Goal: Information Seeking & Learning: Learn about a topic

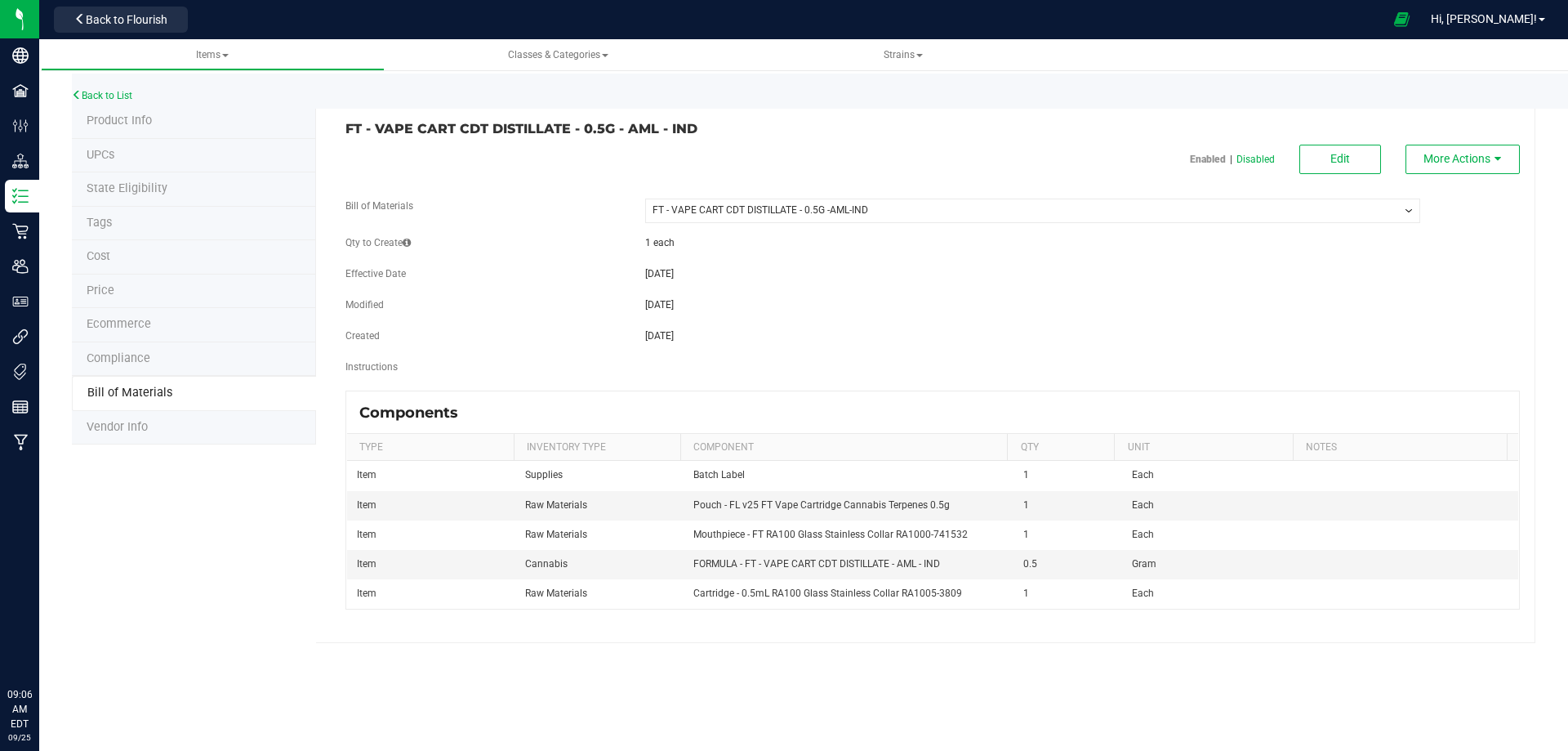
select select "4650"
click at [129, 450] on div "Product Info UPCs State Eligibility Tags Cost Price Ecommerce Compliance Bill o…" at bounding box center [803, 374] width 1463 height 538
drag, startPoint x: 941, startPoint y: 561, endPoint x: 692, endPoint y: 563, distance: 249.0
click at [689, 565] on td "FORMULA - FT - VAPE CART CDT DISTILLATE - AML - IND" at bounding box center [849, 565] width 331 height 30
copy span "FORMULA - FT - VAPE CART CDT DISTILLATE - AML - IND"
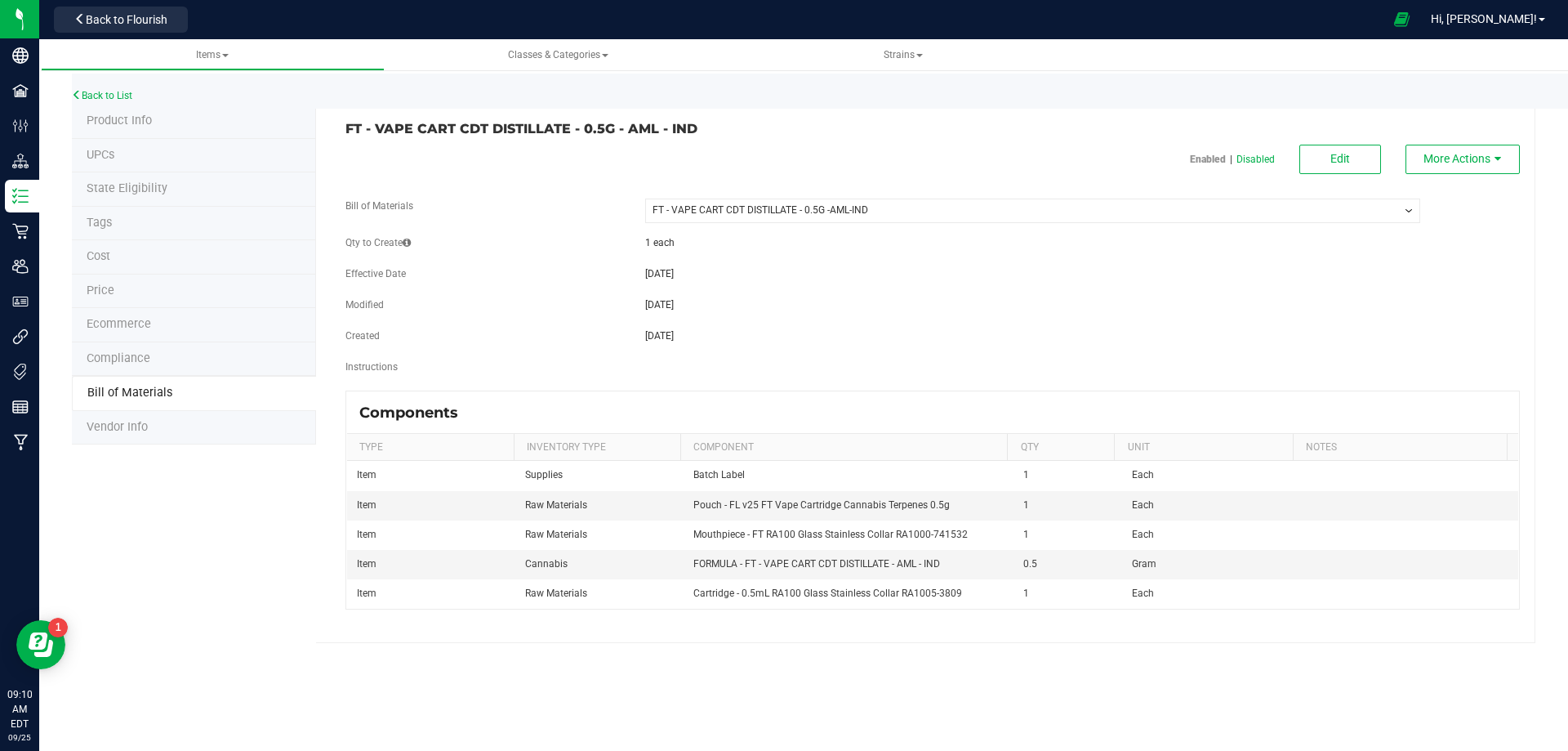
click at [713, 132] on h3 "FT - VAPE CART CDT DISTILLATE - 0.5G - AML - IND" at bounding box center [633, 128] width 575 height 14
drag, startPoint x: 713, startPoint y: 132, endPoint x: 352, endPoint y: 125, distance: 361.1
click at [352, 125] on h3 "FT - VAPE CART CDT DISTILLATE - 0.5G - AML - IND" at bounding box center [633, 128] width 575 height 14
click at [128, 128] on li "Product Info" at bounding box center [193, 122] width 244 height 35
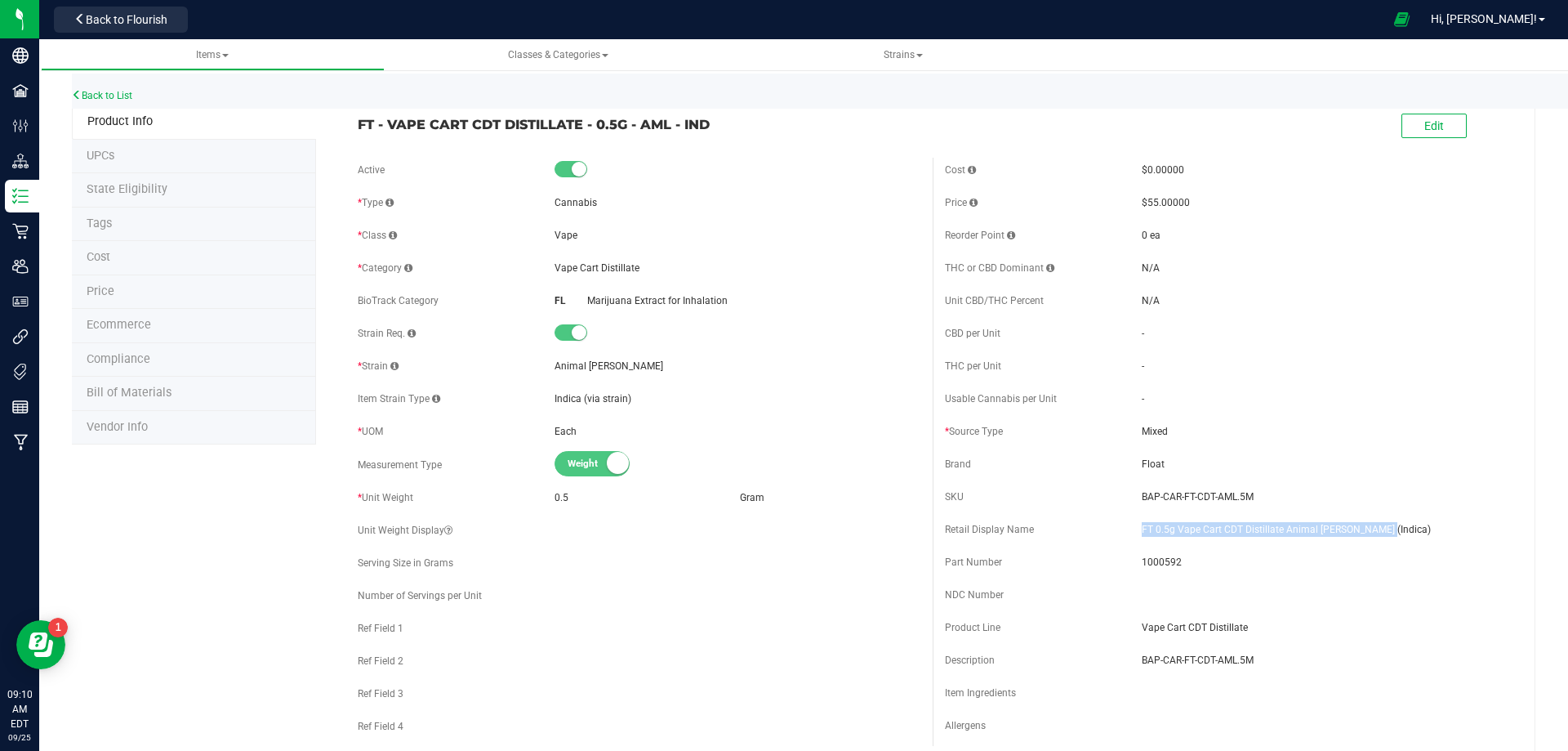
drag, startPoint x: 1414, startPoint y: 522, endPoint x: 1113, endPoint y: 516, distance: 301.1
click at [1113, 516] on div "Cost $0.00000 Price $55.00000 Reorder Point 0 ea THC or CBD Dominant - - -" at bounding box center [1226, 451] width 587 height 588
copy div "FT 0.5g Vape Cart CDT Distillate Animal [PERSON_NAME] (Indica)"
drag, startPoint x: 711, startPoint y: 121, endPoint x: 358, endPoint y: 131, distance: 353.1
click at [358, 131] on span "FT - VAPE CART CDT DISTILLATE - 0.5G - AML - IND" at bounding box center [639, 124] width 563 height 19
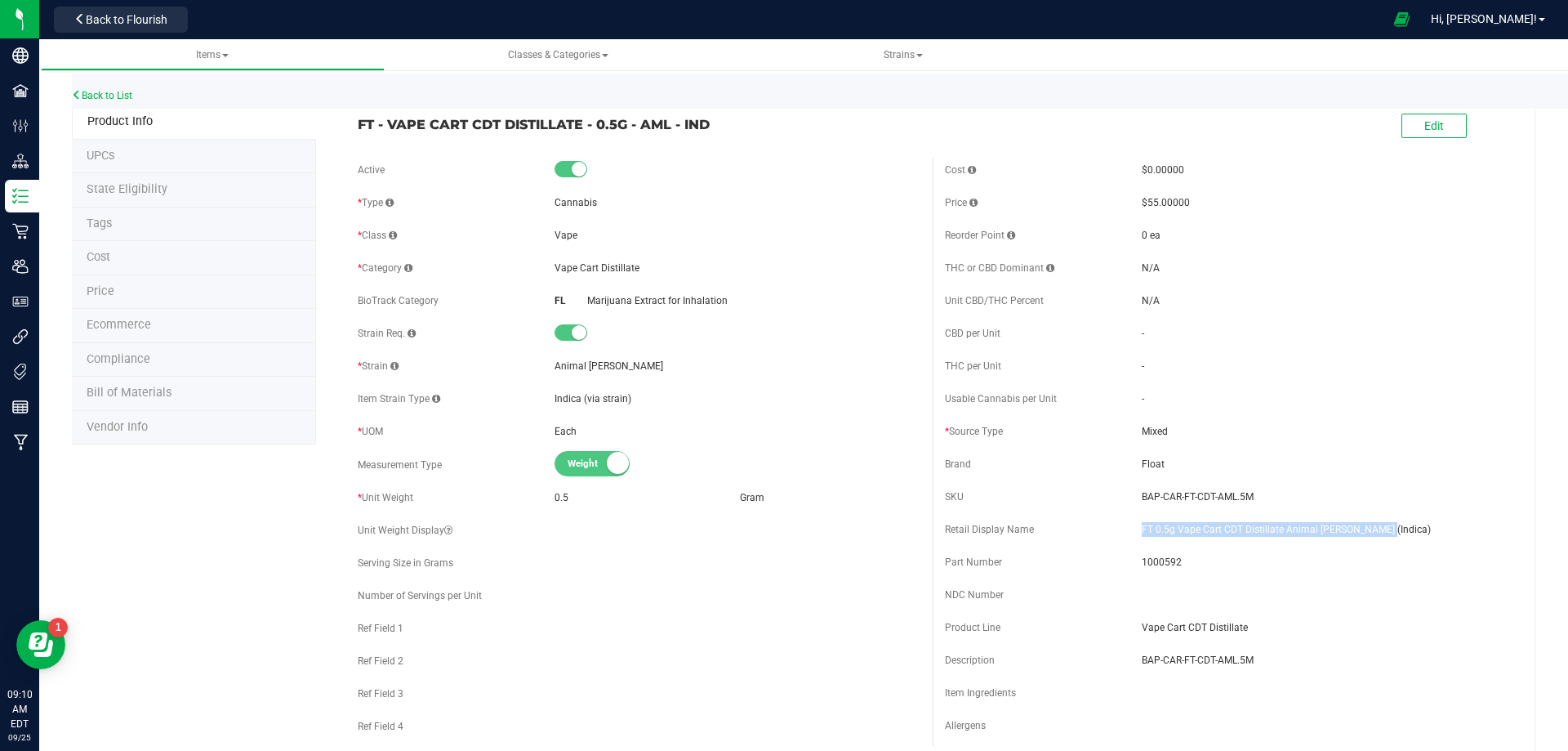
copy span "FT - VAPE CART CDT DISTILLATE - 0.5G - AML - IND"
click at [1388, 525] on span "FT 0.5g Vape Cart CDT Distillate Animal [PERSON_NAME] (Indica)" at bounding box center [1324, 529] width 366 height 14
drag, startPoint x: 1378, startPoint y: 531, endPoint x: 1130, endPoint y: 535, distance: 248.0
click at [1130, 535] on div "Retail Display Name FT 0.5g Vape Cart CDT Distillate Animal [PERSON_NAME] (Indi…" at bounding box center [1226, 529] width 563 height 24
copy div "FT 0.5g Vape Cart CDT Distillate Animal [PERSON_NAME] (Indica)"
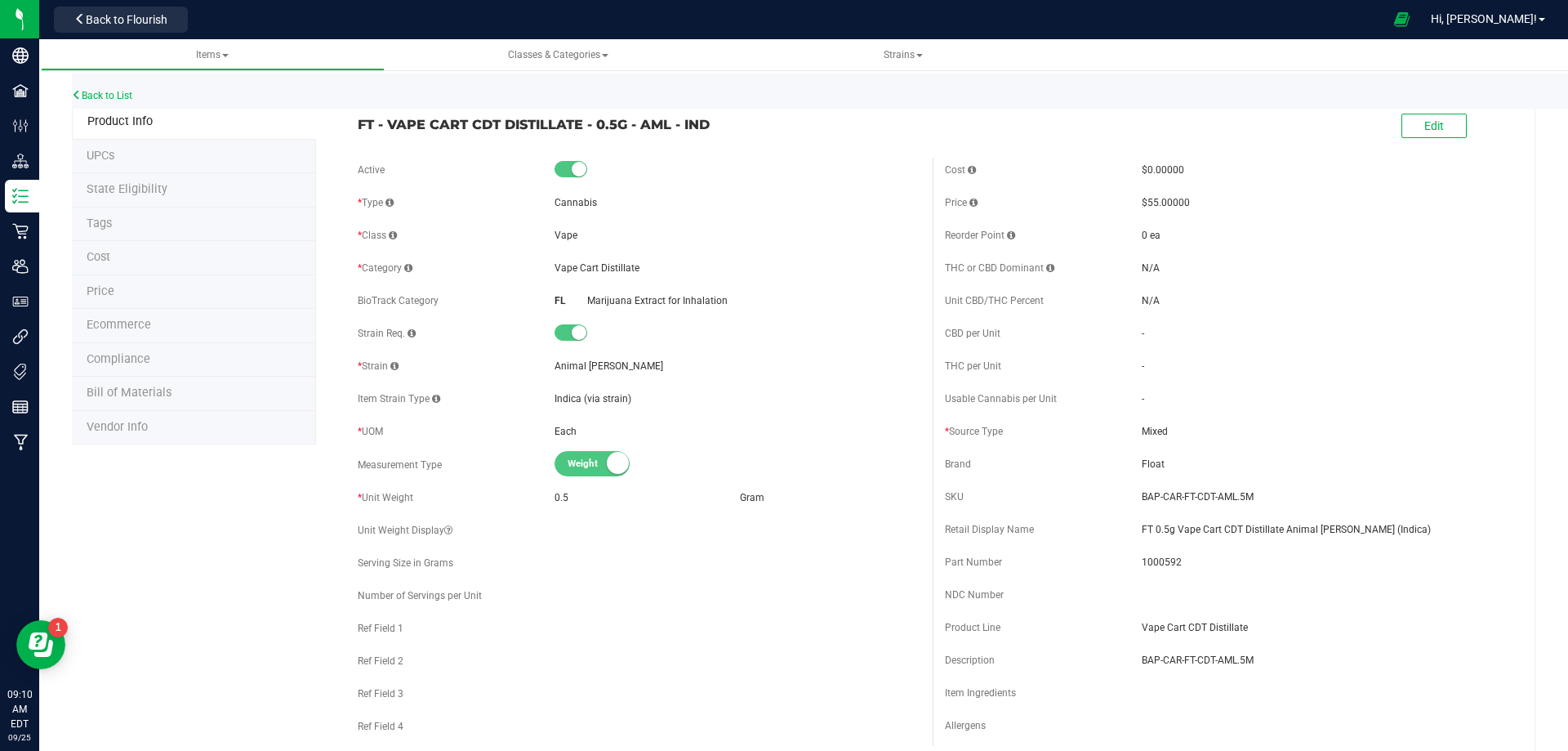
click at [181, 397] on li "Bill of Materials" at bounding box center [193, 393] width 244 height 35
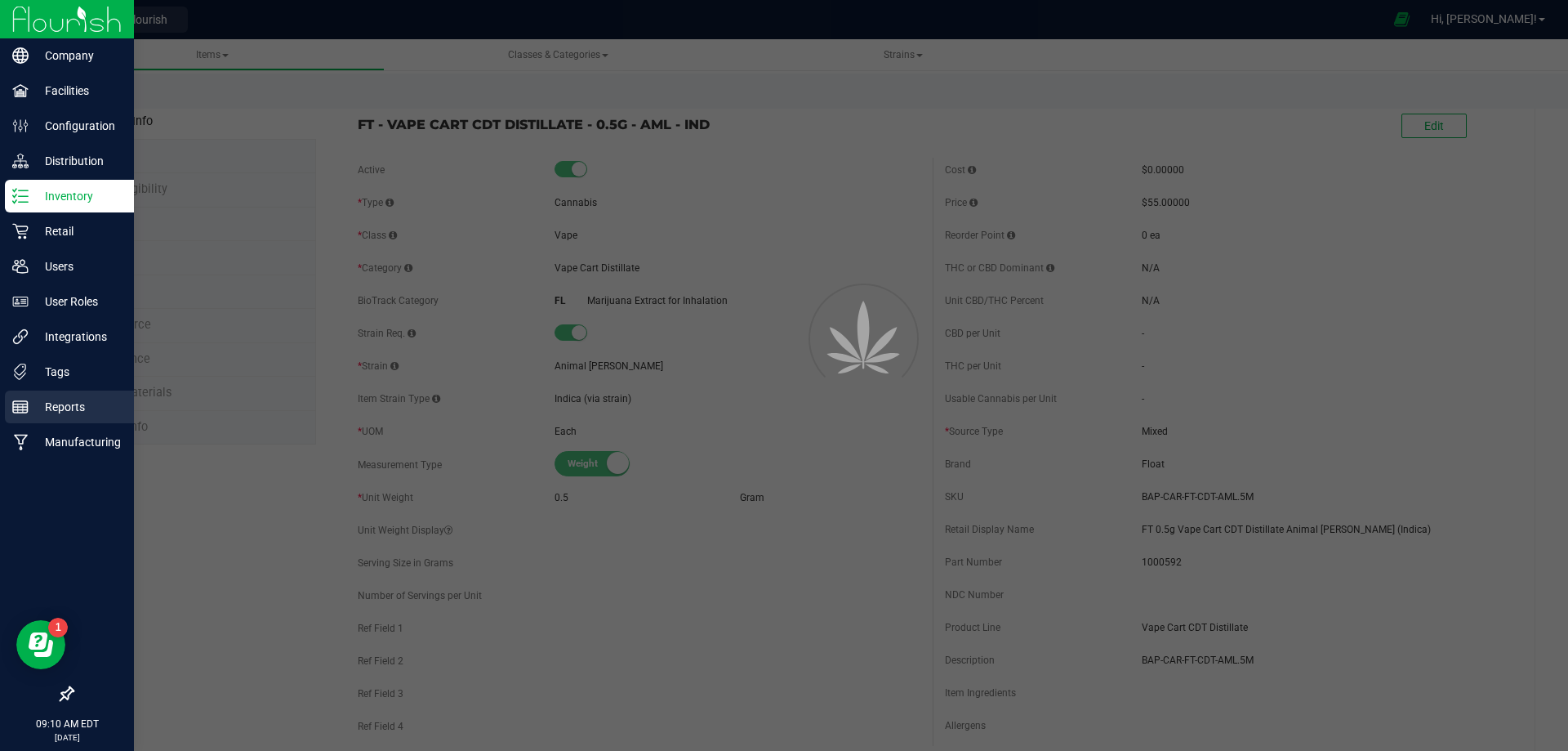
select select "4650"
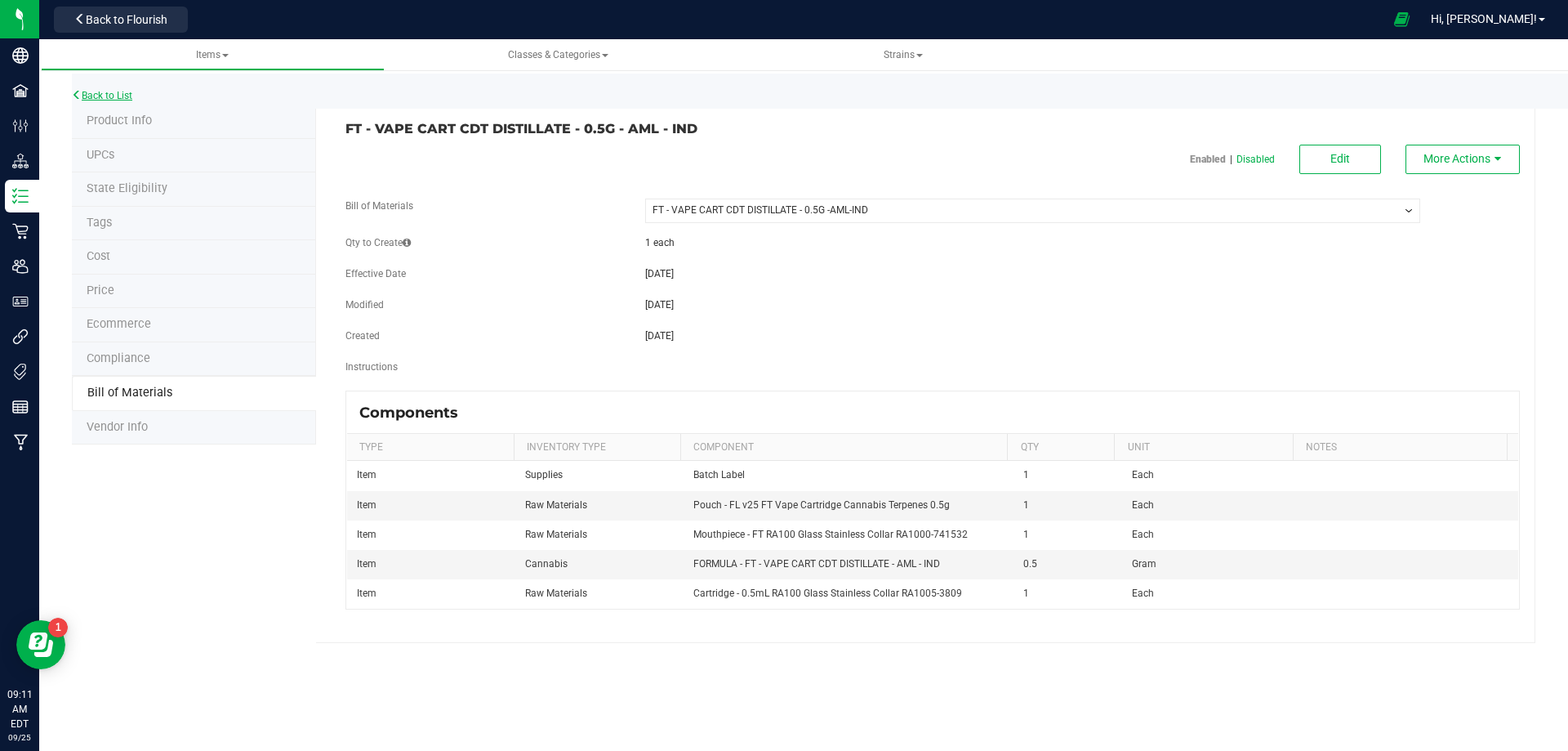
click at [124, 94] on link "Back to List" at bounding box center [102, 95] width 61 height 12
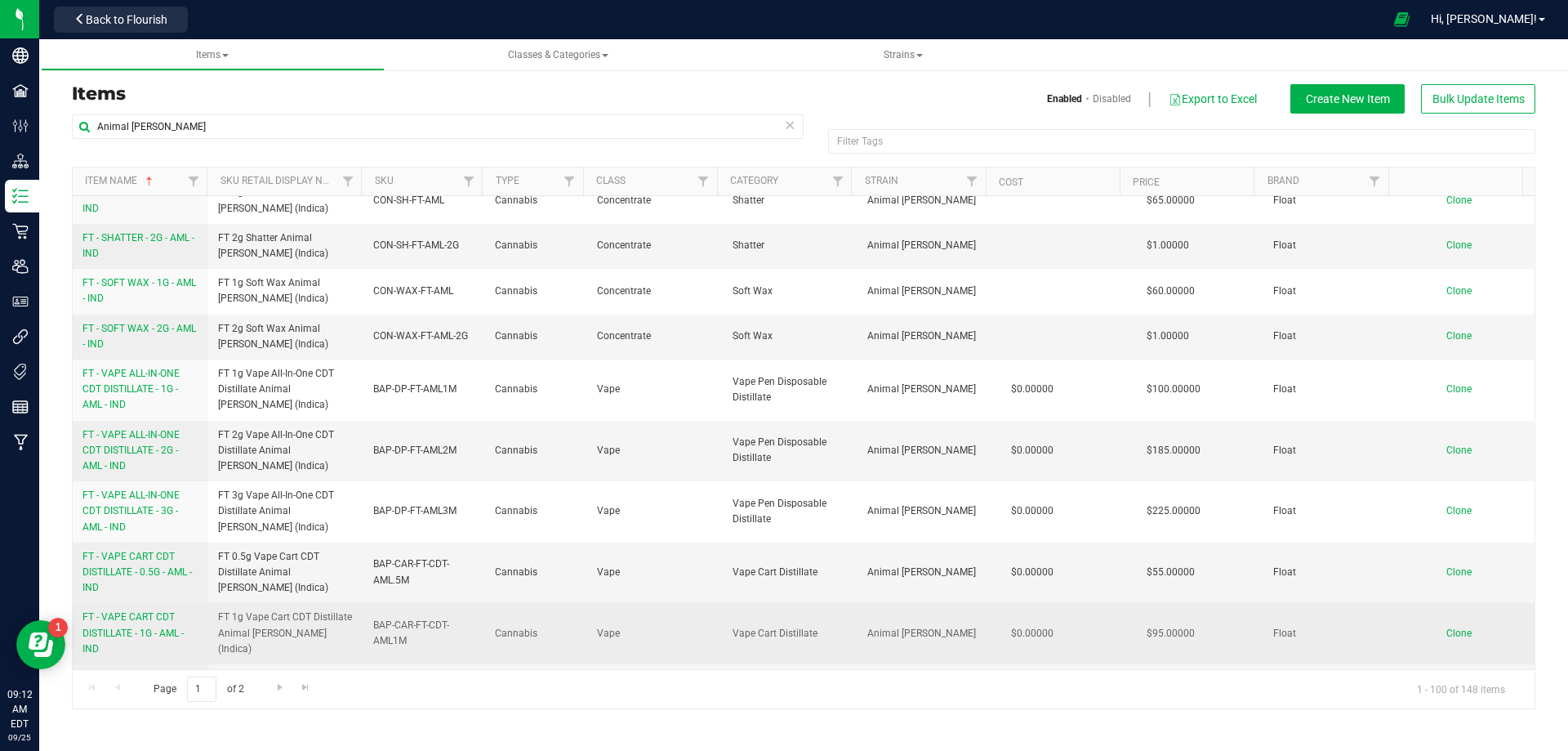
scroll to position [1470, 0]
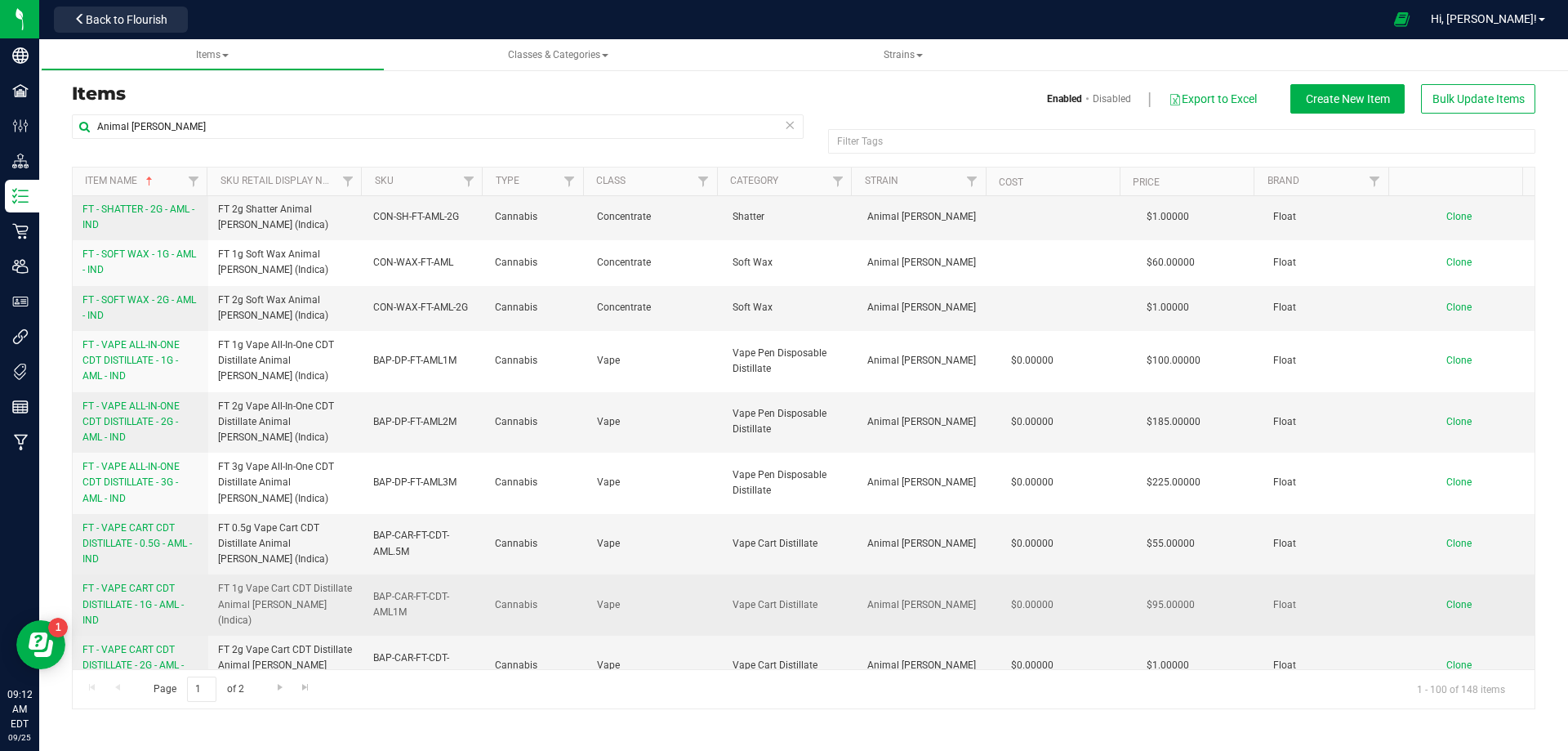
click at [155, 582] on span "FT - VAPE CART CDT DISTILLATE - 1G - AML - IND" at bounding box center [133, 603] width 101 height 42
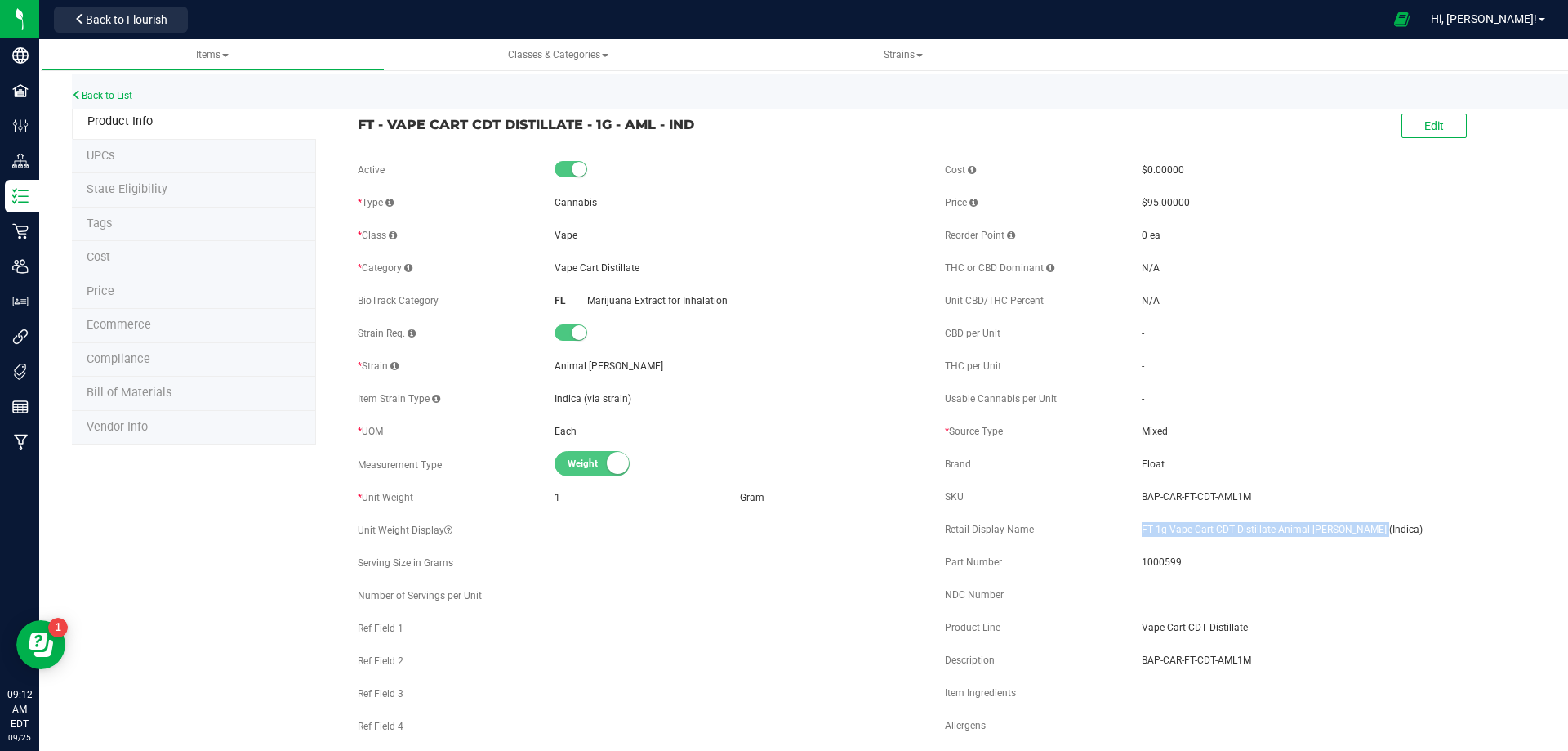
drag, startPoint x: 1343, startPoint y: 532, endPoint x: 1128, endPoint y: 535, distance: 215.0
click at [1141, 532] on span "FT 1g Vape Cart CDT Distillate Animal [PERSON_NAME] (Indica)" at bounding box center [1324, 529] width 366 height 14
click at [720, 120] on span "FT - VAPE CART CDT DISTILLATE - 1G - AML - IND" at bounding box center [639, 124] width 563 height 19
click at [1163, 565] on span "1000599" at bounding box center [1324, 561] width 366 height 14
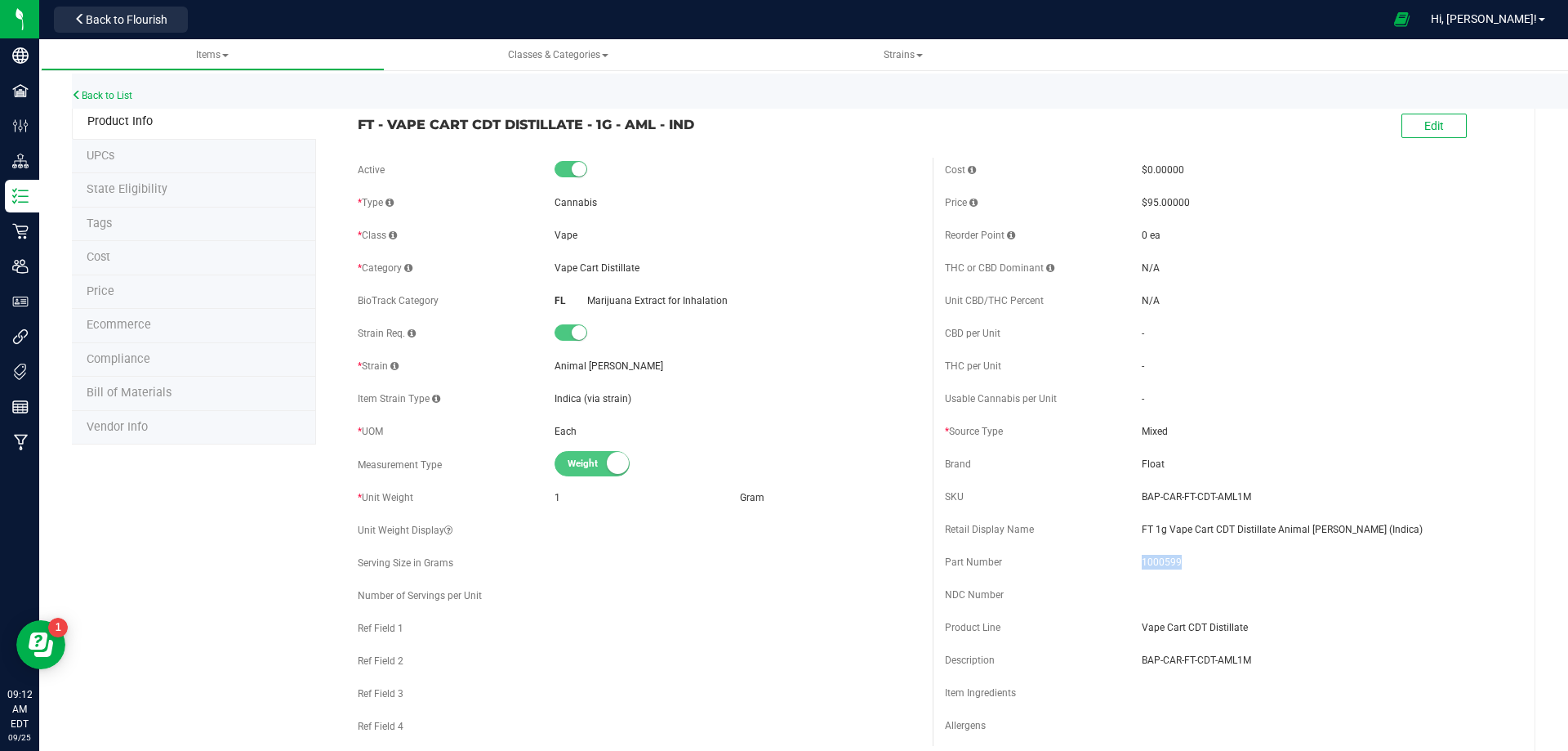
copy span "1000599"
drag, startPoint x: 1243, startPoint y: 492, endPoint x: 1133, endPoint y: 496, distance: 110.1
click at [1141, 496] on span "BAP-CAR-FT-CDT-AML1M" at bounding box center [1324, 496] width 366 height 14
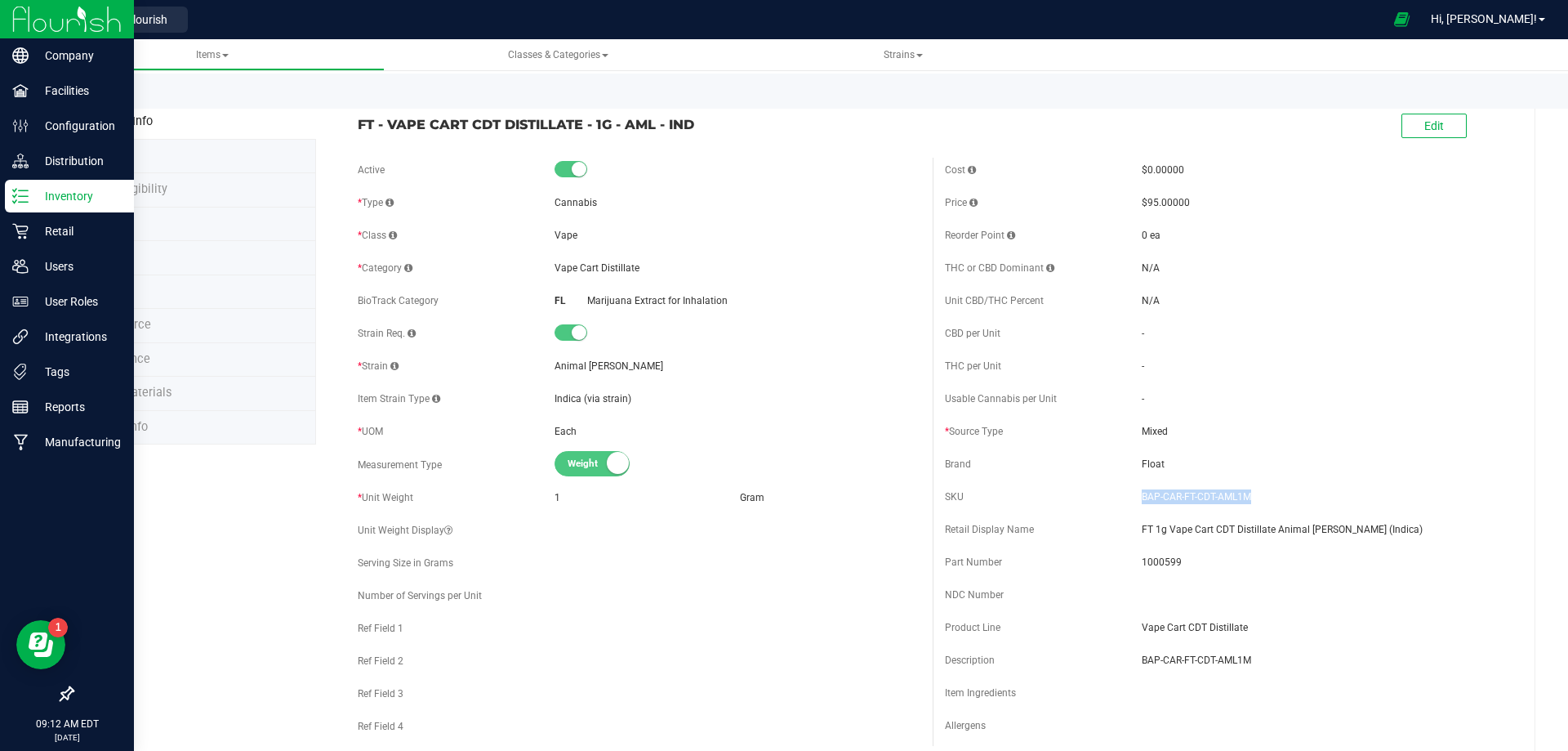
copy span "BAP-CAR-FT-CDT-AML1M"
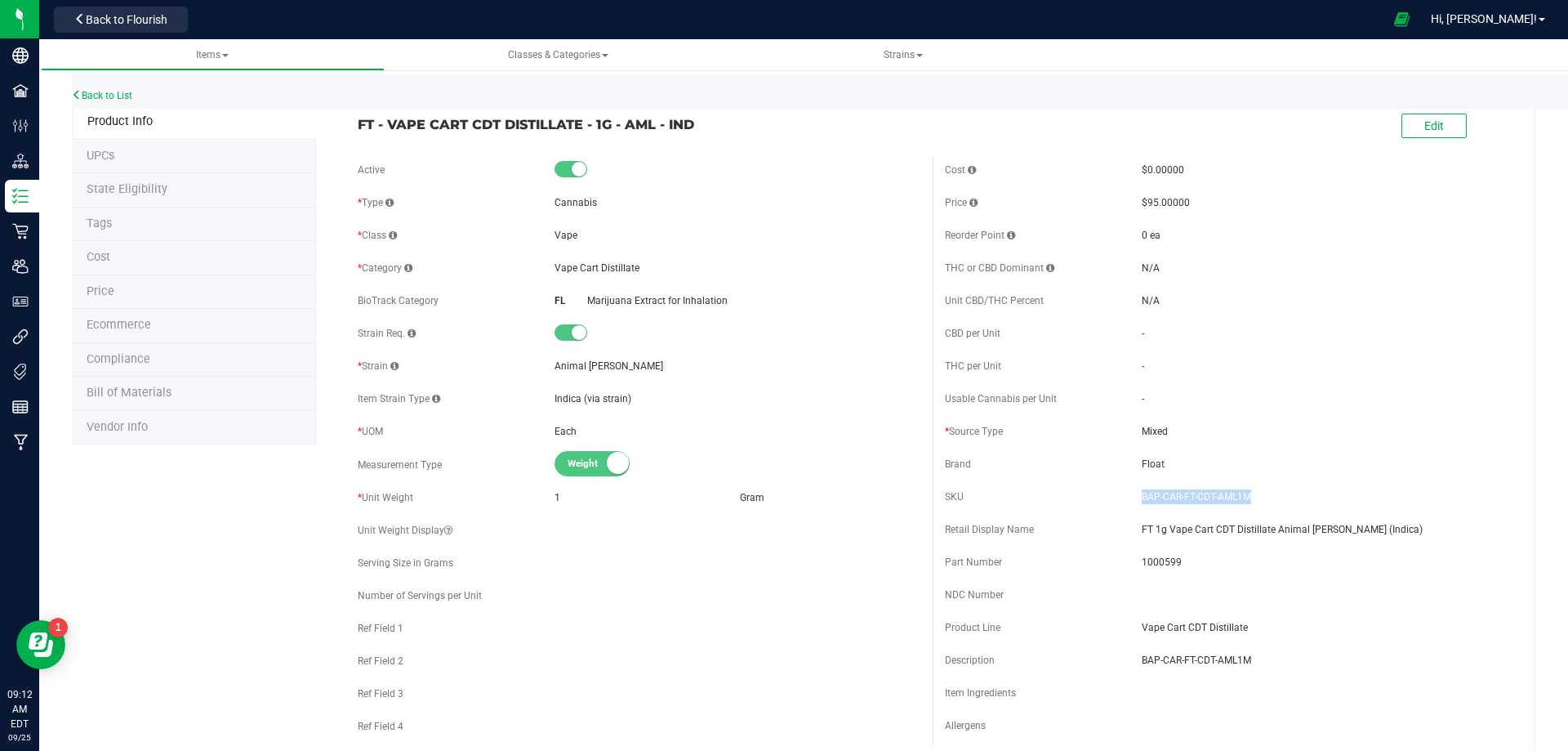
drag, startPoint x: 703, startPoint y: 117, endPoint x: 356, endPoint y: 138, distance: 347.6
click at [356, 138] on div "FT - VAPE CART CDT DISTILLATE - 1G - AML - IND Edit" at bounding box center [932, 127] width 1174 height 41
copy span "FT - VAPE CART CDT DISTILLATE - 1G - AML - IND"
click at [188, 393] on li "Bill of Materials" at bounding box center [193, 393] width 244 height 35
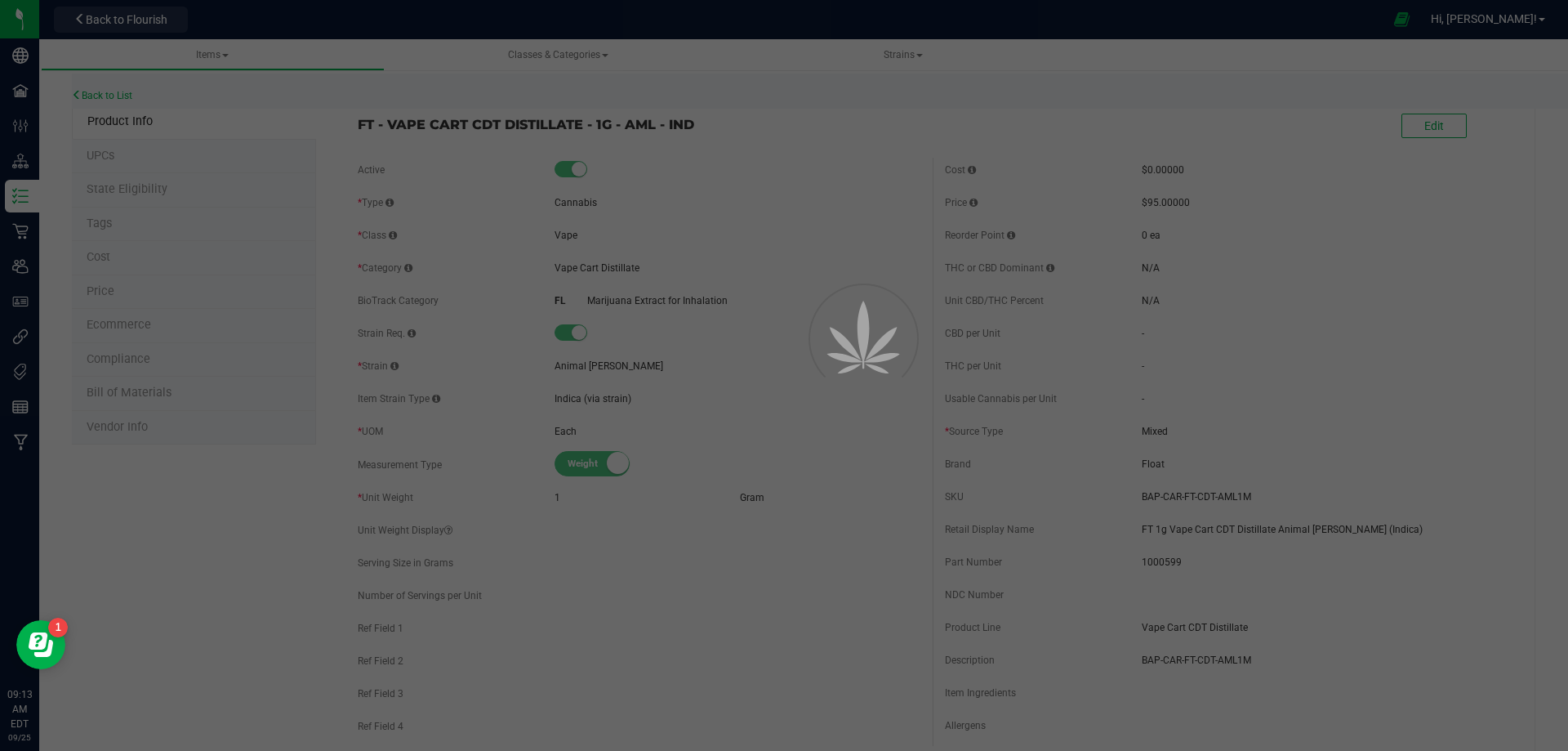
select select "4678"
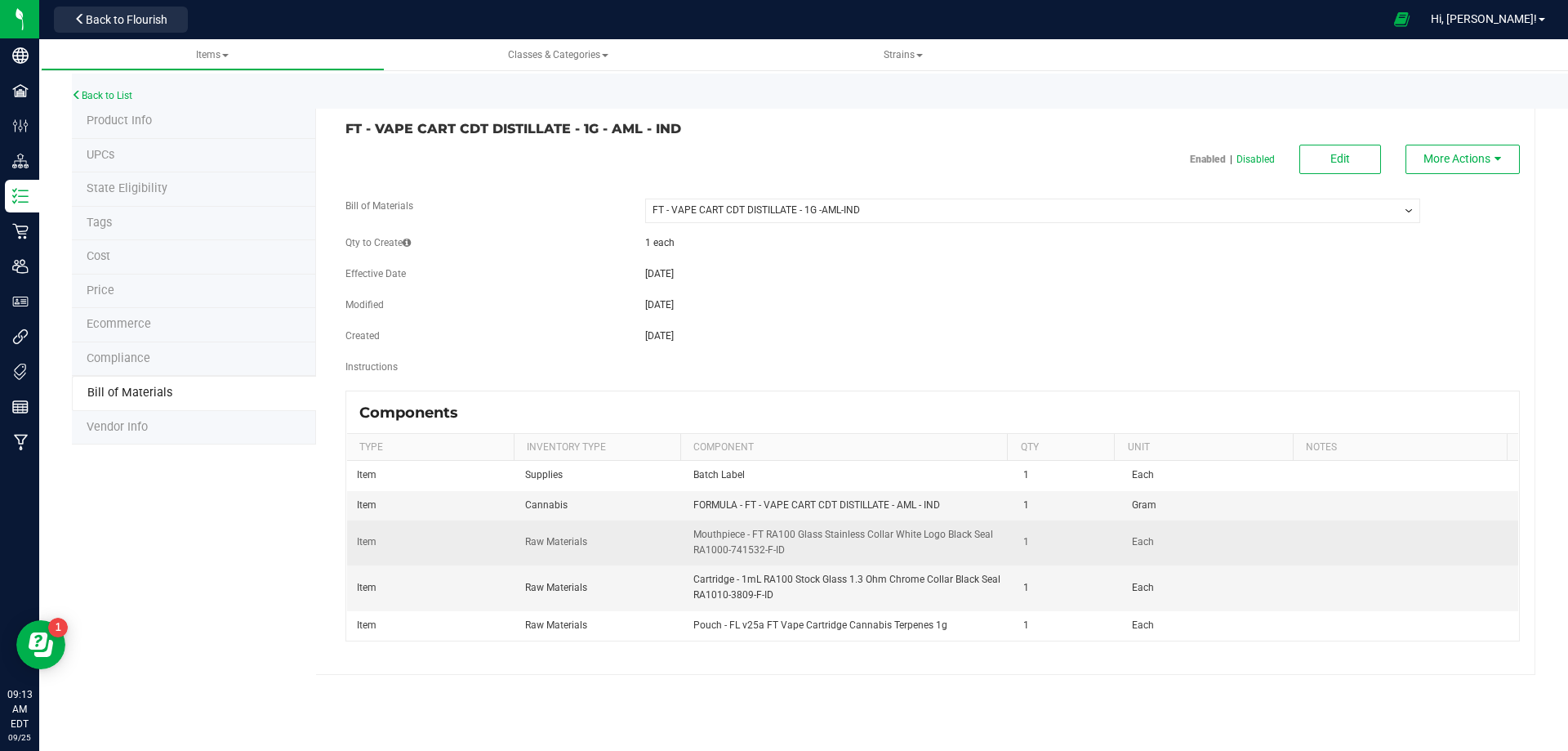
click at [688, 533] on td "Mouthpiece - FT RA100 Glass Stainless Collar White Logo Black Seal RA1000-74153…" at bounding box center [849, 543] width 331 height 45
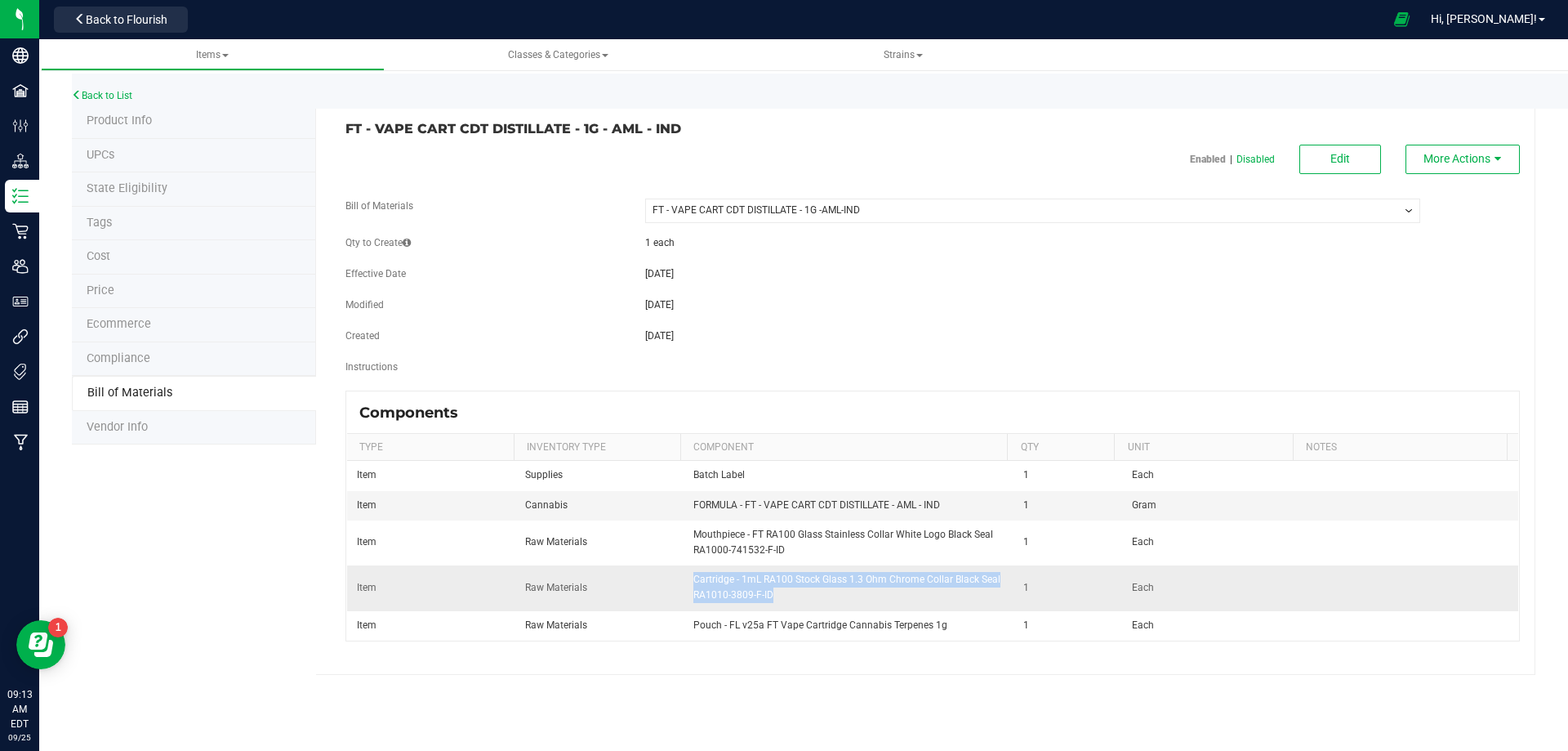
drag, startPoint x: 773, startPoint y: 596, endPoint x: 691, endPoint y: 581, distance: 83.4
click at [691, 581] on td "Cartridge - 1mL RA100 Stock Glass 1.3 Ohm Chrome Collar Black Seal RA1010-3809-…" at bounding box center [849, 587] width 331 height 45
copy span "Cartridge - 1mL RA100 Stock Glass 1.3 Ohm Chrome Collar Black Seal RA1010-3809-…"
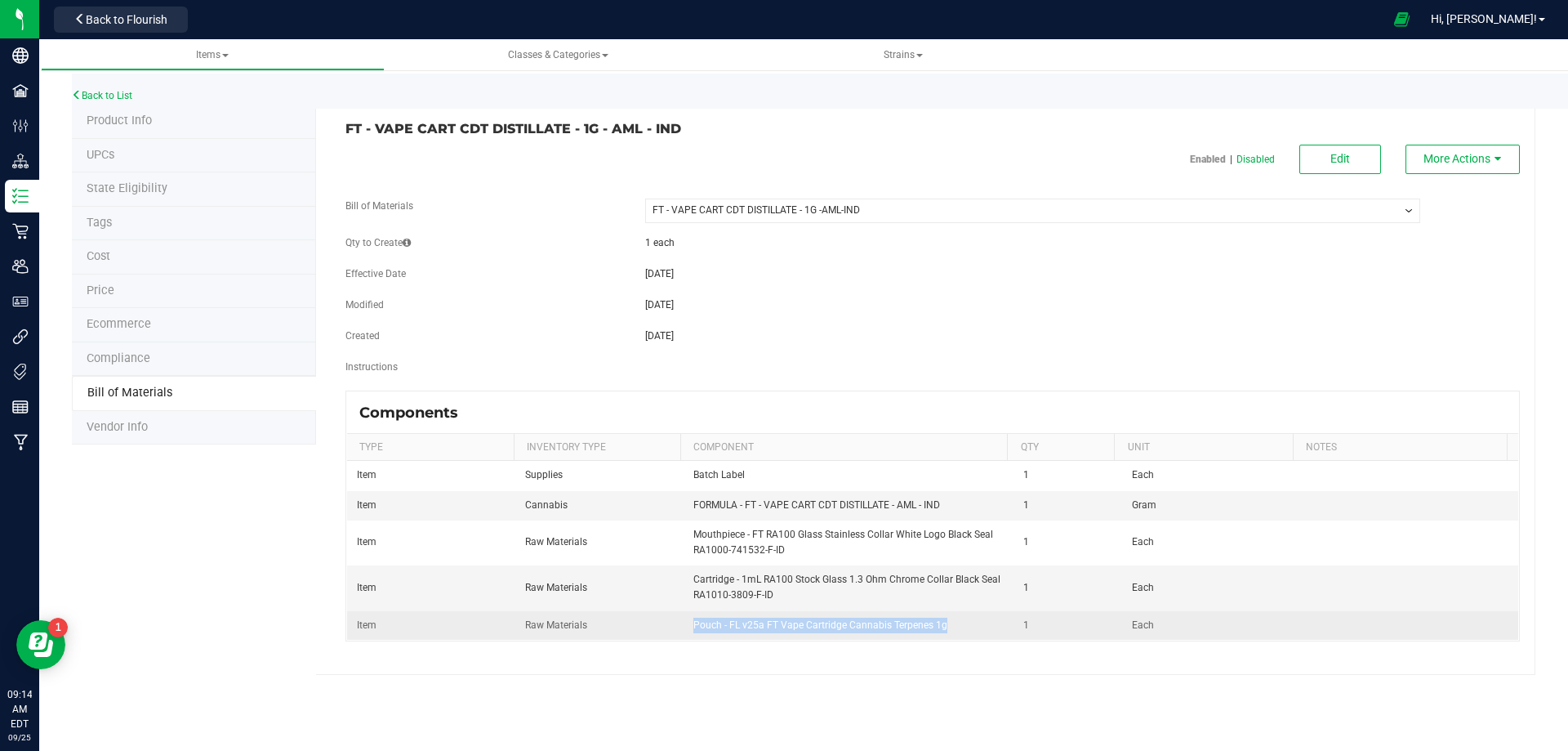
drag, startPoint x: 935, startPoint y: 625, endPoint x: 689, endPoint y: 628, distance: 246.0
click at [689, 628] on td "Pouch - FL v25a FT Vape Cartridge Cannabis Terpenes 1g" at bounding box center [849, 625] width 331 height 29
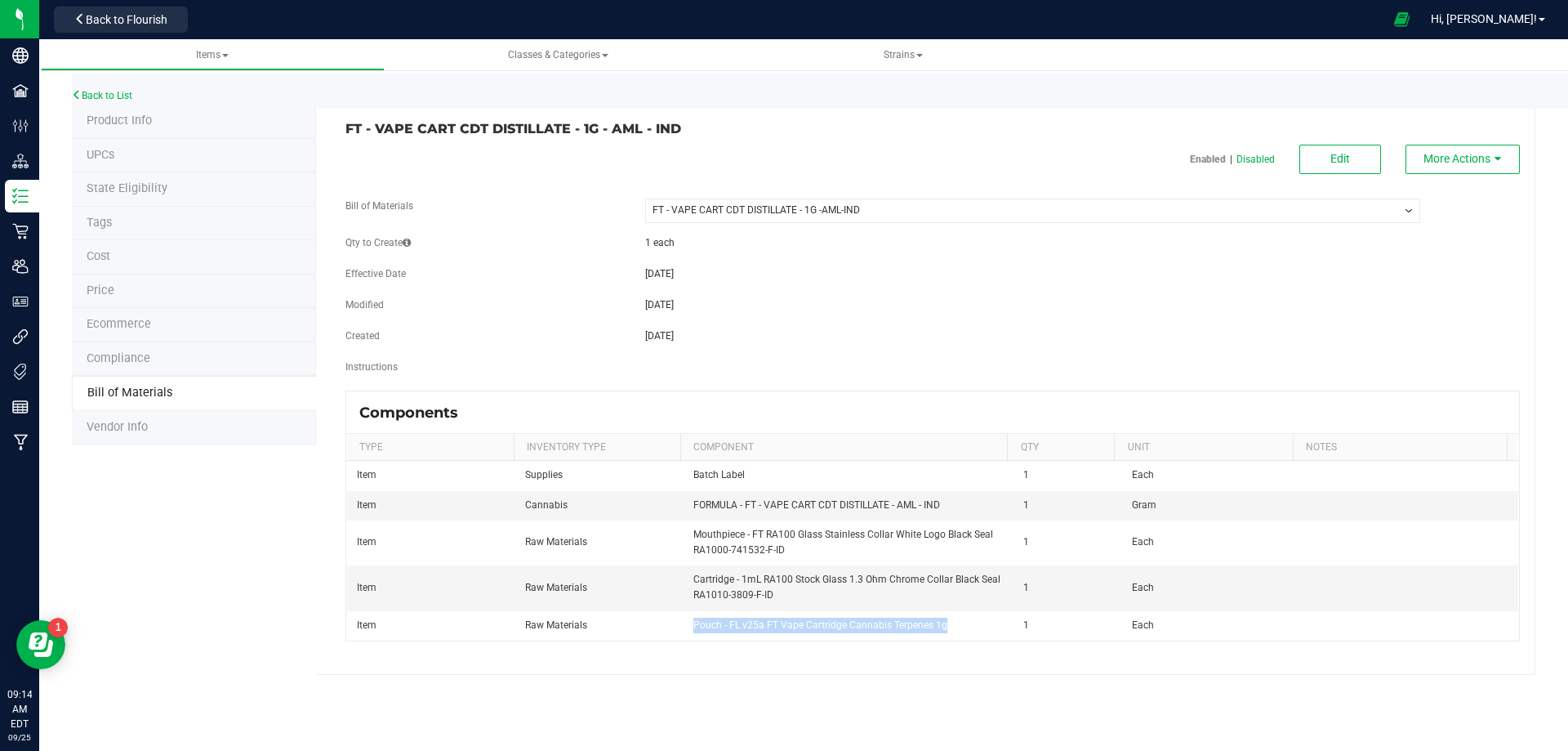
copy span "Pouch - FL v25a FT Vape Cartridge Cannabis Terpenes 1g"
click at [155, 125] on li "Product Info" at bounding box center [193, 122] width 244 height 35
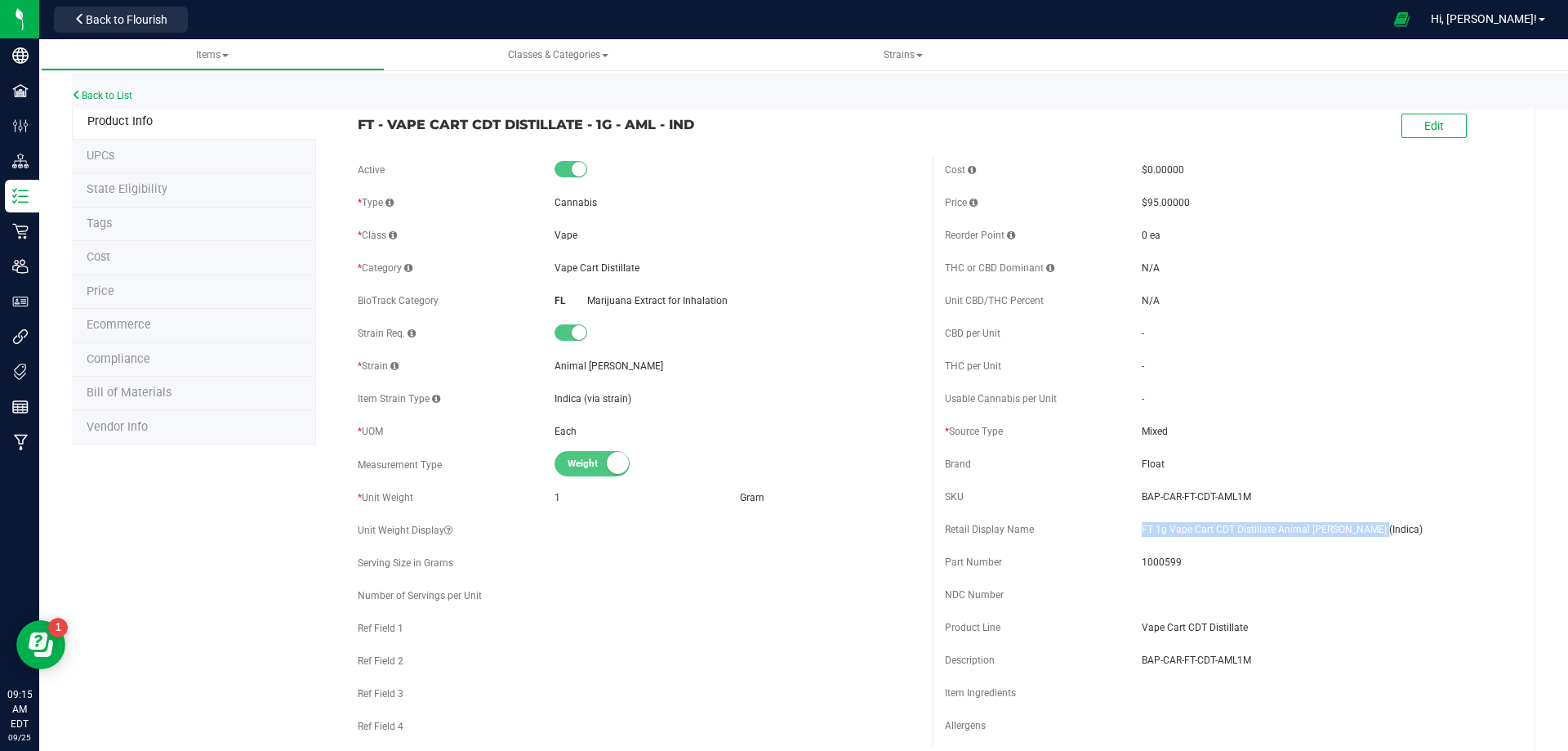
drag, startPoint x: 1371, startPoint y: 535, endPoint x: 1134, endPoint y: 526, distance: 237.2
click at [1141, 526] on span "FT 1g Vape Cart CDT Distillate Animal [PERSON_NAME] (Indica)" at bounding box center [1324, 529] width 366 height 14
copy span "FT 1g Vape Cart CDT Distillate Animal [PERSON_NAME] (Indica)"
click at [99, 91] on link "Back to List" at bounding box center [102, 95] width 61 height 12
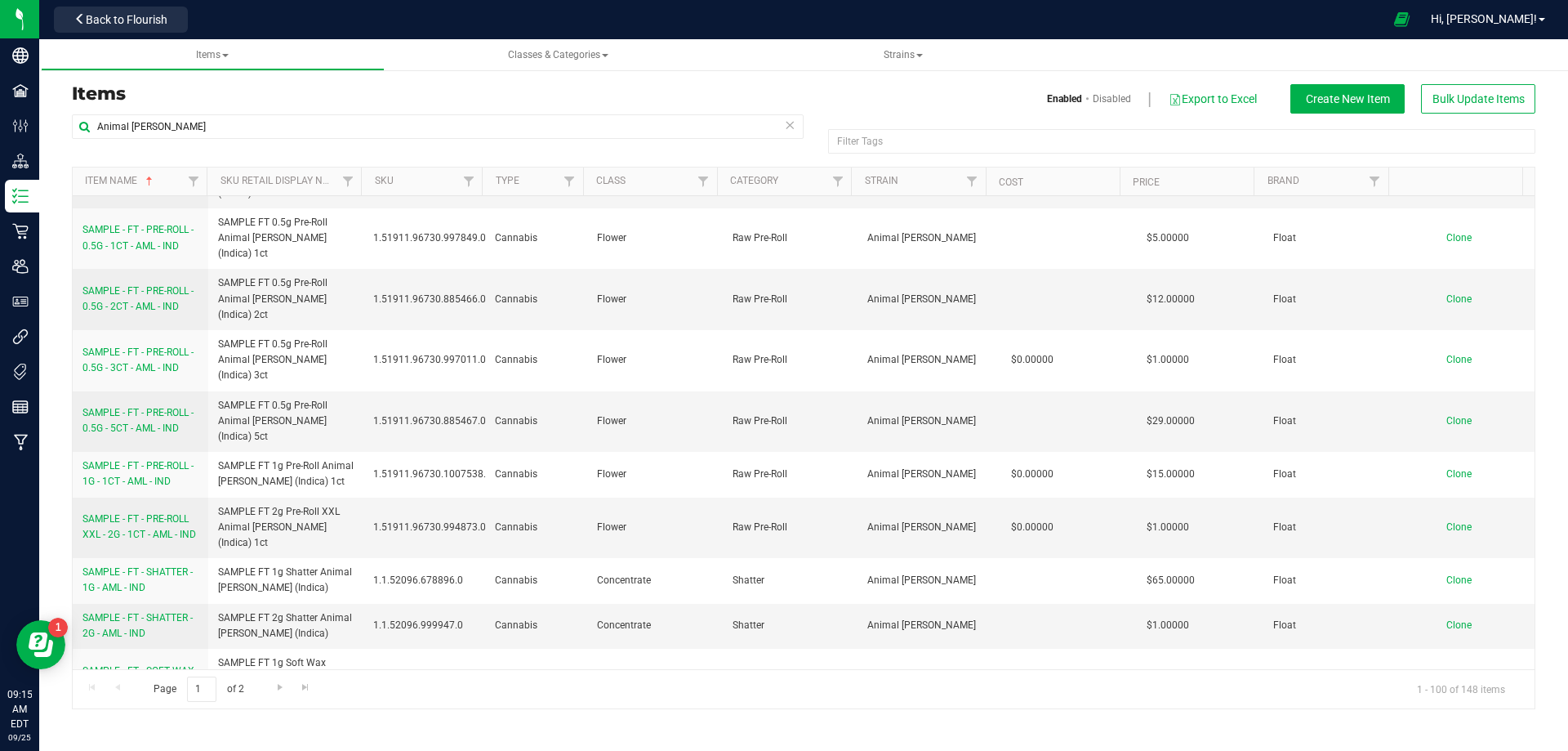
scroll to position [3676, 0]
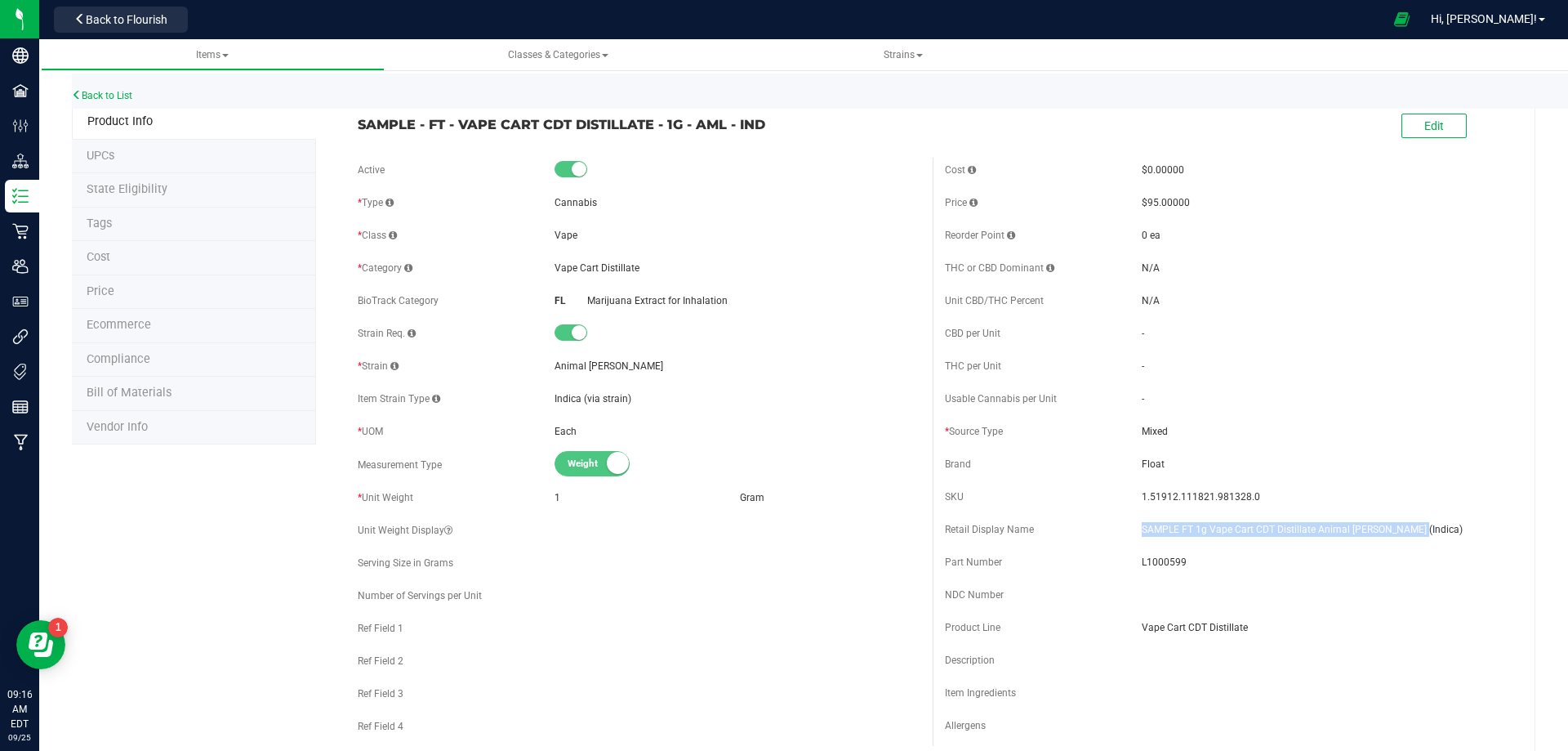
drag, startPoint x: 1405, startPoint y: 528, endPoint x: 1134, endPoint y: 526, distance: 271.0
click at [1141, 526] on span "SAMPLE FT 1g Vape Cart CDT Distillate Animal [PERSON_NAME] (Indica)" at bounding box center [1324, 529] width 366 height 14
click at [1159, 558] on span "L1000599" at bounding box center [1324, 561] width 366 height 14
drag, startPoint x: 1226, startPoint y: 496, endPoint x: 1133, endPoint y: 493, distance: 93.0
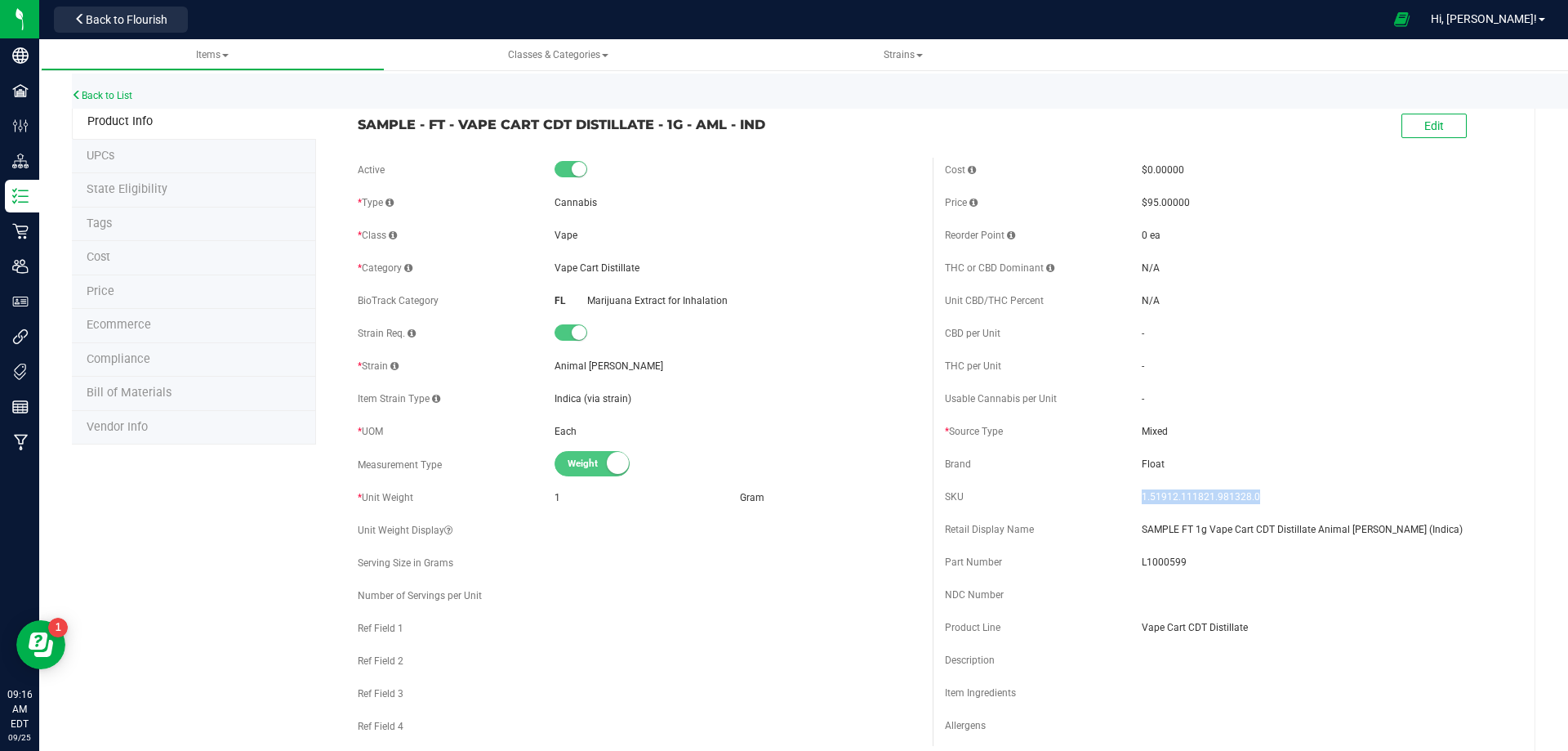
click at [1141, 493] on span "1.51912.111821.981328.0" at bounding box center [1324, 496] width 366 height 14
drag, startPoint x: 788, startPoint y: 130, endPoint x: 353, endPoint y: 132, distance: 435.0
click at [353, 132] on div "SAMPLE - FT - VAPE CART CDT DISTILLATE - 1G - AML - IND" at bounding box center [639, 120] width 587 height 28
click at [116, 90] on link "Back to List" at bounding box center [102, 95] width 61 height 12
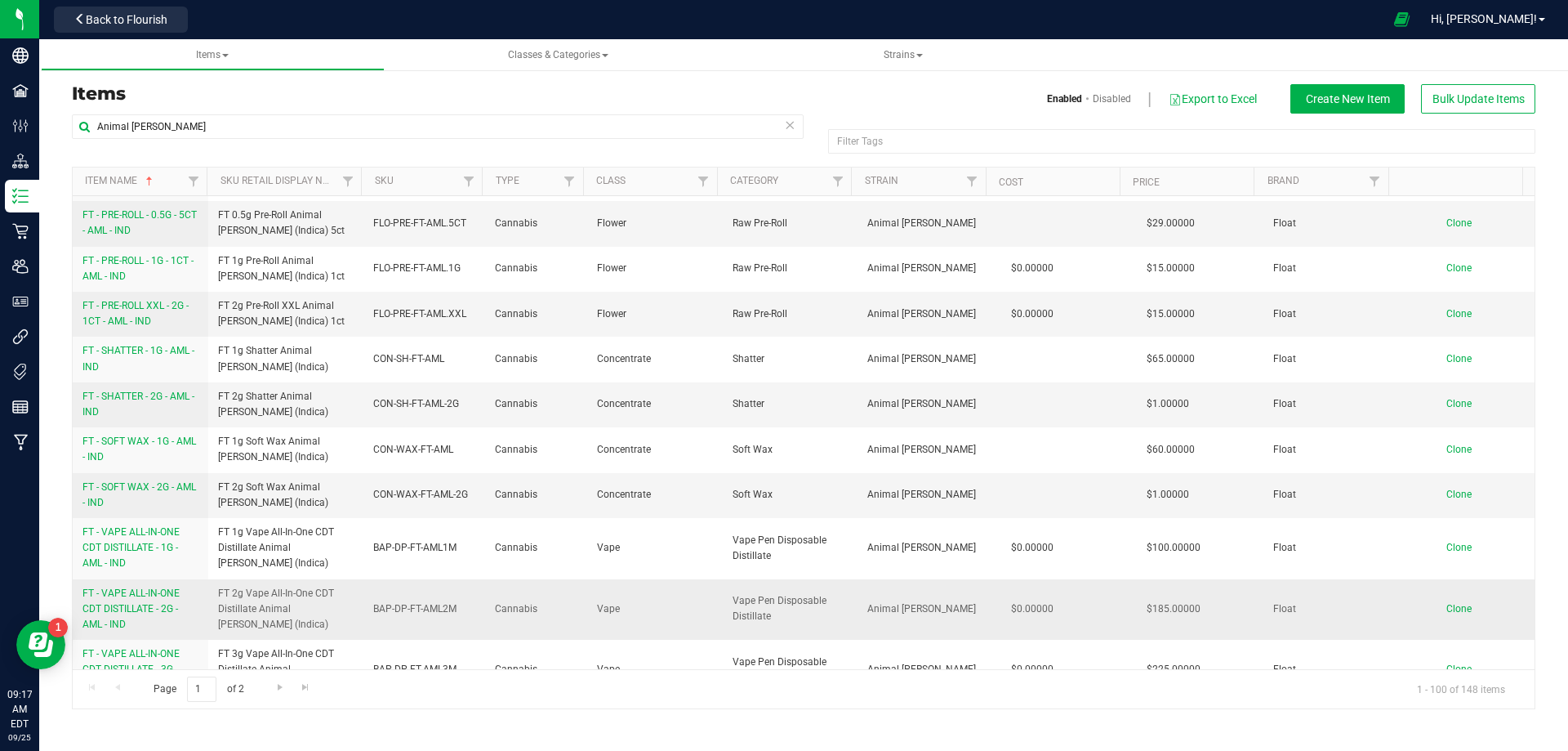
scroll to position [1389, 0]
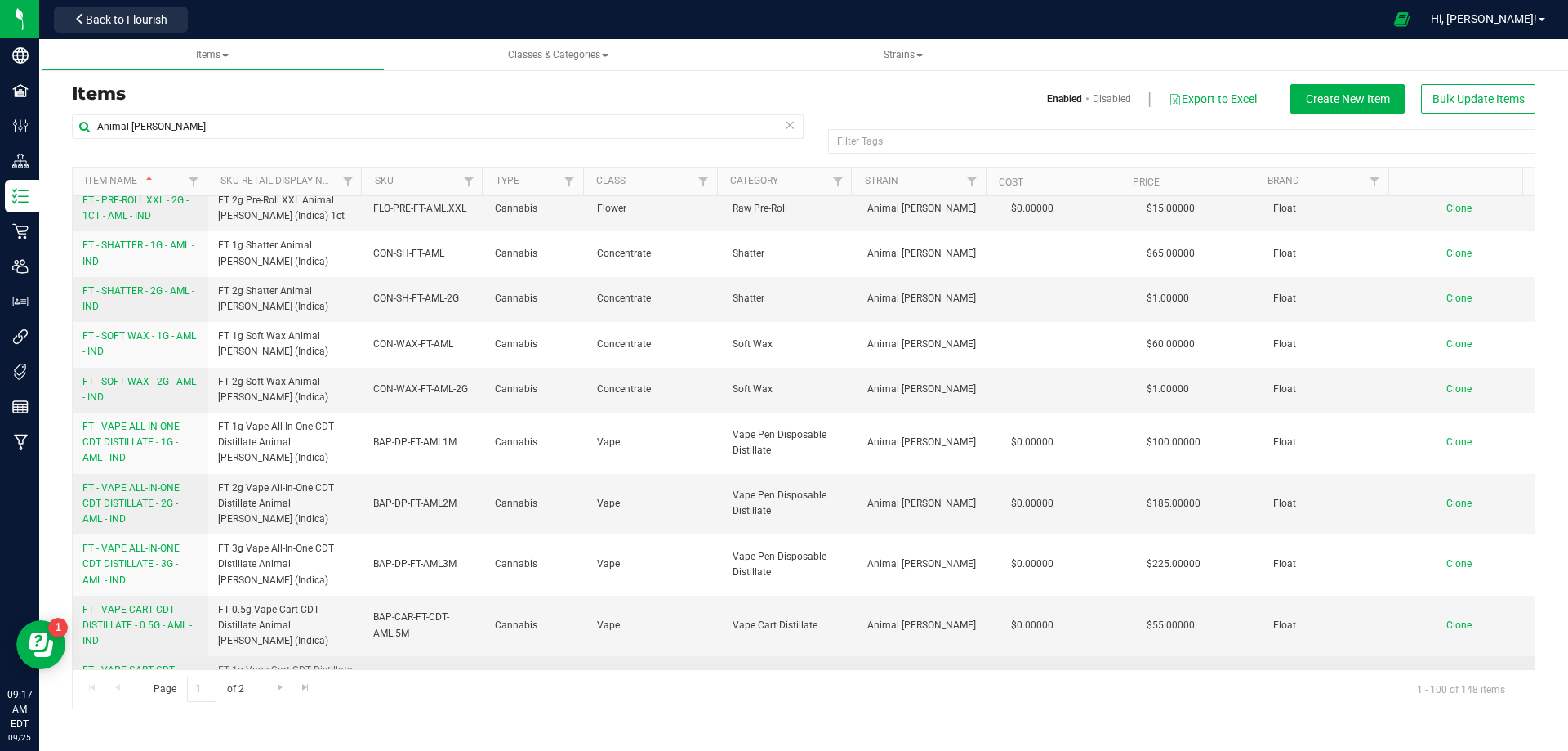
click at [154, 664] on span "FT - VAPE CART CDT DISTILLATE - 1G - AML - IND" at bounding box center [133, 685] width 101 height 42
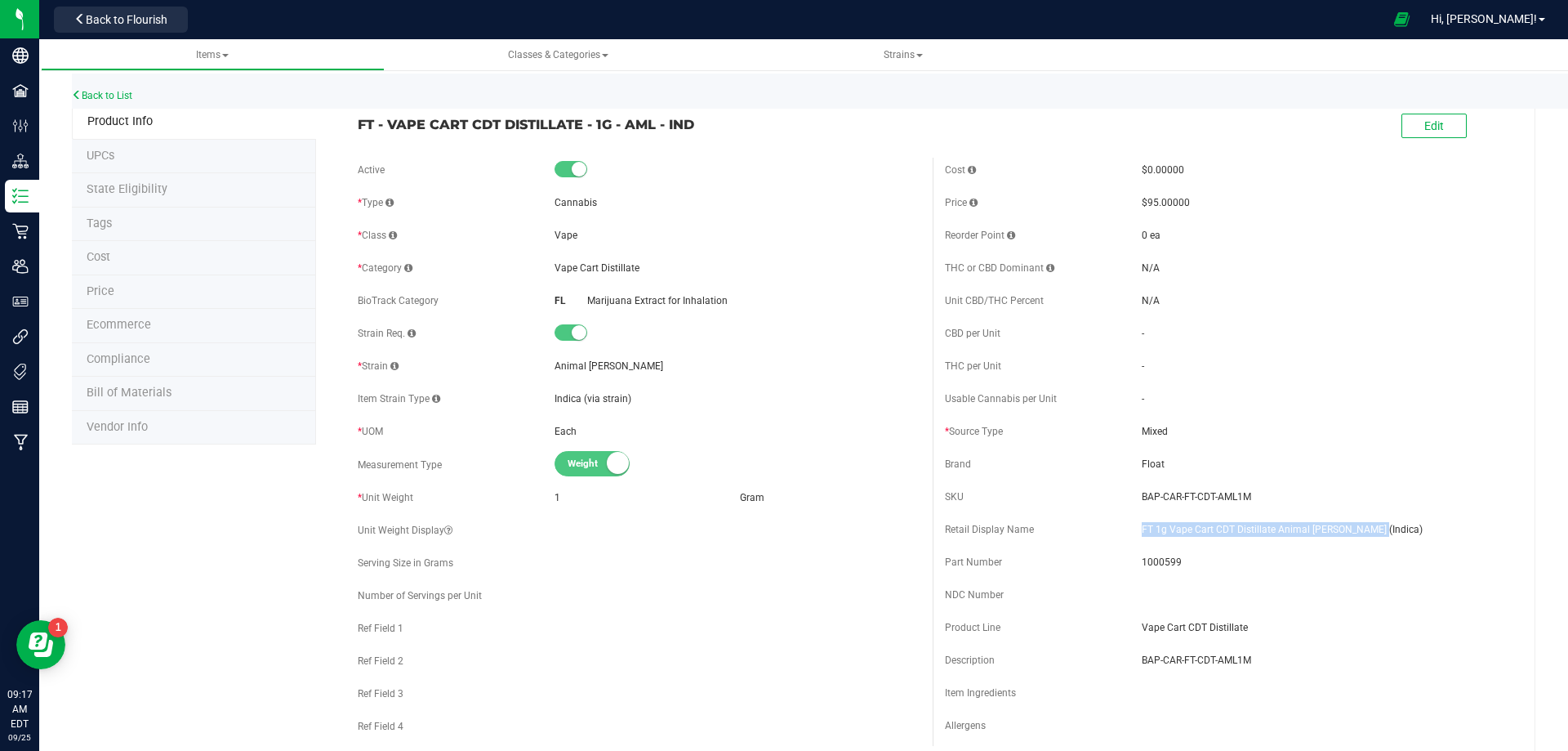
drag, startPoint x: 1378, startPoint y: 530, endPoint x: 1125, endPoint y: 529, distance: 253.0
click at [1125, 529] on div "Retail Display Name FT 1g Vape Cart CDT Distillate Animal [PERSON_NAME] (Indica)" at bounding box center [1226, 529] width 563 height 24
click at [137, 381] on li "Bill of Materials" at bounding box center [193, 393] width 244 height 35
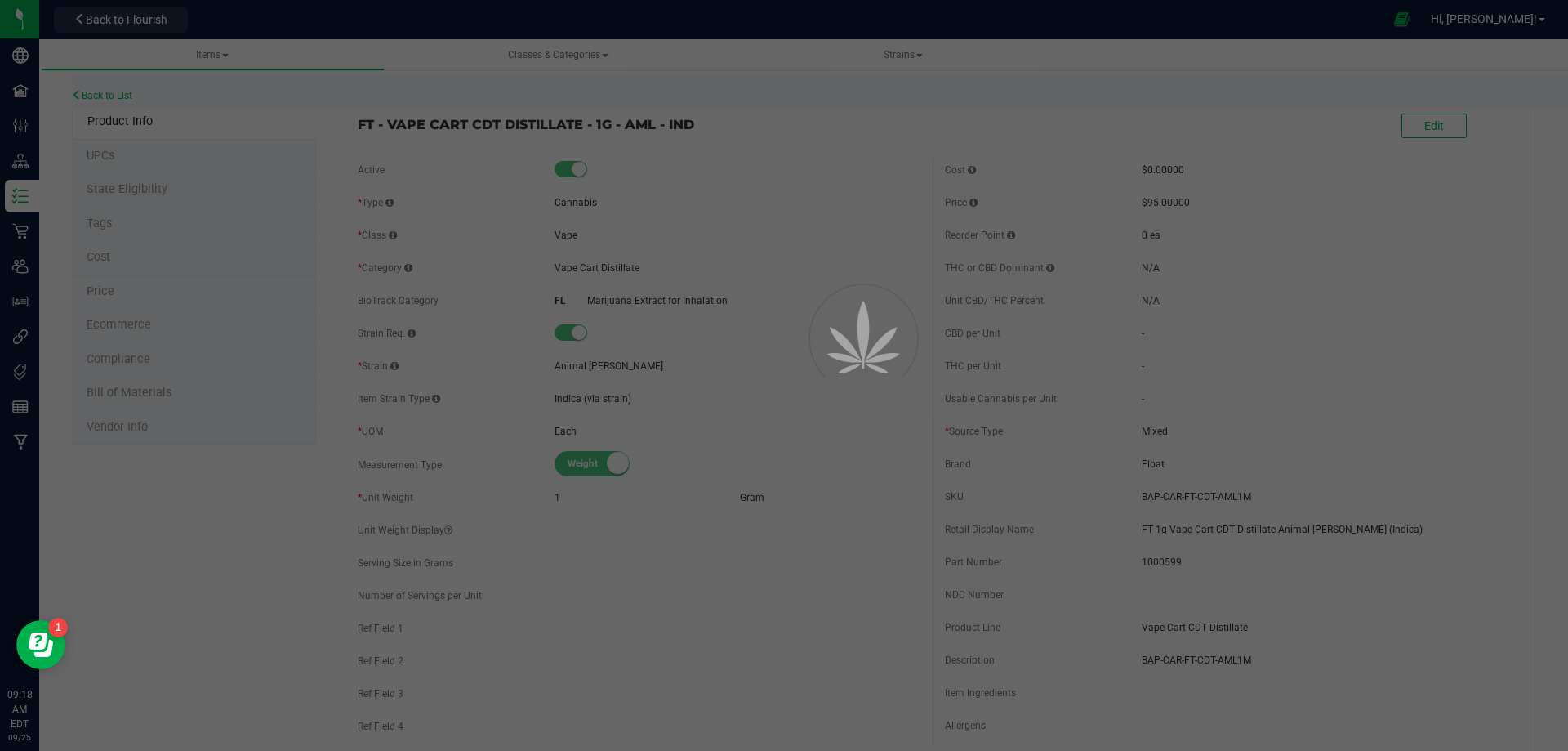
select select "4678"
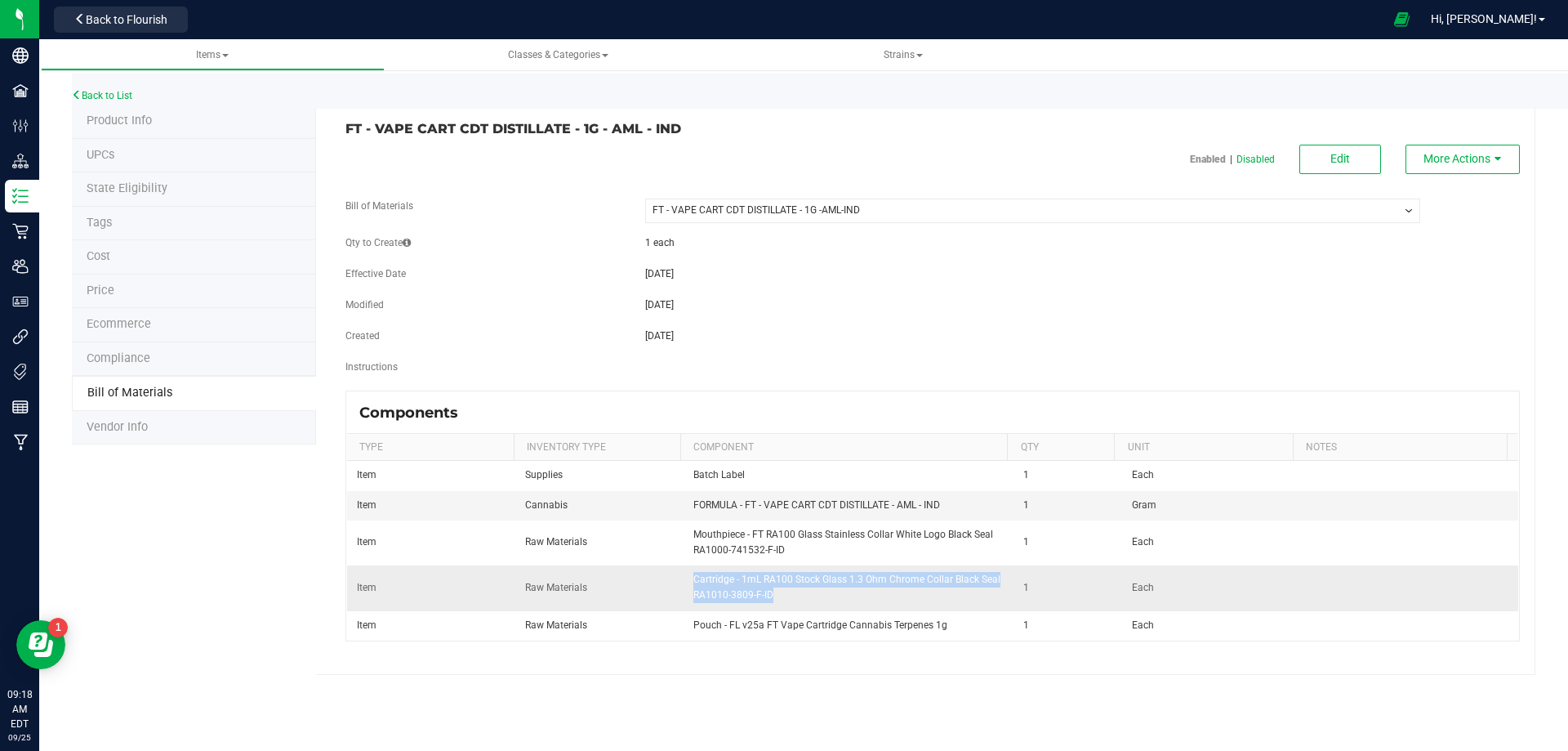
drag, startPoint x: 789, startPoint y: 602, endPoint x: 686, endPoint y: 580, distance: 105.3
click at [686, 580] on td "Cartridge - 1mL RA100 Stock Glass 1.3 Ohm Chrome Collar Black Seal RA1010-3809-…" at bounding box center [849, 587] width 331 height 45
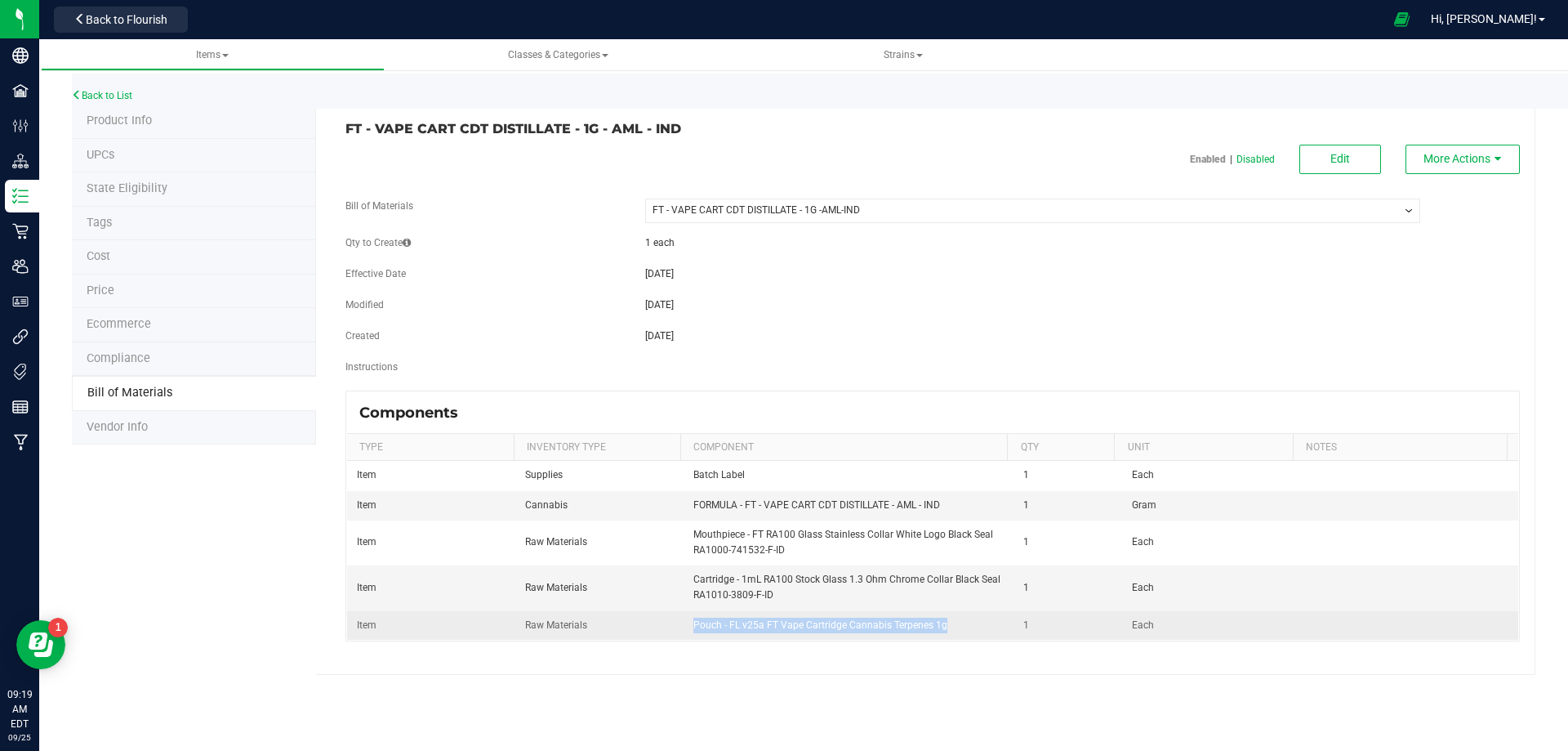
drag, startPoint x: 809, startPoint y: 613, endPoint x: 687, endPoint y: 612, distance: 122.0
click at [687, 612] on td "Pouch - FL v25a FT Vape Cartridge Cannabis Terpenes 1g" at bounding box center [849, 625] width 331 height 29
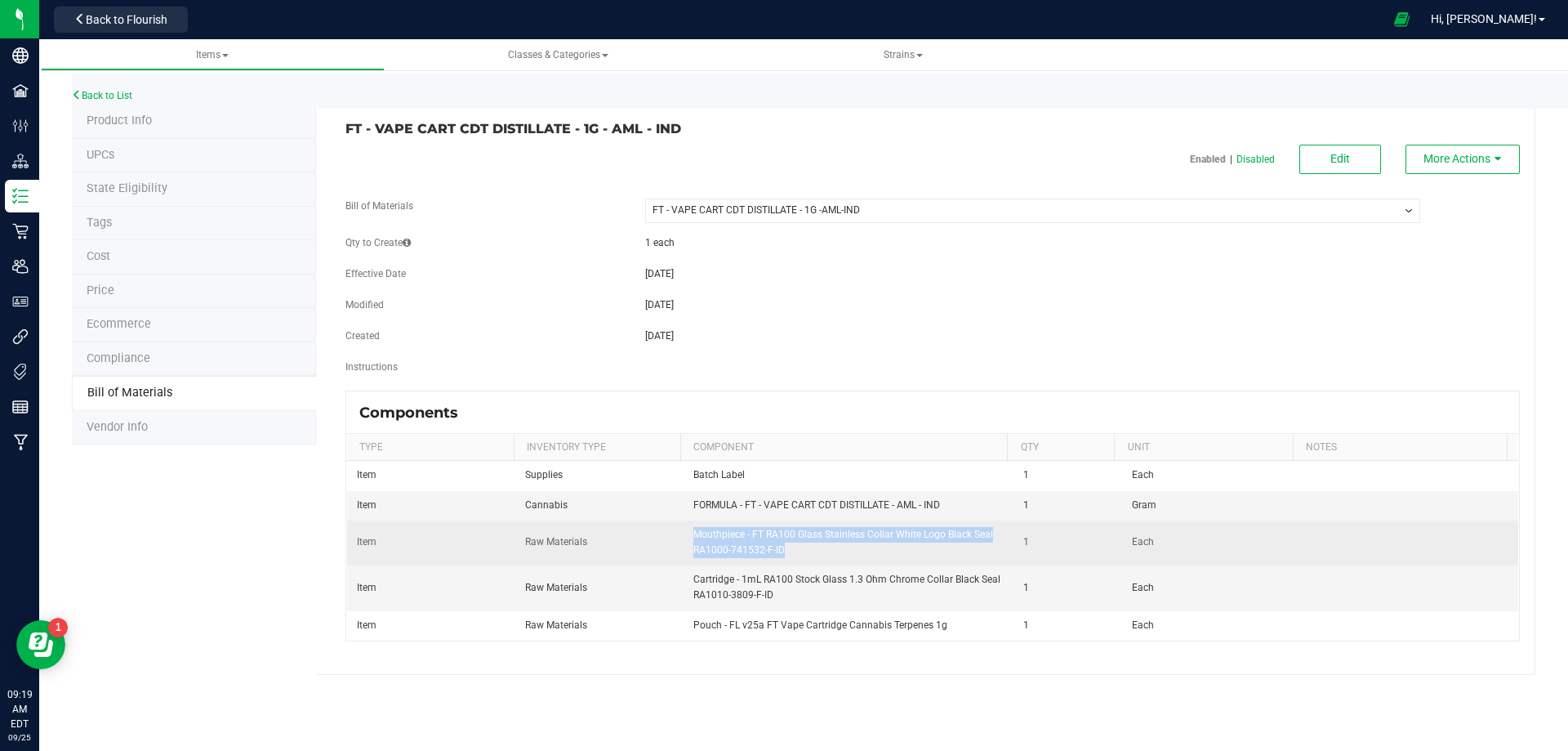
drag, startPoint x: 786, startPoint y: 547, endPoint x: 679, endPoint y: 528, distance: 108.7
click at [683, 528] on td "Mouthpiece - FT RA100 Glass Stainless Collar White Logo Black Seal RA1000-74153…" at bounding box center [849, 543] width 331 height 45
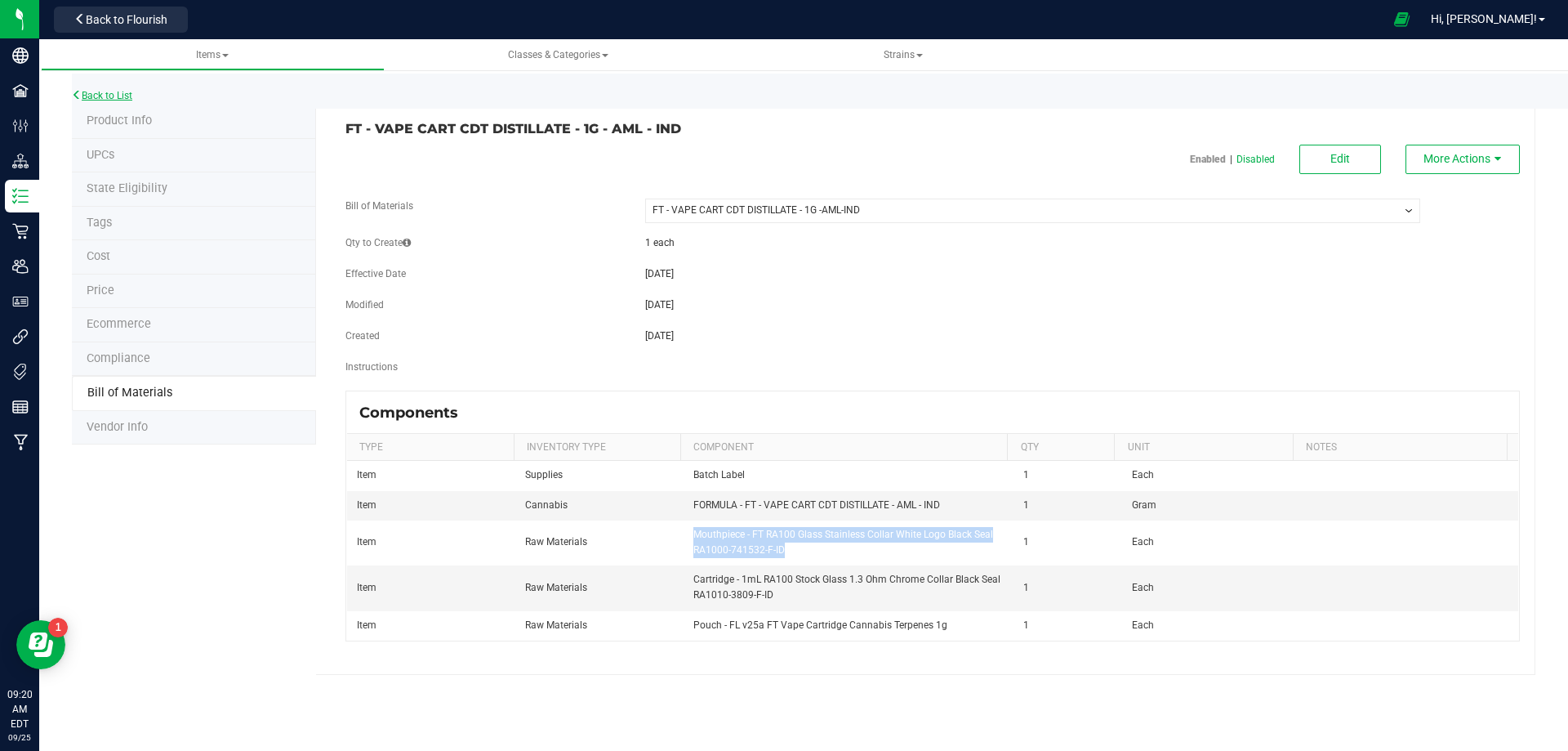
click at [128, 94] on link "Back to List" at bounding box center [102, 95] width 61 height 12
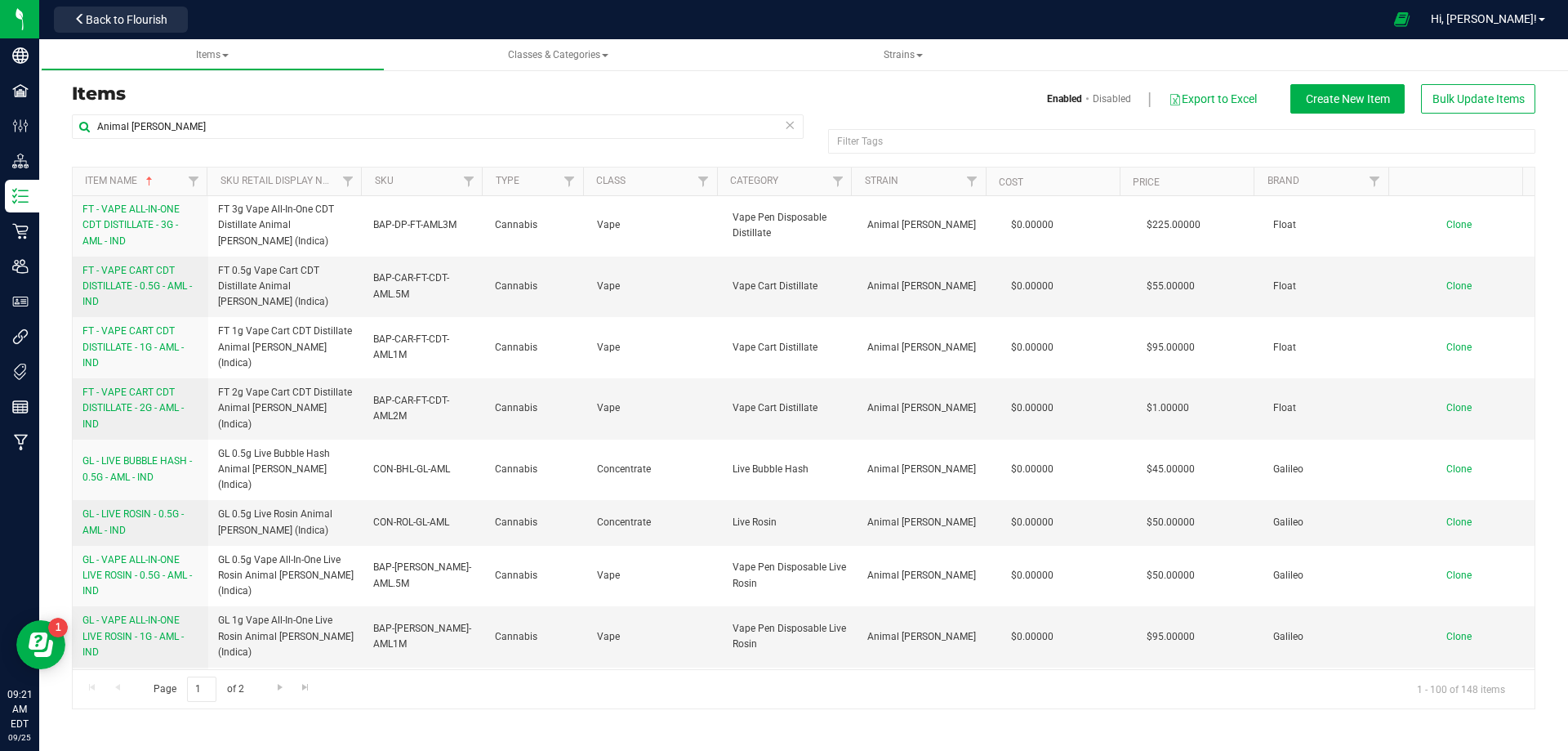
scroll to position [1715, 0]
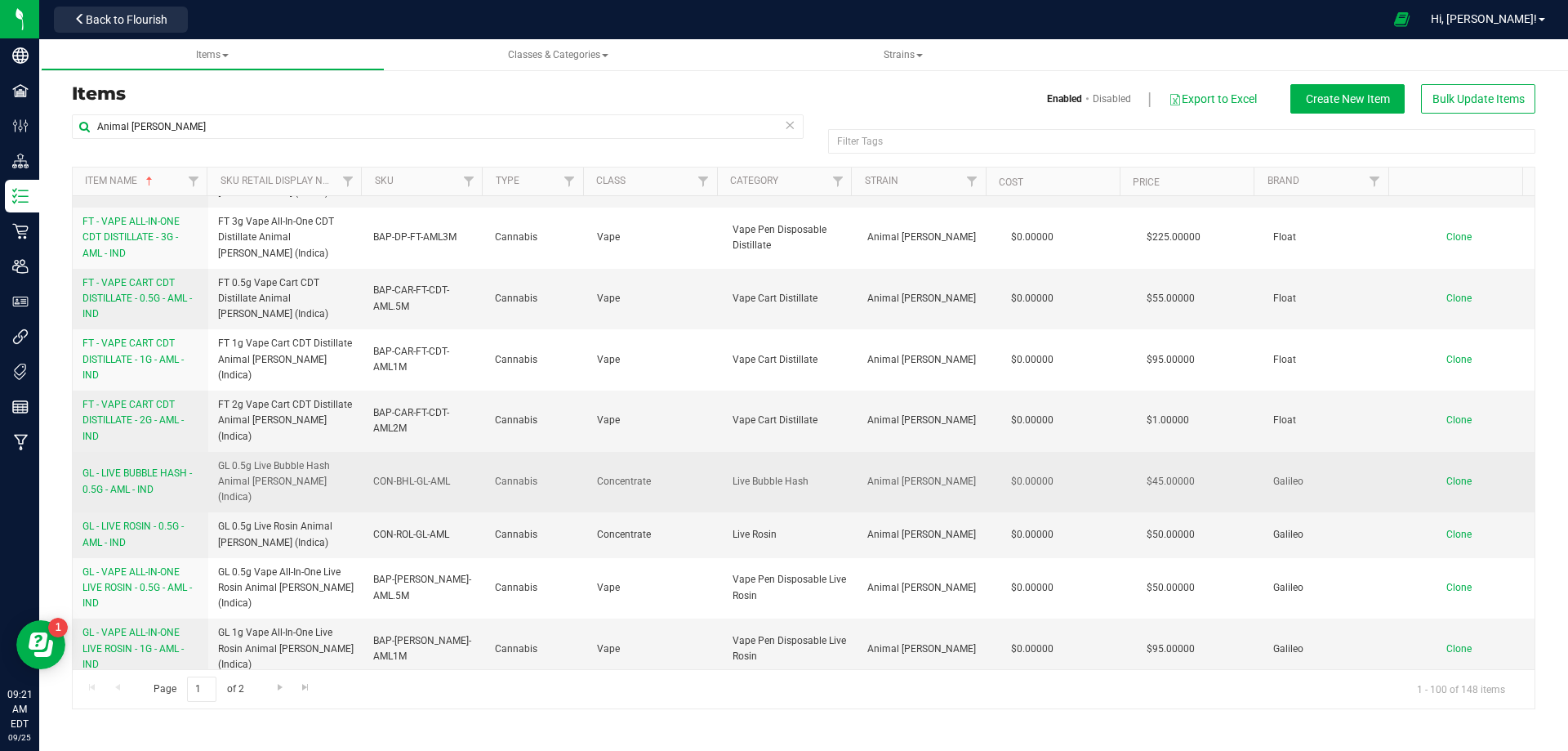
click at [154, 467] on span "GL - LIVE BUBBLE HASH - 0.5G - AML - IND" at bounding box center [137, 481] width 110 height 27
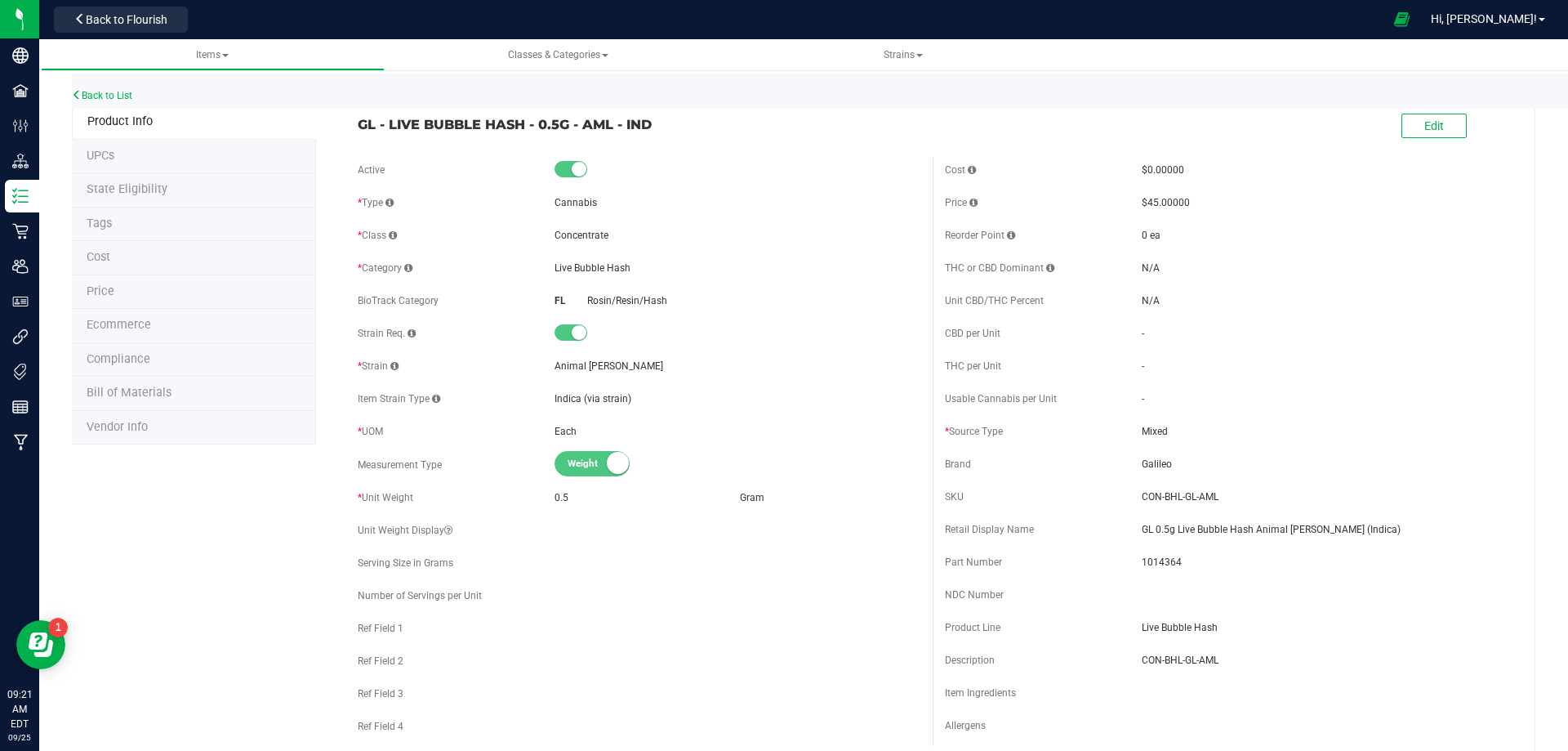
click at [1146, 466] on span "Galileo" at bounding box center [1324, 463] width 366 height 14
drag, startPoint x: 1348, startPoint y: 532, endPoint x: 1010, endPoint y: 554, distance: 338.7
click at [1108, 533] on div "Retail Display Name GL 0.5g Live Bubble Hash Animal [PERSON_NAME] (Indica)" at bounding box center [1226, 529] width 563 height 24
drag, startPoint x: 1208, startPoint y: 493, endPoint x: 1178, endPoint y: 503, distance: 31.6
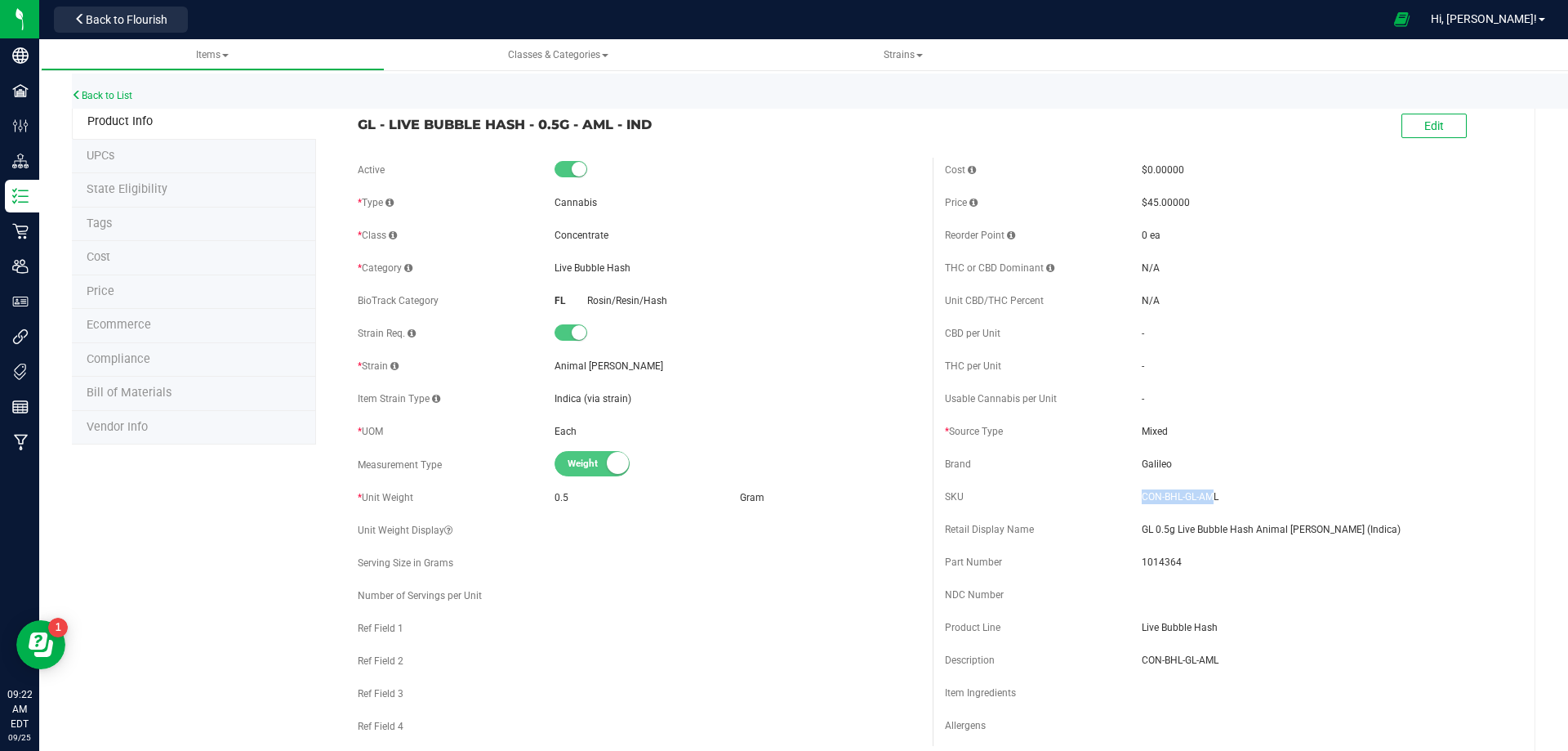
click at [1104, 496] on div "SKU CON-BHL-GL-AML" at bounding box center [1226, 496] width 563 height 24
drag, startPoint x: 1215, startPoint y: 498, endPoint x: 1128, endPoint y: 499, distance: 87.0
click at [1128, 499] on div "SKU CON-BHL-GL-AML" at bounding box center [1226, 496] width 563 height 24
click at [1152, 563] on span "1014364" at bounding box center [1324, 561] width 366 height 14
drag, startPoint x: 1152, startPoint y: 563, endPoint x: 57, endPoint y: 469, distance: 1099.0
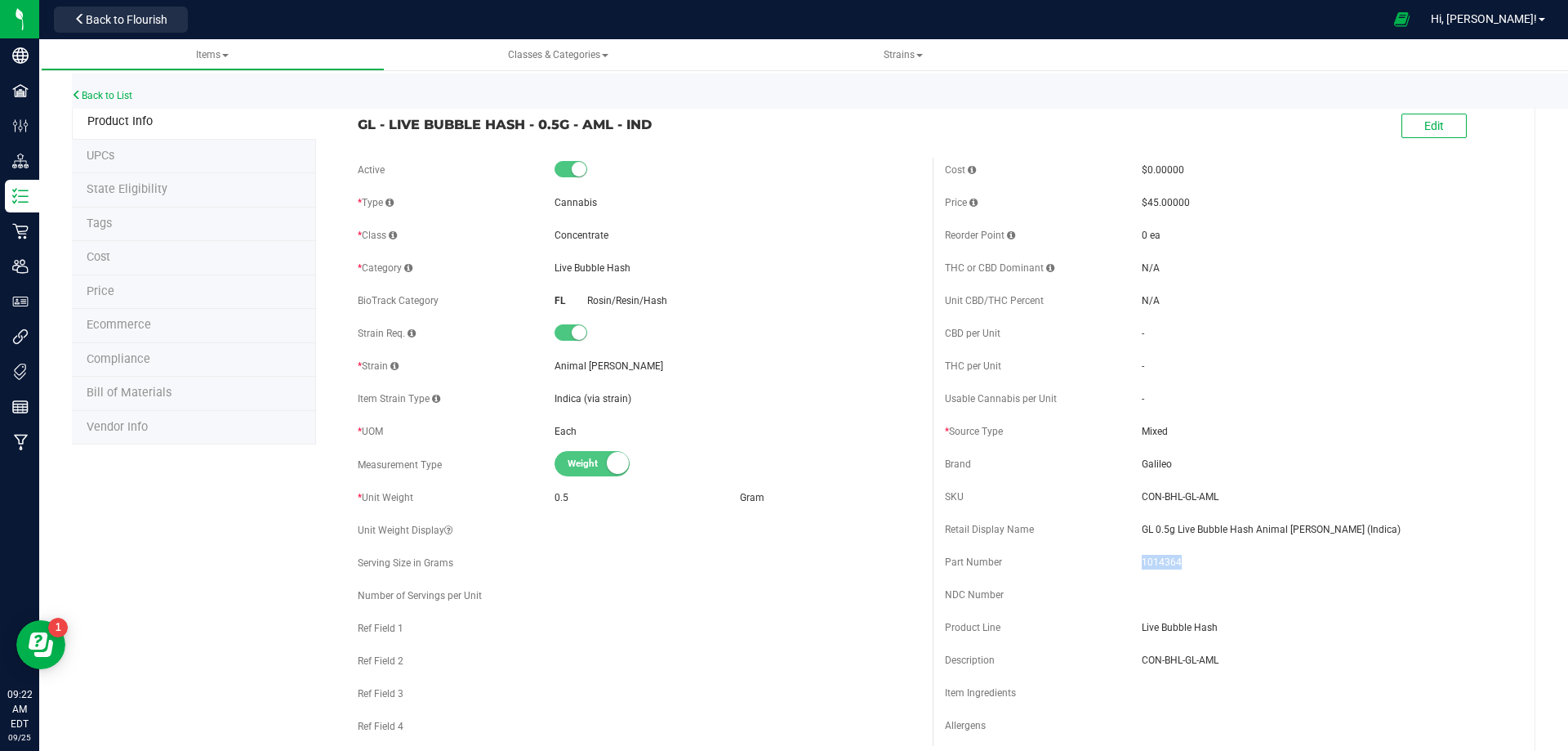
click at [1150, 563] on span "1014364" at bounding box center [1324, 561] width 366 height 14
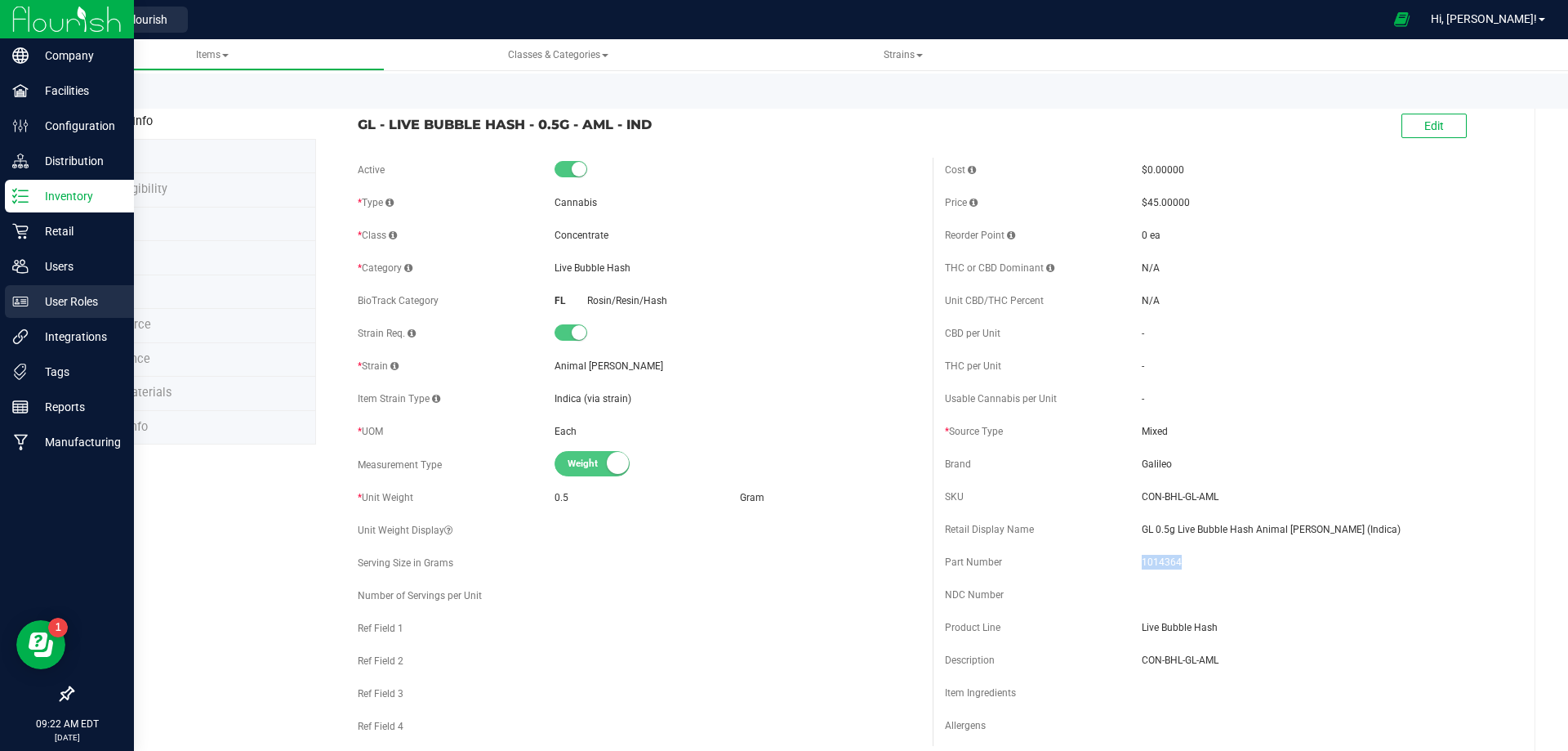
drag, startPoint x: 607, startPoint y: 131, endPoint x: 3, endPoint y: 289, distance: 624.3
click at [351, 136] on div "GL - LIVE BUBBLE HASH - 0.5G - AML - IND Edit" at bounding box center [932, 127] width 1174 height 41
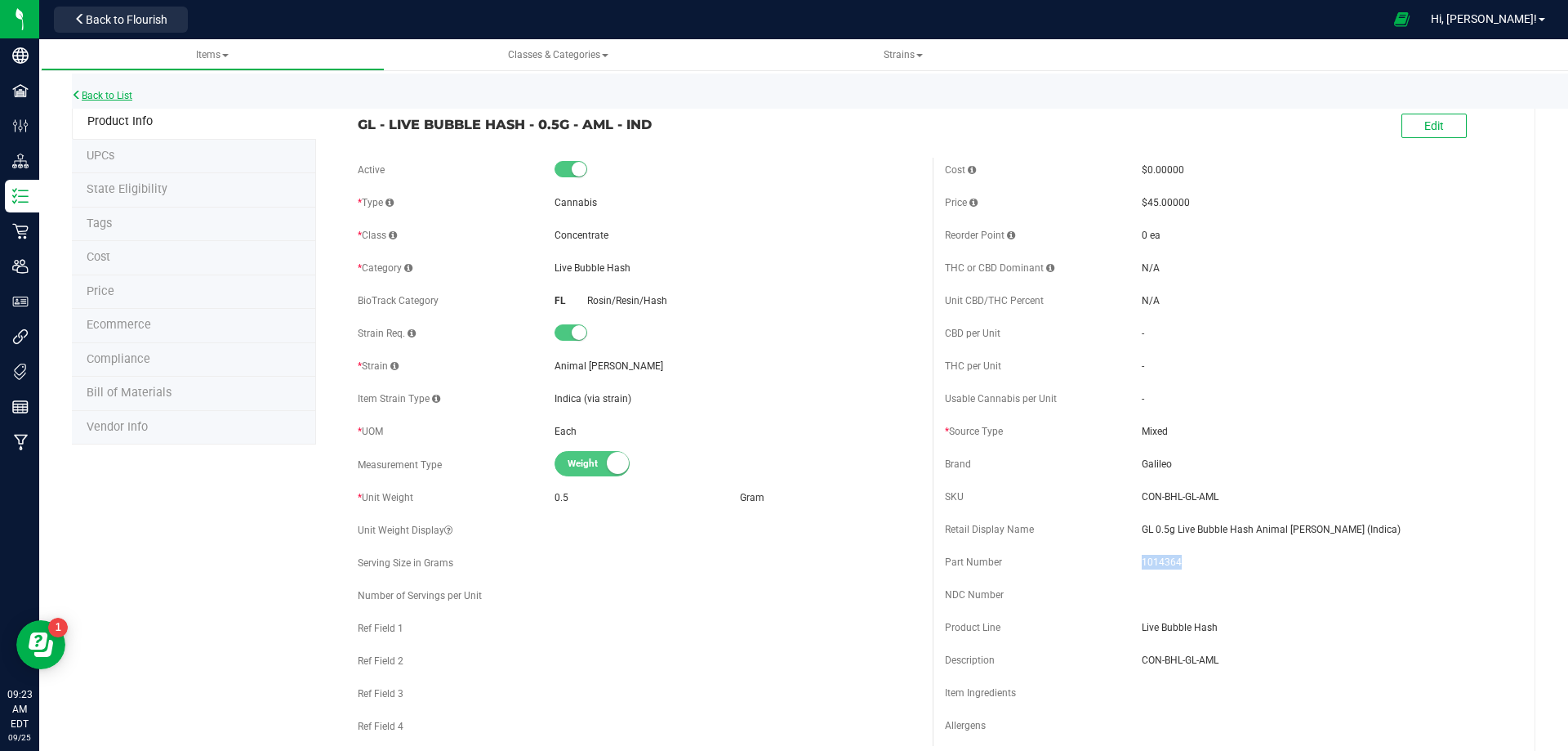
click at [108, 97] on link "Back to List" at bounding box center [102, 95] width 61 height 12
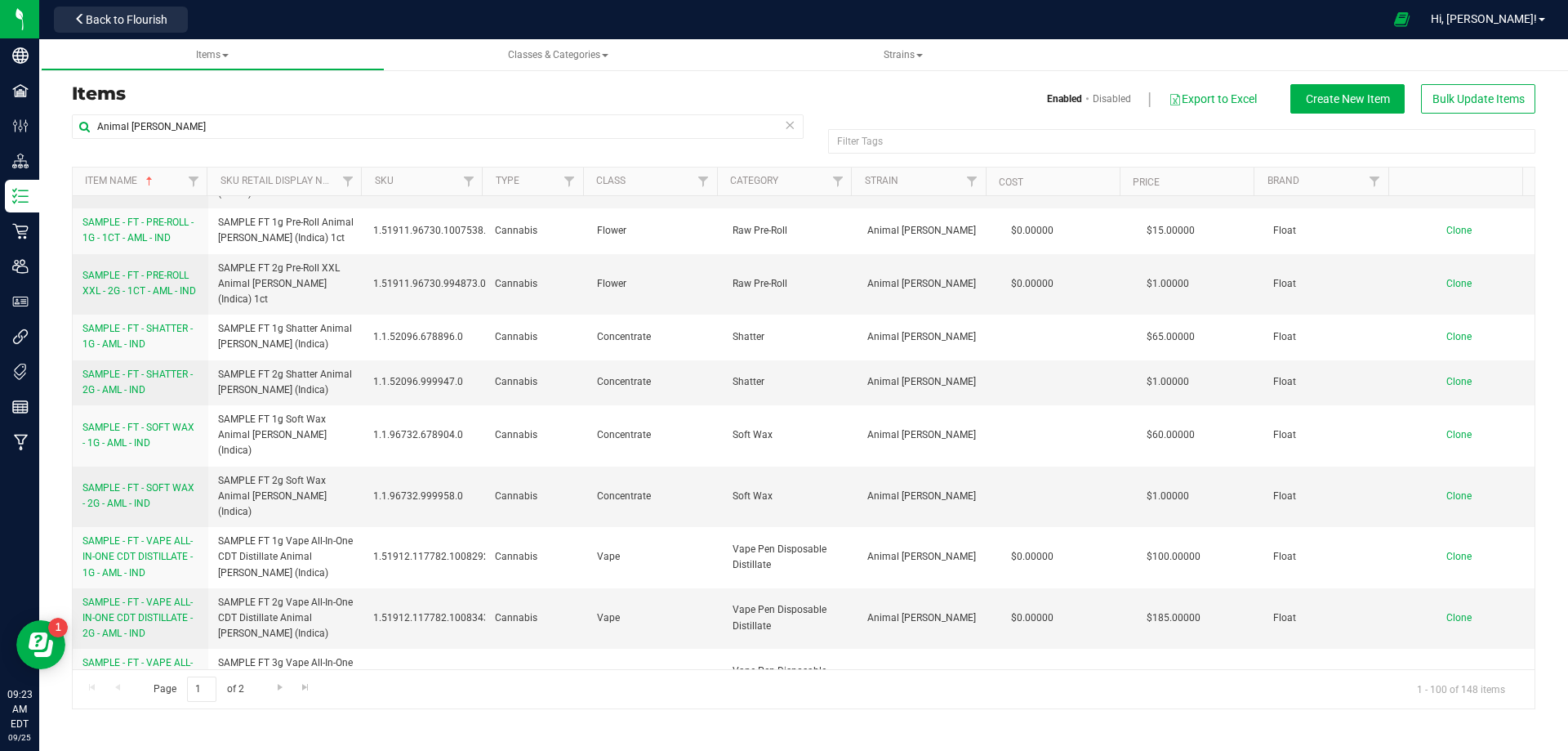
scroll to position [3839, 0]
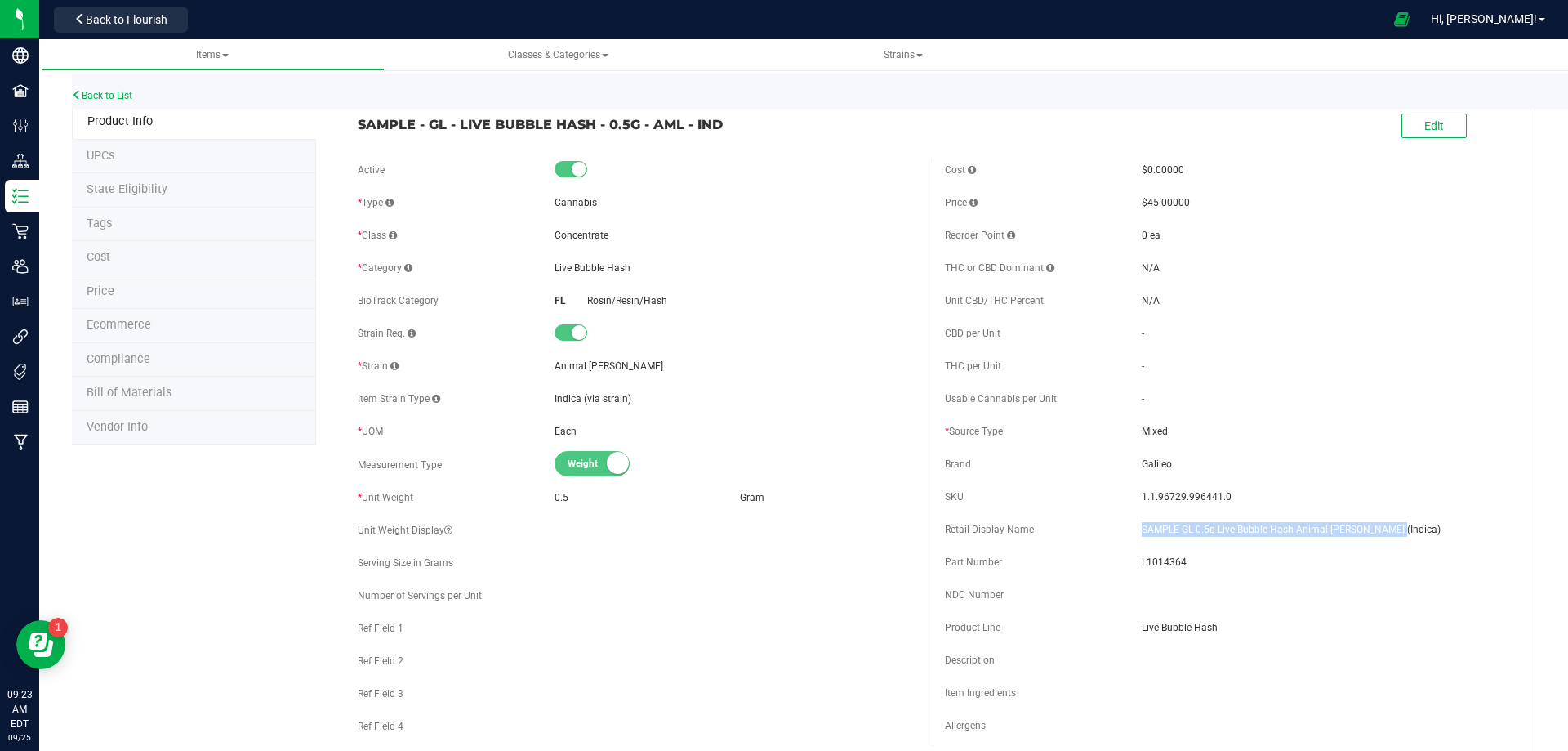
drag, startPoint x: 1327, startPoint y: 537, endPoint x: 1134, endPoint y: 525, distance: 193.4
click at [1141, 525] on span "SAMPLE GL 0.5g Live Bubble Hash Animal [PERSON_NAME] (Indica)" at bounding box center [1324, 529] width 366 height 14
drag, startPoint x: 1126, startPoint y: 561, endPoint x: 429, endPoint y: 532, distance: 697.6
click at [1114, 560] on div "Part Number L1014364" at bounding box center [1226, 562] width 563 height 24
drag, startPoint x: 1215, startPoint y: 492, endPoint x: 1135, endPoint y: 495, distance: 80.1
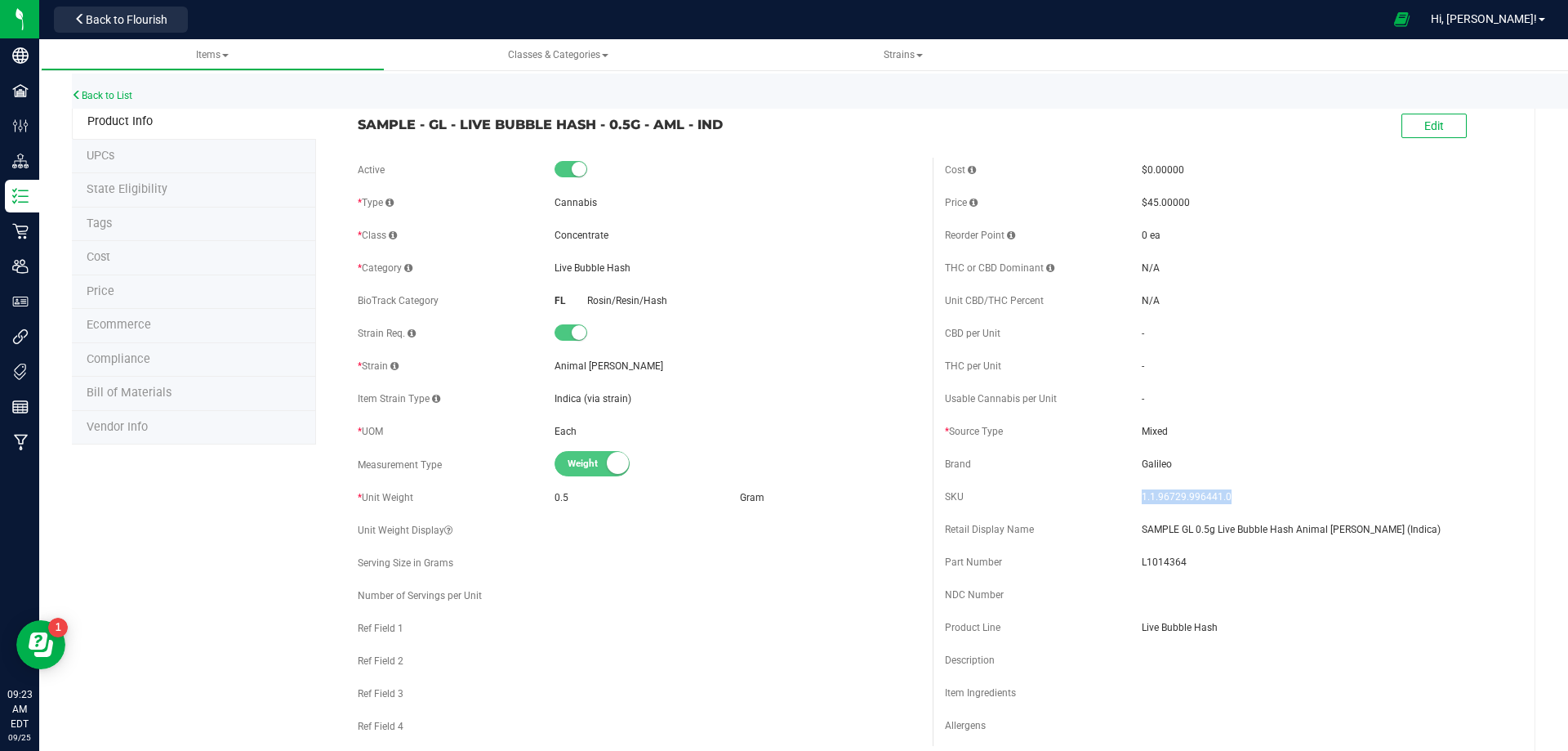
click at [1141, 495] on span "1.1.96729.996441.0" at bounding box center [1324, 496] width 366 height 14
drag, startPoint x: 752, startPoint y: 127, endPoint x: 338, endPoint y: 135, distance: 414.1
click at [348, 128] on div "SAMPLE - GL - LIVE BUBBLE HASH - 0.5G - AML - IND" at bounding box center [639, 120] width 587 height 28
click at [172, 400] on li "Bill of Materials" at bounding box center [193, 393] width 244 height 35
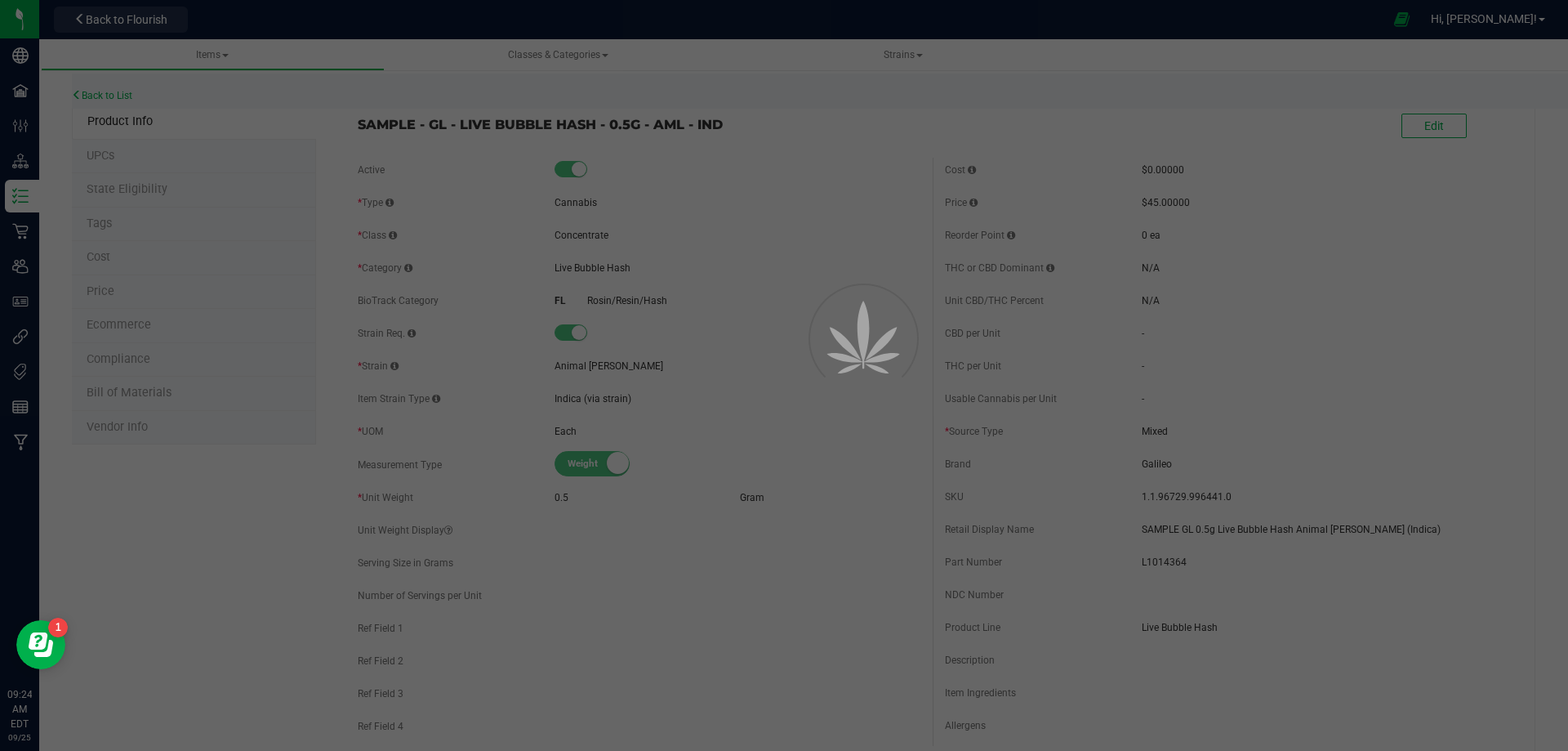
select select "7231"
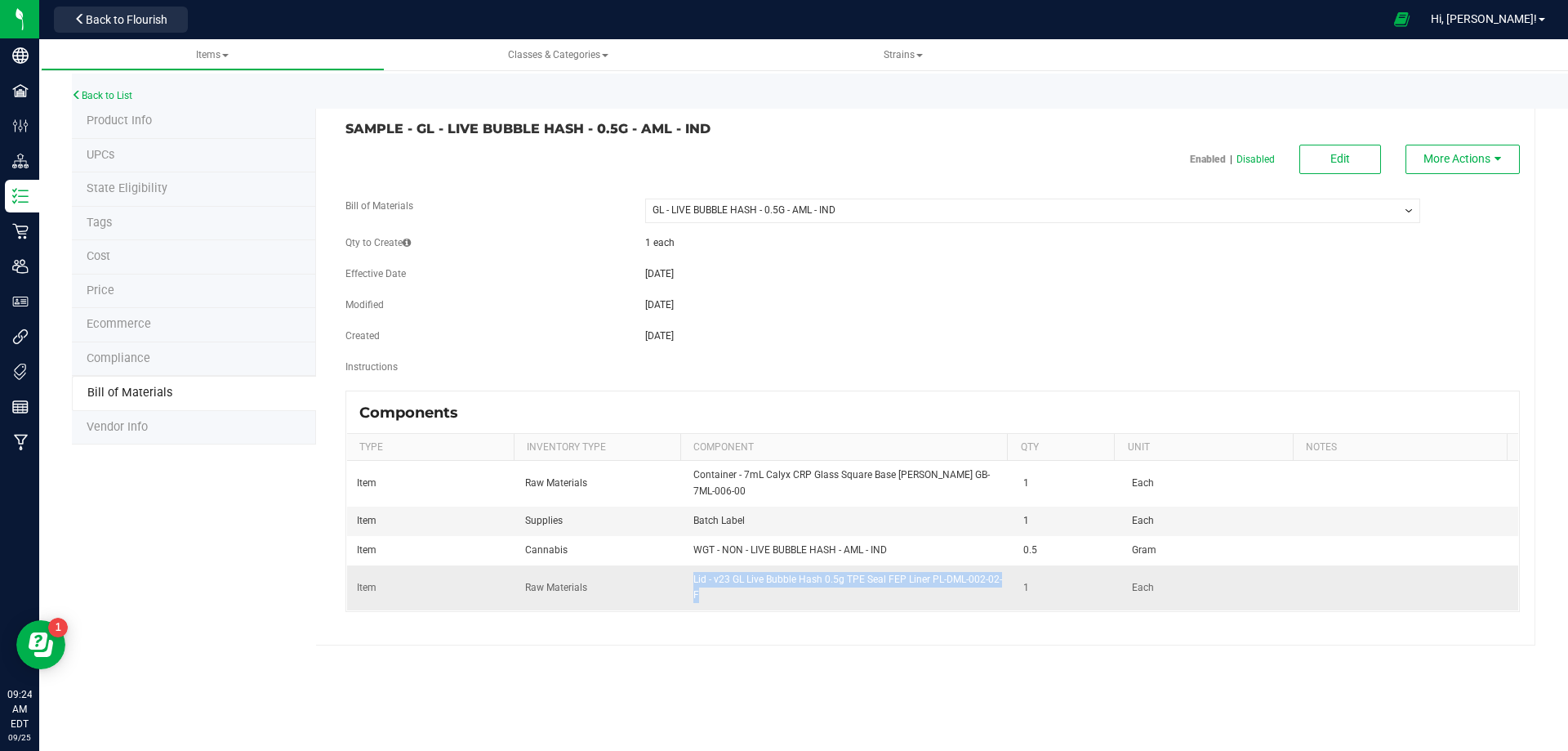
drag, startPoint x: 704, startPoint y: 597, endPoint x: 691, endPoint y: 583, distance: 19.1
click at [691, 583] on td "Lid - v23 GL Live Bubble Hash 0.5g TPE Seal FEP Liner PL-DML-002-02-F" at bounding box center [849, 587] width 331 height 44
click at [152, 122] on li "Product Info" at bounding box center [193, 122] width 244 height 35
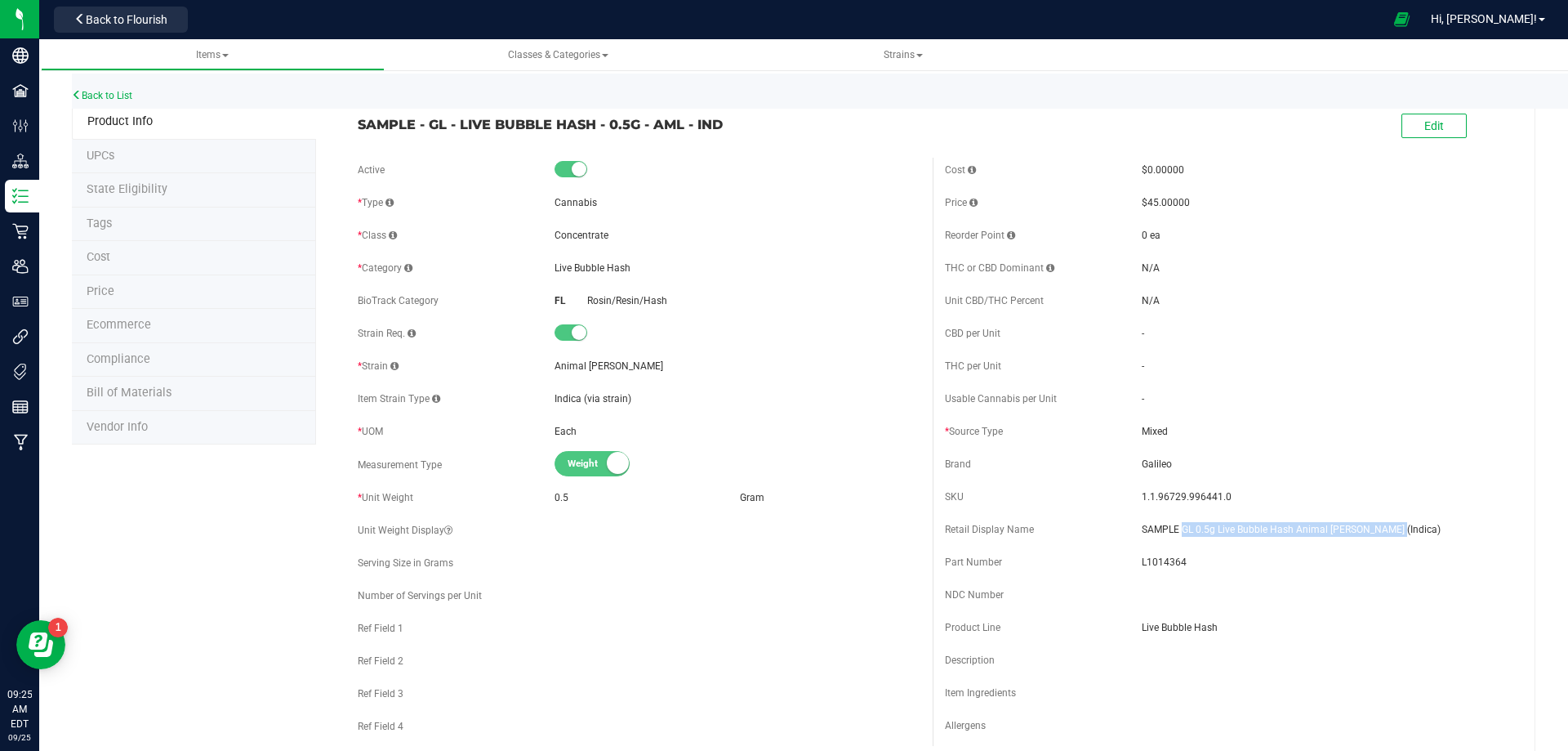
drag, startPoint x: 1383, startPoint y: 527, endPoint x: 1175, endPoint y: 522, distance: 208.1
click at [1174, 522] on span "SAMPLE GL 0.5g Live Bubble Hash Animal [PERSON_NAME] (Indica)" at bounding box center [1324, 529] width 366 height 14
click at [150, 398] on span "Bill of Materials" at bounding box center [129, 392] width 85 height 14
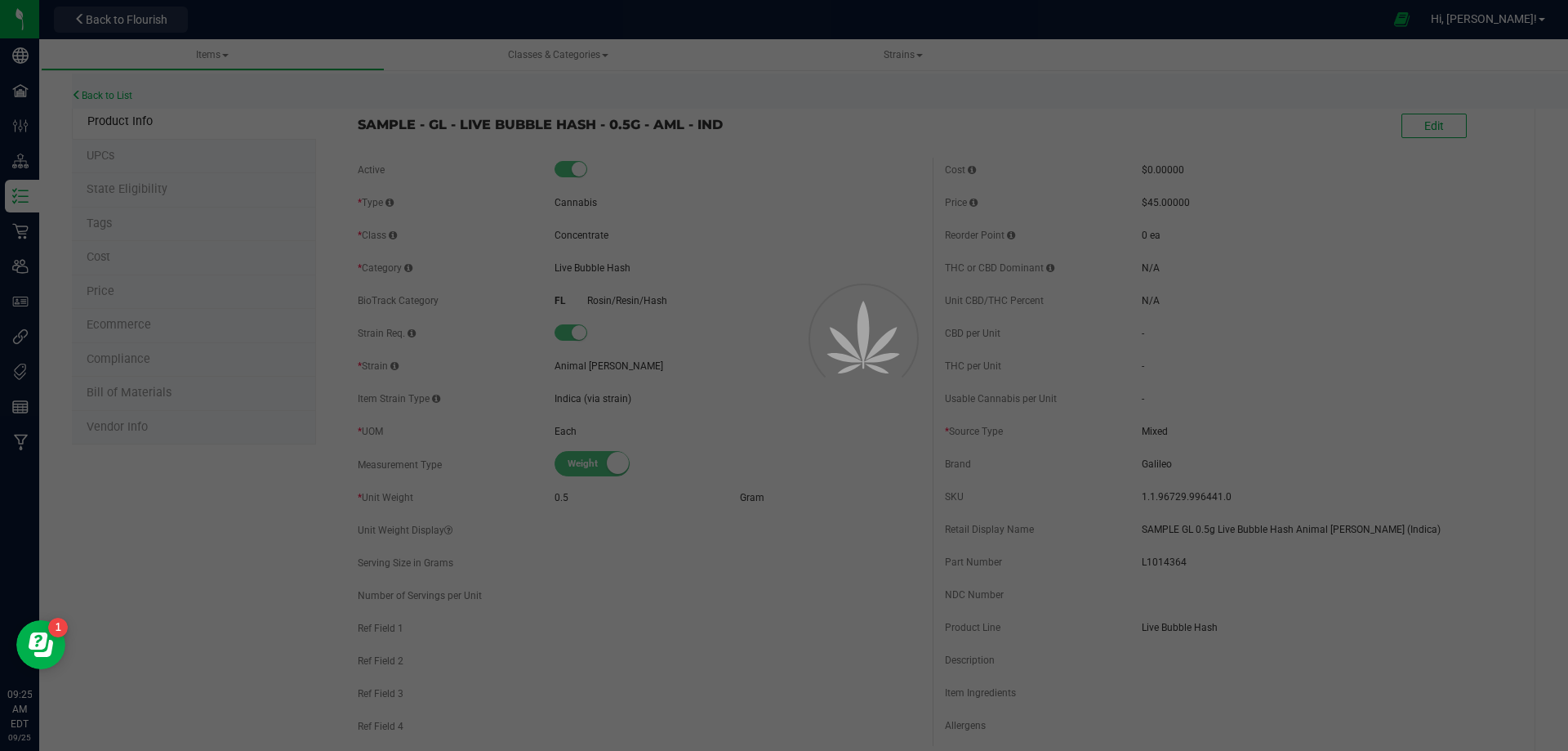
select select "7231"
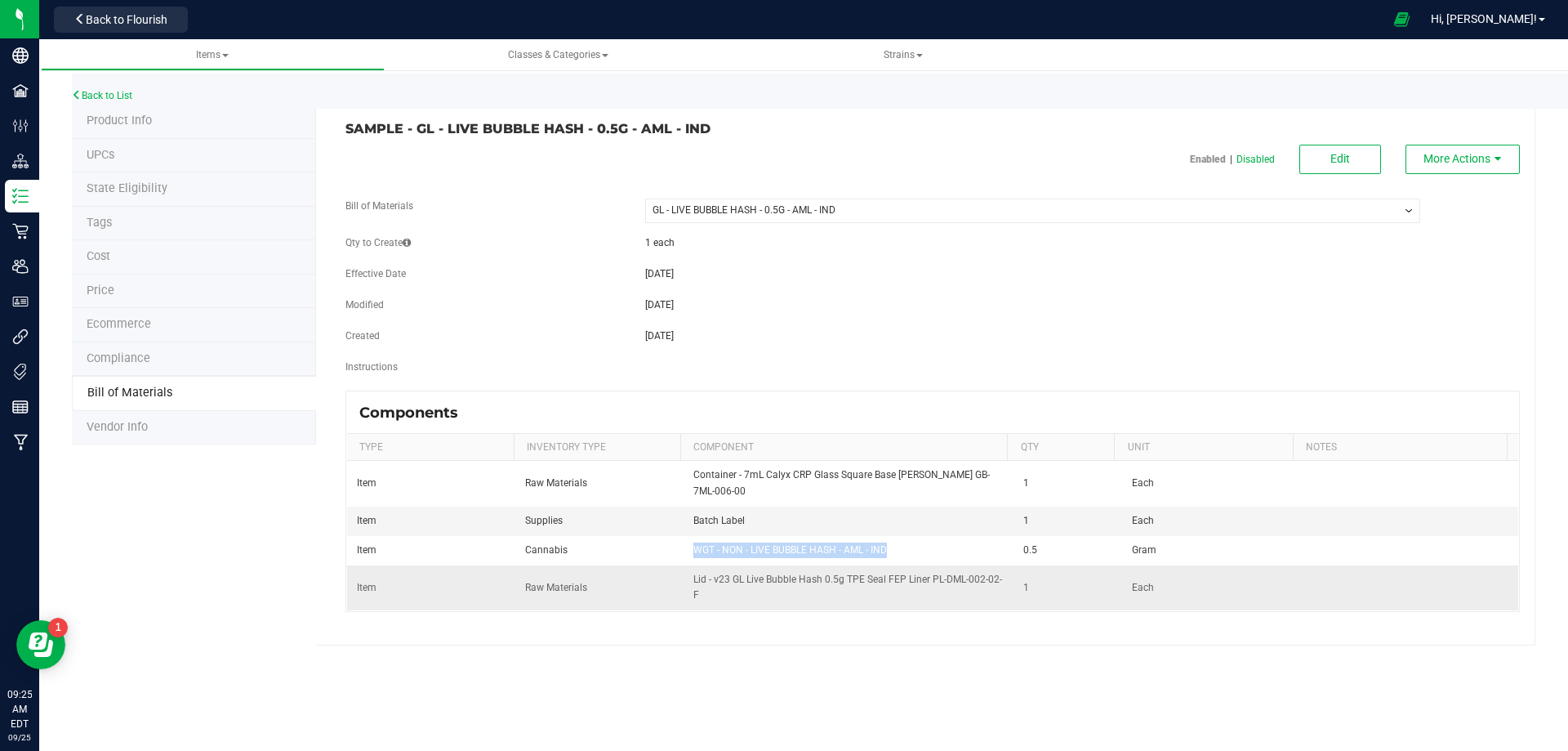
drag, startPoint x: 888, startPoint y: 551, endPoint x: 468, endPoint y: 587, distance: 421.5
click at [675, 550] on tr "Item Cannabis WGT - NON - LIVE BUBBLE HASH - AML - IND 0.5 Gram" at bounding box center [932, 550] width 1171 height 30
drag, startPoint x: 711, startPoint y: 125, endPoint x: 419, endPoint y: 127, distance: 292.0
click at [419, 127] on h3 "SAMPLE - GL - LIVE BUBBLE HASH - 0.5G - AML - IND" at bounding box center [633, 128] width 575 height 14
click at [195, 524] on div "Product Info UPCs State Eligibility Tags Cost Price Ecommerce Compliance Bill o…" at bounding box center [803, 375] width 1463 height 541
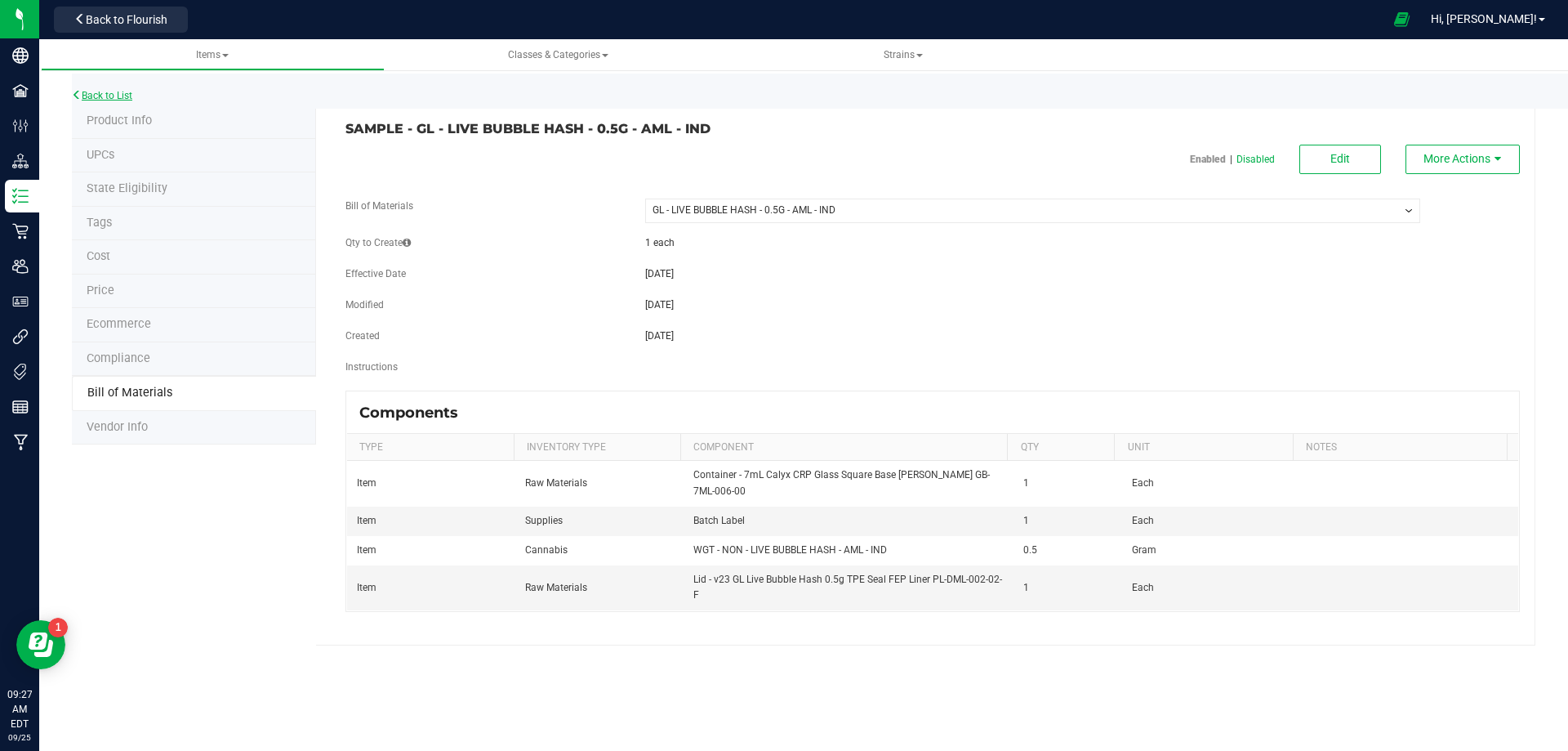
click at [120, 93] on link "Back to List" at bounding box center [102, 95] width 61 height 12
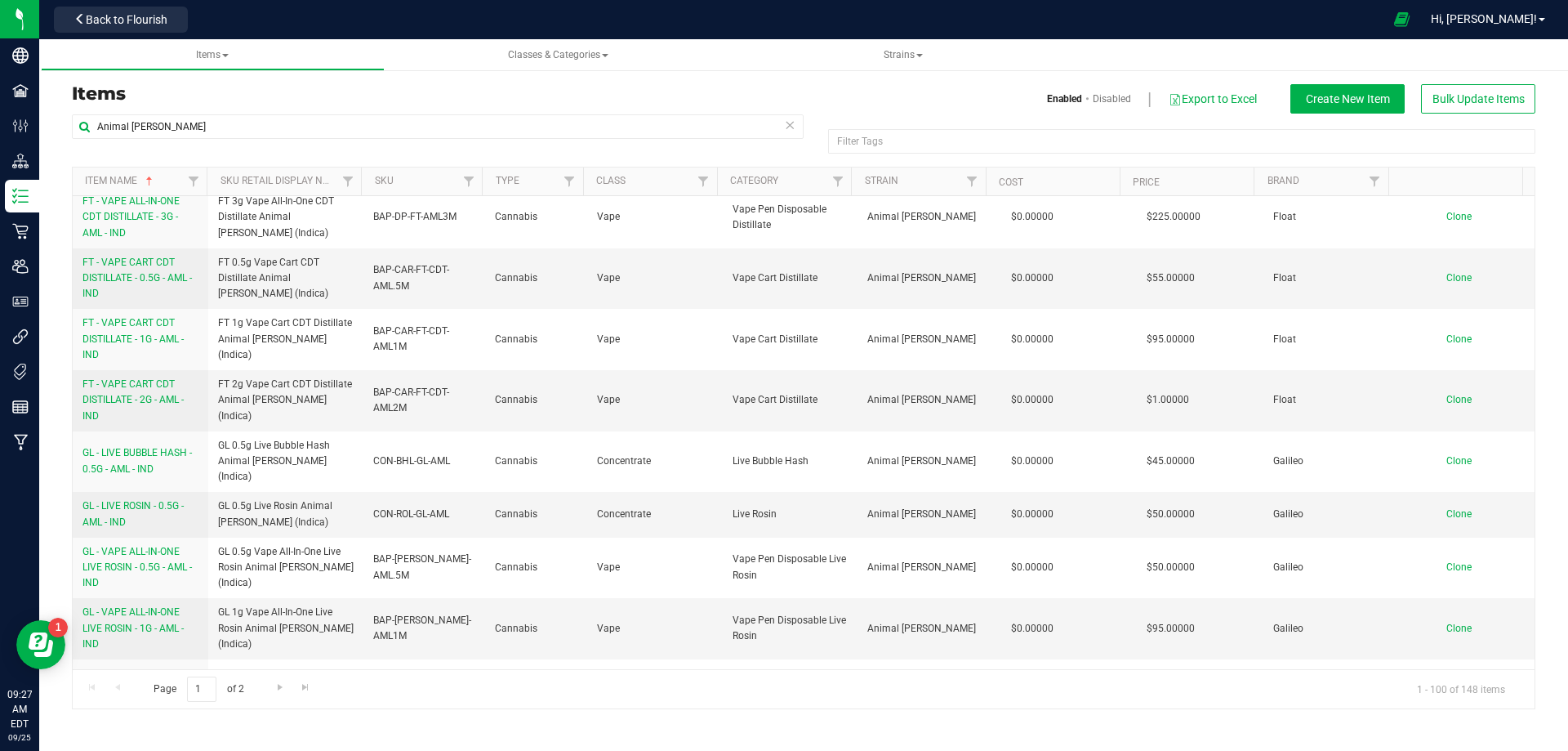
scroll to position [1715, 0]
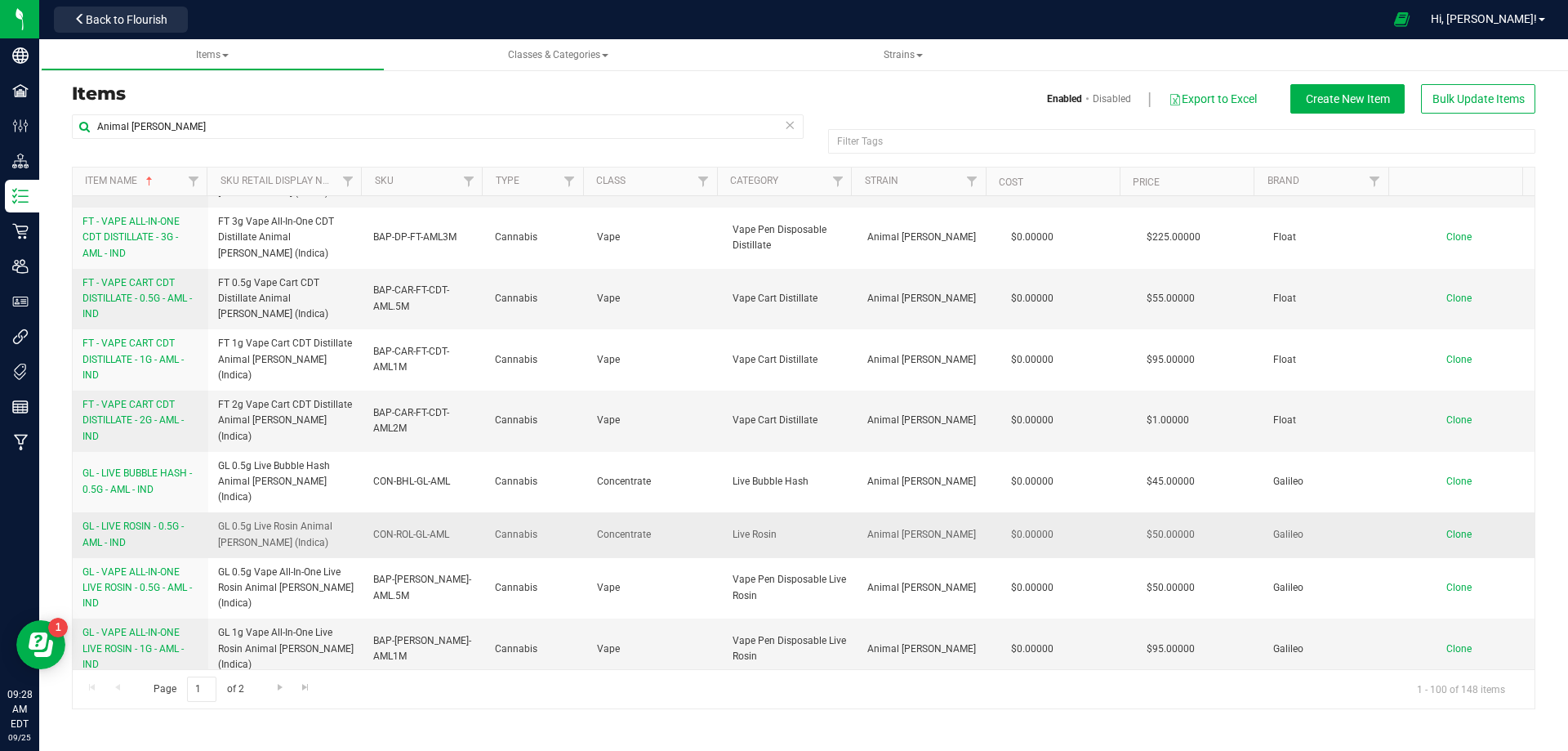
click at [144, 519] on link "GL - LIVE ROSIN - 0.5G - AML - IND" at bounding box center [140, 534] width 116 height 31
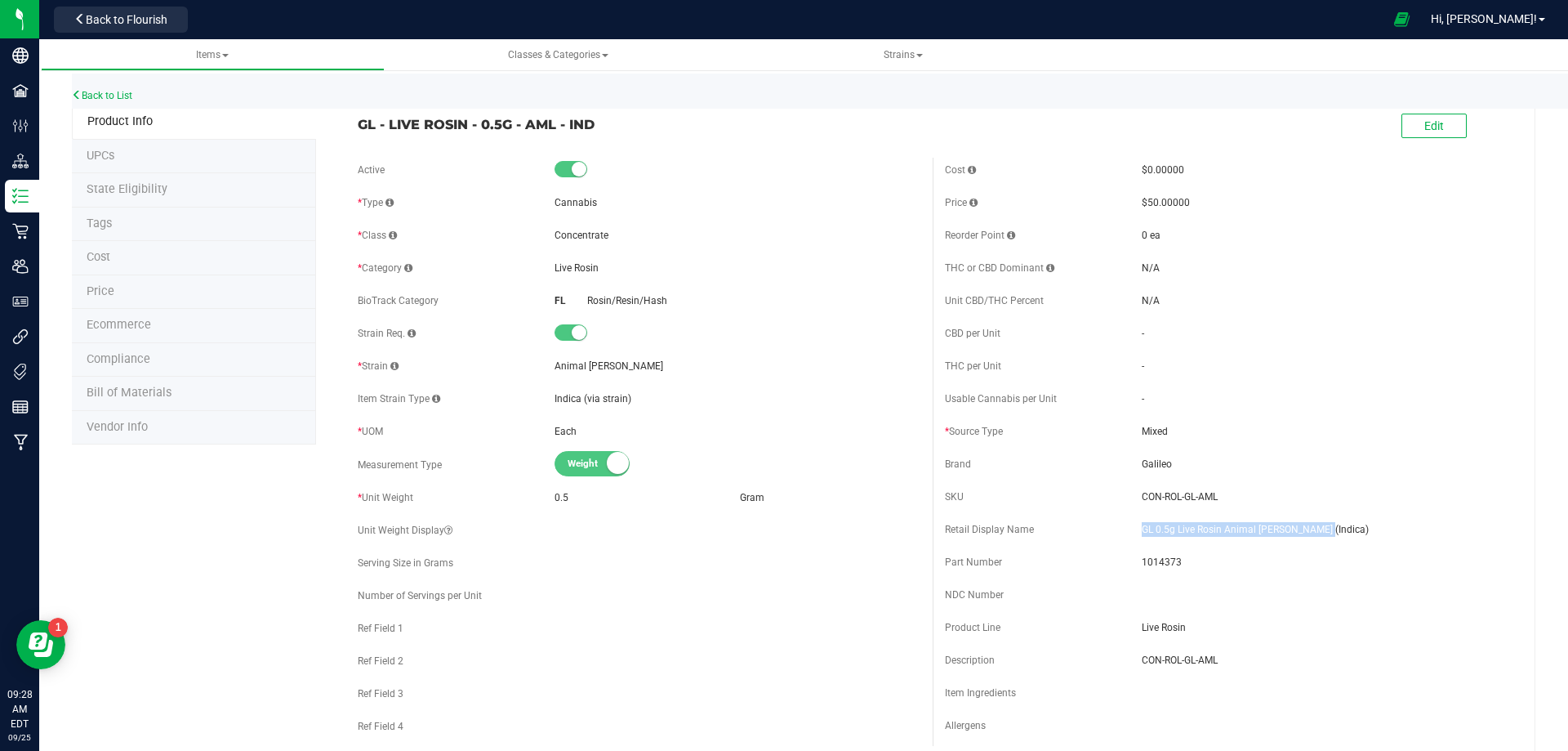
drag, startPoint x: 1312, startPoint y: 534, endPoint x: 1132, endPoint y: 532, distance: 180.0
click at [1132, 532] on div "Retail Display Name GL 0.5g Live Rosin Animal [PERSON_NAME] (Indica)" at bounding box center [1226, 529] width 563 height 24
click at [1161, 563] on span "1014373" at bounding box center [1324, 561] width 366 height 14
click at [1161, 562] on span "1014373" at bounding box center [1324, 561] width 366 height 14
drag, startPoint x: 1183, startPoint y: 499, endPoint x: 1134, endPoint y: 495, distance: 49.2
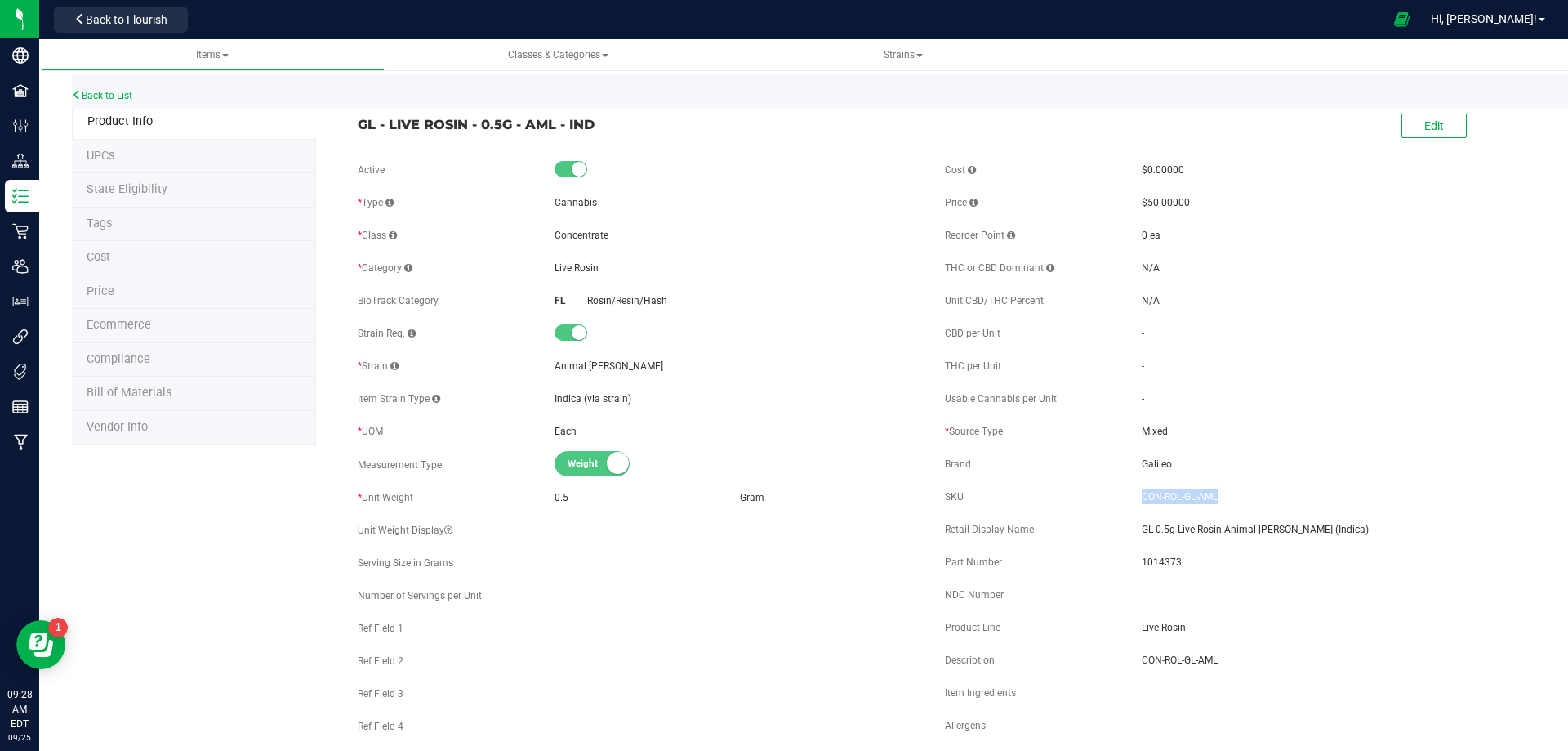
click at [1141, 495] on span "CON-ROL-GL-AML" at bounding box center [1324, 496] width 366 height 14
drag, startPoint x: 502, startPoint y: 126, endPoint x: 353, endPoint y: 110, distance: 149.9
click at [353, 110] on div "GL - LIVE ROSIN - 0.5G - AML - IND" at bounding box center [639, 120] width 587 height 28
click at [111, 95] on link "Back to List" at bounding box center [102, 95] width 61 height 12
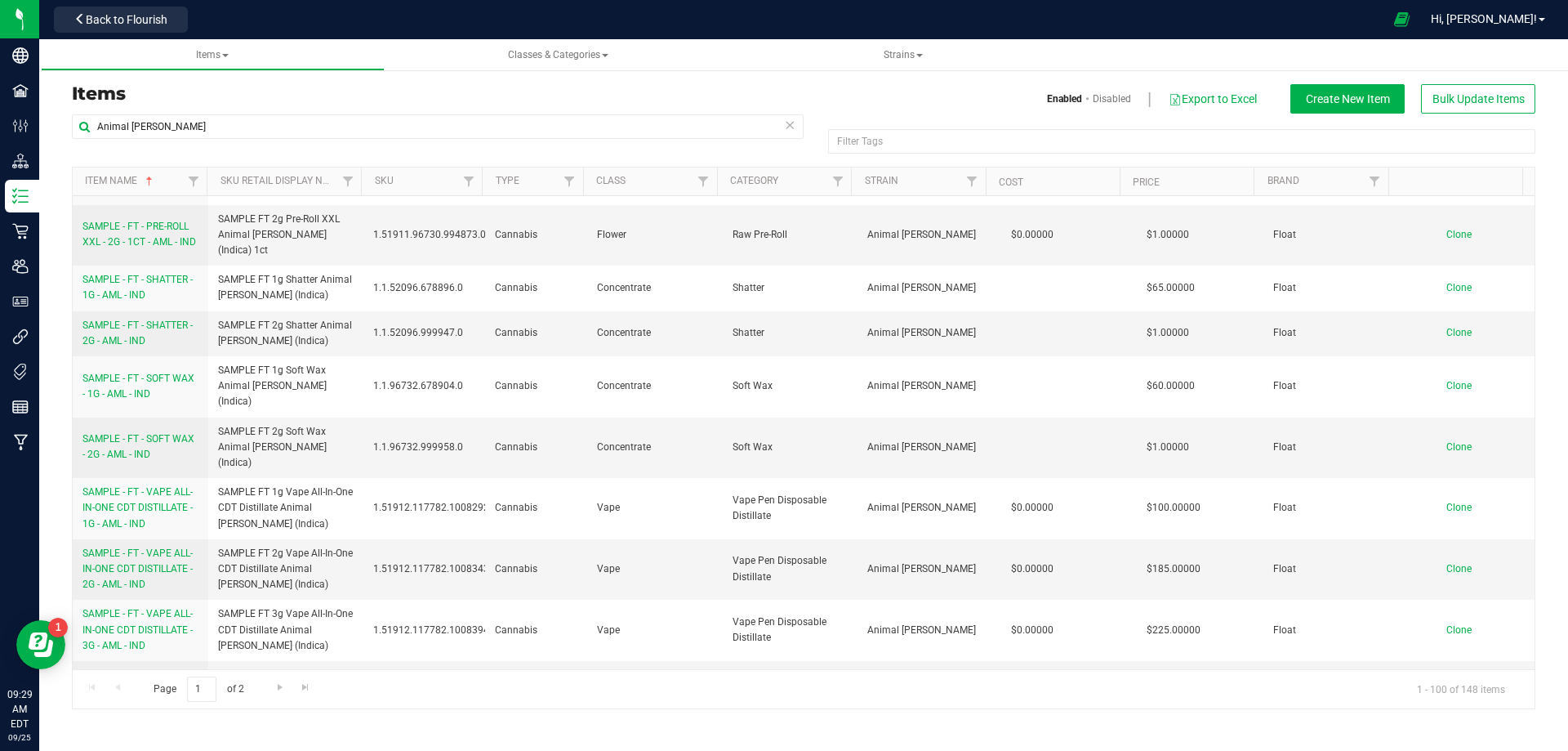
scroll to position [3921, 0]
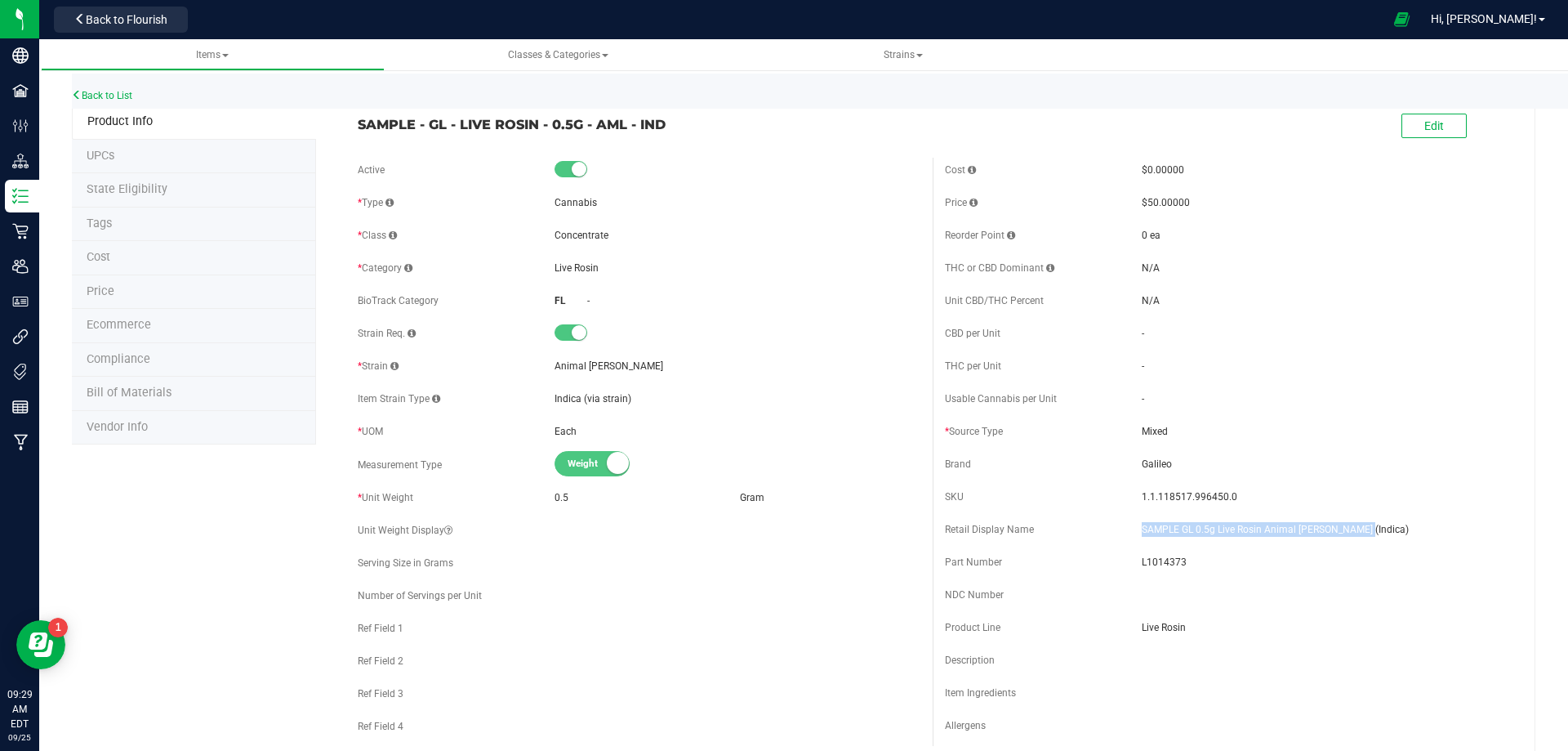
drag, startPoint x: 1272, startPoint y: 528, endPoint x: 1127, endPoint y: 524, distance: 145.1
click at [1127, 524] on div "Retail Display Name SAMPLE GL 0.5g Live Rosin Animal [PERSON_NAME] (Indica)" at bounding box center [1226, 529] width 563 height 24
click at [1163, 559] on span "L1014373" at bounding box center [1324, 561] width 366 height 14
drag, startPoint x: 1214, startPoint y: 500, endPoint x: 1134, endPoint y: 494, distance: 80.2
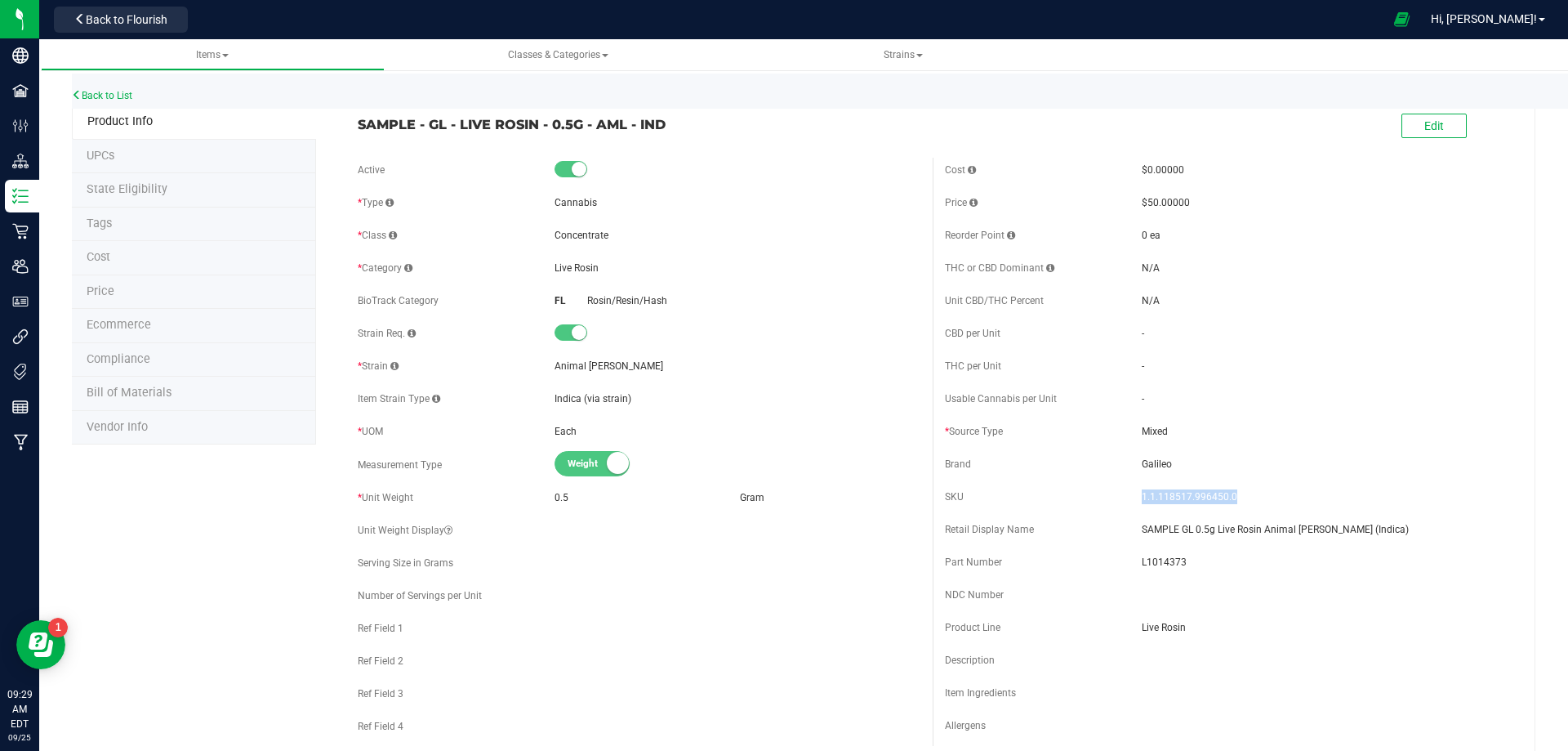
click at [1141, 494] on span "1.1.118517.996450.0" at bounding box center [1324, 496] width 366 height 14
drag, startPoint x: 671, startPoint y: 132, endPoint x: 290, endPoint y: 164, distance: 382.3
click at [347, 130] on div "SAMPLE - GL - LIVE ROSIN - 0.5G - AML - IND Edit" at bounding box center [932, 127] width 1174 height 41
click at [154, 395] on span "Bill of Materials" at bounding box center [129, 392] width 85 height 14
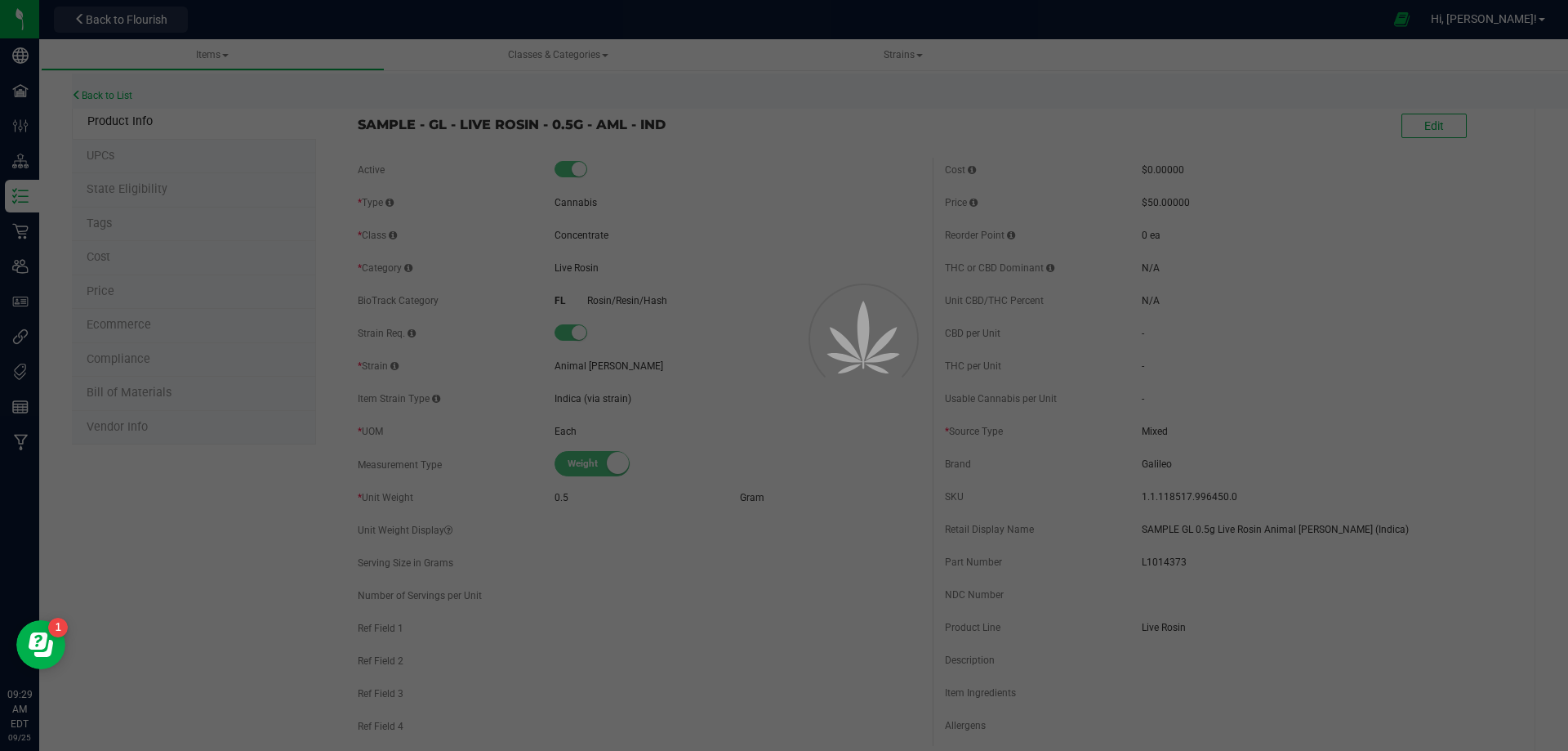
select select "7243"
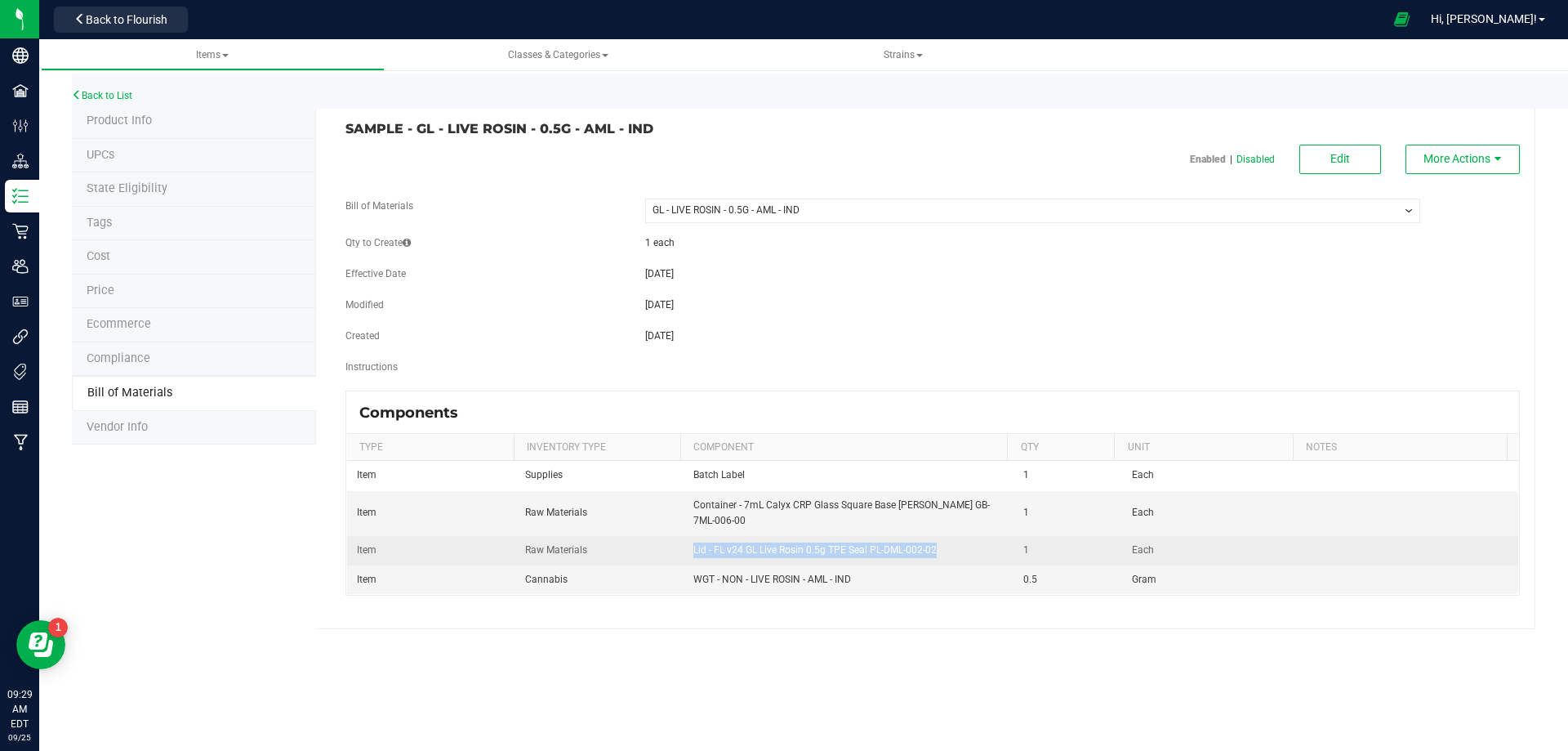
drag, startPoint x: 933, startPoint y: 548, endPoint x: 690, endPoint y: 544, distance: 243.0
click at [690, 544] on td "Lid - FL v24 GL Live Rosin 0.5g TPE Seal PL-DML-002-02" at bounding box center [849, 550] width 331 height 30
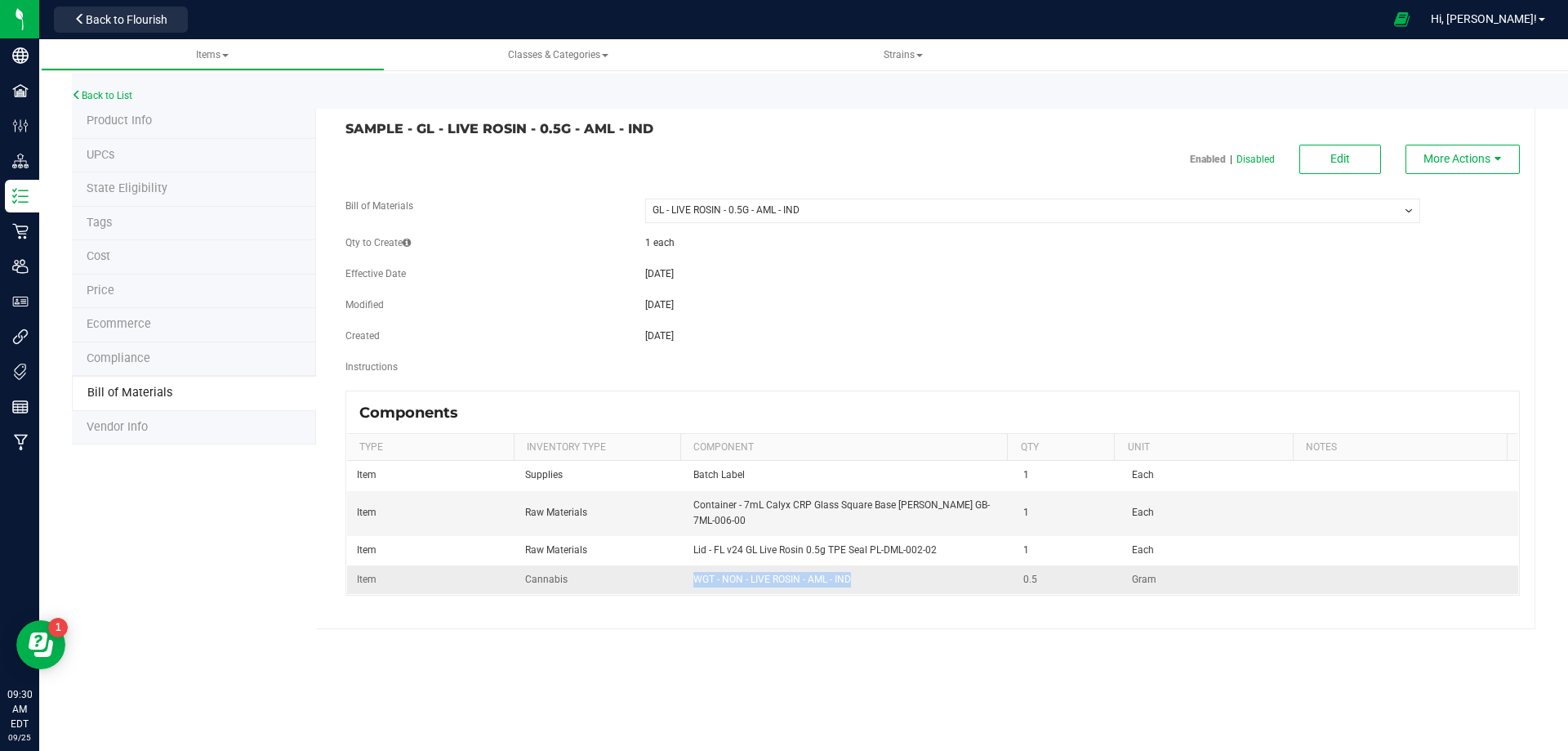
drag, startPoint x: 852, startPoint y: 579, endPoint x: 692, endPoint y: 581, distance: 160.0
click at [692, 581] on td "WGT - NON - LIVE ROSIN - AML - IND" at bounding box center [849, 580] width 331 height 29
click at [839, 622] on div "SAMPLE - GL - LIVE ROSIN - 0.5G - AML - IND Enabled | Disabled Edit More Action…" at bounding box center [925, 366] width 1219 height 524
click at [158, 122] on li "Product Info" at bounding box center [193, 122] width 244 height 35
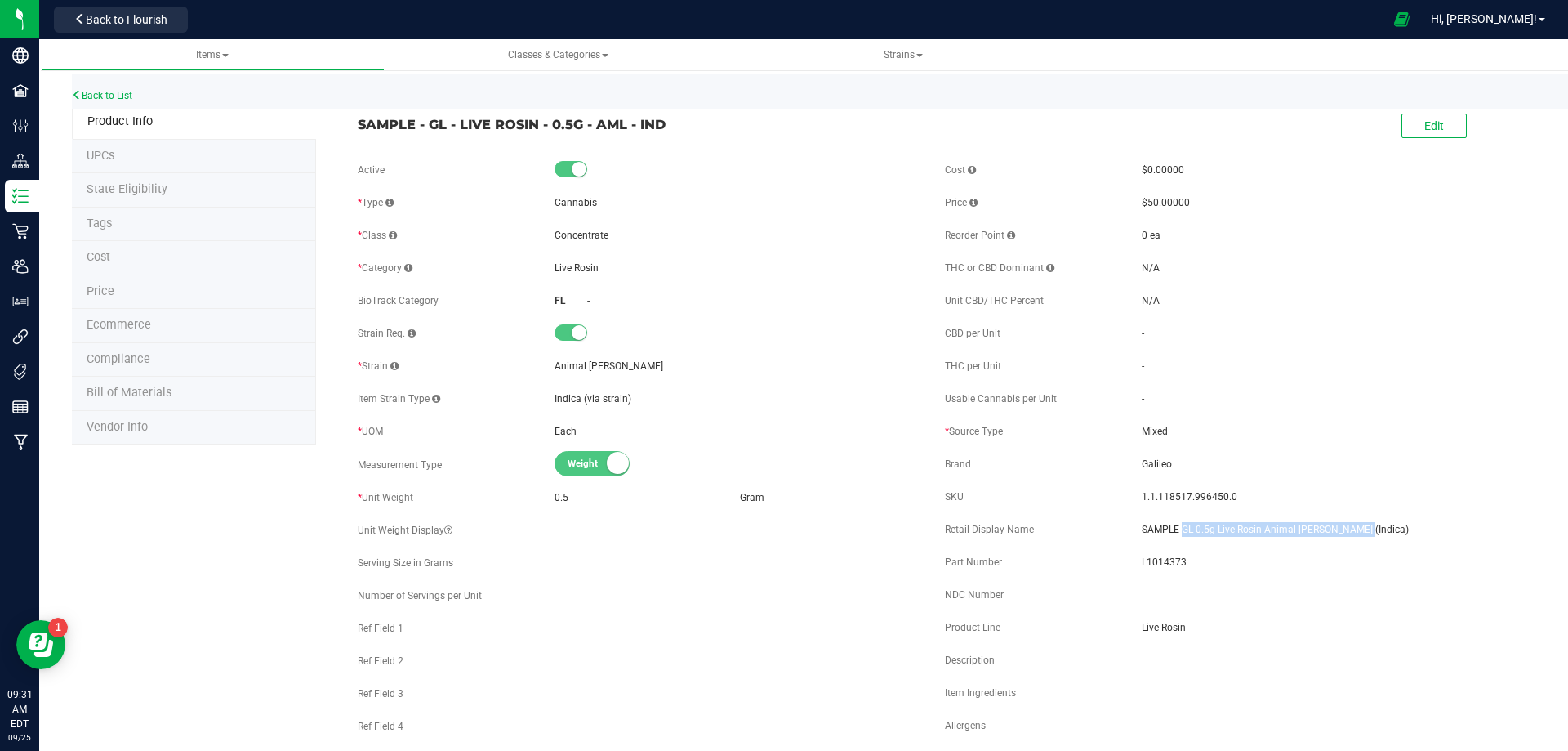
drag, startPoint x: 1355, startPoint y: 524, endPoint x: 1174, endPoint y: 531, distance: 181.1
click at [1174, 531] on span "SAMPLE GL 0.5g Live Rosin Animal [PERSON_NAME] (Indica)" at bounding box center [1324, 529] width 366 height 14
drag, startPoint x: 680, startPoint y: 123, endPoint x: 428, endPoint y: 128, distance: 252.0
click at [428, 128] on span "SAMPLE - GL - LIVE ROSIN - 0.5G - AML - IND" at bounding box center [639, 124] width 563 height 19
drag, startPoint x: 1326, startPoint y: 569, endPoint x: 1343, endPoint y: 539, distance: 34.5
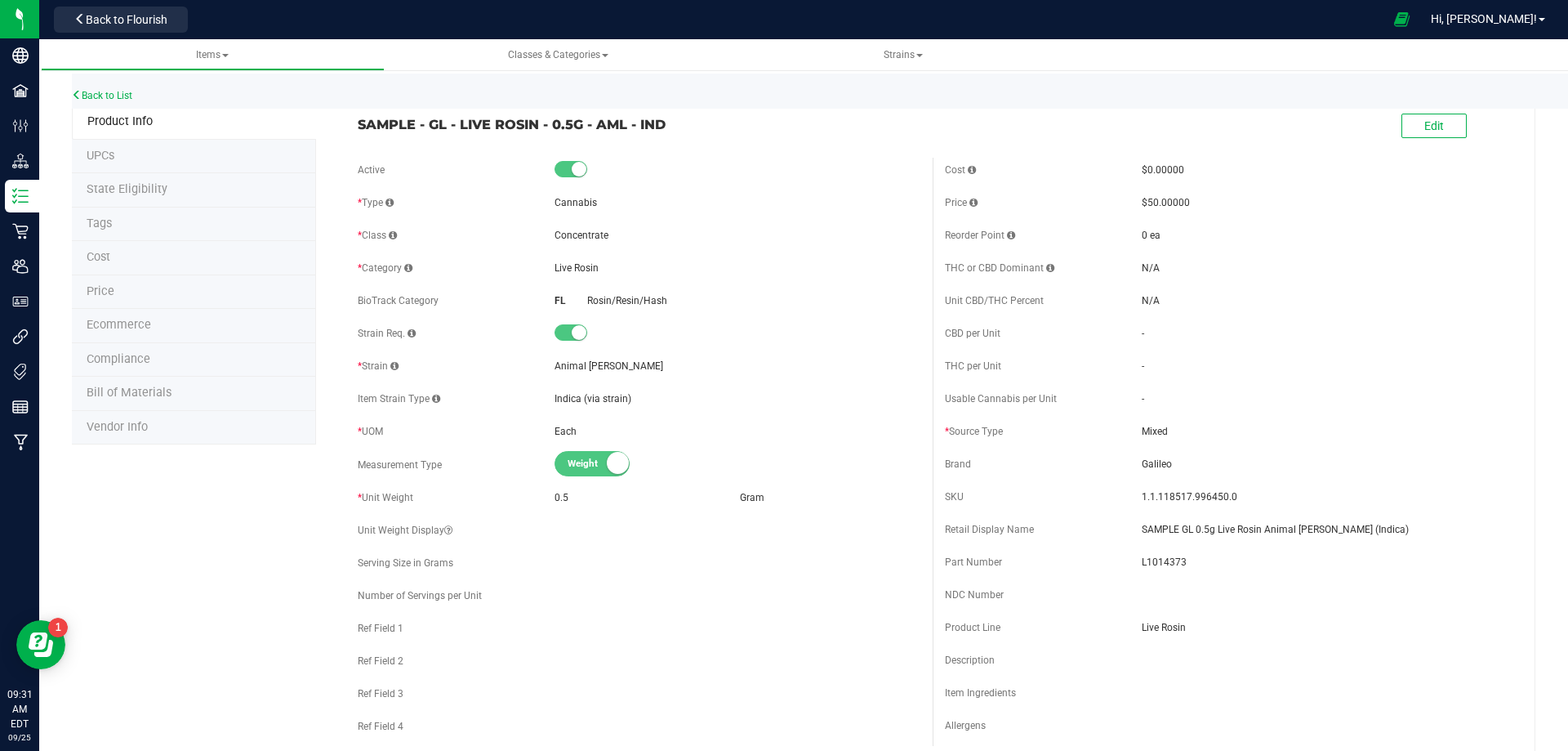
click at [1334, 559] on span "L1014373" at bounding box center [1324, 561] width 366 height 14
drag, startPoint x: 1350, startPoint y: 526, endPoint x: 1176, endPoint y: 529, distance: 174.0
click at [1176, 529] on span "SAMPLE GL 0.5g Live Rosin Animal [PERSON_NAME] (Indica)" at bounding box center [1324, 529] width 366 height 14
click at [111, 403] on li "Bill of Materials" at bounding box center [193, 393] width 244 height 35
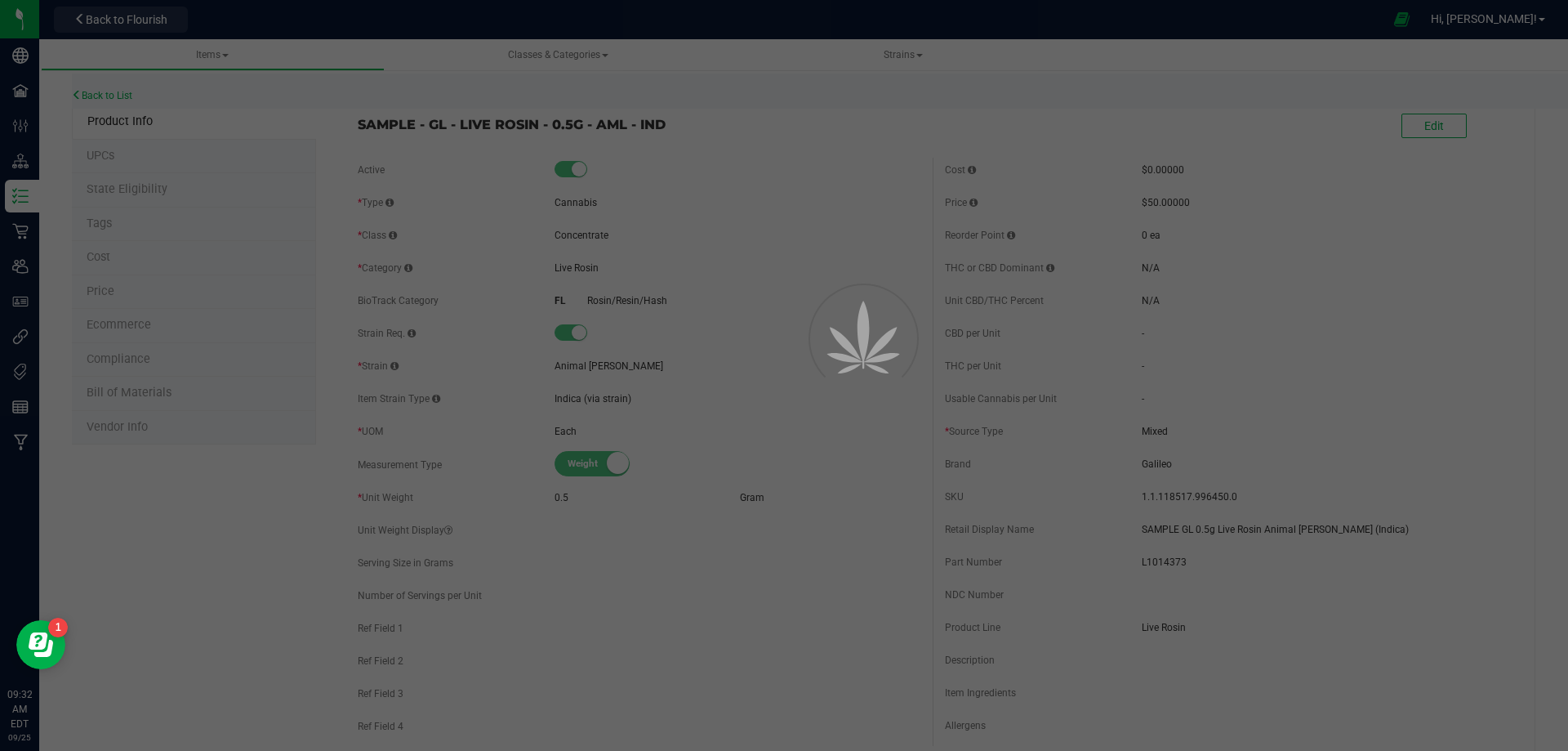
select select "7243"
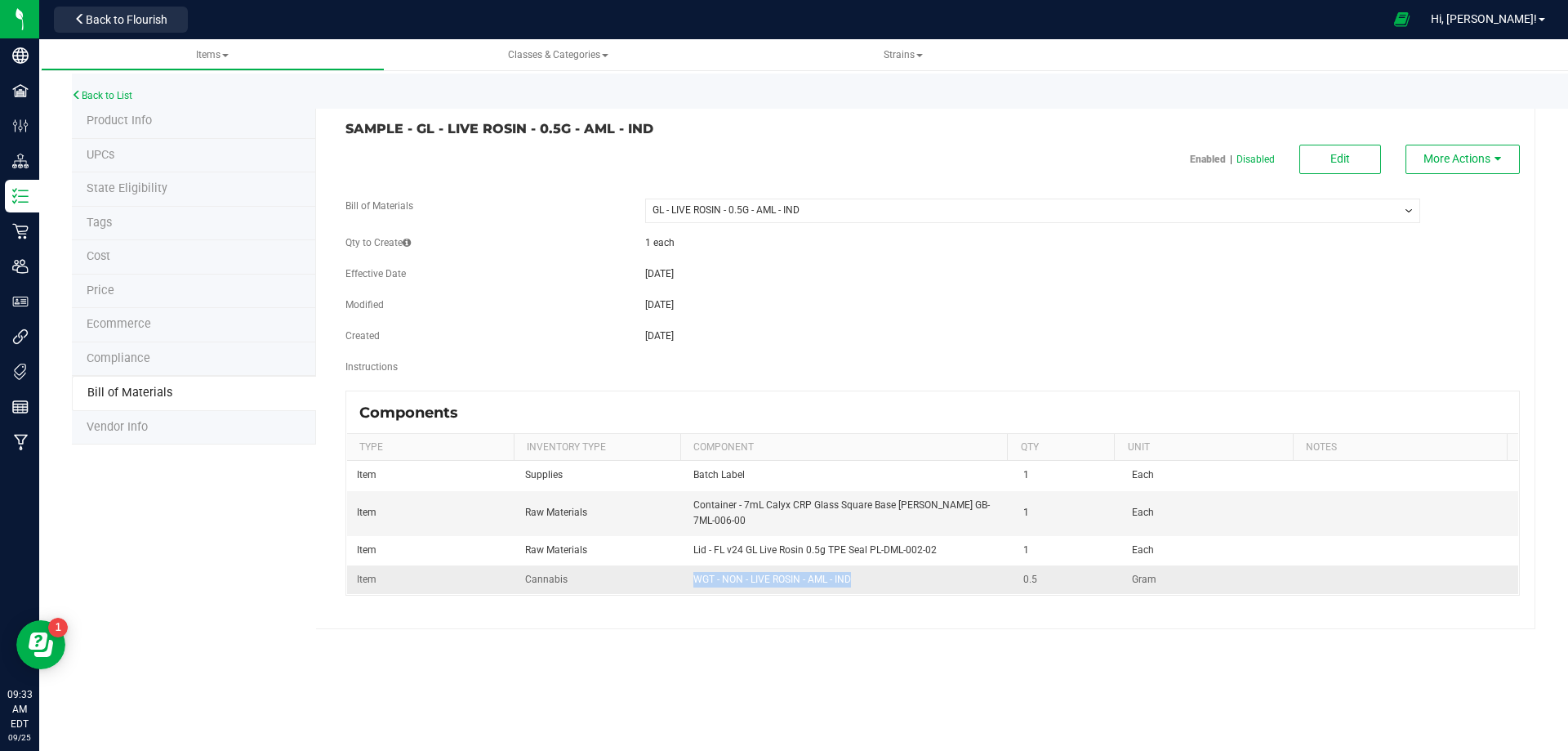
drag, startPoint x: 811, startPoint y: 574, endPoint x: 683, endPoint y: 578, distance: 128.1
click at [683, 578] on td "WGT - NON - LIVE ROSIN - AML - IND" at bounding box center [849, 580] width 331 height 29
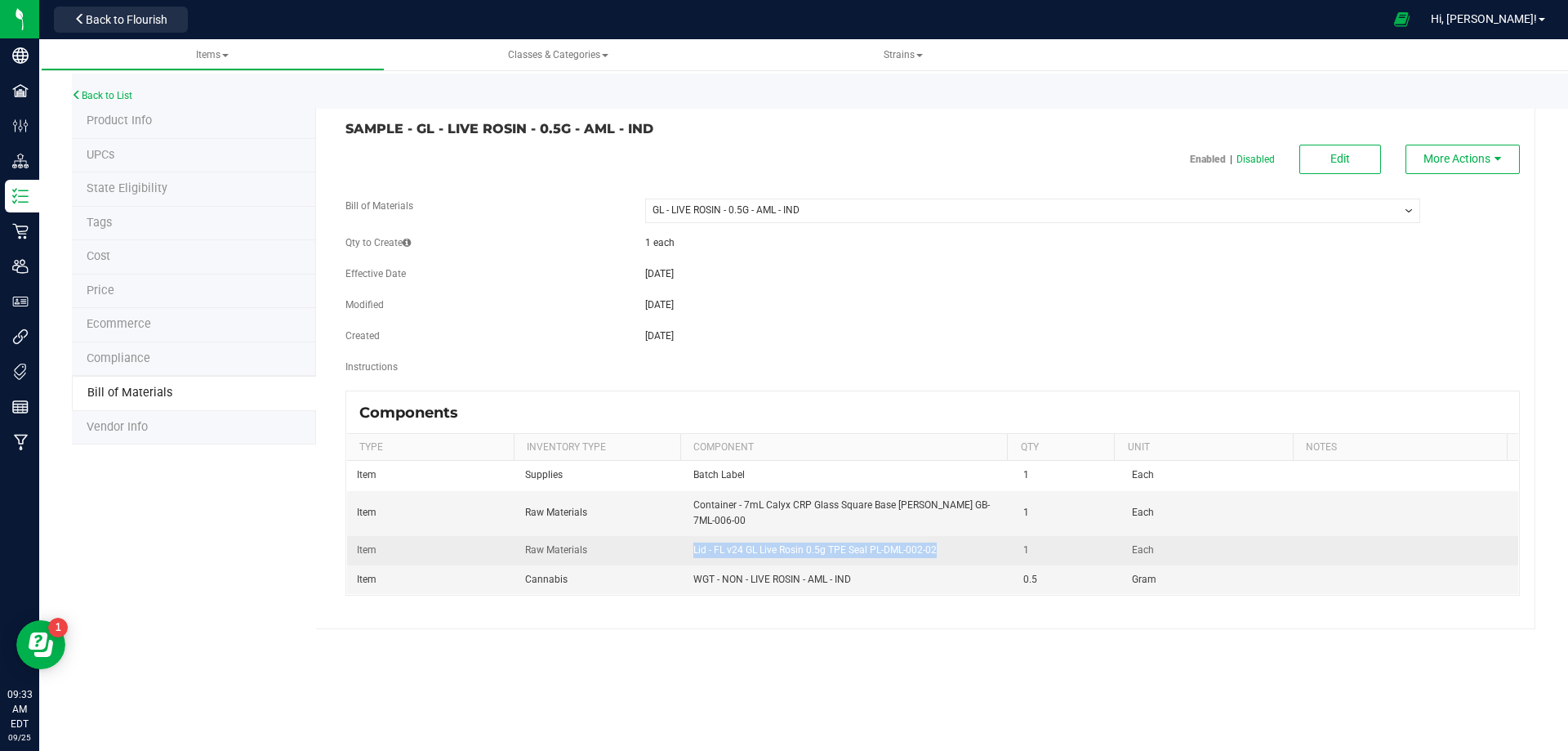
drag, startPoint x: 941, startPoint y: 551, endPoint x: 689, endPoint y: 546, distance: 252.0
click at [689, 546] on td "Lid - FL v24 GL Live Rosin 0.5g TPE Seal PL-DML-002-02" at bounding box center [849, 550] width 331 height 30
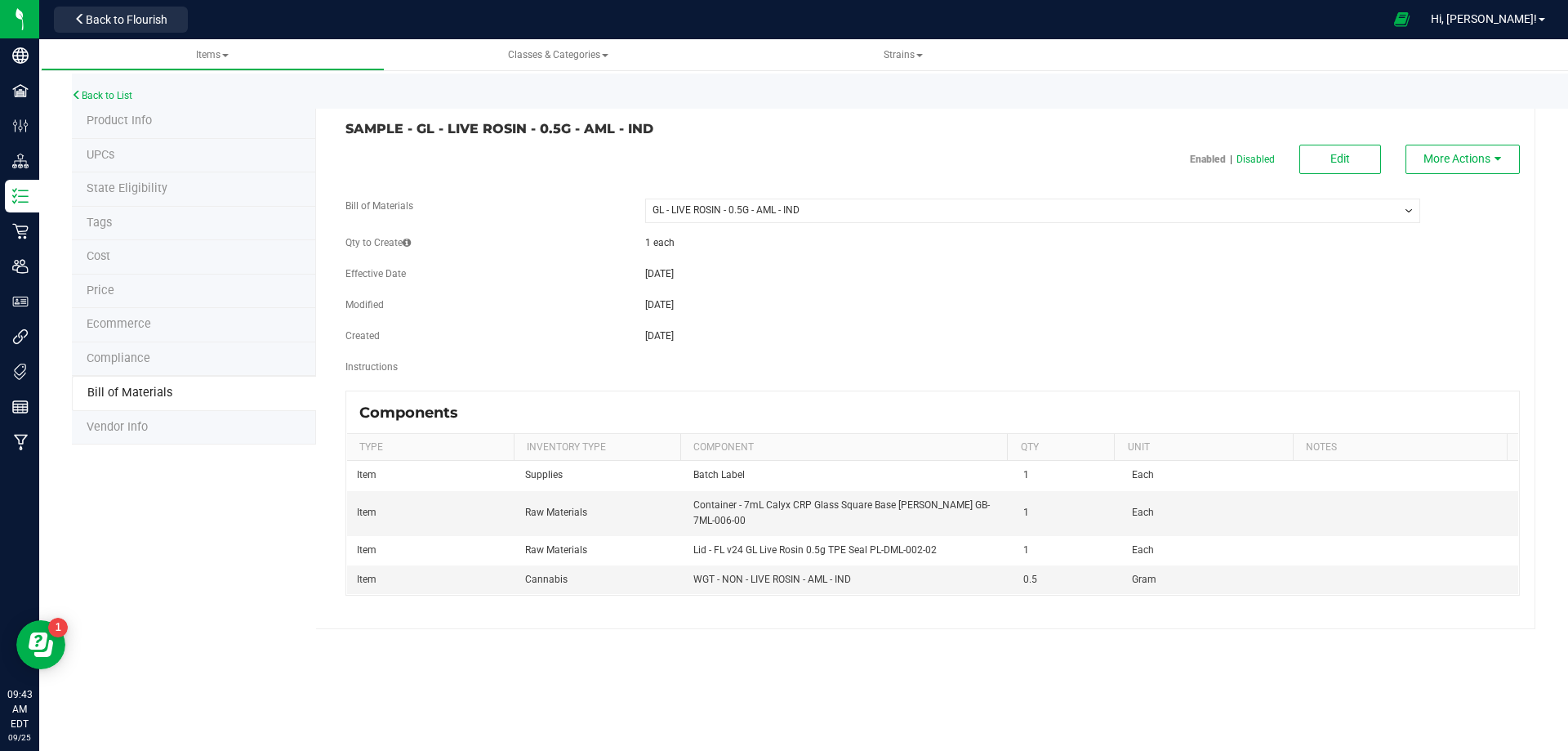
click at [1403, 321] on fieldset "Bill of Materials -- Select -- GL - LIVE ROSIN - 0.5G - AML - IND Qty to Create…" at bounding box center [932, 294] width 1174 height 192
click at [115, 100] on link "Back to List" at bounding box center [102, 95] width 61 height 12
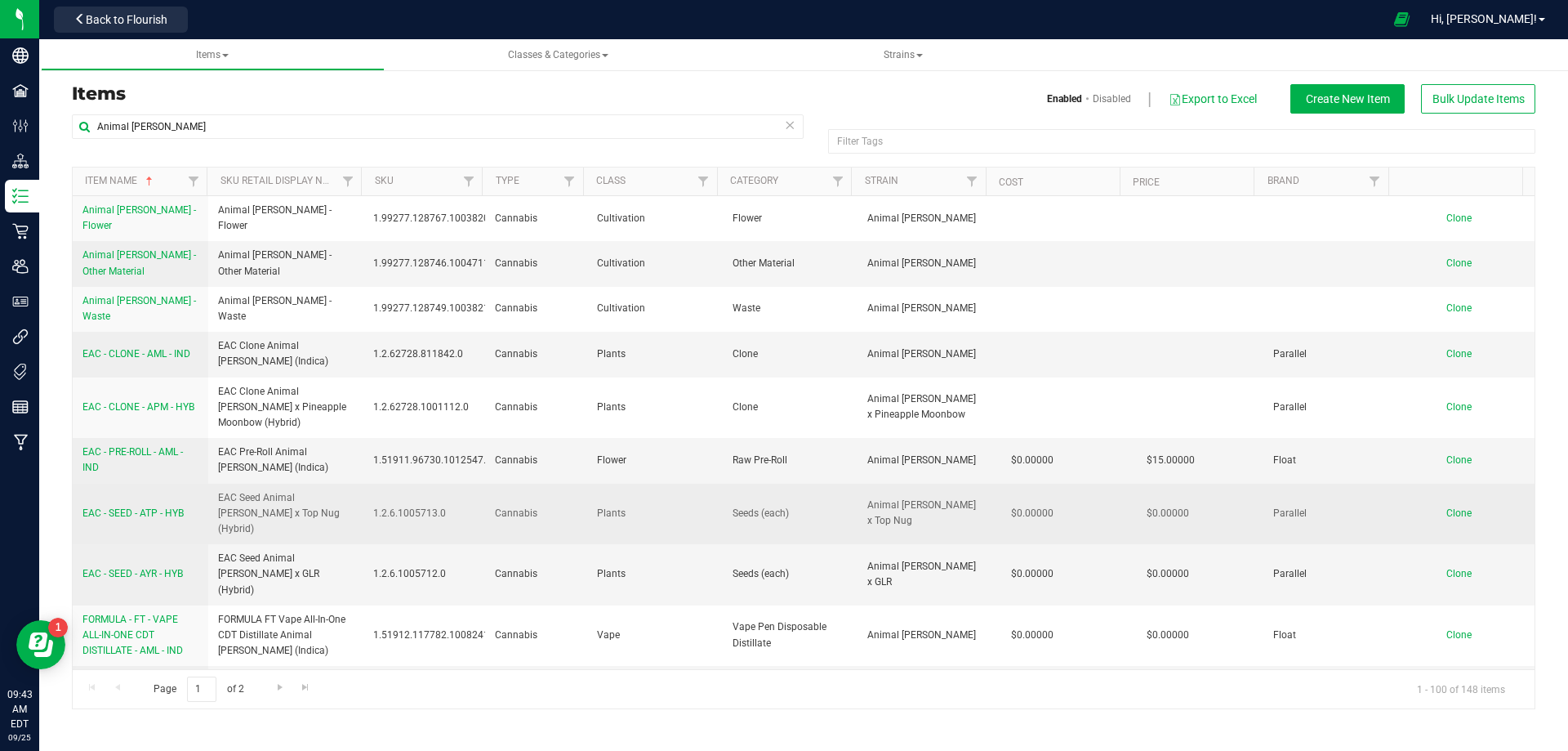
scroll to position [572, 0]
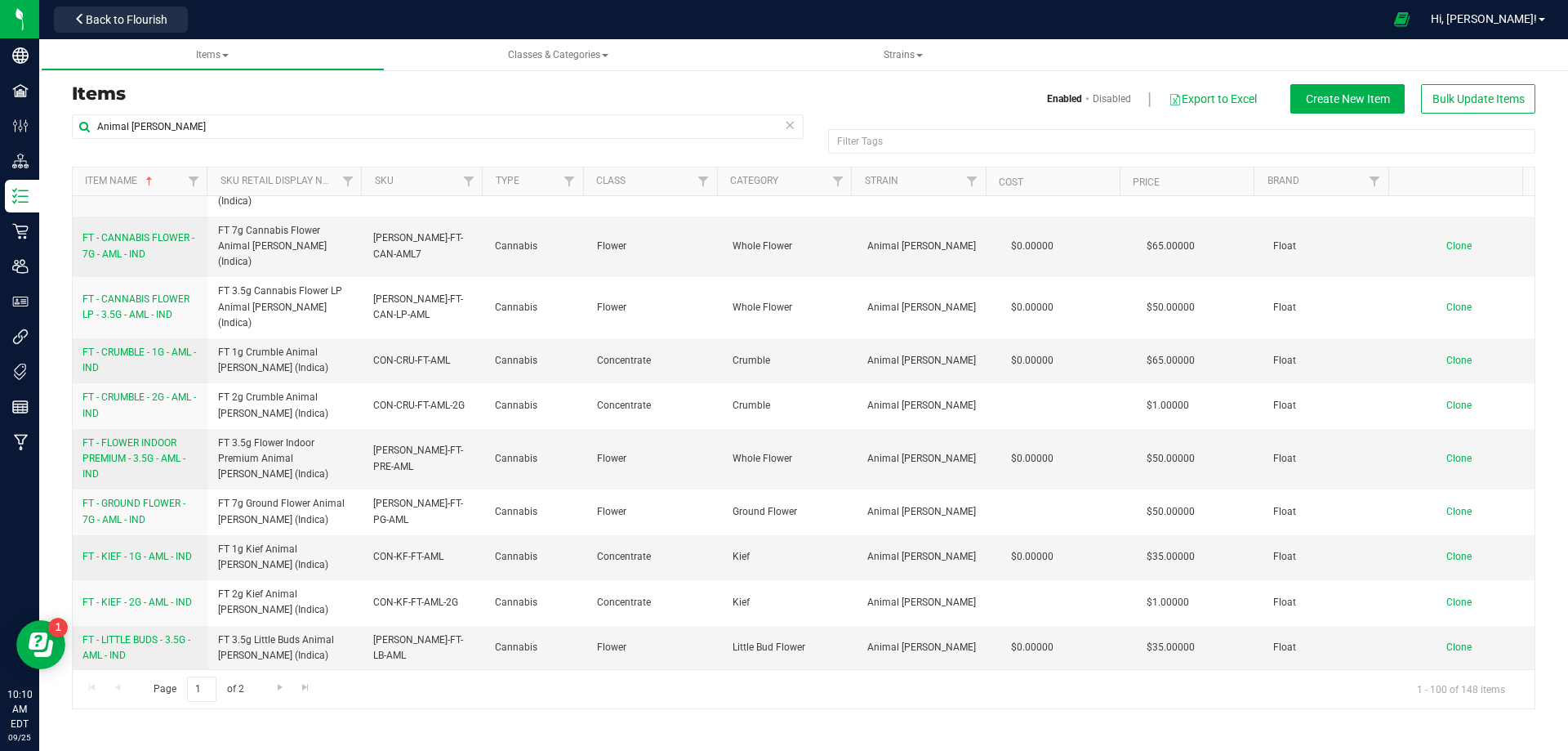
click at [308, 86] on h3 "Items" at bounding box center [431, 94] width 719 height 19
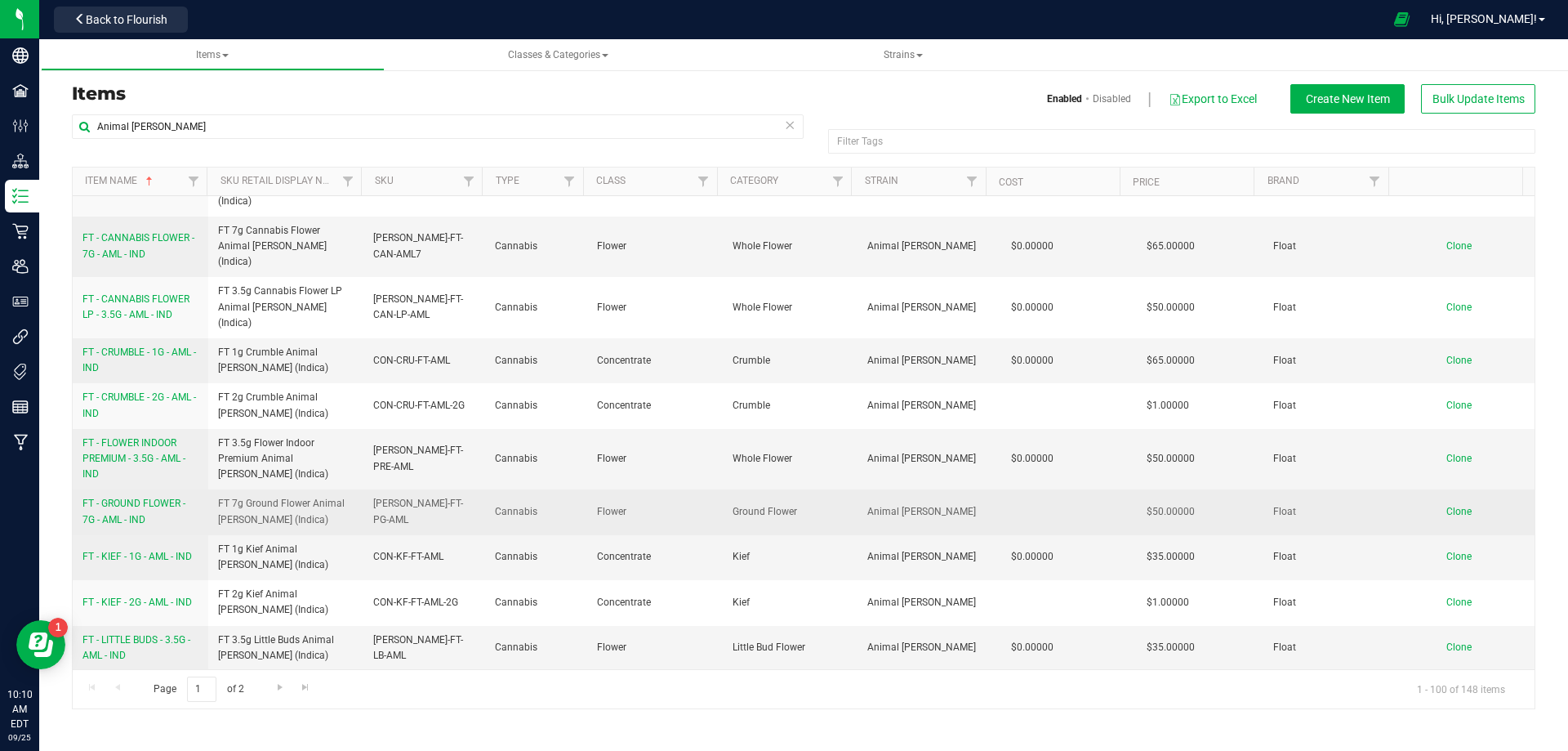
click at [138, 498] on span "FT - GROUND FLOWER - 7G - AML - IND" at bounding box center [134, 511] width 103 height 27
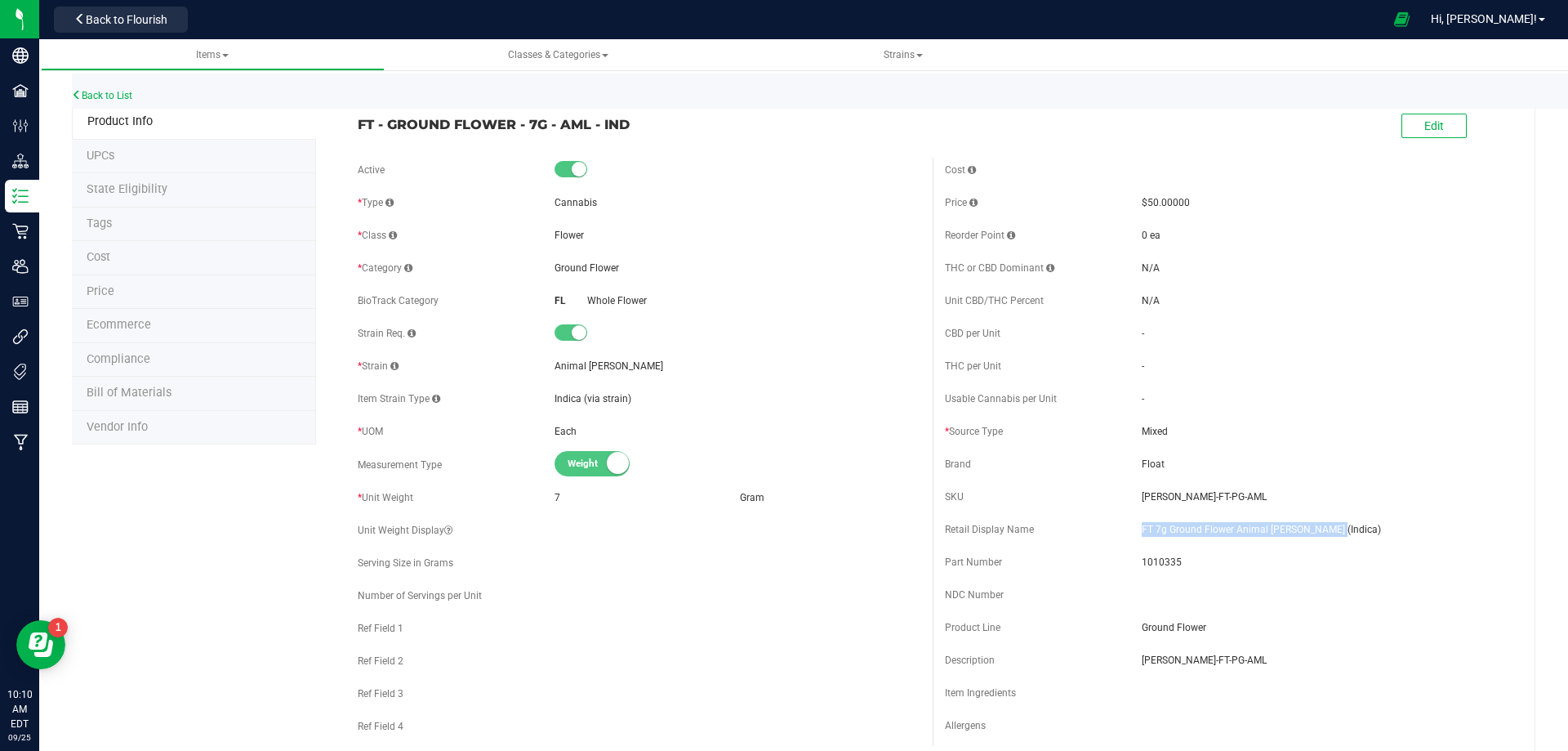
drag, startPoint x: 1218, startPoint y: 518, endPoint x: 1132, endPoint y: 524, distance: 86.2
click at [1132, 524] on div "Retail Display Name FT 7g Ground Flower Animal [PERSON_NAME] (Indica)" at bounding box center [1226, 529] width 563 height 24
click at [1156, 563] on span "1010335" at bounding box center [1324, 561] width 366 height 14
drag, startPoint x: 1156, startPoint y: 563, endPoint x: 338, endPoint y: 544, distance: 818.2
click at [1155, 563] on span "1010335" at bounding box center [1324, 561] width 366 height 14
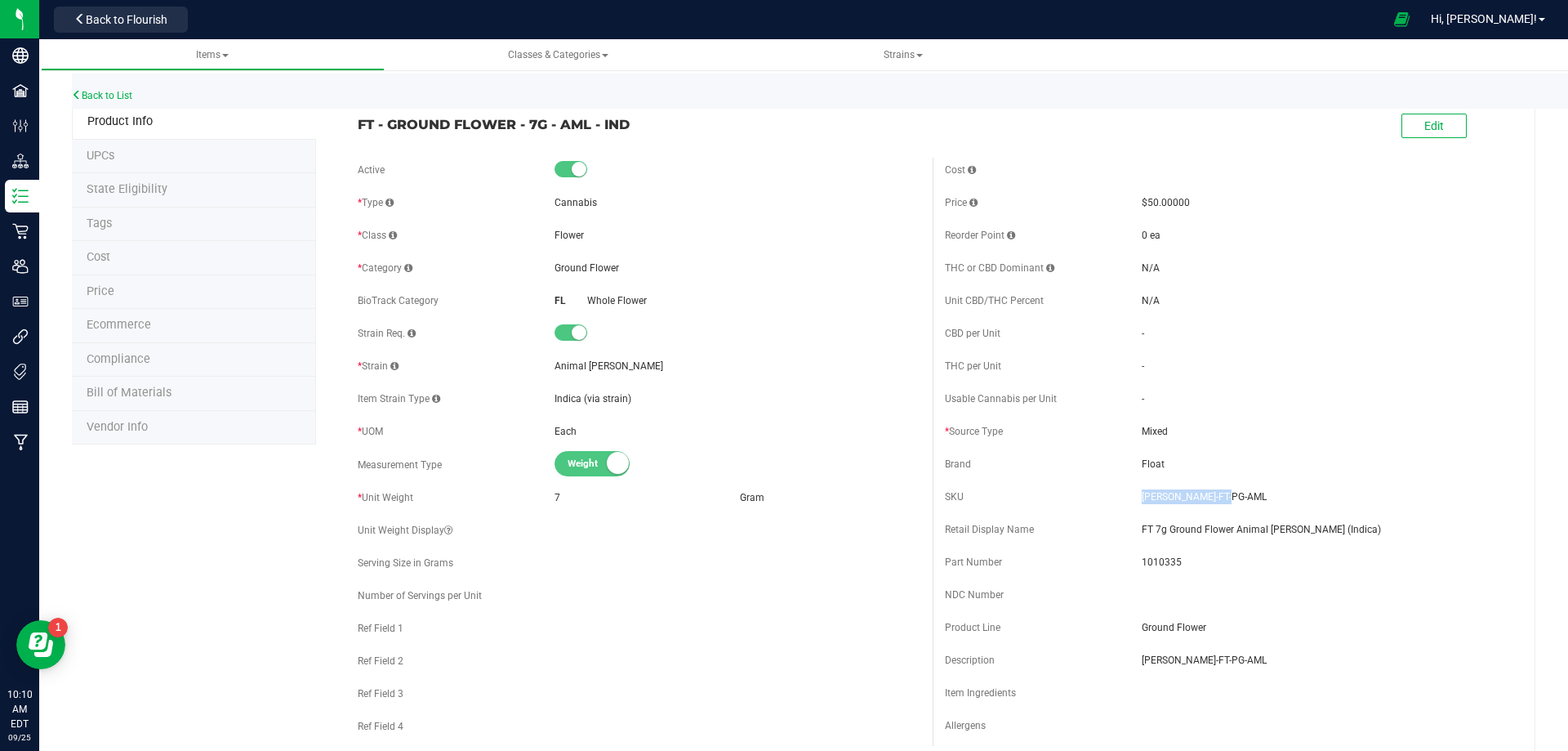
drag, startPoint x: 1230, startPoint y: 494, endPoint x: 1130, endPoint y: 498, distance: 100.1
click at [1130, 498] on div "SKU [PERSON_NAME]-FT-PG-AML" at bounding box center [1226, 496] width 563 height 24
drag, startPoint x: 526, startPoint y: 122, endPoint x: 356, endPoint y: 135, distance: 170.5
click at [356, 135] on div "FT - GROUND FLOWER - 7G - AML - IND Edit" at bounding box center [932, 127] width 1174 height 41
click at [110, 95] on link "Back to List" at bounding box center [102, 95] width 61 height 12
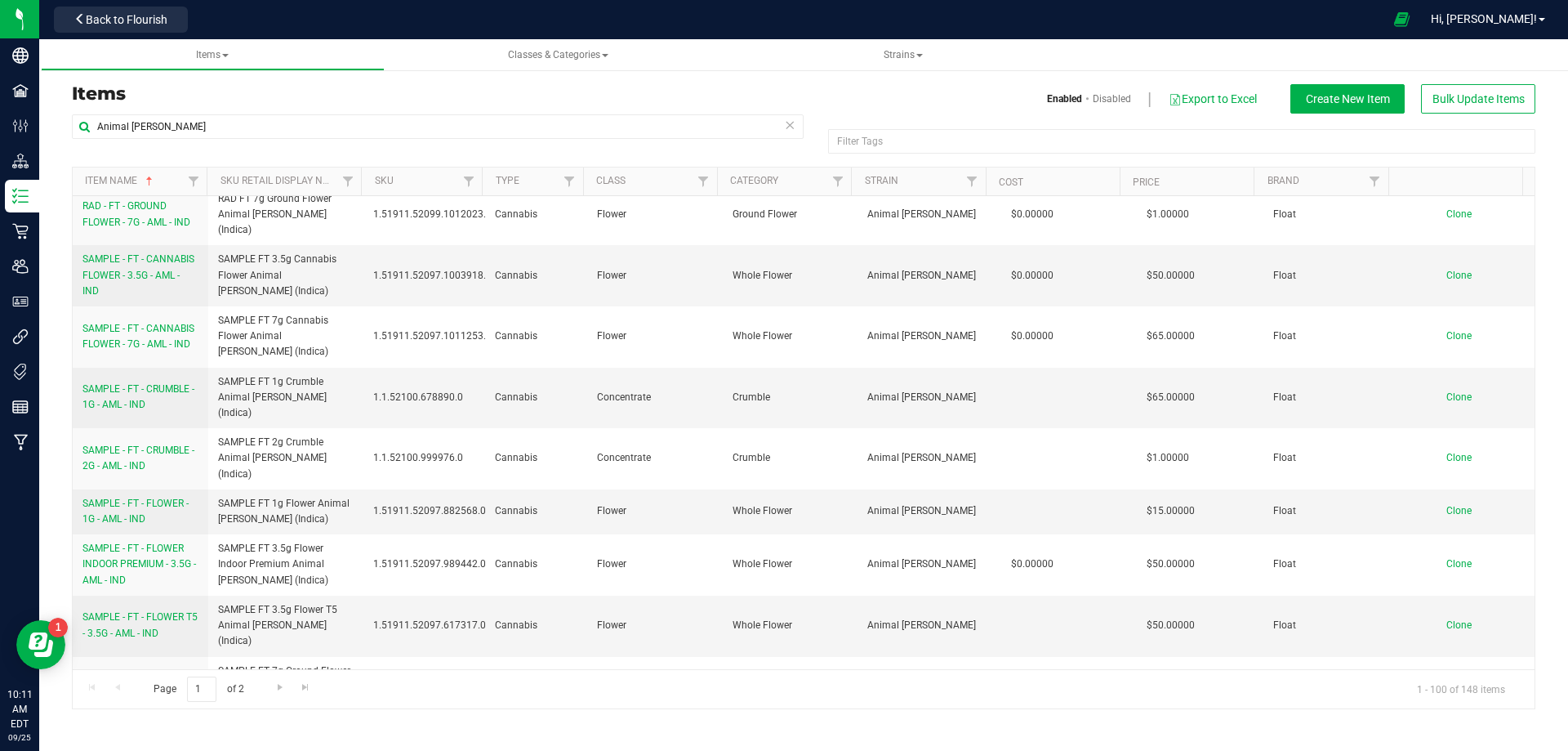
scroll to position [2777, 0]
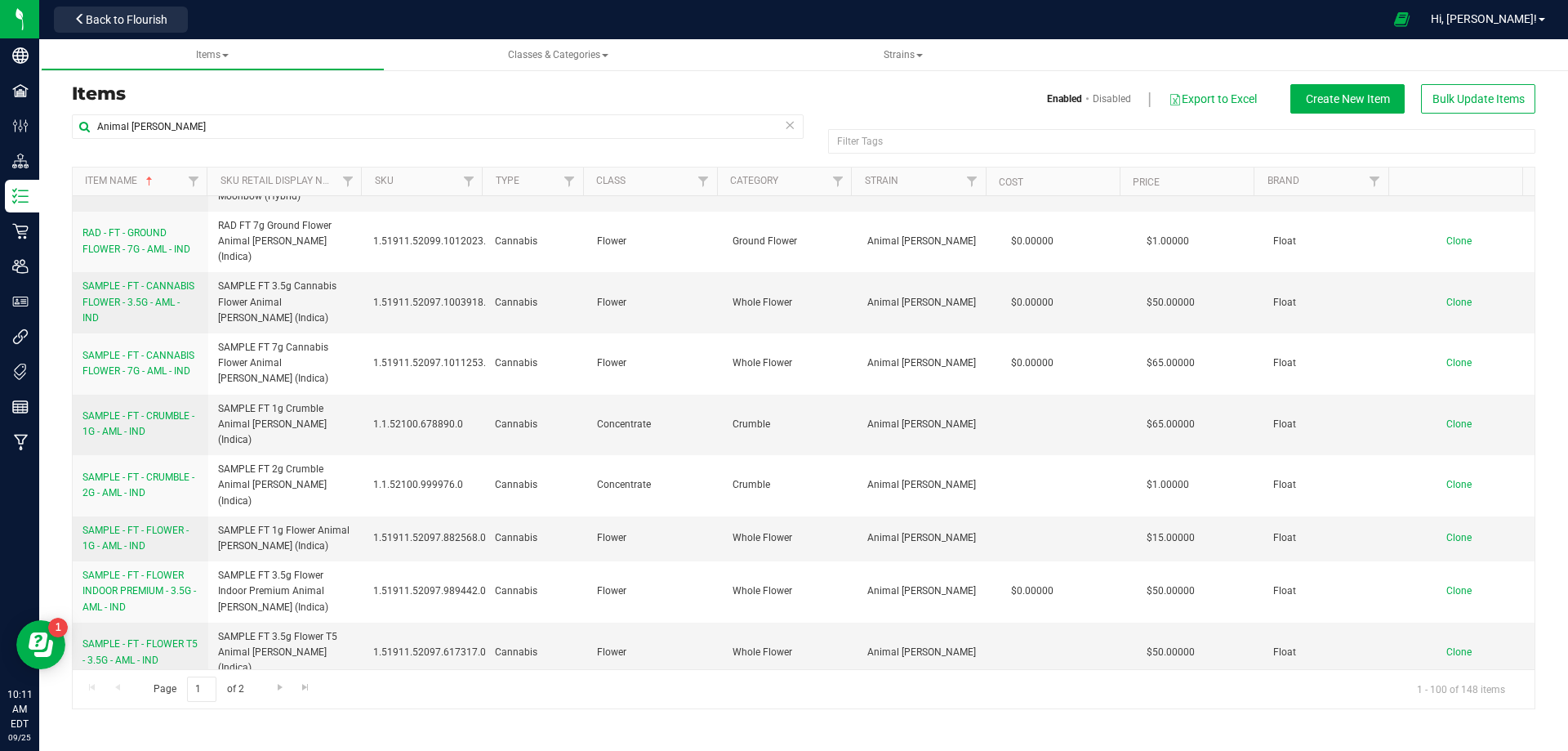
click at [145, 700] on span "SAMPLE - FT - GROUND FLOWER - 7G - AML - IND" at bounding box center [137, 713] width 108 height 27
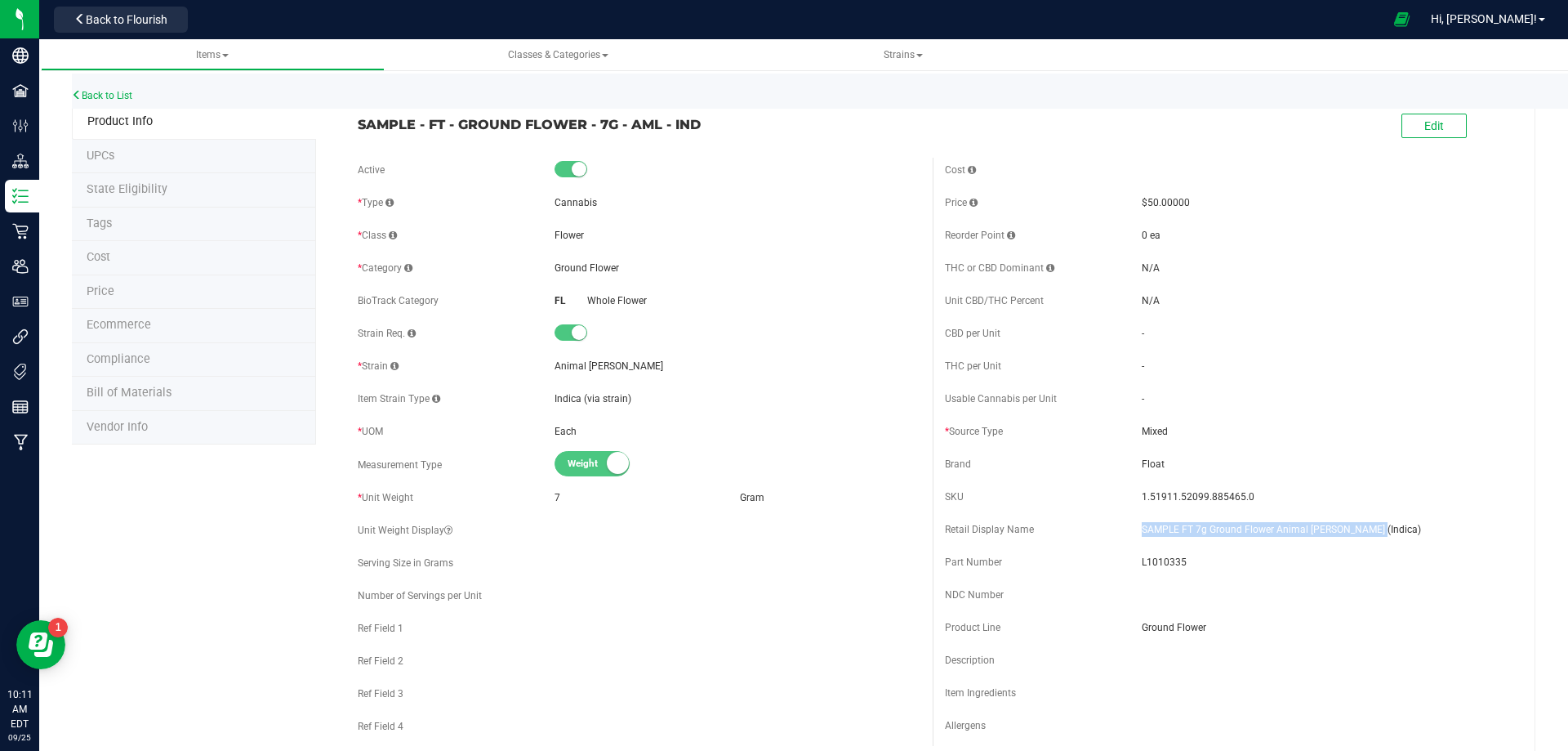
drag, startPoint x: 1367, startPoint y: 522, endPoint x: 1123, endPoint y: 524, distance: 244.0
click at [1123, 524] on div "Retail Display Name SAMPLE FT 7g Ground Flower Animal [PERSON_NAME] (Indica)" at bounding box center [1226, 529] width 563 height 24
drag, startPoint x: 1204, startPoint y: 500, endPoint x: 1133, endPoint y: 490, distance: 71.7
click at [1141, 490] on span "1.51911.52099.885465.0" at bounding box center [1324, 496] width 366 height 14
click at [1163, 559] on span "L1010335" at bounding box center [1324, 561] width 366 height 14
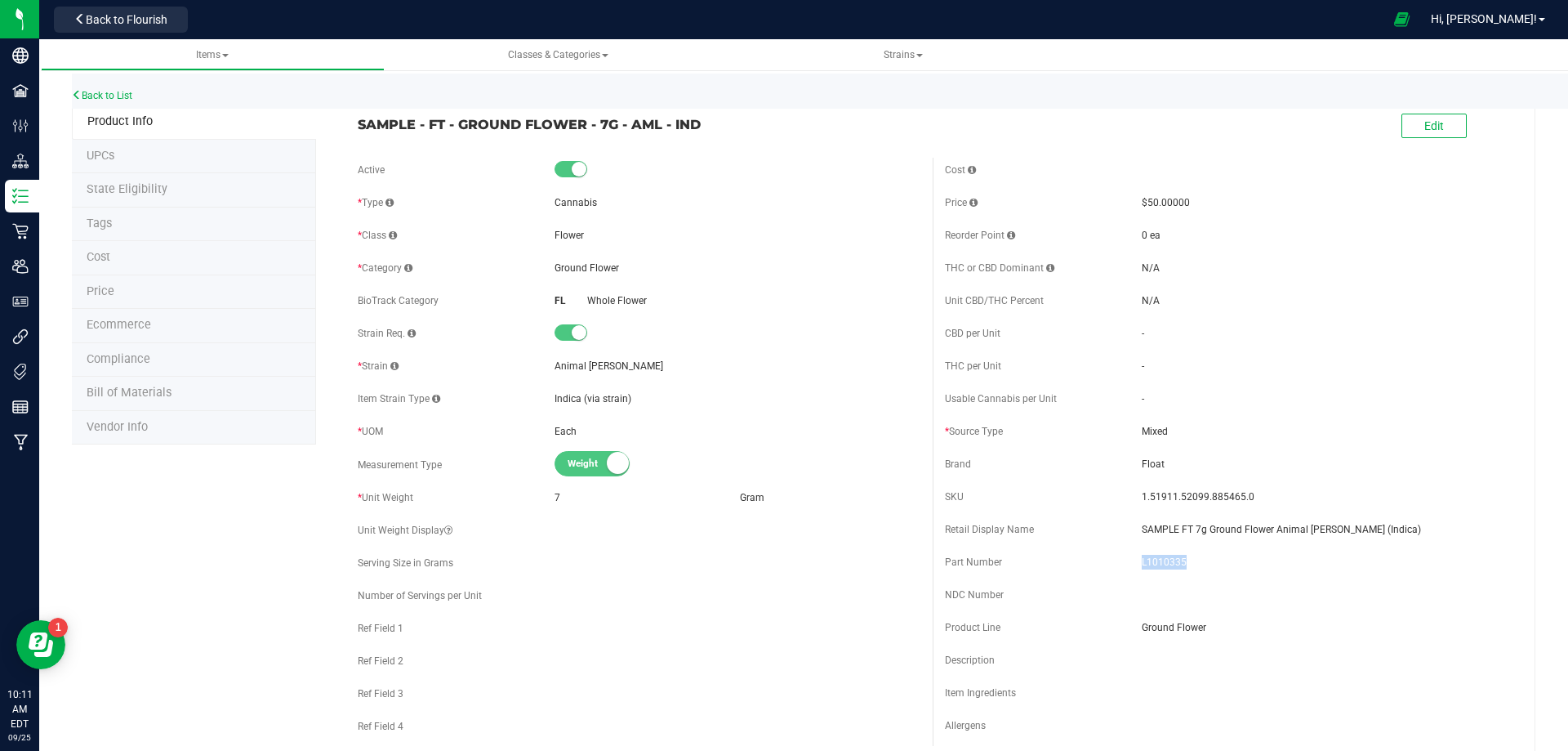
drag, startPoint x: 1163, startPoint y: 559, endPoint x: 1164, endPoint y: 549, distance: 10.0
click at [1150, 558] on span "L1010335" at bounding box center [1324, 561] width 366 height 14
drag, startPoint x: 733, startPoint y: 127, endPoint x: 354, endPoint y: 124, distance: 379.0
click at [358, 122] on span "SAMPLE - FT - GROUND FLOWER - 7G - AML - IND" at bounding box center [639, 124] width 563 height 19
click at [175, 398] on li "Bill of Materials" at bounding box center [193, 393] width 244 height 35
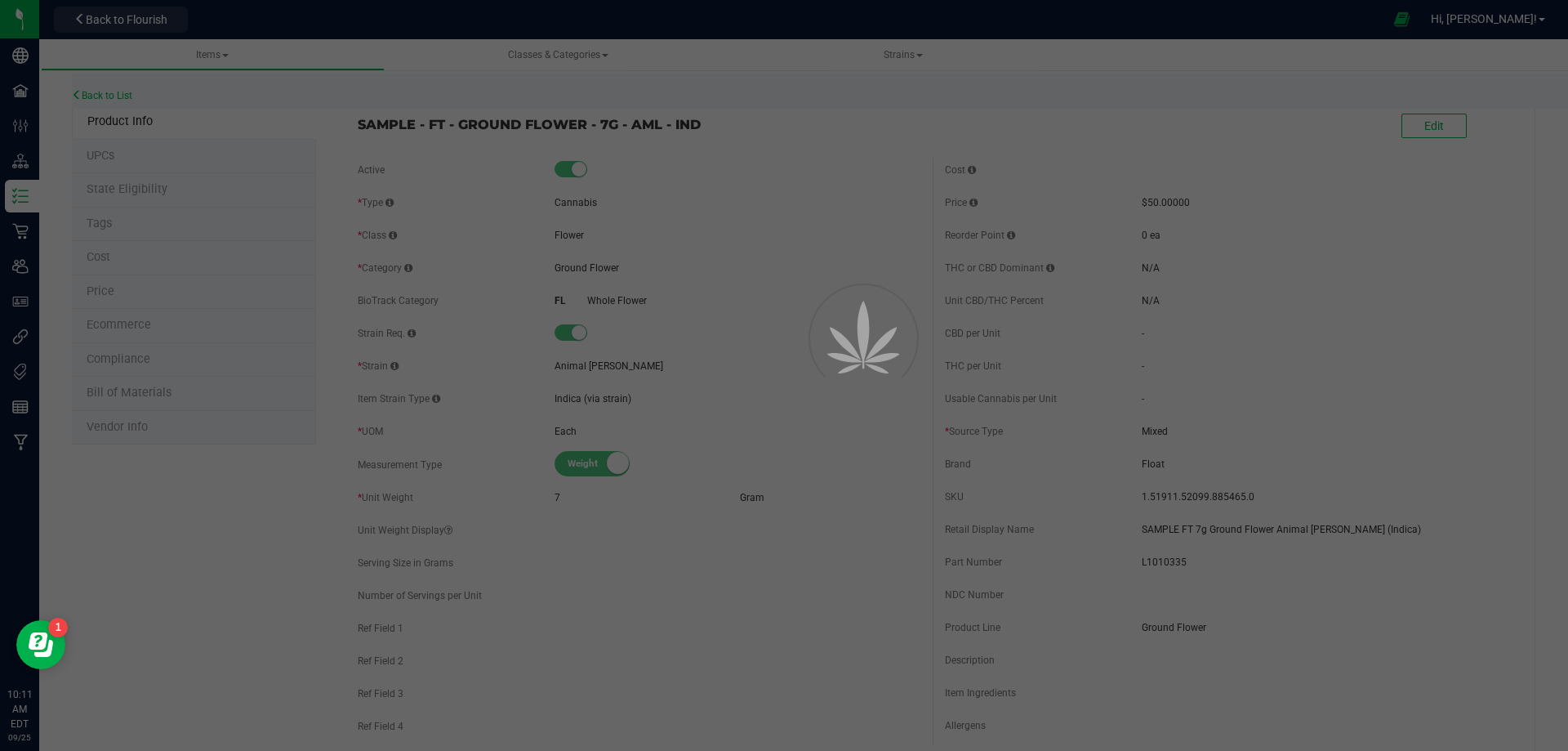
select select "4030"
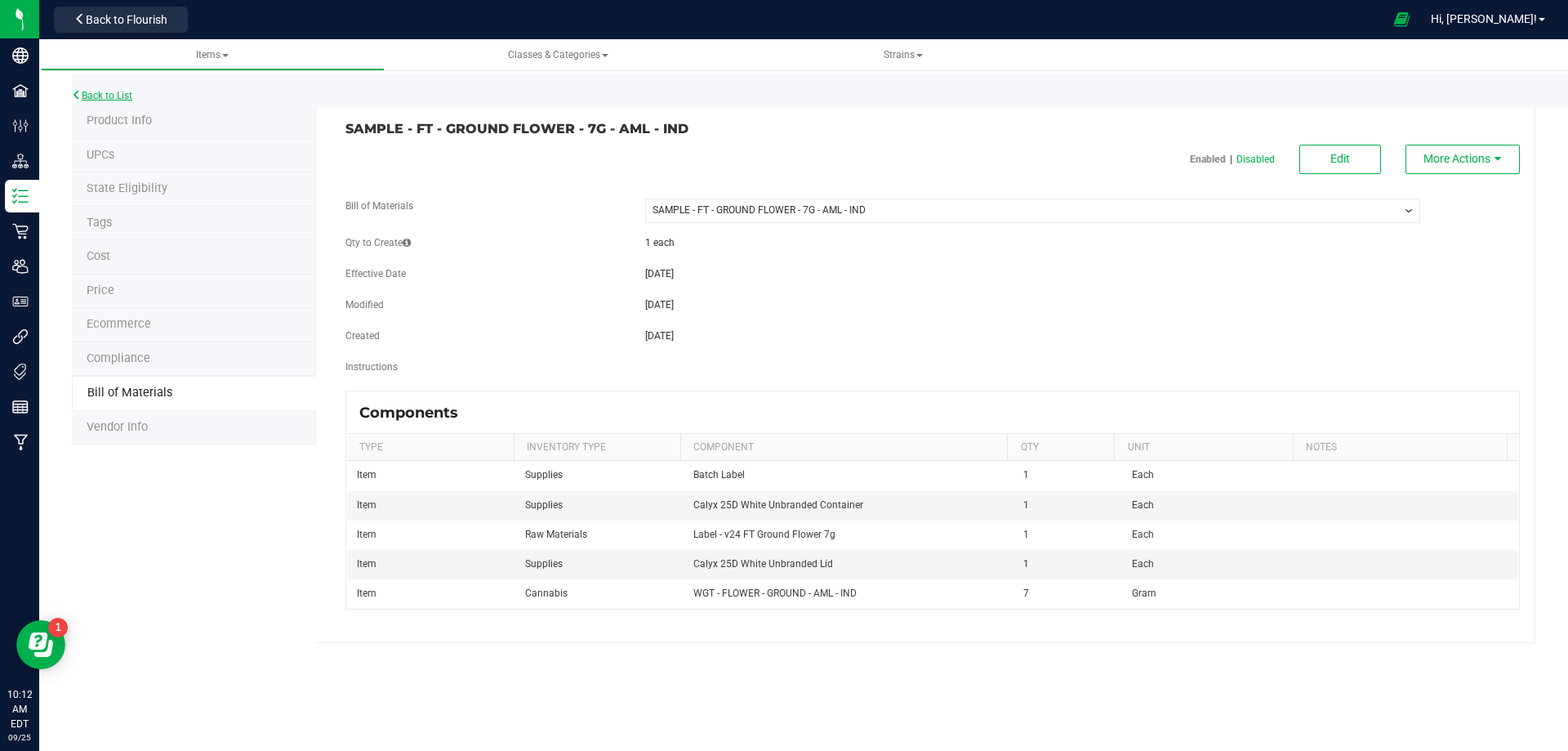
click at [121, 95] on link "Back to List" at bounding box center [102, 95] width 61 height 12
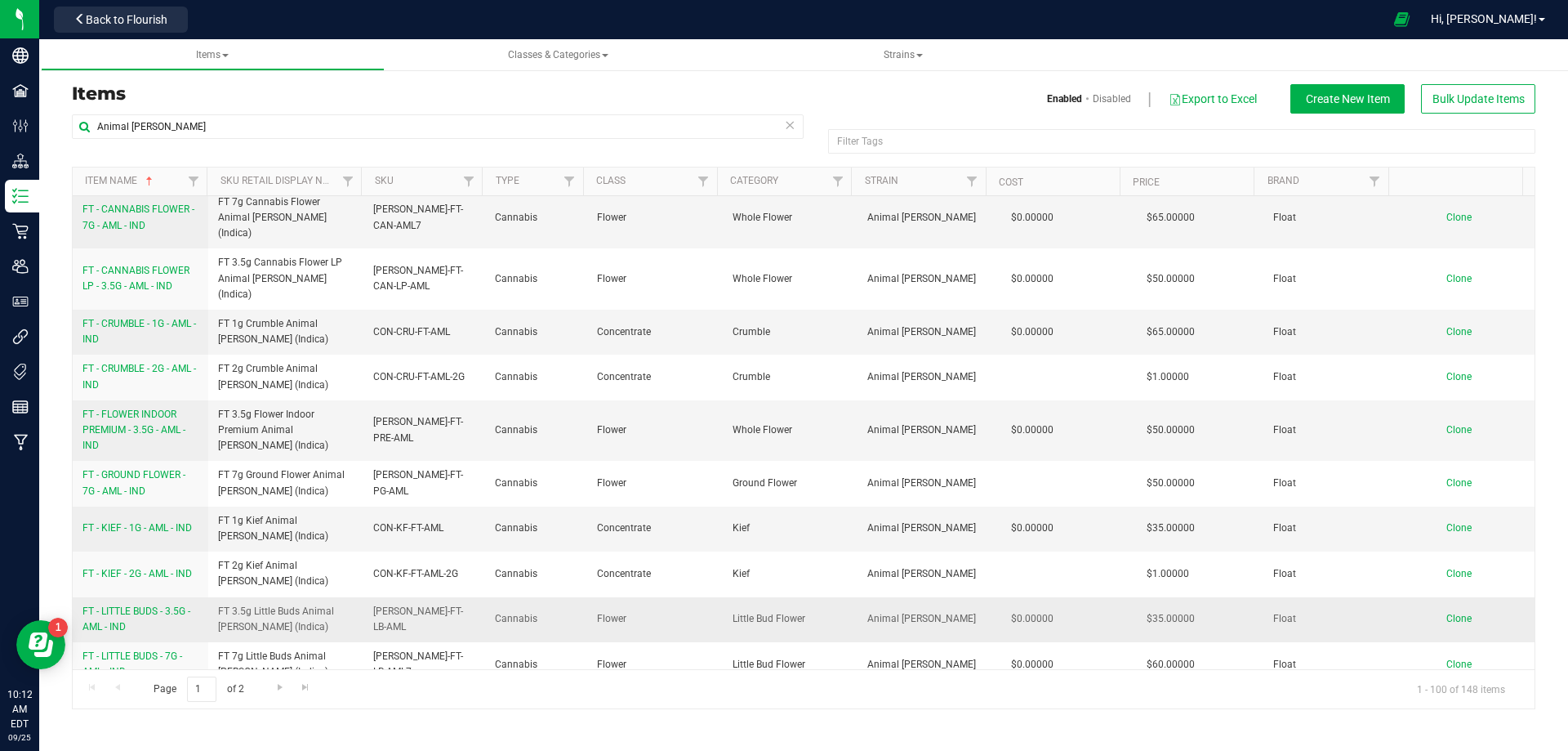
scroll to position [572, 0]
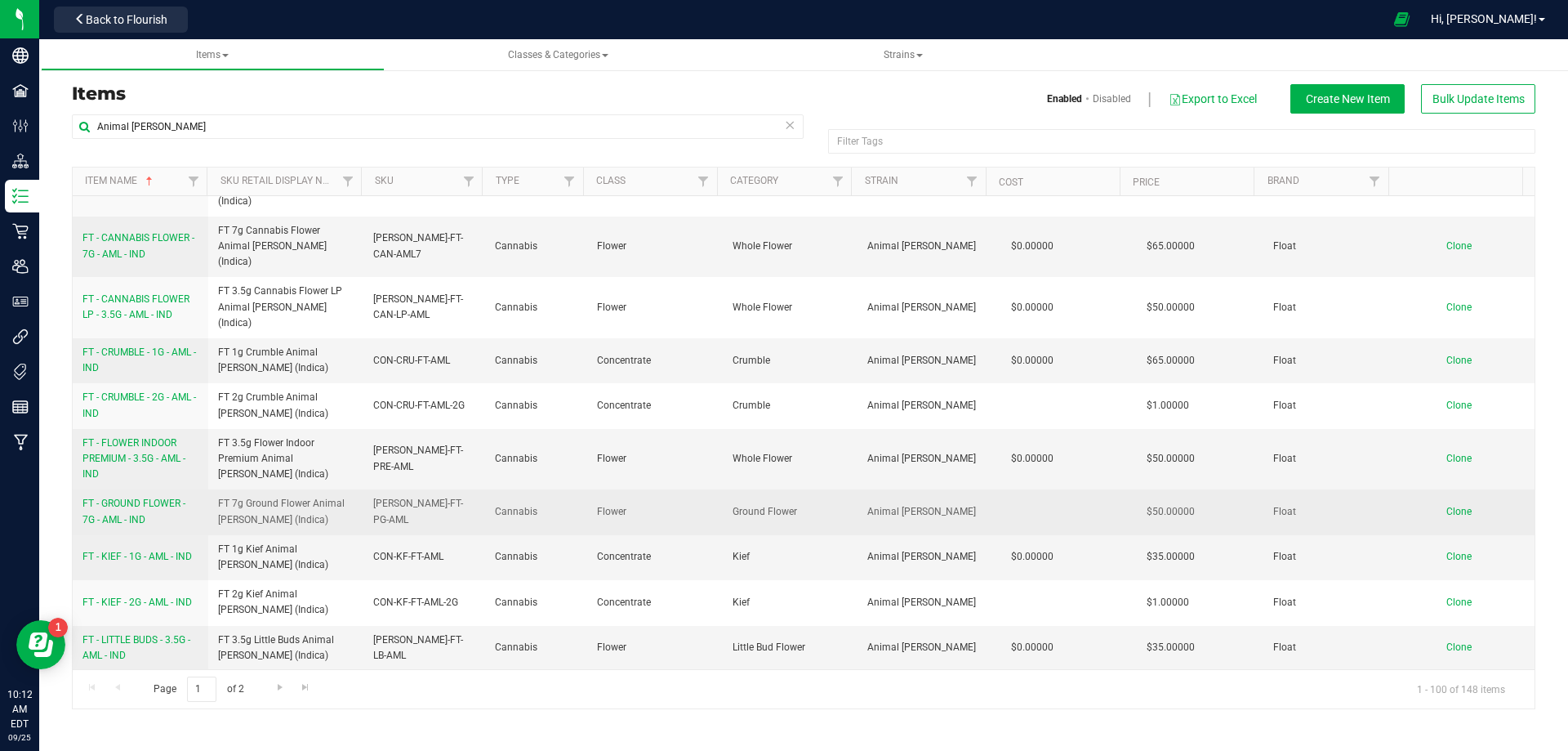
click at [140, 498] on span "FT - GROUND FLOWER - 7G - AML - IND" at bounding box center [134, 511] width 103 height 27
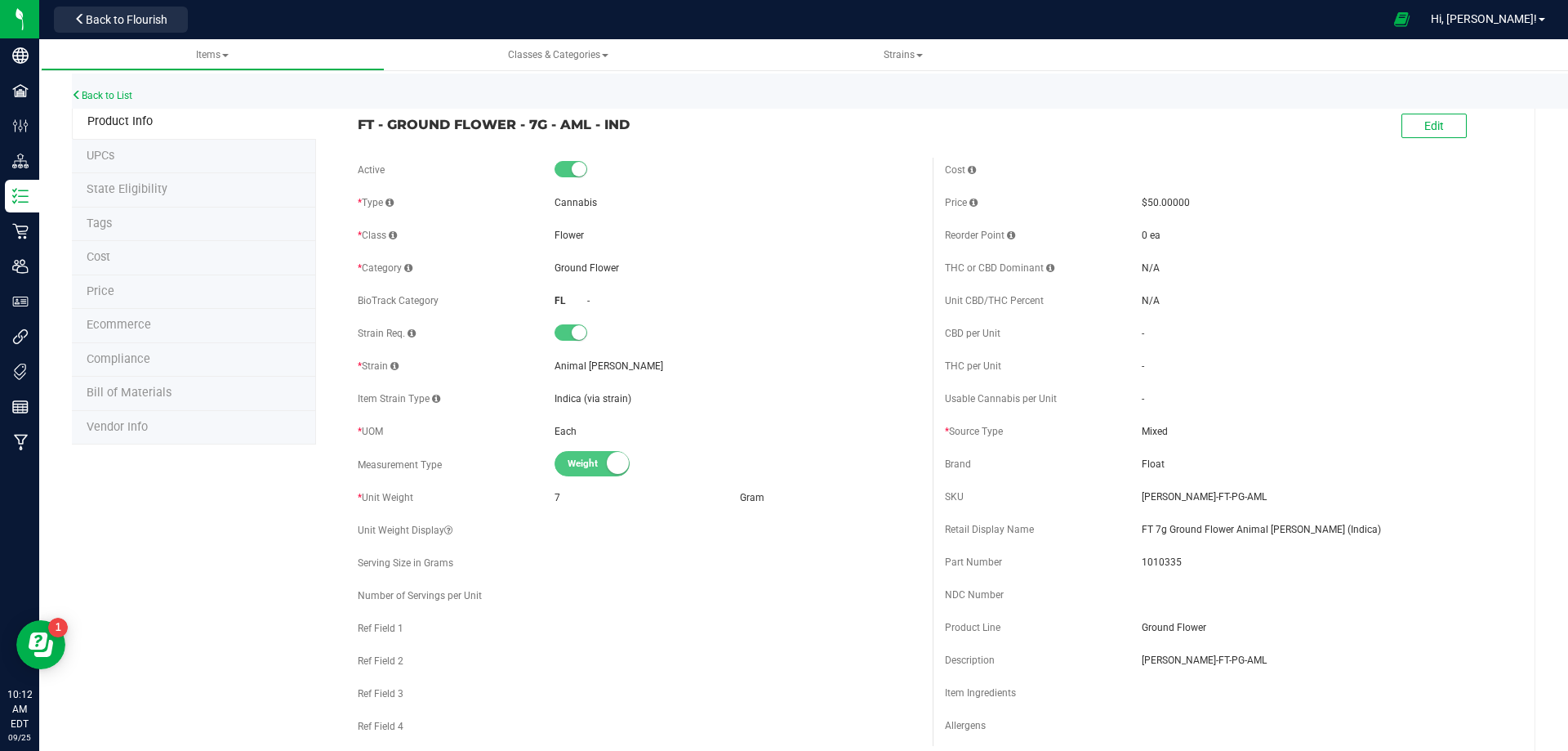
click at [148, 403] on li "Bill of Materials" at bounding box center [193, 393] width 244 height 35
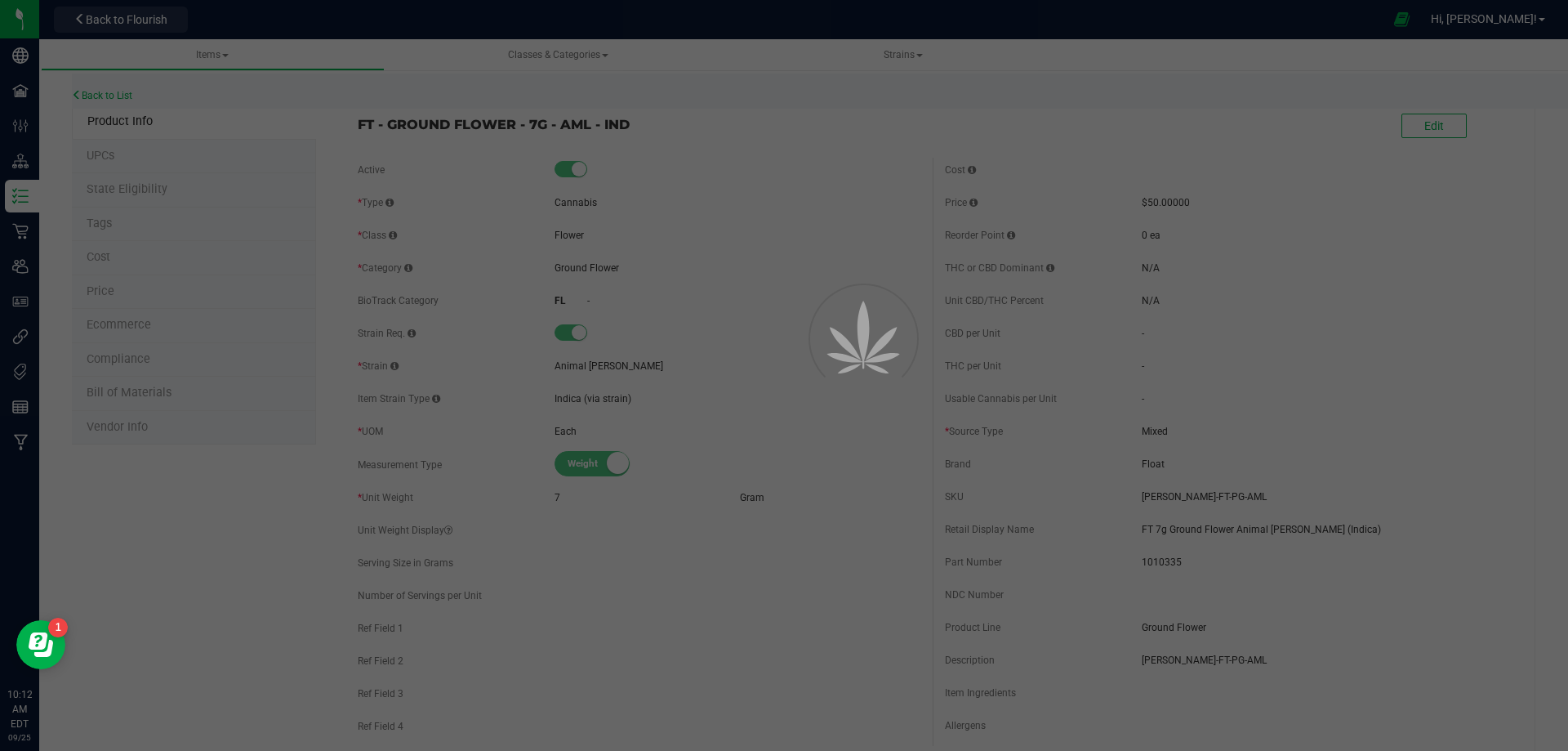
select select "4029"
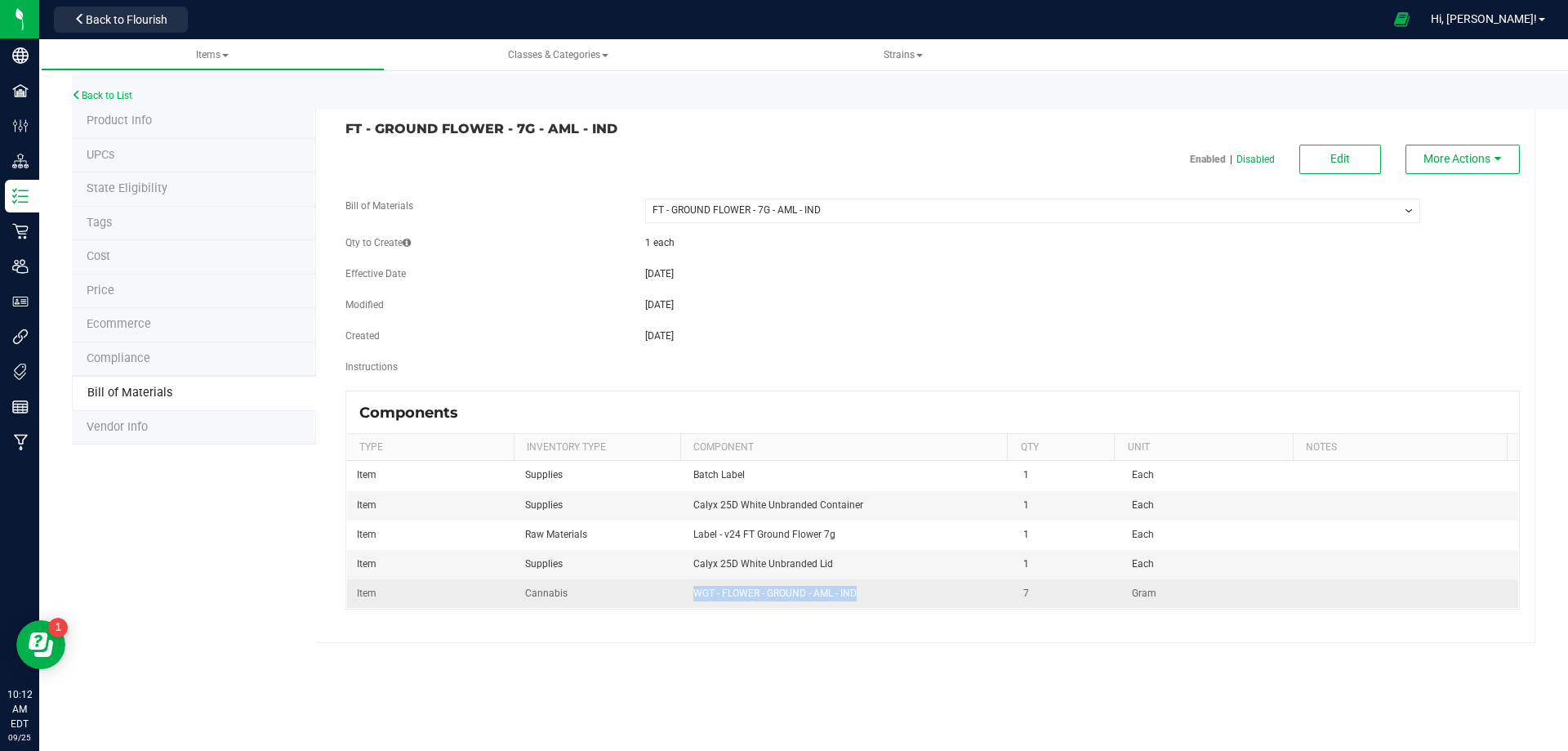
drag, startPoint x: 754, startPoint y: 610, endPoint x: 678, endPoint y: 596, distance: 77.3
click at [690, 592] on td "WGT - FLOWER - GROUND - AML - IND" at bounding box center [849, 593] width 331 height 29
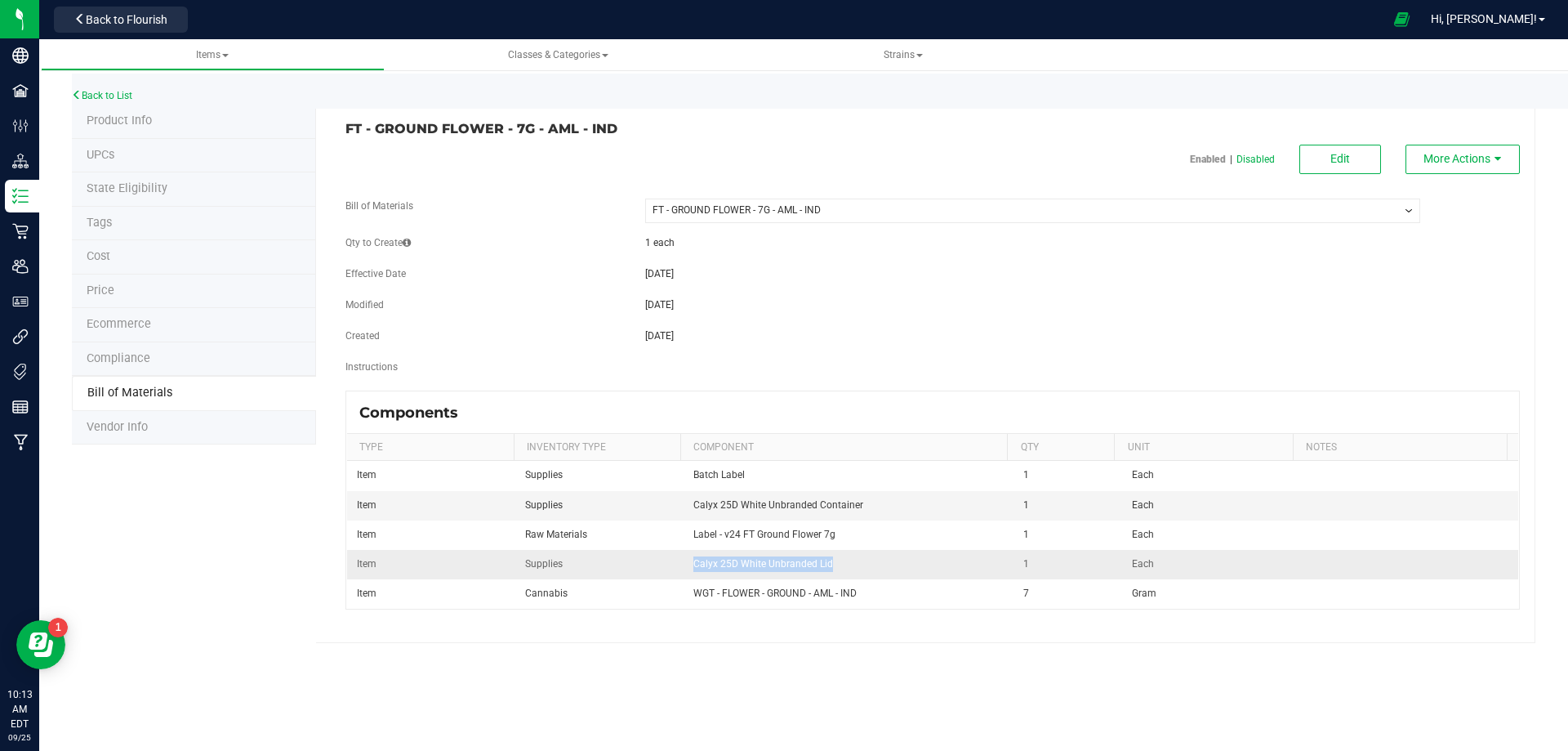
drag, startPoint x: 837, startPoint y: 565, endPoint x: 691, endPoint y: 559, distance: 146.1
click at [691, 559] on td "Calyx 25D White Unbranded Lid" at bounding box center [849, 565] width 331 height 30
drag, startPoint x: 865, startPoint y: 508, endPoint x: 689, endPoint y: 511, distance: 176.0
click at [689, 511] on td "Calyx 25D White Unbranded Container" at bounding box center [849, 505] width 331 height 30
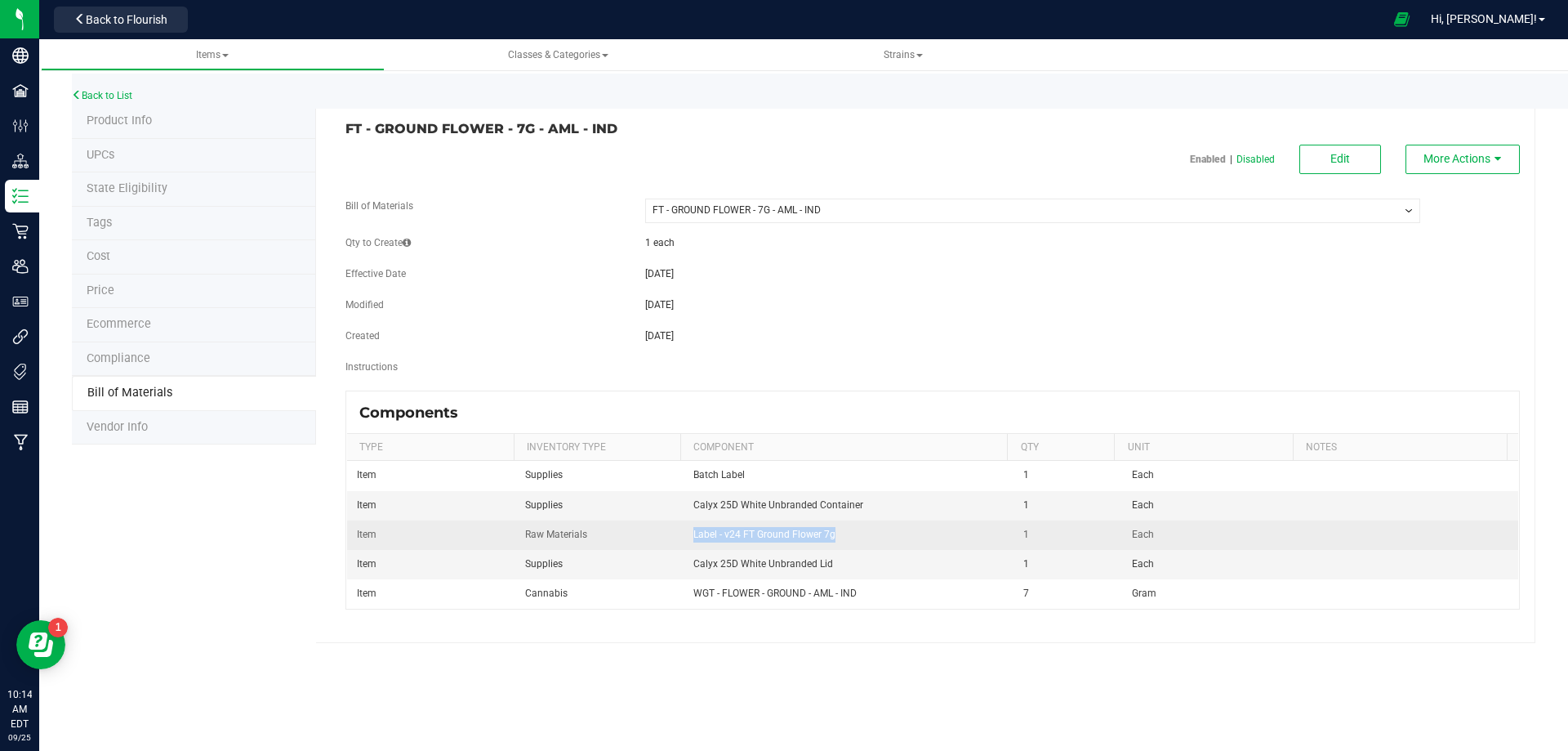
drag, startPoint x: 779, startPoint y: 531, endPoint x: 689, endPoint y: 527, distance: 90.1
click at [689, 527] on td "Label - v24 FT Ground Flower 7g" at bounding box center [849, 535] width 331 height 30
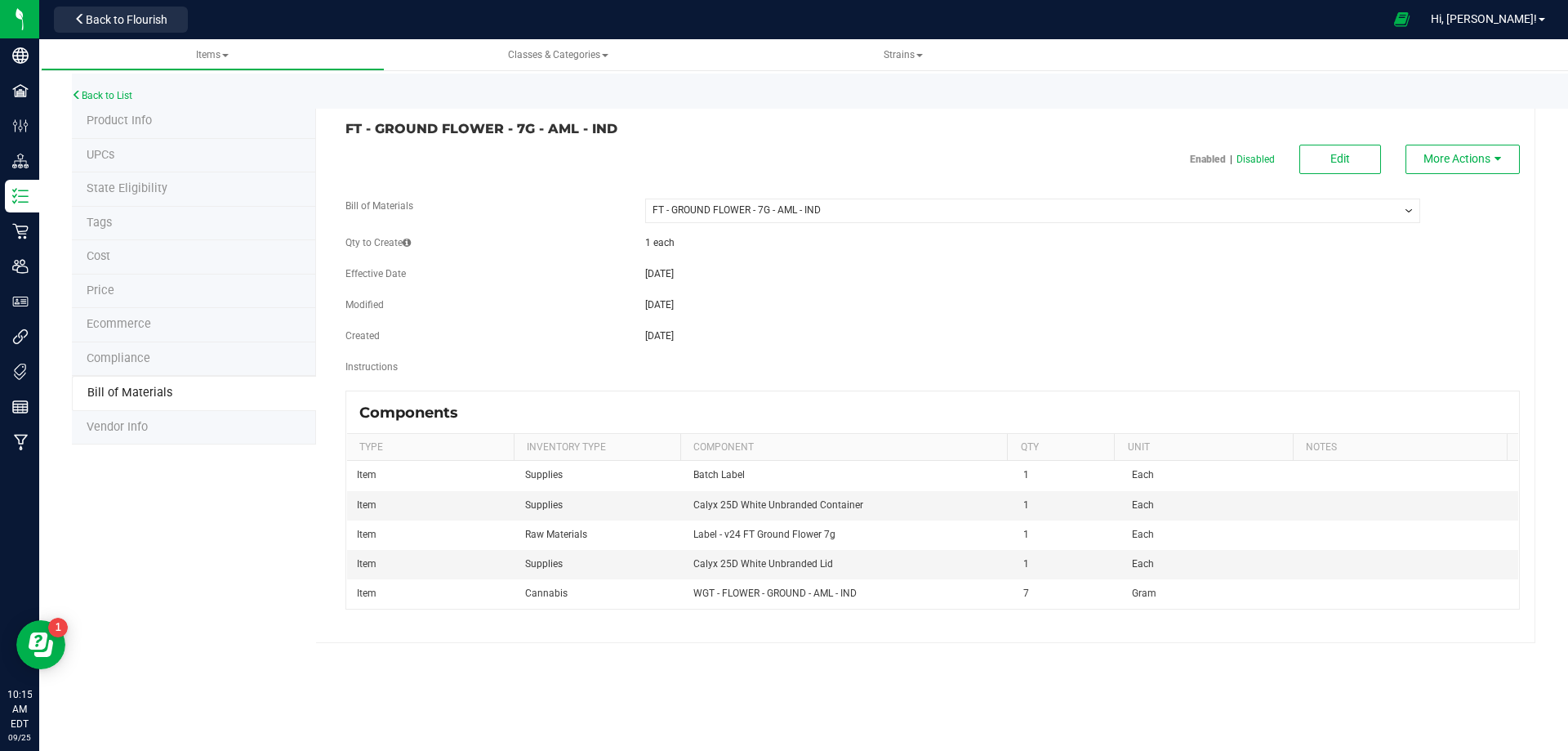
click at [781, 648] on div "Back to List Product Info UPCs State Eligibility Tags Cost Price Ecommerce Comp…" at bounding box center [803, 353] width 1528 height 612
click at [170, 116] on li "Product Info" at bounding box center [193, 122] width 244 height 35
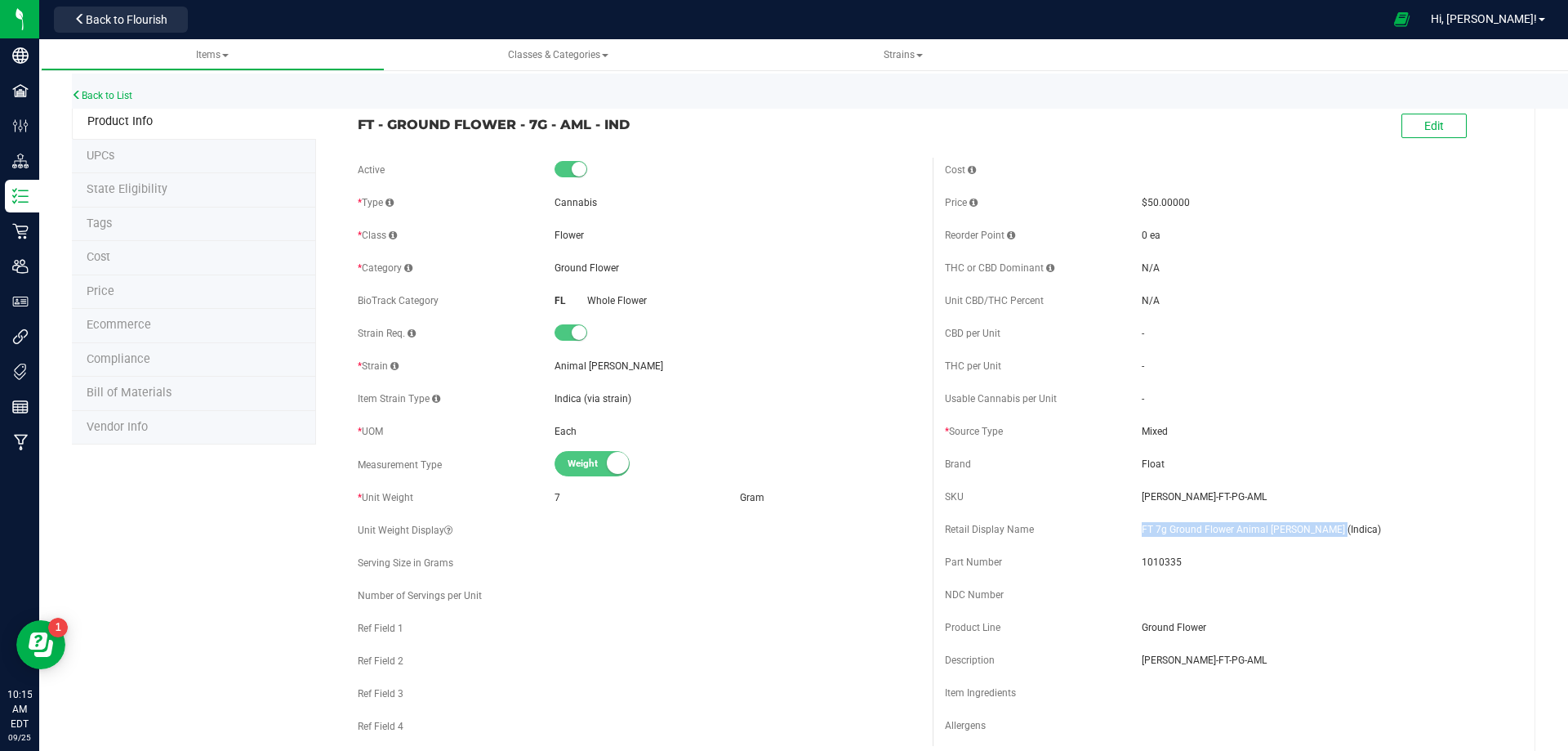
drag, startPoint x: 1317, startPoint y: 528, endPoint x: 1126, endPoint y: 532, distance: 191.0
click at [1126, 532] on div "Retail Display Name FT 7g Ground Flower Animal [PERSON_NAME] (Indica)" at bounding box center [1226, 529] width 563 height 24
drag, startPoint x: 622, startPoint y: 116, endPoint x: 645, endPoint y: 126, distance: 25.1
click at [622, 118] on span "FT - GROUND FLOWER - 7G - AML - IND" at bounding box center [639, 124] width 563 height 19
click at [645, 126] on span "FT - GROUND FLOWER - 7G - AML - IND" at bounding box center [639, 124] width 563 height 19
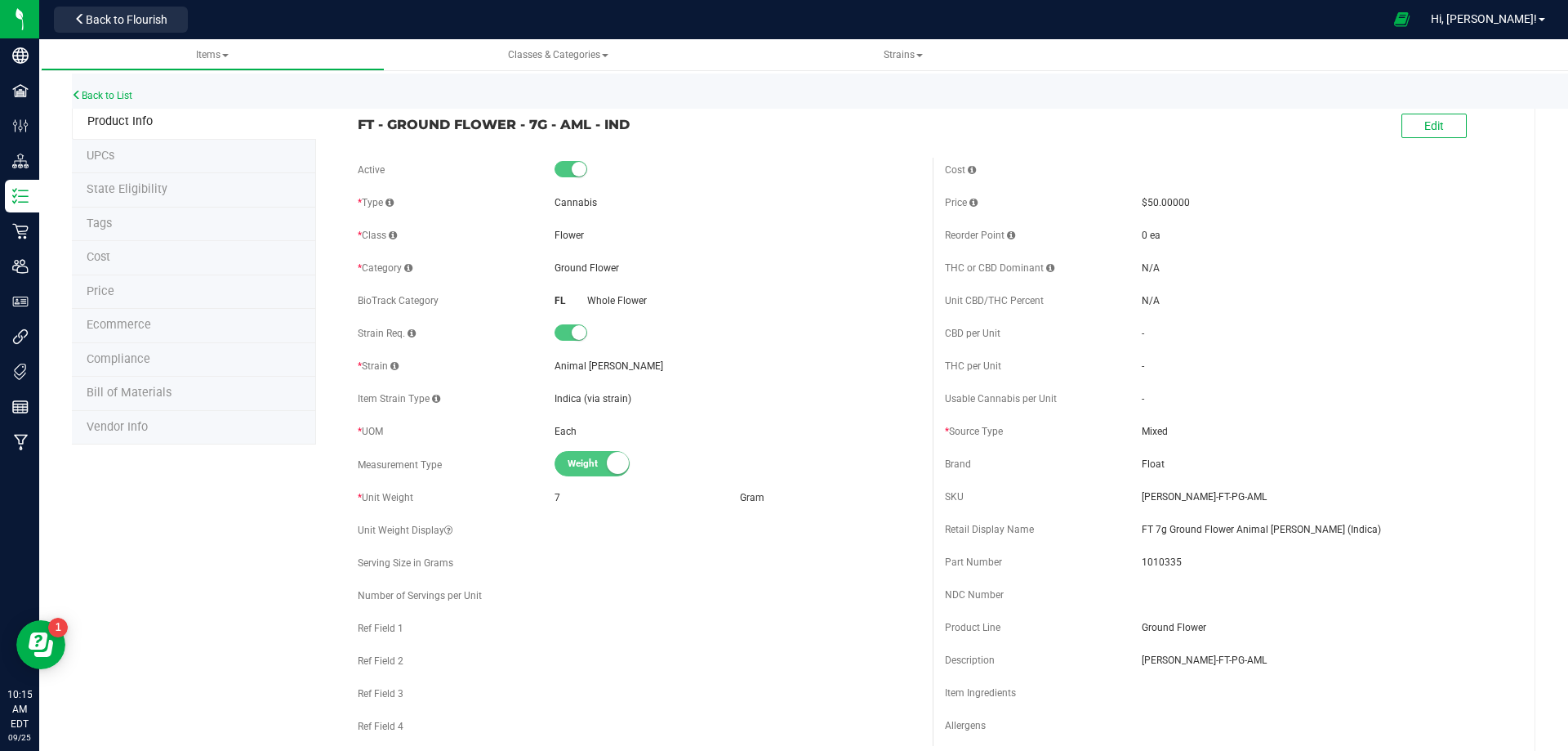
drag, startPoint x: 629, startPoint y: 134, endPoint x: 358, endPoint y: 132, distance: 271.0
click at [358, 132] on div "FT - GROUND FLOWER - 7G - AML - IND Edit" at bounding box center [932, 127] width 1174 height 41
click at [112, 386] on span "Bill of Materials" at bounding box center [129, 392] width 85 height 14
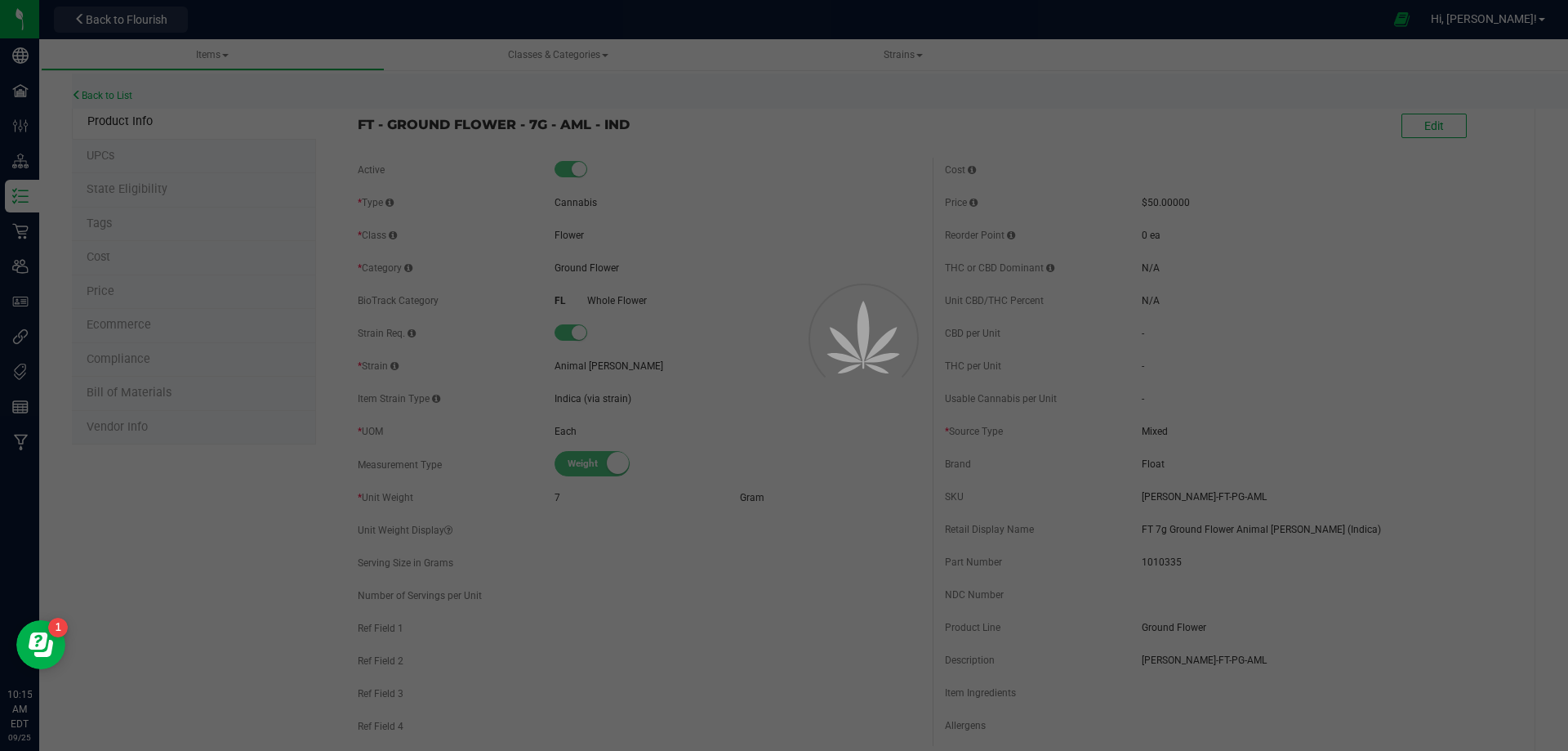
select select "4029"
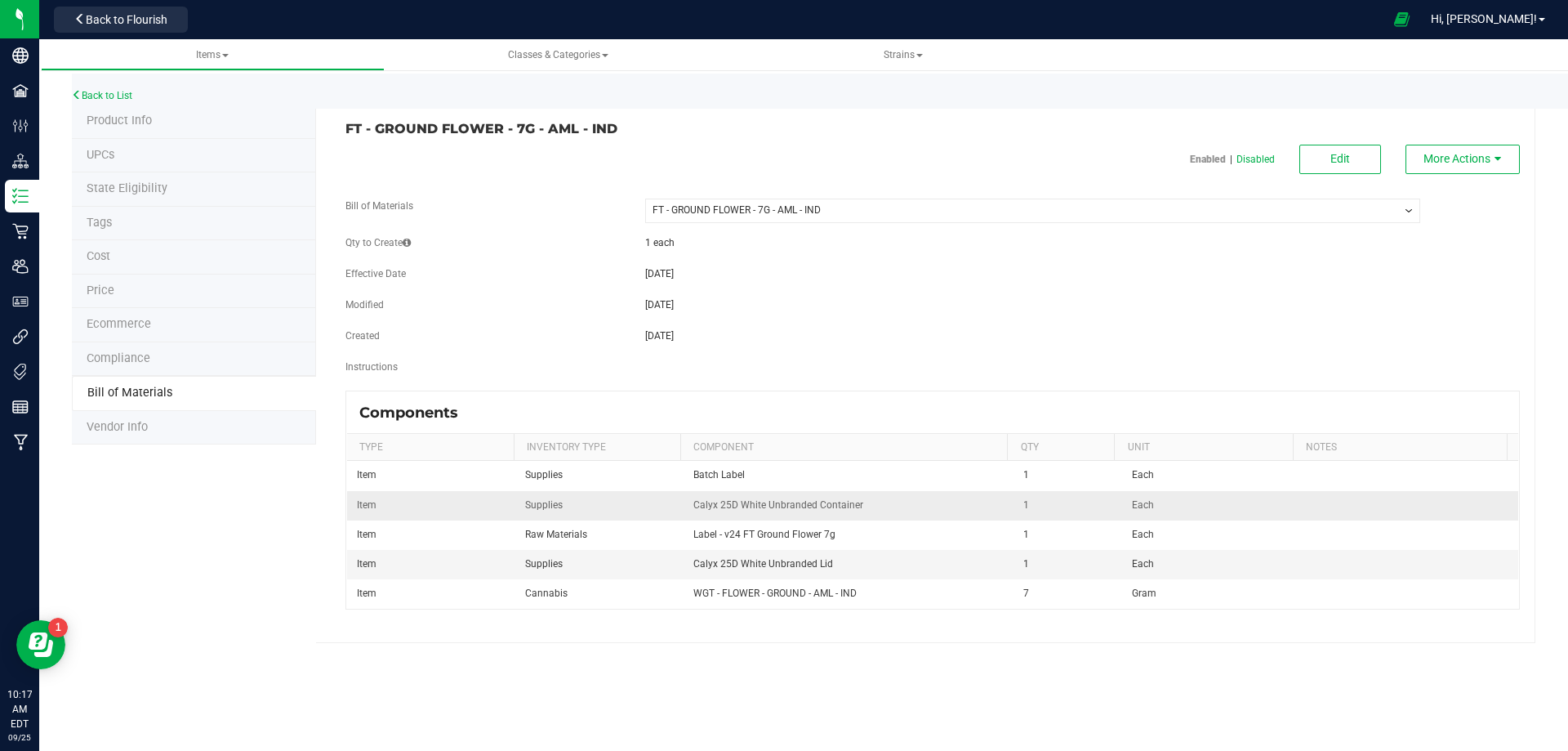
click at [718, 503] on span "Calyx 25D White Unbranded Container" at bounding box center [778, 505] width 170 height 12
drag, startPoint x: 714, startPoint y: 503, endPoint x: 690, endPoint y: 505, distance: 24.1
click at [693, 505] on span "Calyx 25D White Unbranded Container" at bounding box center [778, 505] width 170 height 12
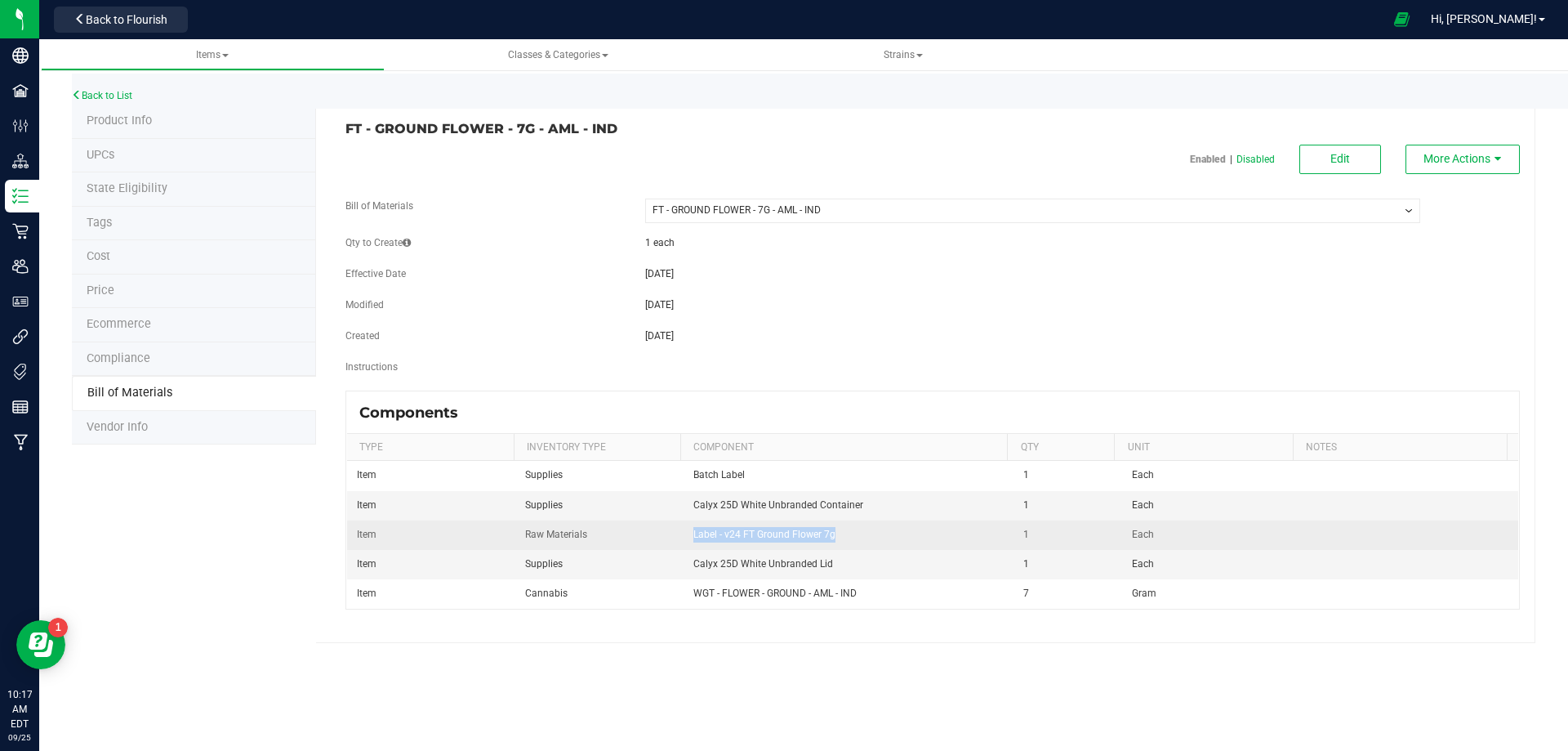
drag, startPoint x: 838, startPoint y: 535, endPoint x: 660, endPoint y: 543, distance: 178.2
click at [685, 538] on td "Label - v24 FT Ground Flower 7g" at bounding box center [849, 535] width 331 height 30
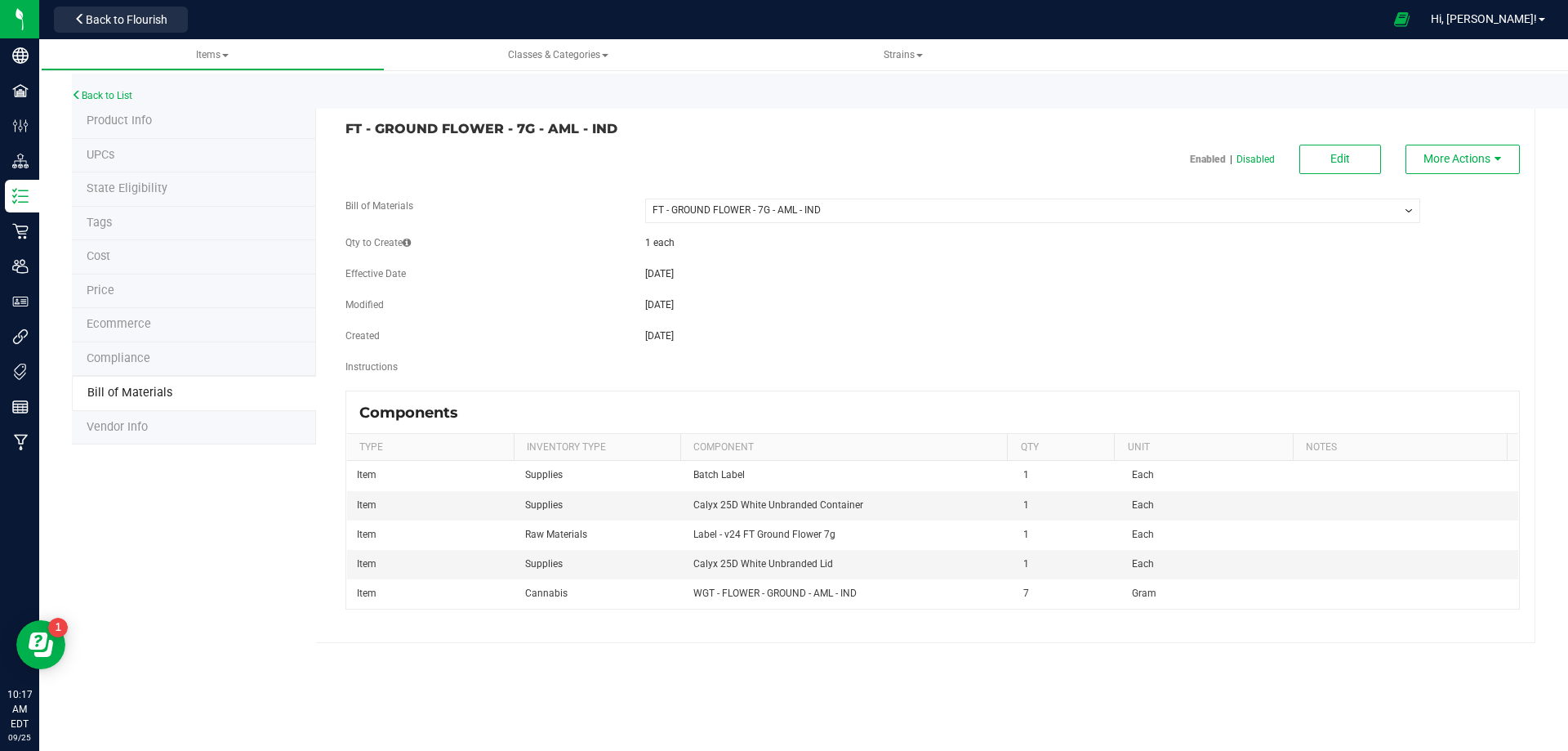
drag, startPoint x: 267, startPoint y: 527, endPoint x: 200, endPoint y: 334, distance: 204.3
click at [264, 519] on div "Product Info UPCs State Eligibility Tags Cost Price Ecommerce Compliance Bill o…" at bounding box center [803, 374] width 1463 height 538
click at [115, 96] on link "Back to List" at bounding box center [102, 95] width 61 height 12
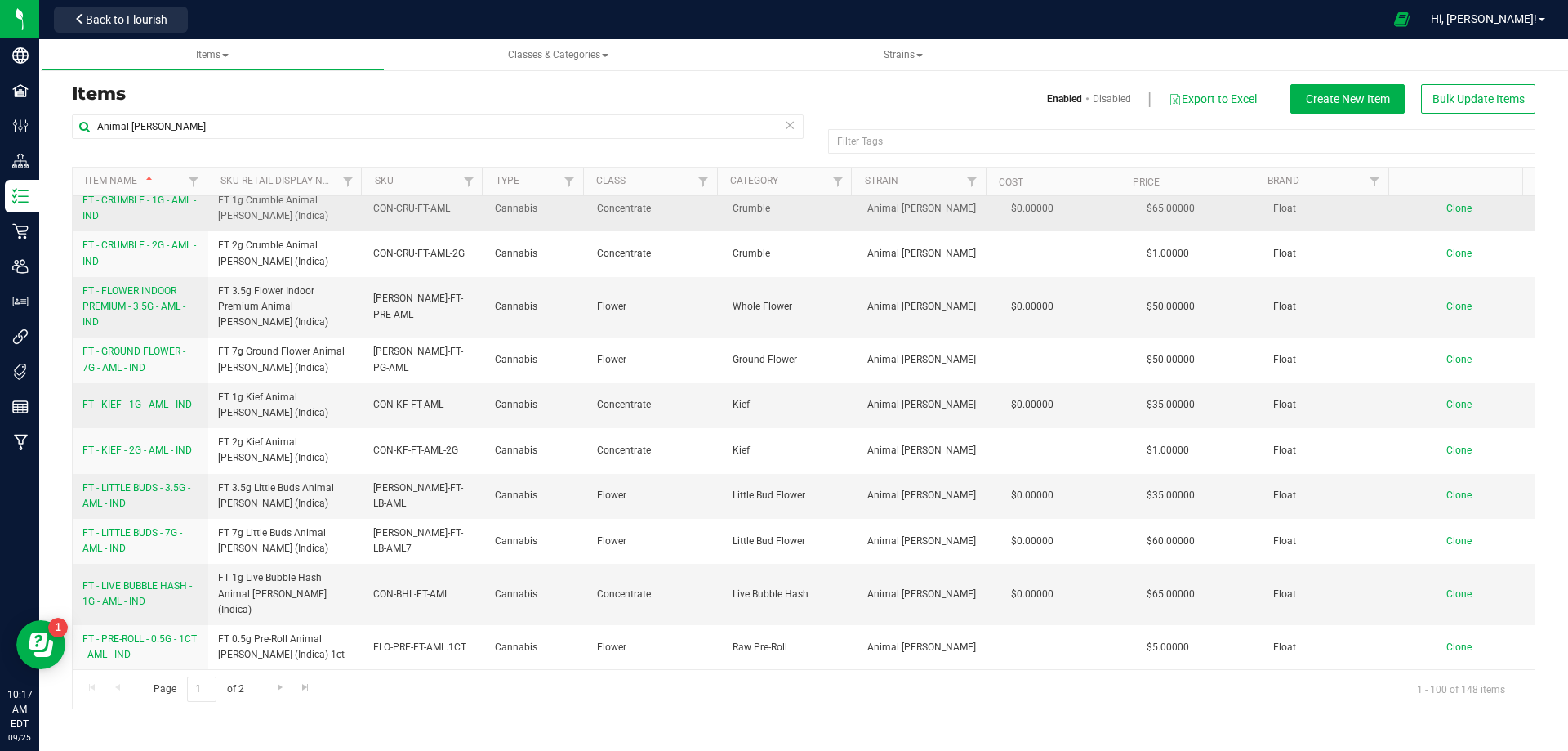
scroll to position [735, 0]
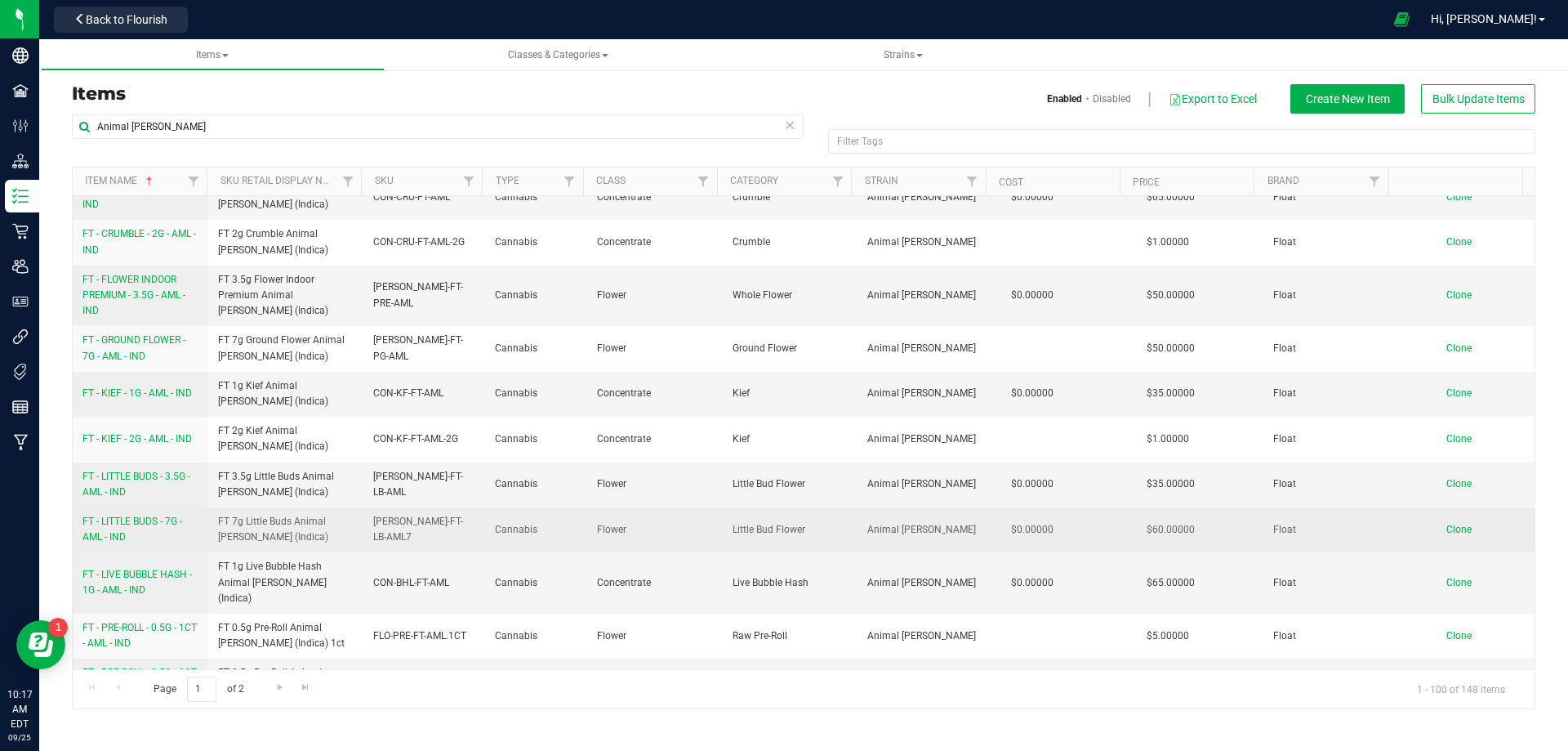
click at [154, 516] on span "FT - LITTLE BUDS - 7G - AML - IND" at bounding box center [132, 529] width 100 height 27
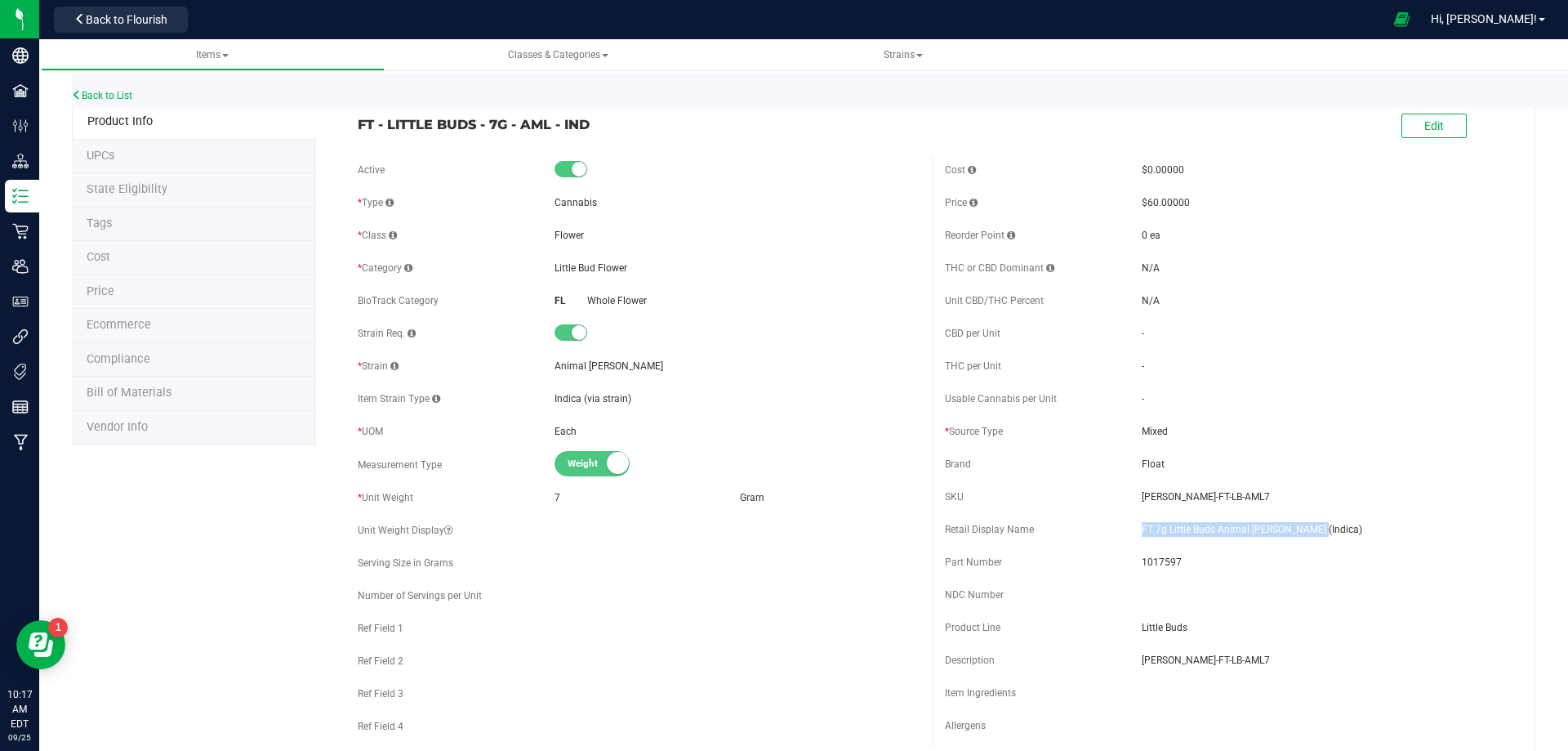
drag, startPoint x: 1312, startPoint y: 536, endPoint x: 1134, endPoint y: 527, distance: 178.2
click at [1141, 527] on span "FT 7g Little Buds Animal [PERSON_NAME] (Indica)" at bounding box center [1324, 529] width 366 height 14
drag, startPoint x: 1213, startPoint y: 499, endPoint x: 1133, endPoint y: 497, distance: 80.0
click at [1141, 497] on span "[PERSON_NAME]-FT-LB-AML7" at bounding box center [1324, 496] width 366 height 14
click at [1150, 562] on span "1017597" at bounding box center [1324, 561] width 366 height 14
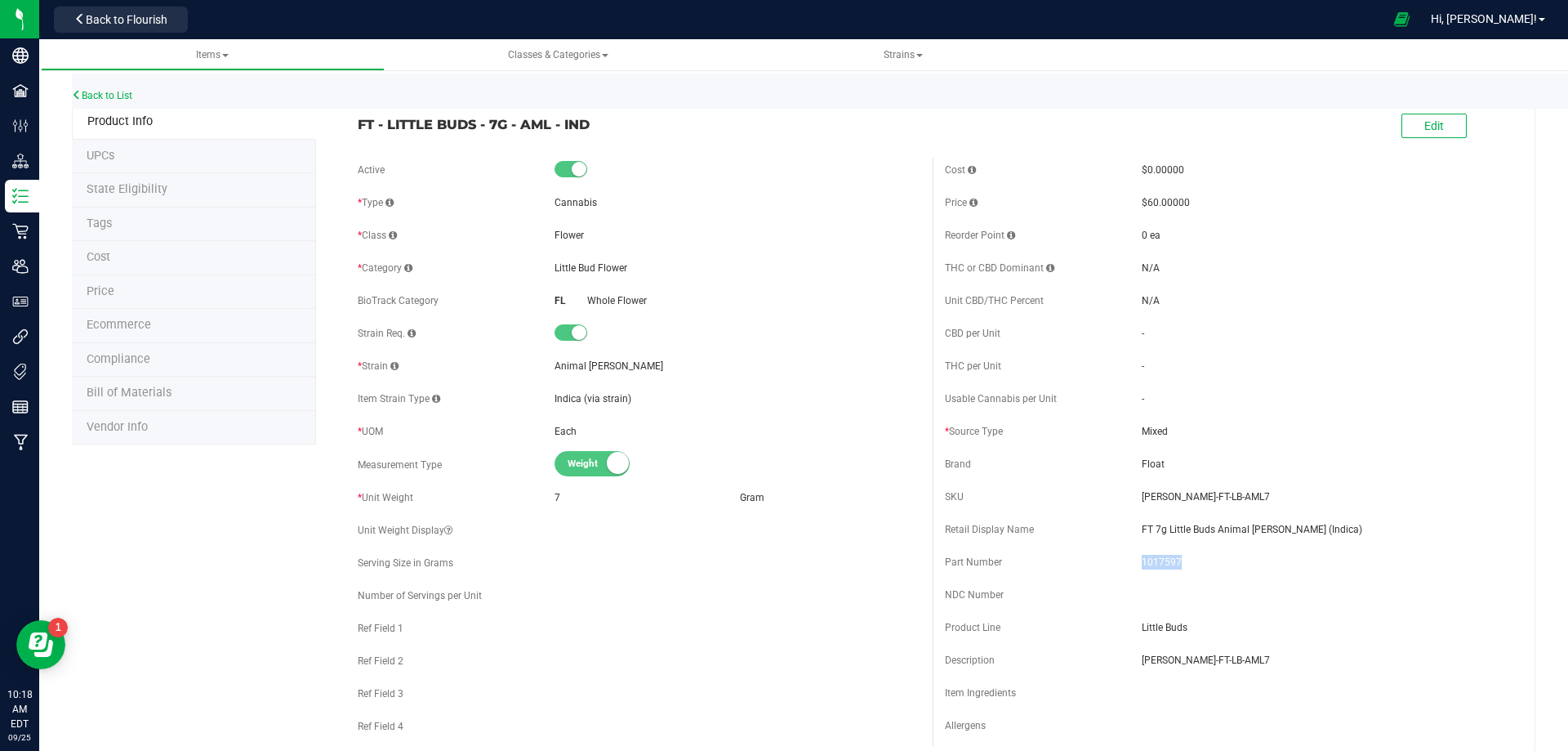
click at [1151, 562] on span "1017597" at bounding box center [1324, 561] width 366 height 14
drag, startPoint x: 590, startPoint y: 125, endPoint x: 358, endPoint y: 124, distance: 232.0
click at [358, 124] on span "FT - LITTLE BUDS - 7G - AML - IND" at bounding box center [639, 124] width 563 height 19
click at [125, 97] on link "Back to List" at bounding box center [102, 95] width 61 height 12
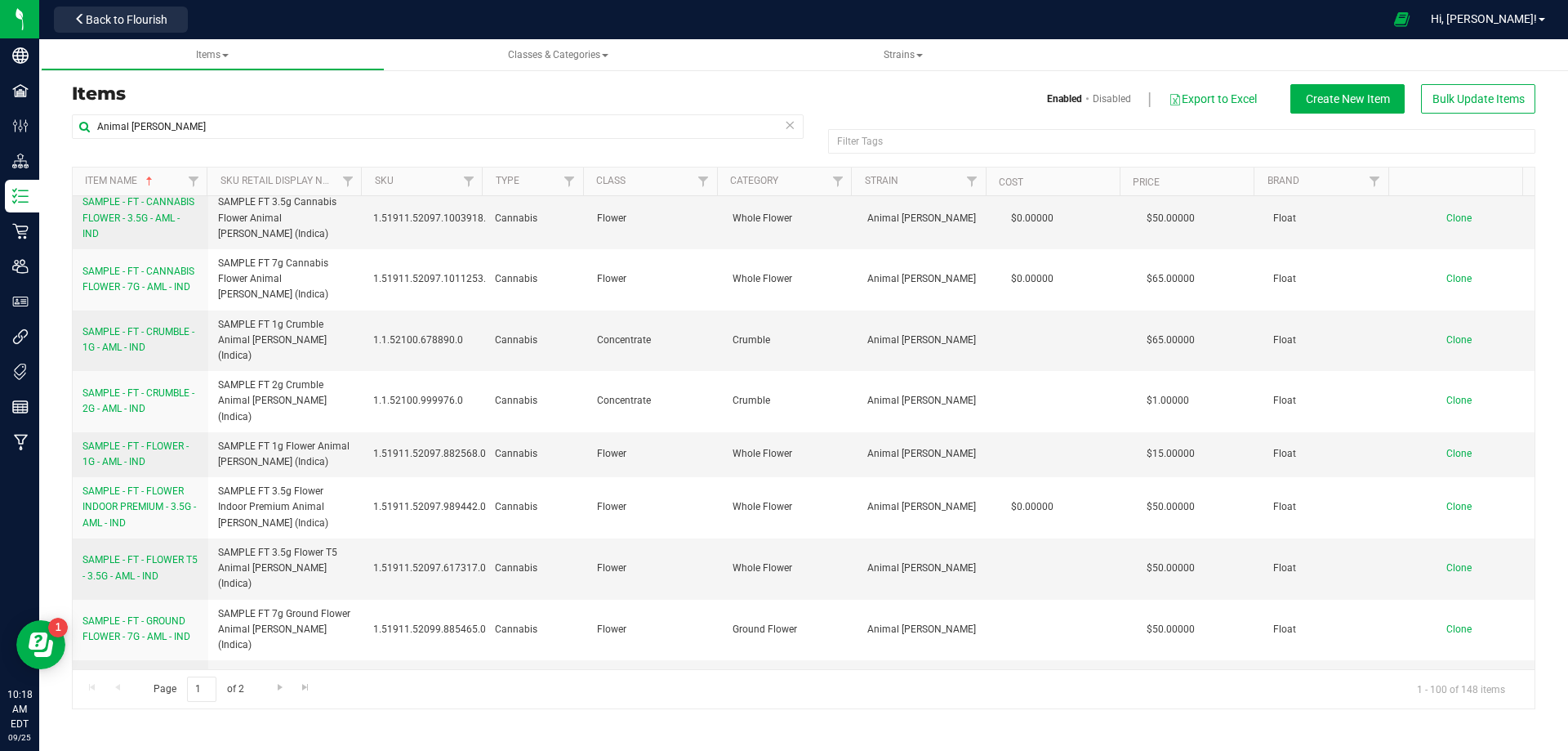
scroll to position [2859, 0]
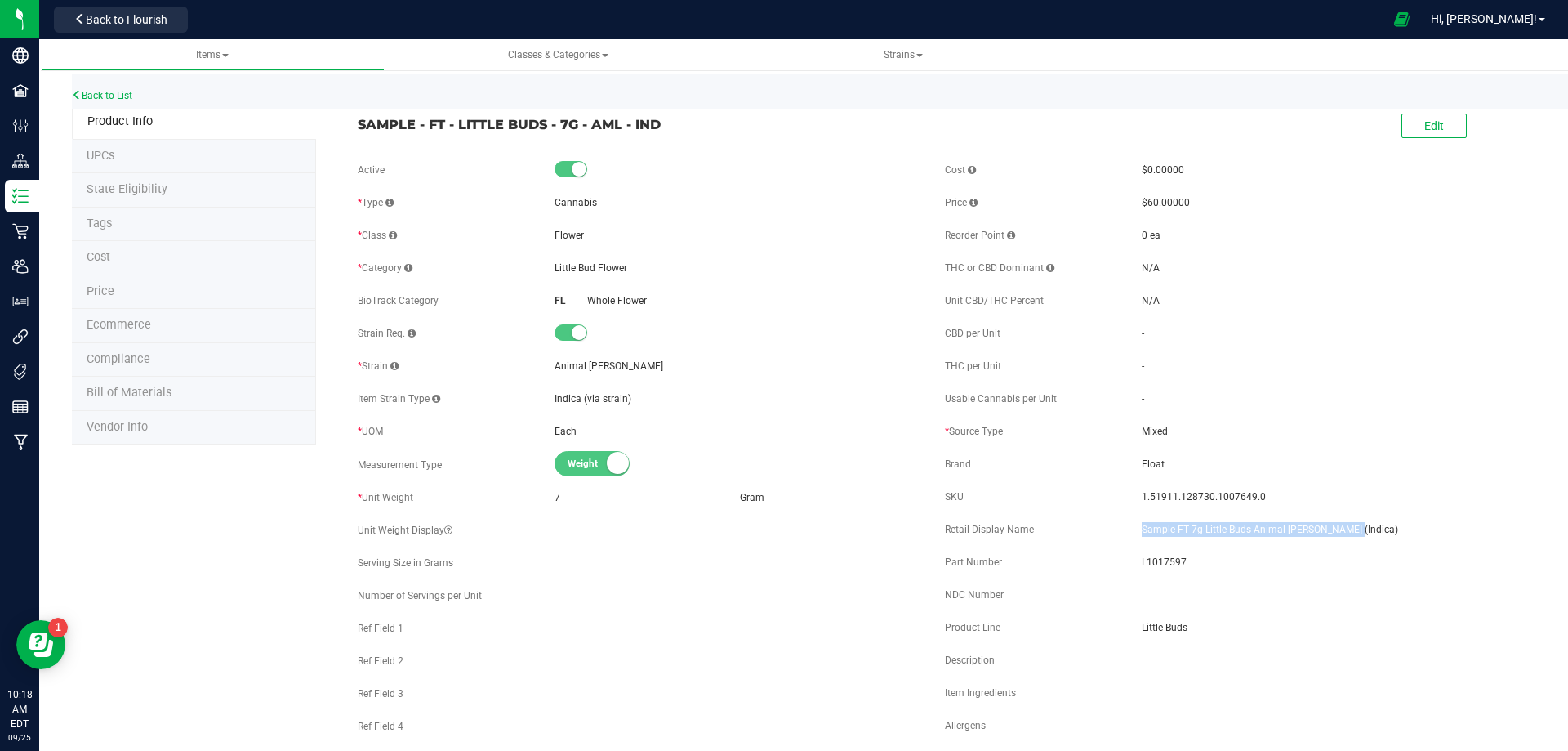
drag, startPoint x: 1337, startPoint y: 532, endPoint x: 1130, endPoint y: 524, distance: 207.2
click at [1130, 524] on div "Retail Display Name Sample FT 7g Little Buds Animal [PERSON_NAME] (Indica)" at bounding box center [1226, 529] width 563 height 24
drag, startPoint x: 1256, startPoint y: 494, endPoint x: 1132, endPoint y: 494, distance: 124.0
click at [1132, 494] on div "SKU 1.51911.128730.1007649.0" at bounding box center [1226, 496] width 563 height 24
click at [1144, 565] on span "L1017597" at bounding box center [1324, 561] width 366 height 14
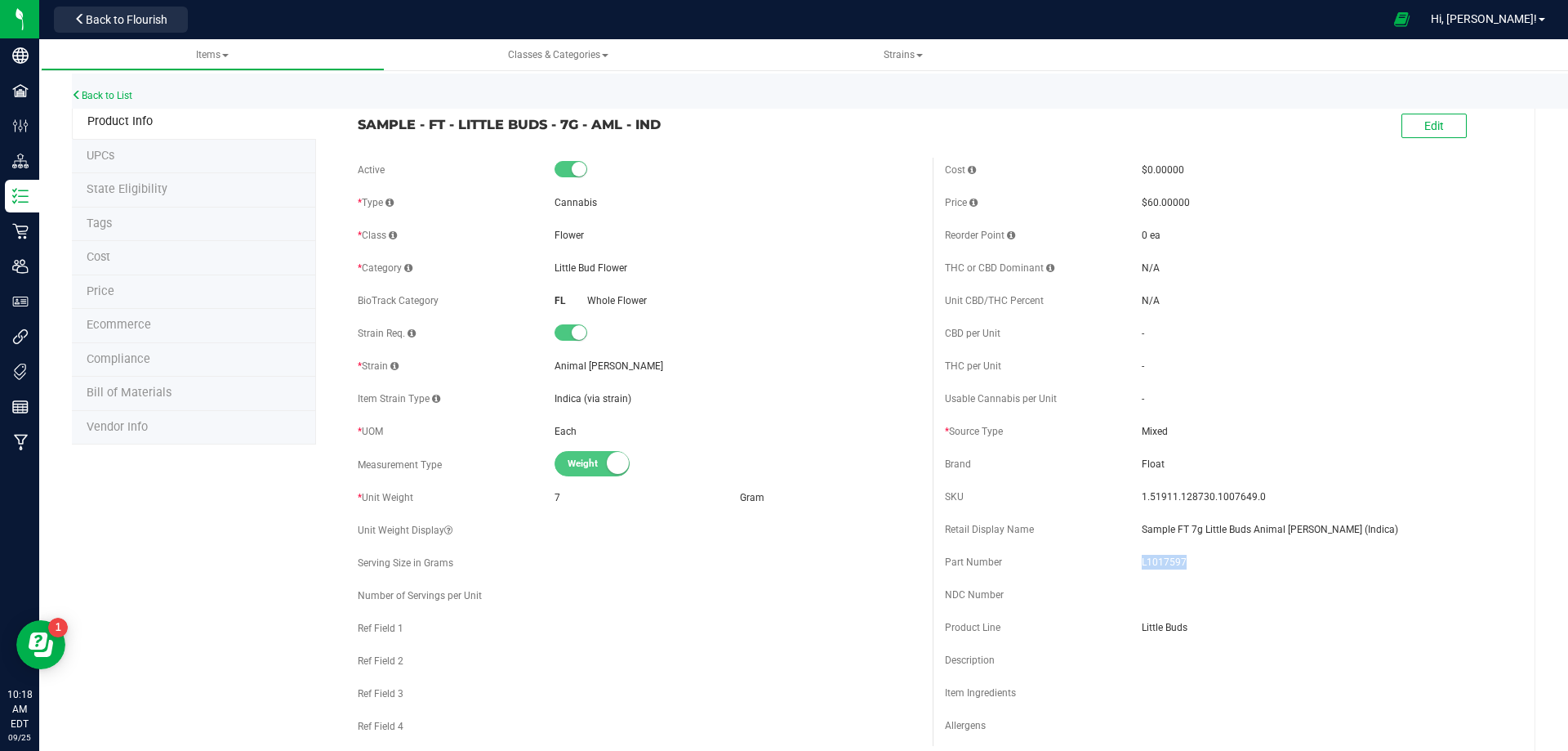
click at [1144, 565] on span "L1017597" at bounding box center [1324, 561] width 366 height 14
drag, startPoint x: 630, startPoint y: 128, endPoint x: 356, endPoint y: 121, distance: 274.1
click at [358, 121] on span "SAMPLE - FT - LITTLE BUDS - 7G - AML - IND" at bounding box center [639, 124] width 563 height 19
click at [148, 398] on span "Bill of Materials" at bounding box center [129, 392] width 85 height 14
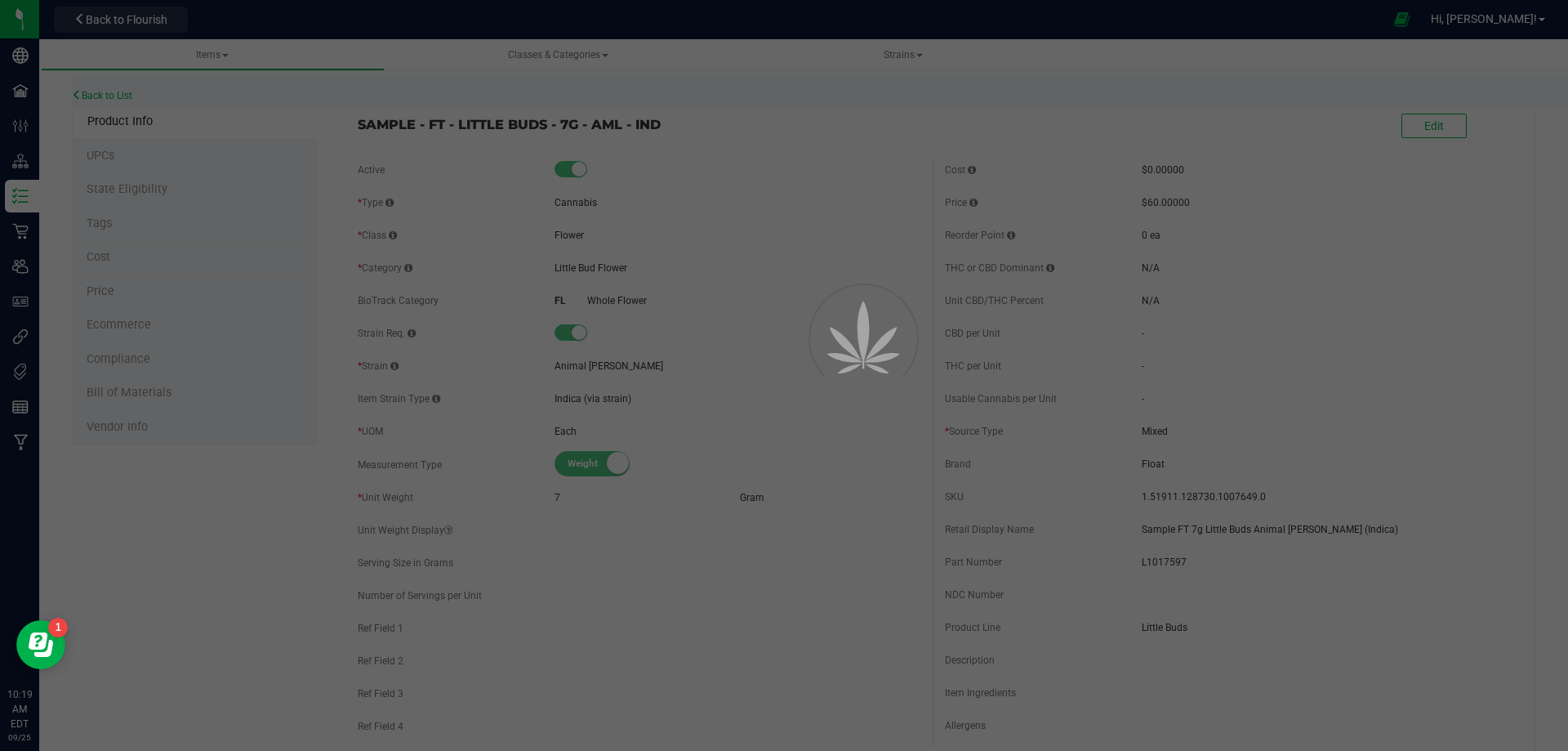
select select "12419"
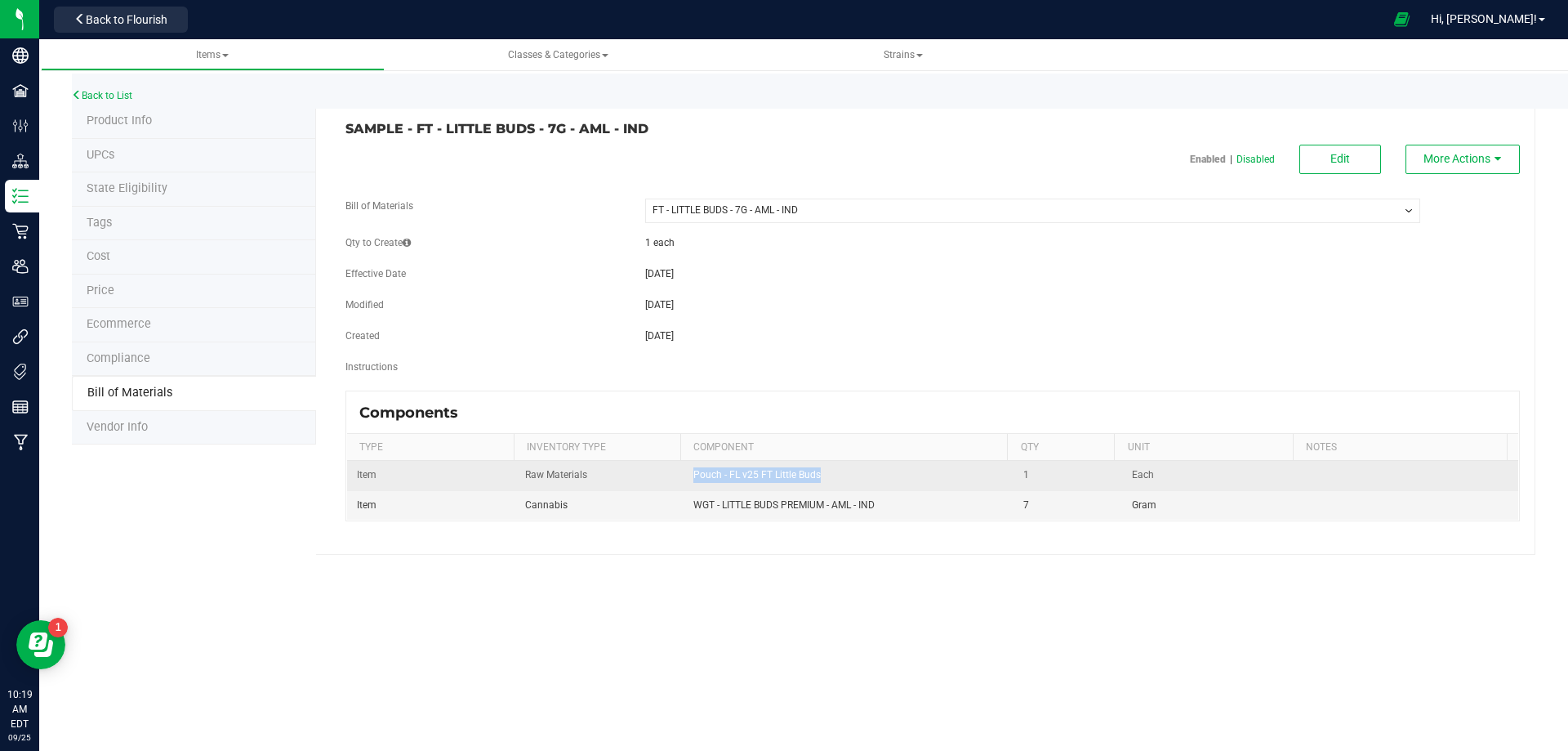
drag, startPoint x: 780, startPoint y: 476, endPoint x: 674, endPoint y: 474, distance: 106.0
click at [683, 473] on td "Pouch - FL v25 FT Little Buds" at bounding box center [849, 475] width 331 height 30
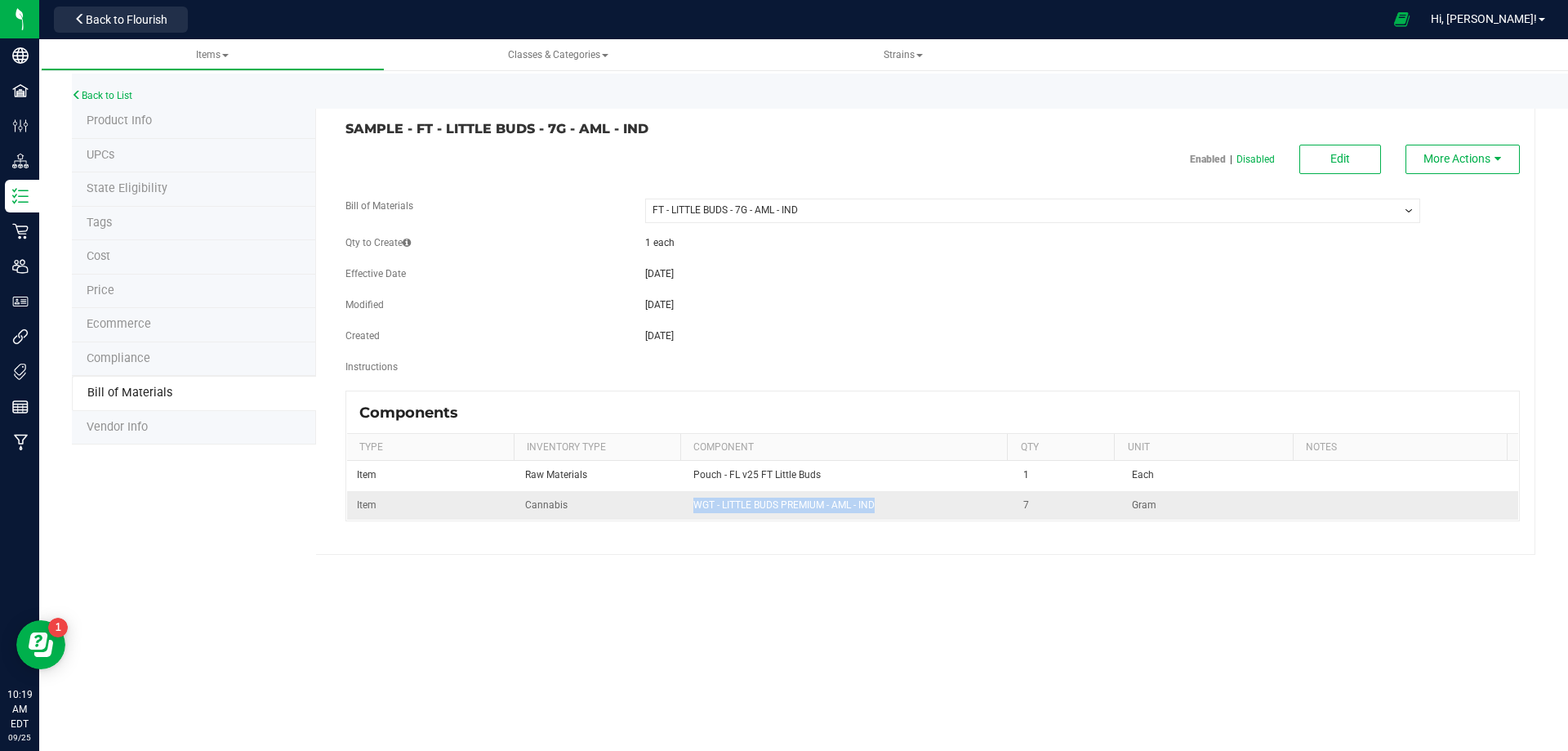
drag, startPoint x: 865, startPoint y: 507, endPoint x: 690, endPoint y: 511, distance: 175.0
click at [690, 511] on td "WGT - LITTLE BUDS PREMIUM - AML - IND" at bounding box center [849, 505] width 331 height 29
click at [157, 124] on li "Product Info" at bounding box center [193, 122] width 244 height 35
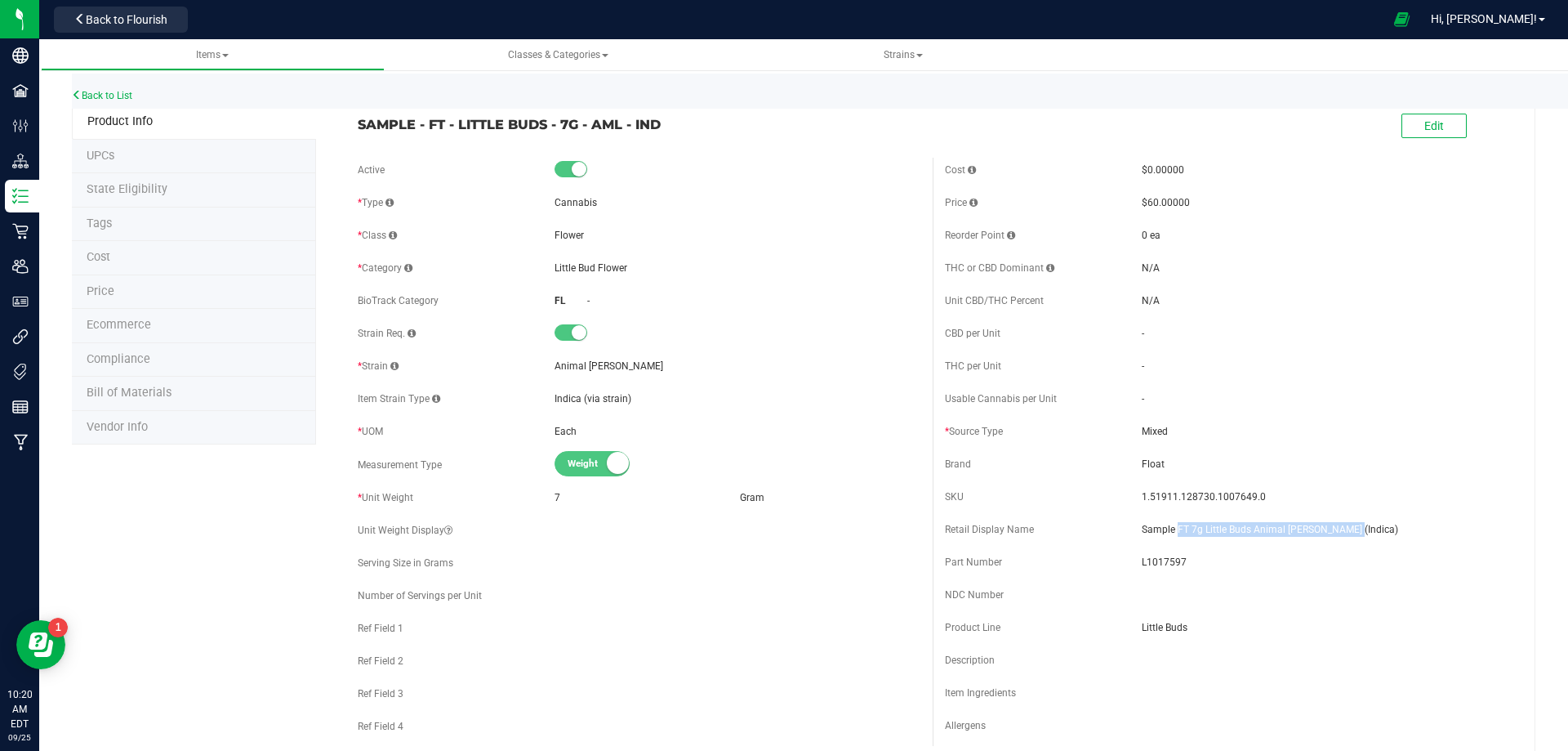
drag, startPoint x: 1344, startPoint y: 527, endPoint x: 1168, endPoint y: 538, distance: 176.3
click at [1168, 538] on div "Retail Display Name Sample FT 7g Little Buds Animal [PERSON_NAME] (Indica)" at bounding box center [1226, 529] width 563 height 24
drag, startPoint x: 567, startPoint y: 127, endPoint x: 425, endPoint y: 137, distance: 142.4
click at [425, 137] on div "SAMPLE - FT - LITTLE BUDS - 7G - AML - IND Edit" at bounding box center [932, 127] width 1174 height 41
drag, startPoint x: 1253, startPoint y: 527, endPoint x: 1169, endPoint y: 523, distance: 84.1
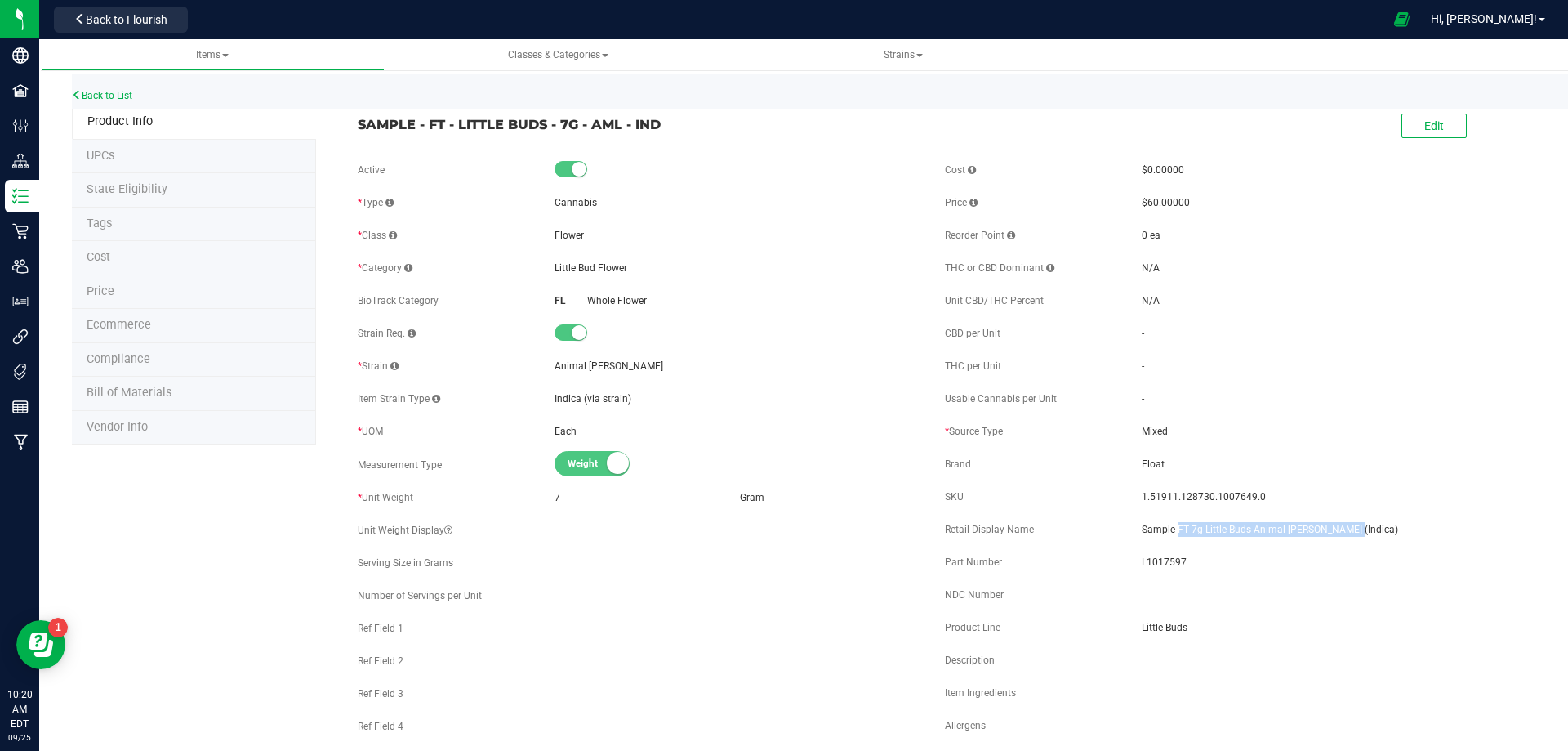
click at [1169, 523] on div "Retail Display Name Sample FT 7g Little Buds Animal [PERSON_NAME] (Indica)" at bounding box center [1226, 529] width 563 height 24
click at [127, 97] on link "Back to List" at bounding box center [102, 95] width 61 height 12
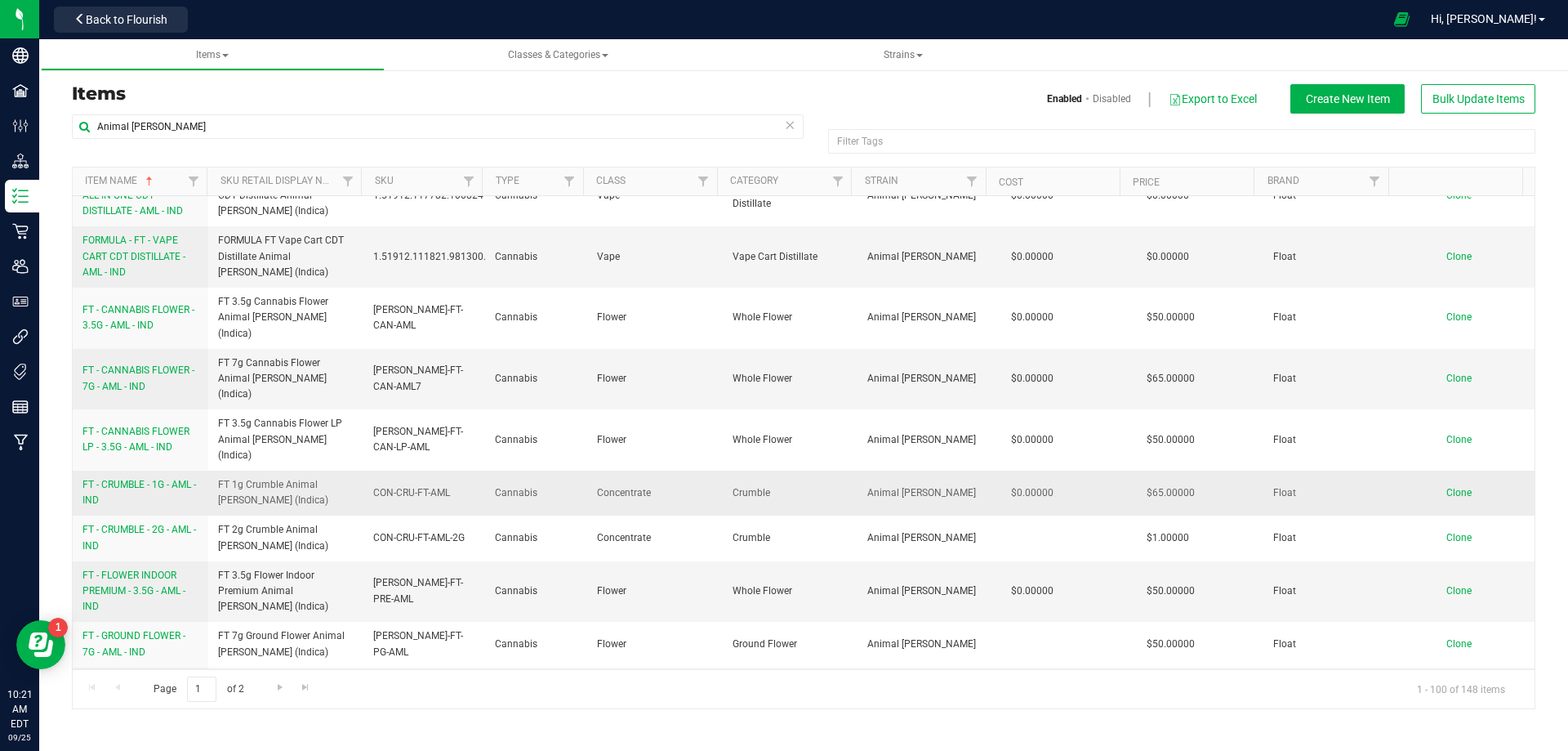
scroll to position [653, 0]
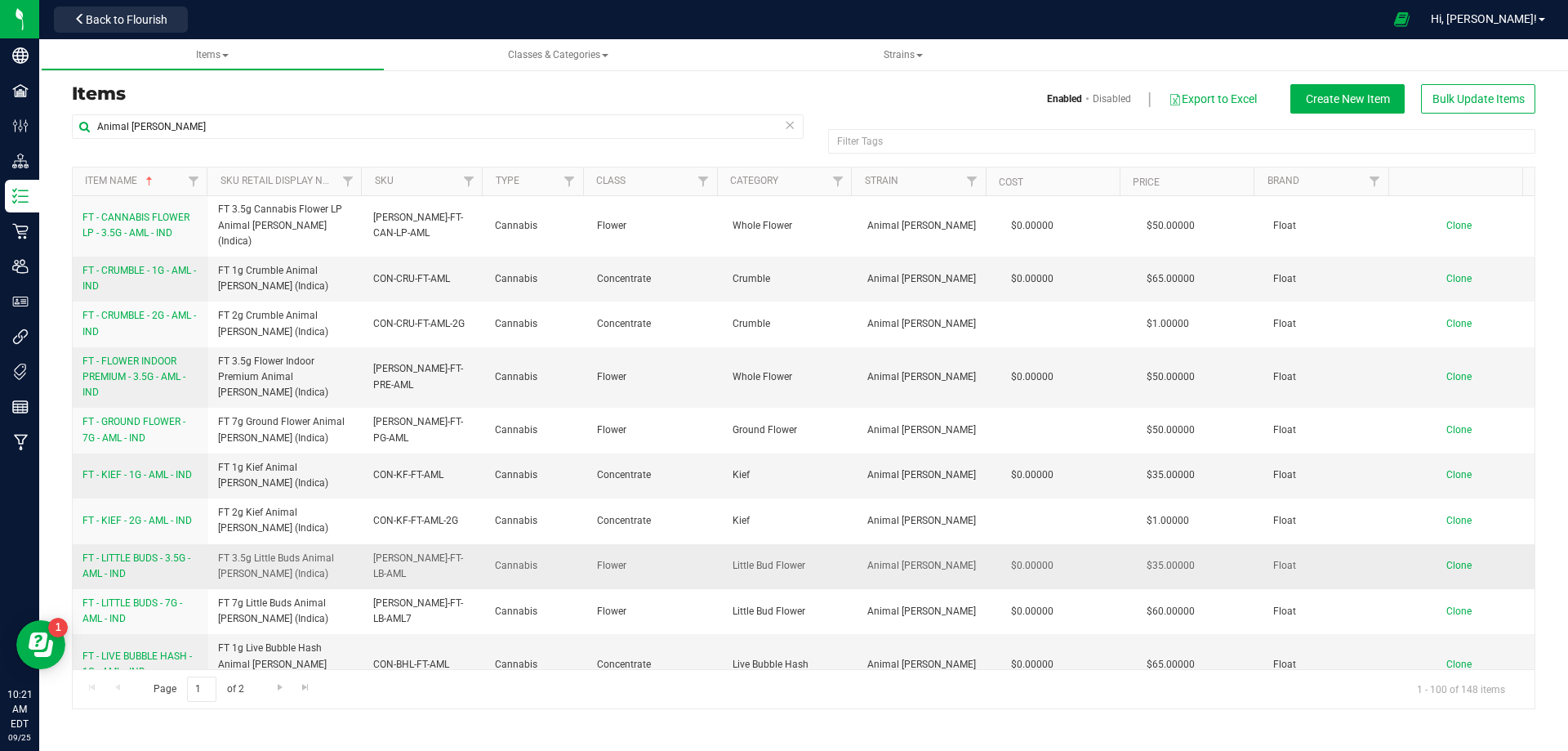
click at [138, 552] on span "FT - LITTLE BUDS - 3.5G - AML - IND" at bounding box center [137, 565] width 108 height 27
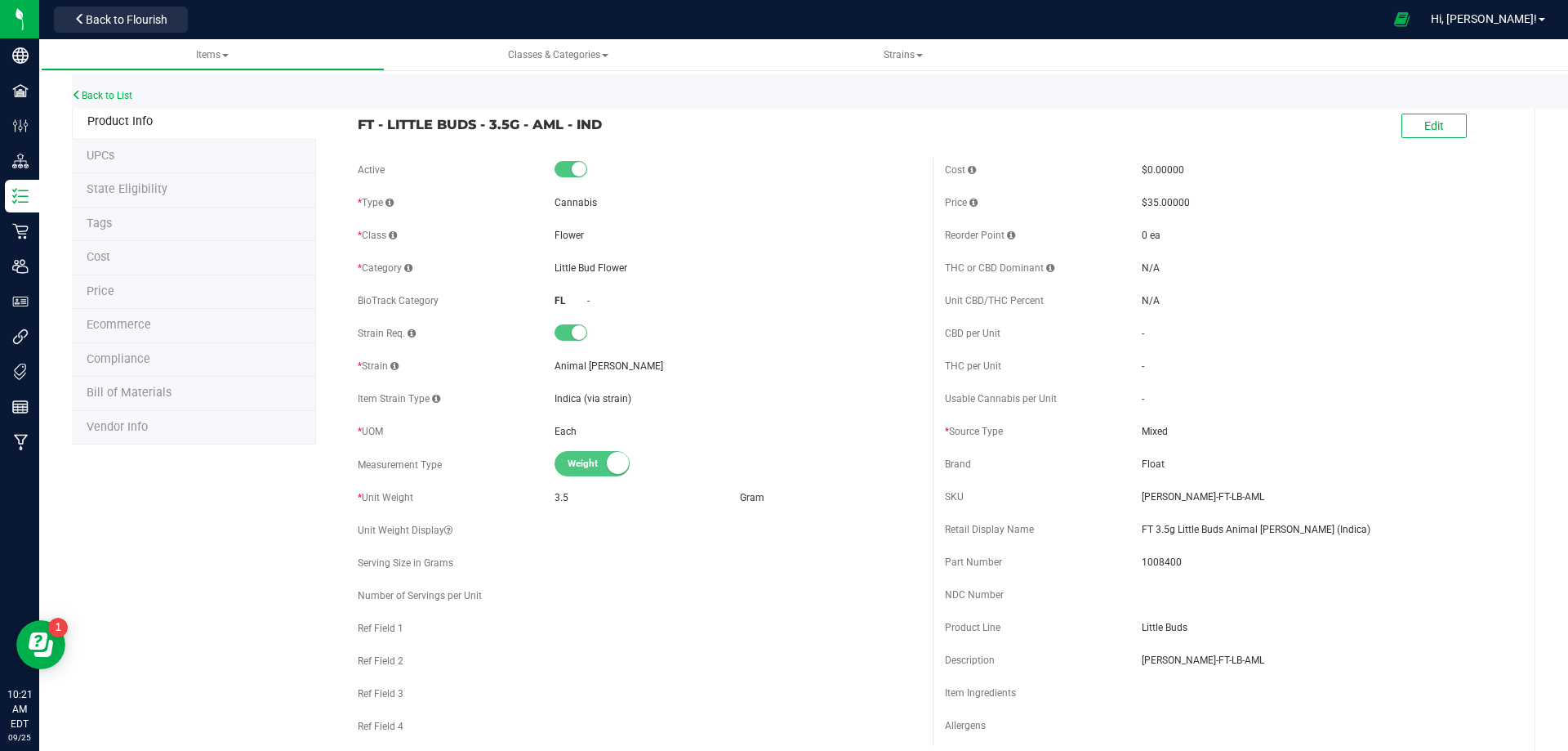
click at [185, 409] on li "Bill of Materials" at bounding box center [193, 393] width 244 height 35
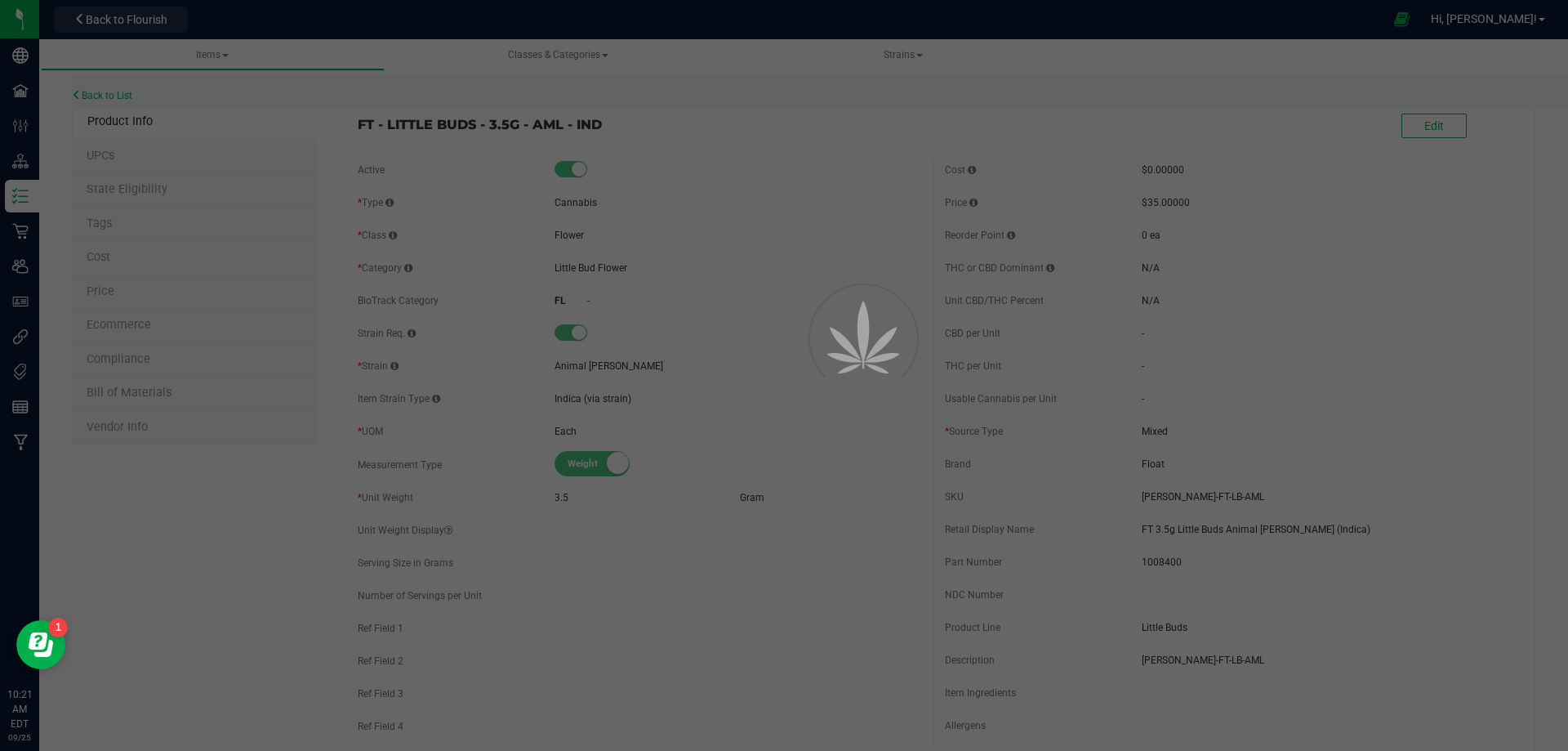
select select "4867"
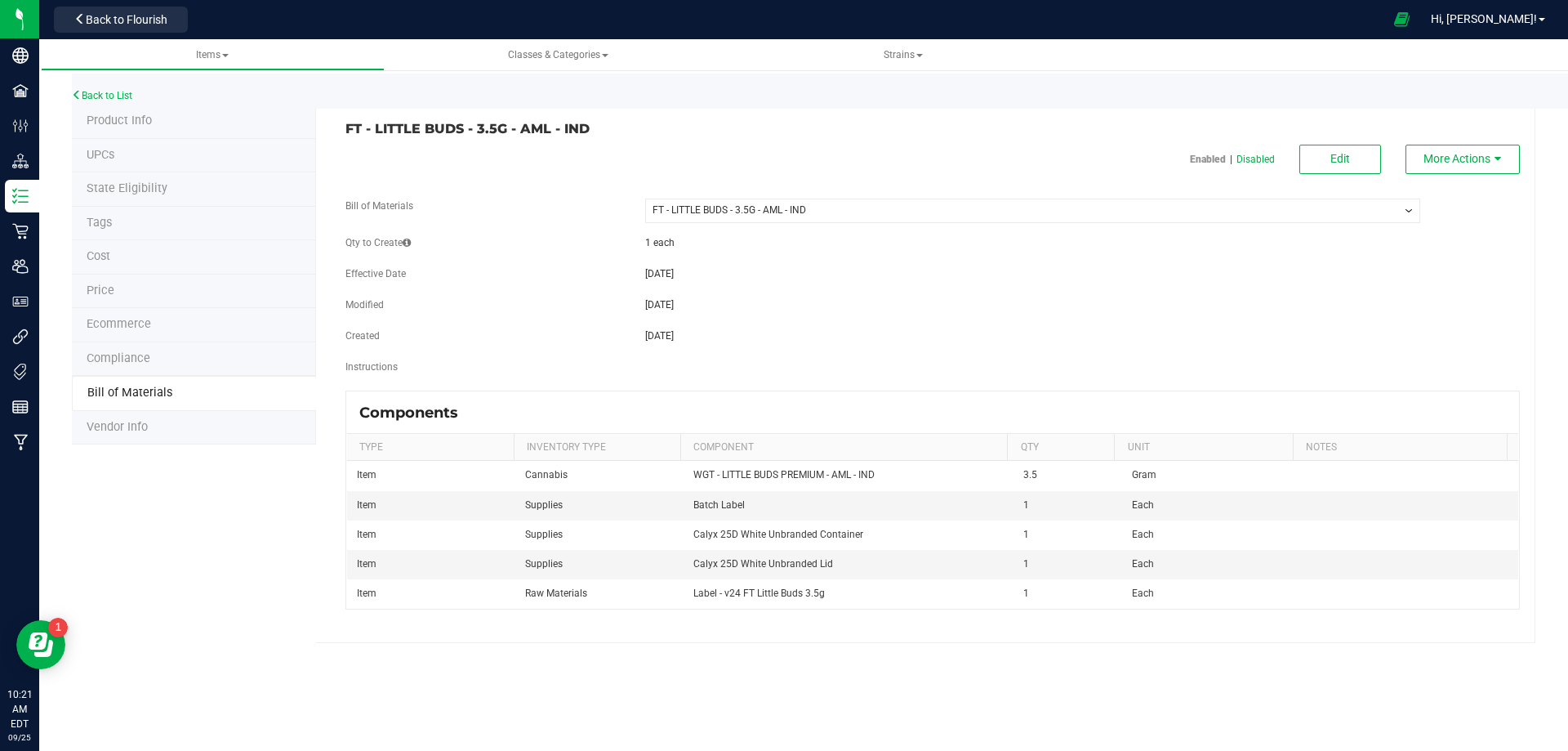
click at [135, 126] on span "Product Info" at bounding box center [119, 121] width 65 height 14
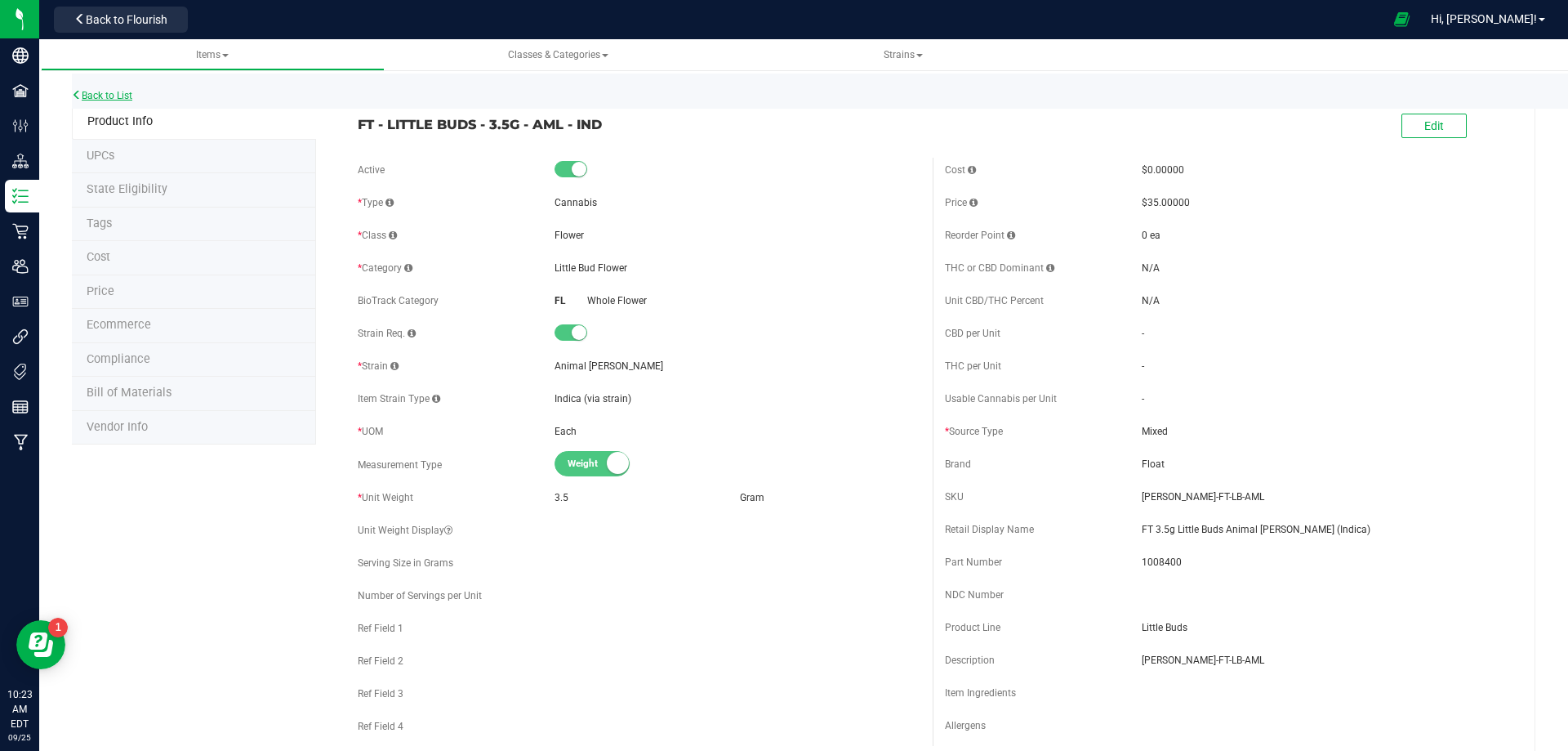
click at [116, 93] on link "Back to List" at bounding box center [102, 95] width 61 height 12
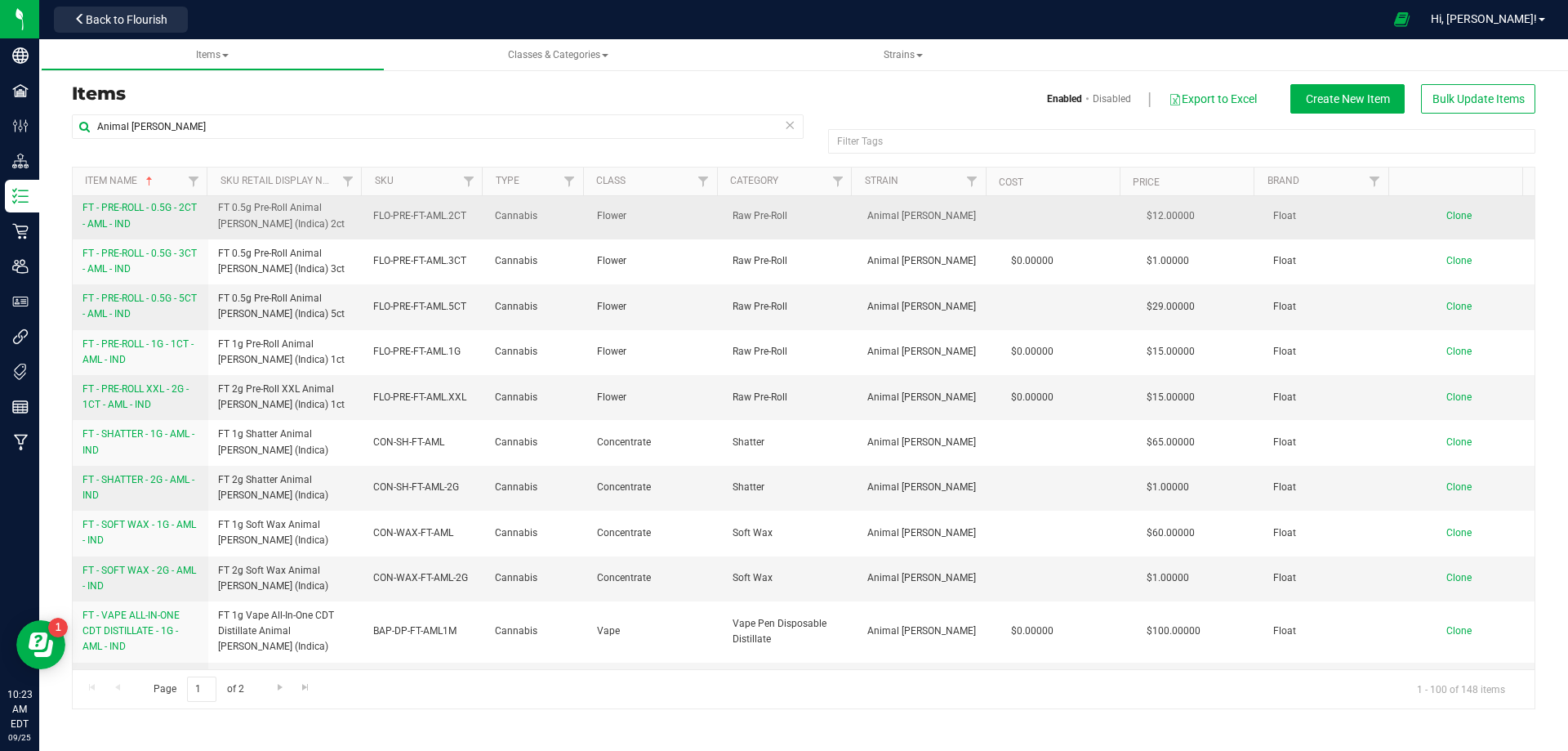
scroll to position [1225, 0]
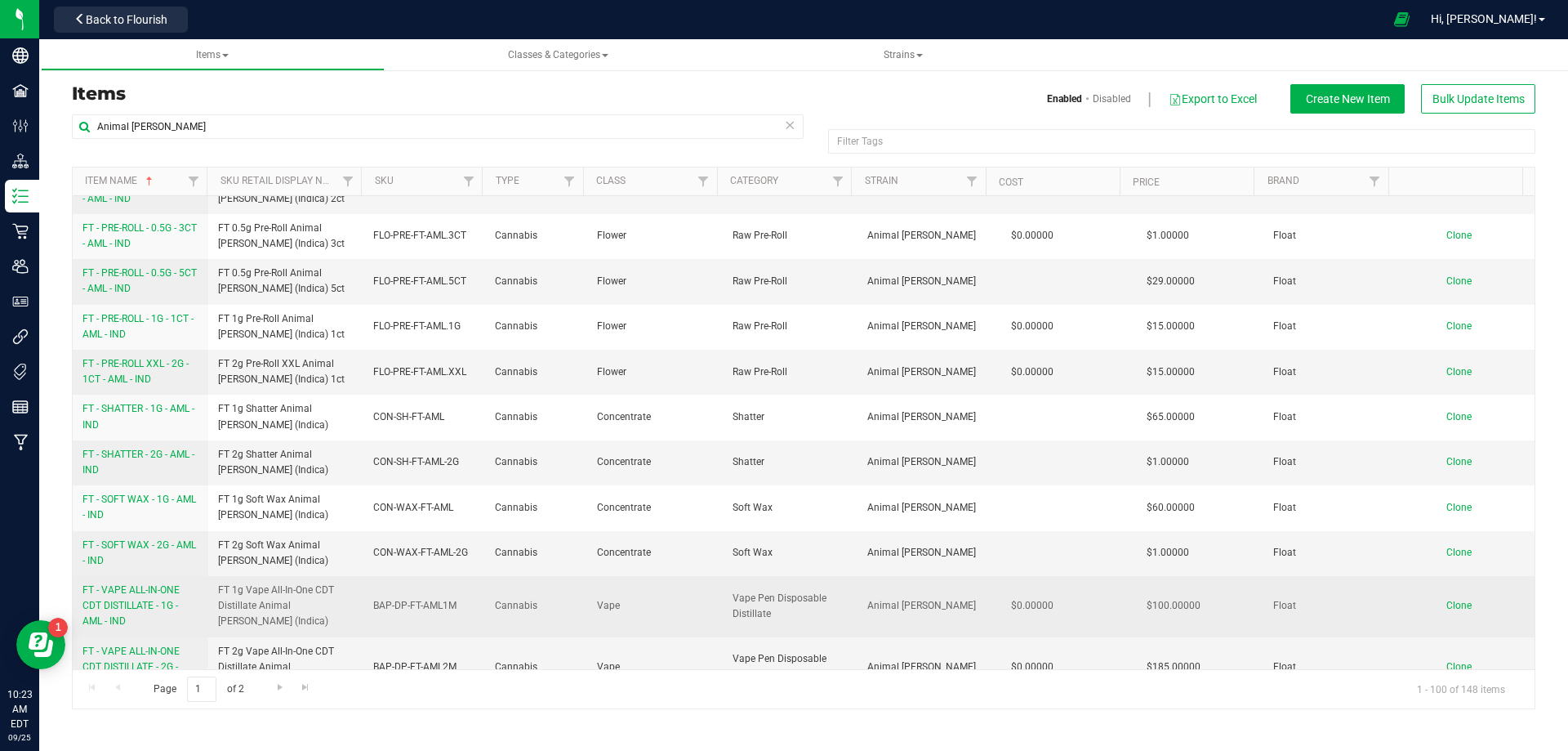
drag, startPoint x: 773, startPoint y: 474, endPoint x: 726, endPoint y: 450, distance: 52.8
click at [732, 591] on span "Vape Pen Disposable Distillate" at bounding box center [789, 606] width 116 height 31
click at [141, 584] on span "FT - VAPE ALL-IN-ONE CDT DISTILLATE - 1G - AML - IND" at bounding box center [131, 605] width 97 height 42
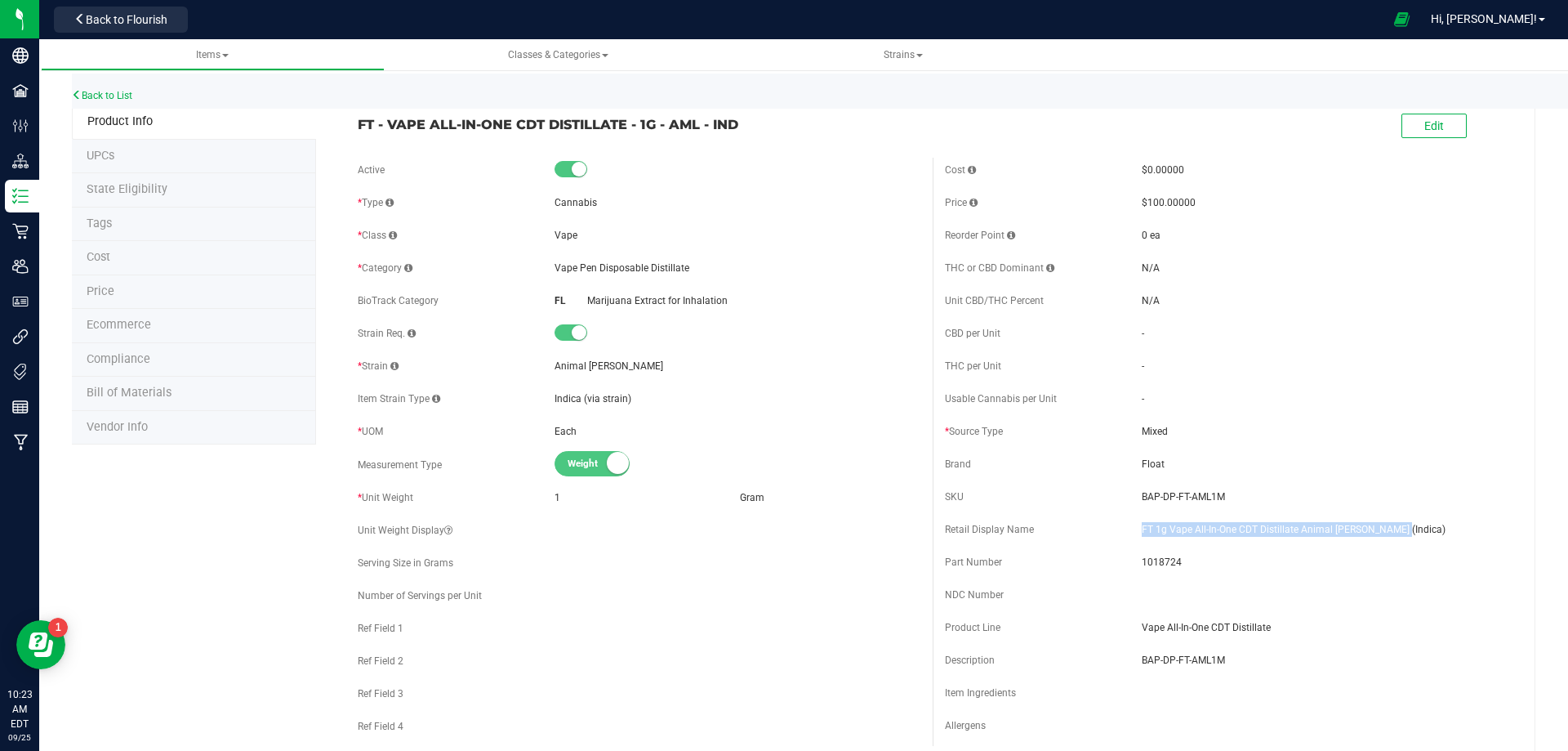
drag, startPoint x: 1377, startPoint y: 528, endPoint x: 1134, endPoint y: 524, distance: 243.0
click at [1141, 524] on span "FT 1g Vape All-In-One CDT Distillate Animal [PERSON_NAME] (Indica)" at bounding box center [1324, 529] width 366 height 14
drag, startPoint x: 1225, startPoint y: 500, endPoint x: 951, endPoint y: 500, distance: 274.0
click at [1141, 490] on span "BAP-DP-FT-AML1M" at bounding box center [1324, 496] width 366 height 14
drag, startPoint x: 1172, startPoint y: 560, endPoint x: 1135, endPoint y: 558, distance: 37.1
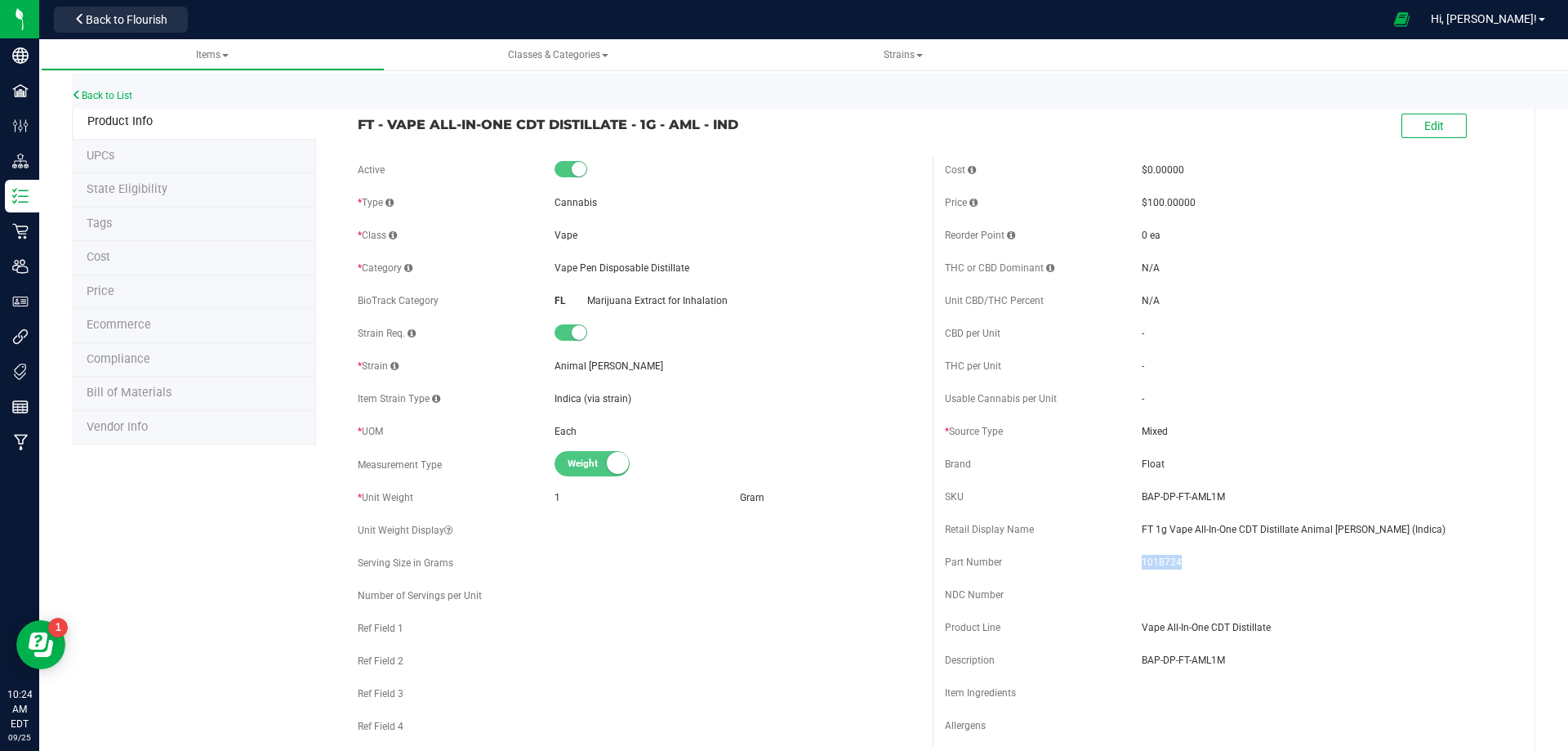
click at [1141, 558] on span "1018724" at bounding box center [1324, 561] width 366 height 14
drag, startPoint x: 611, startPoint y: 116, endPoint x: 337, endPoint y: 138, distance: 274.9
click at [130, 95] on link "Back to List" at bounding box center [102, 95] width 61 height 12
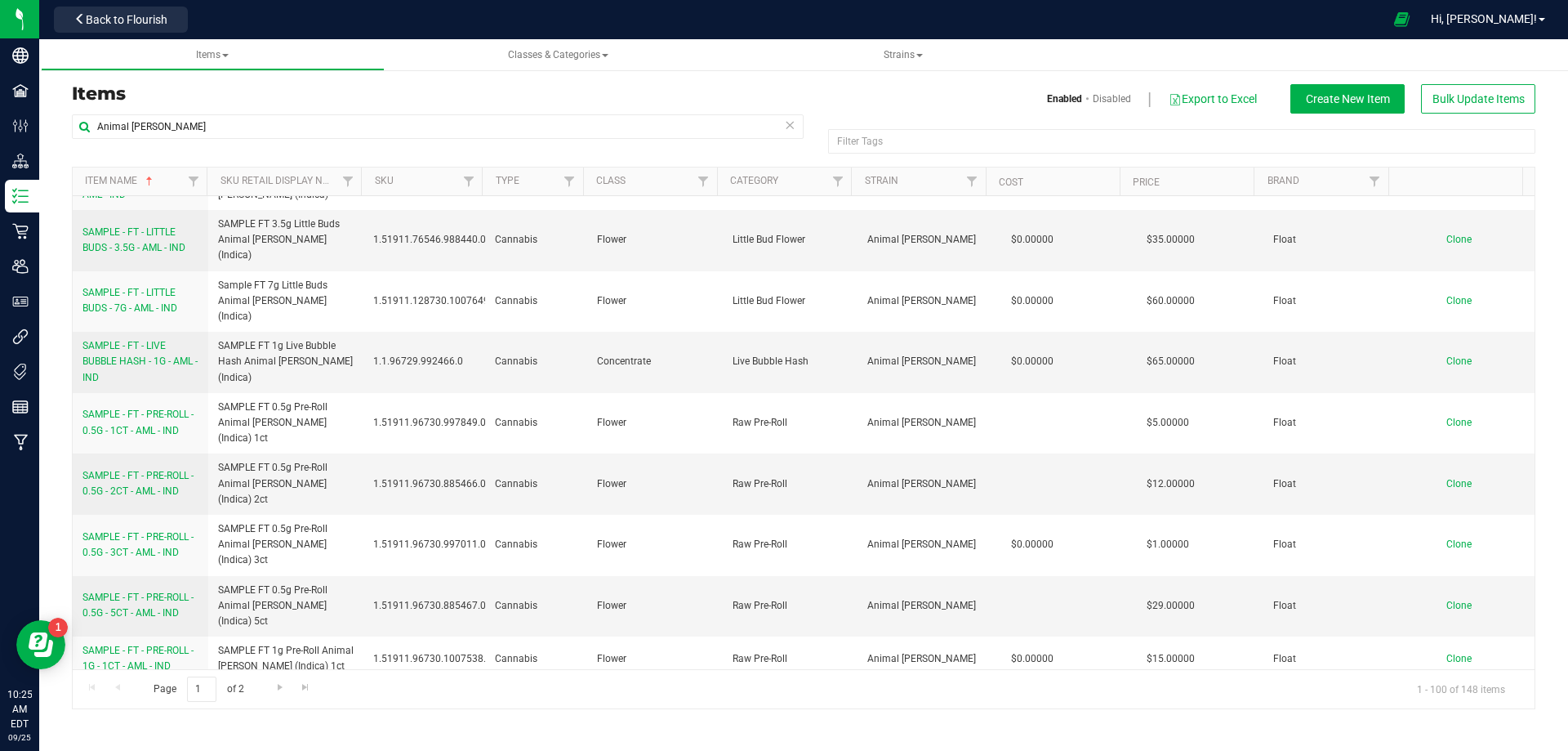
scroll to position [3431, 0]
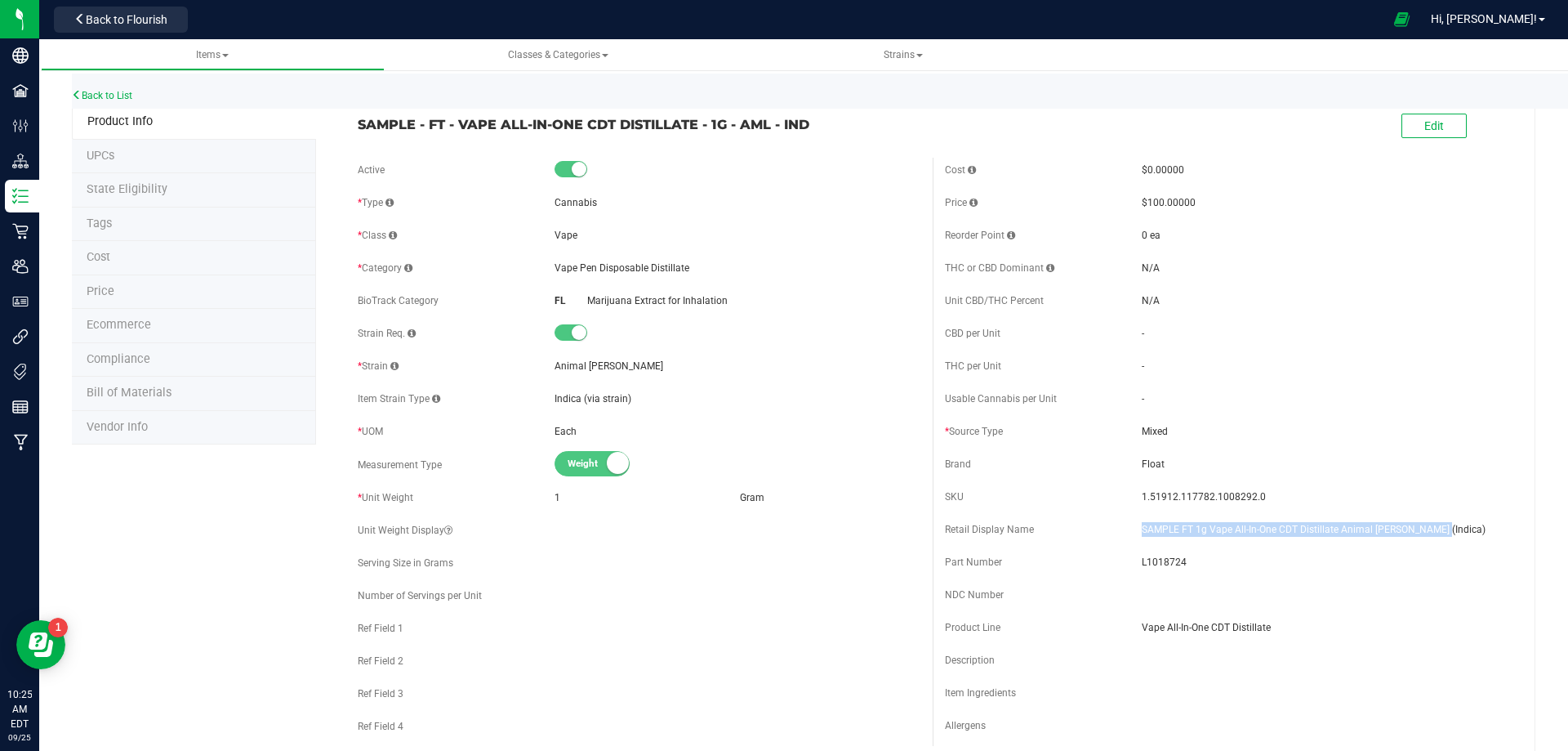
drag, startPoint x: 1400, startPoint y: 524, endPoint x: 1131, endPoint y: 527, distance: 269.0
click at [1131, 527] on div "Retail Display Name SAMPLE FT 1g Vape All-In-One CDT Distillate Animal [PERSON_…" at bounding box center [1226, 529] width 563 height 24
click at [1145, 563] on span "L1018724" at bounding box center [1324, 561] width 366 height 14
drag, startPoint x: 1145, startPoint y: 563, endPoint x: 353, endPoint y: 485, distance: 795.8
click at [1145, 563] on span "L1018724" at bounding box center [1324, 561] width 366 height 14
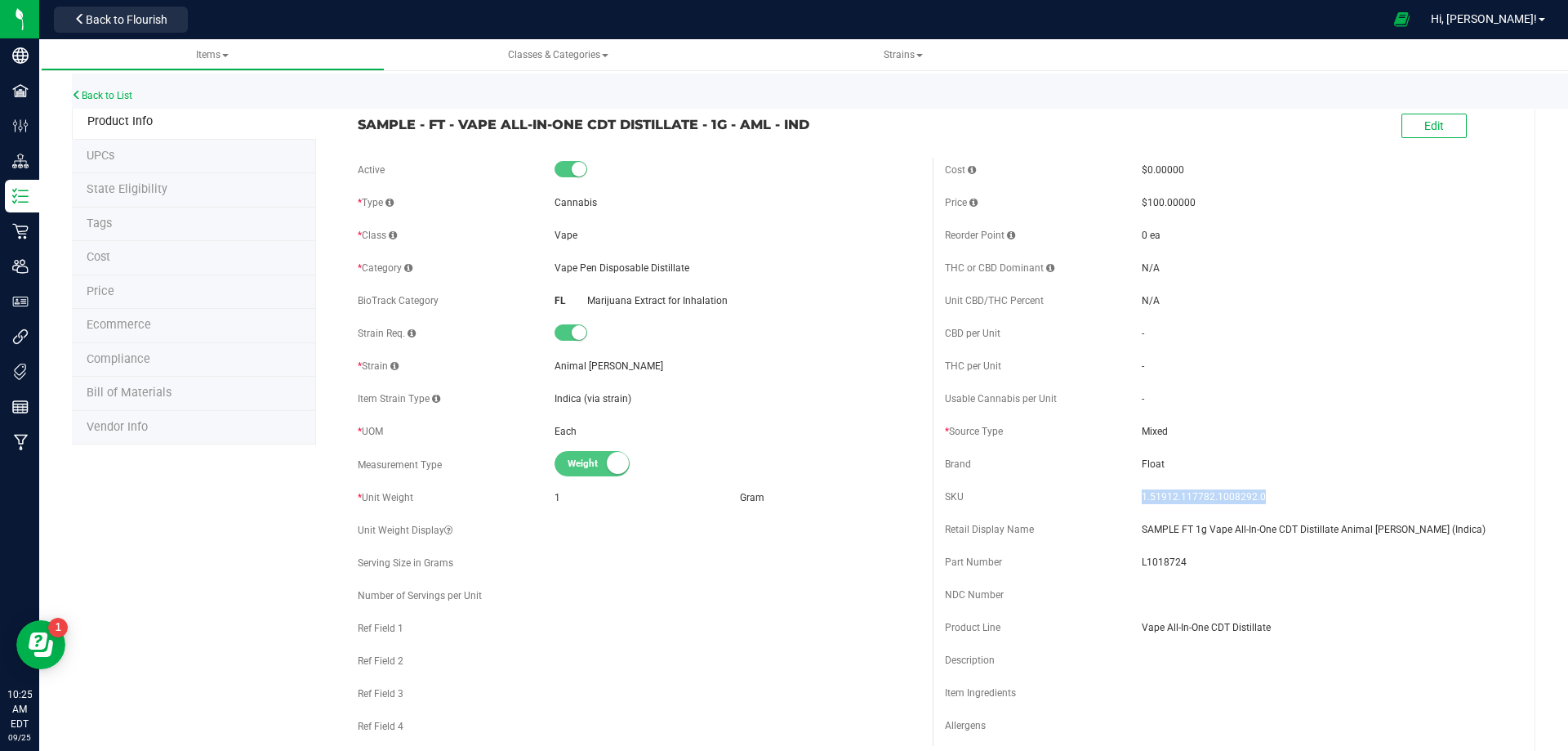
drag, startPoint x: 1259, startPoint y: 496, endPoint x: 1134, endPoint y: 494, distance: 125.0
click at [1141, 494] on span "1.51912.117782.1008292.0" at bounding box center [1324, 496] width 366 height 14
drag, startPoint x: 832, startPoint y: 136, endPoint x: 337, endPoint y: 129, distance: 495.0
click at [352, 126] on div "SAMPLE - FT - VAPE ALL-IN-ONE CDT DISTILLATE - 1G - AML - IND Edit" at bounding box center [932, 127] width 1174 height 41
click at [139, 387] on span "Bill of Materials" at bounding box center [129, 392] width 85 height 14
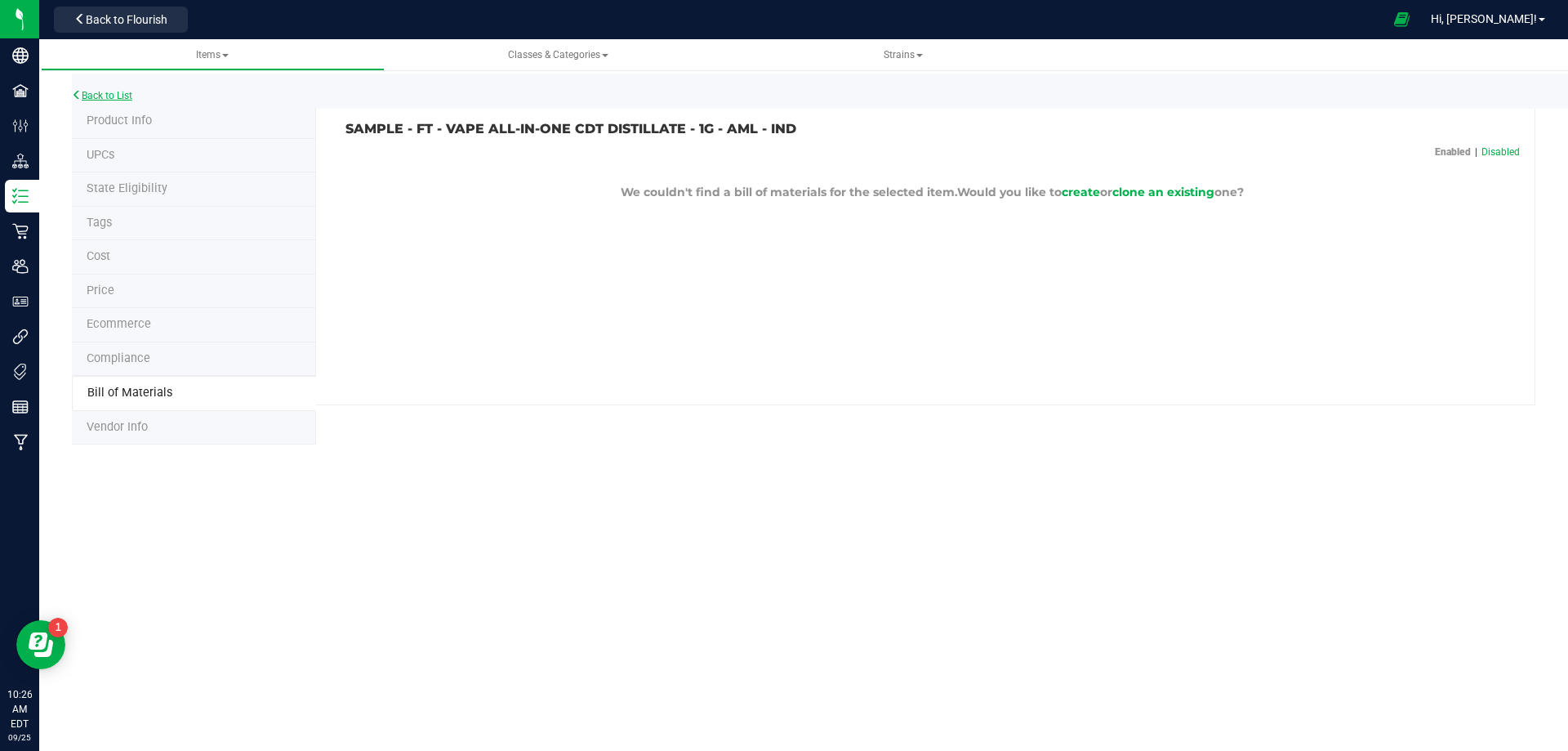
click at [111, 90] on link "Back to List" at bounding box center [102, 95] width 61 height 12
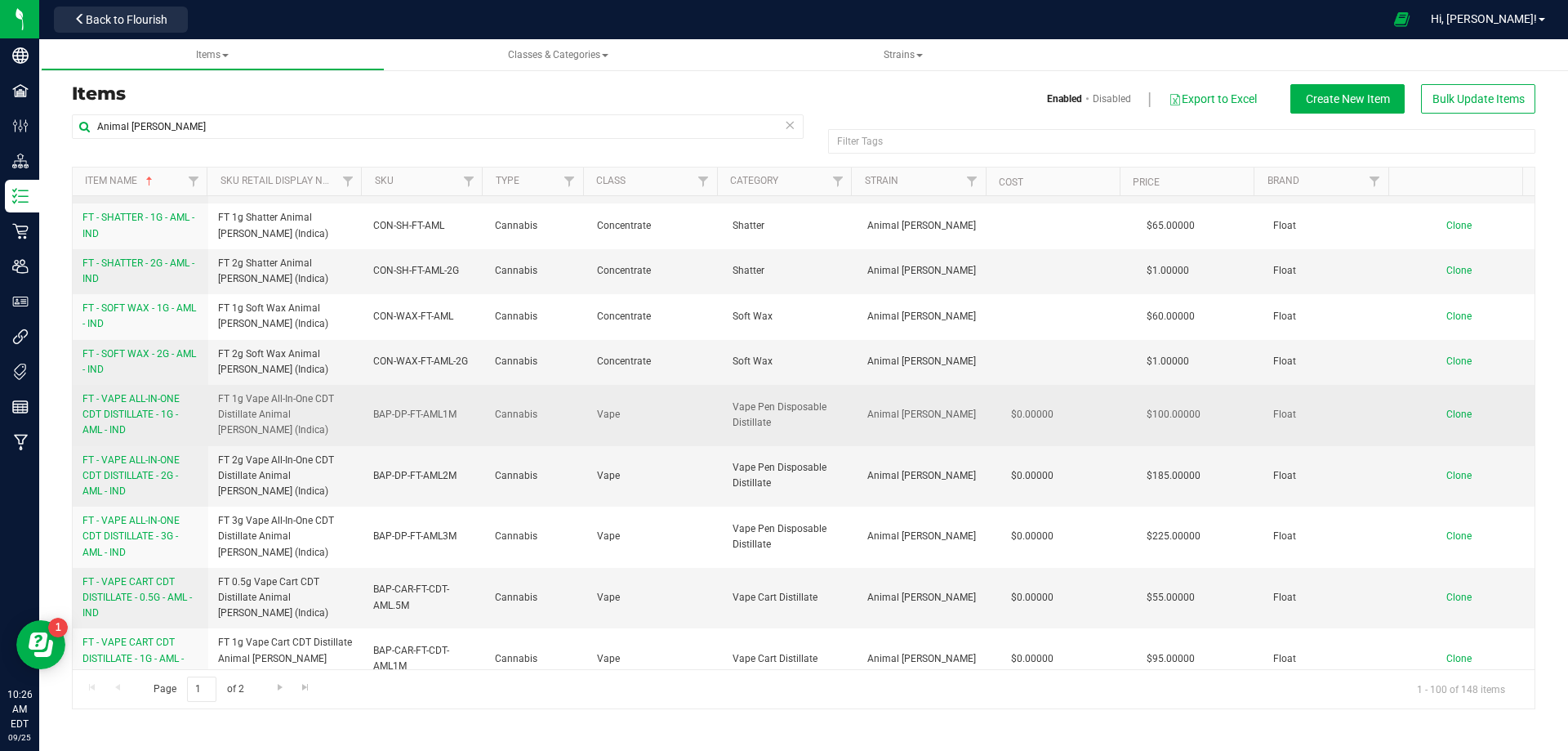
scroll to position [1389, 0]
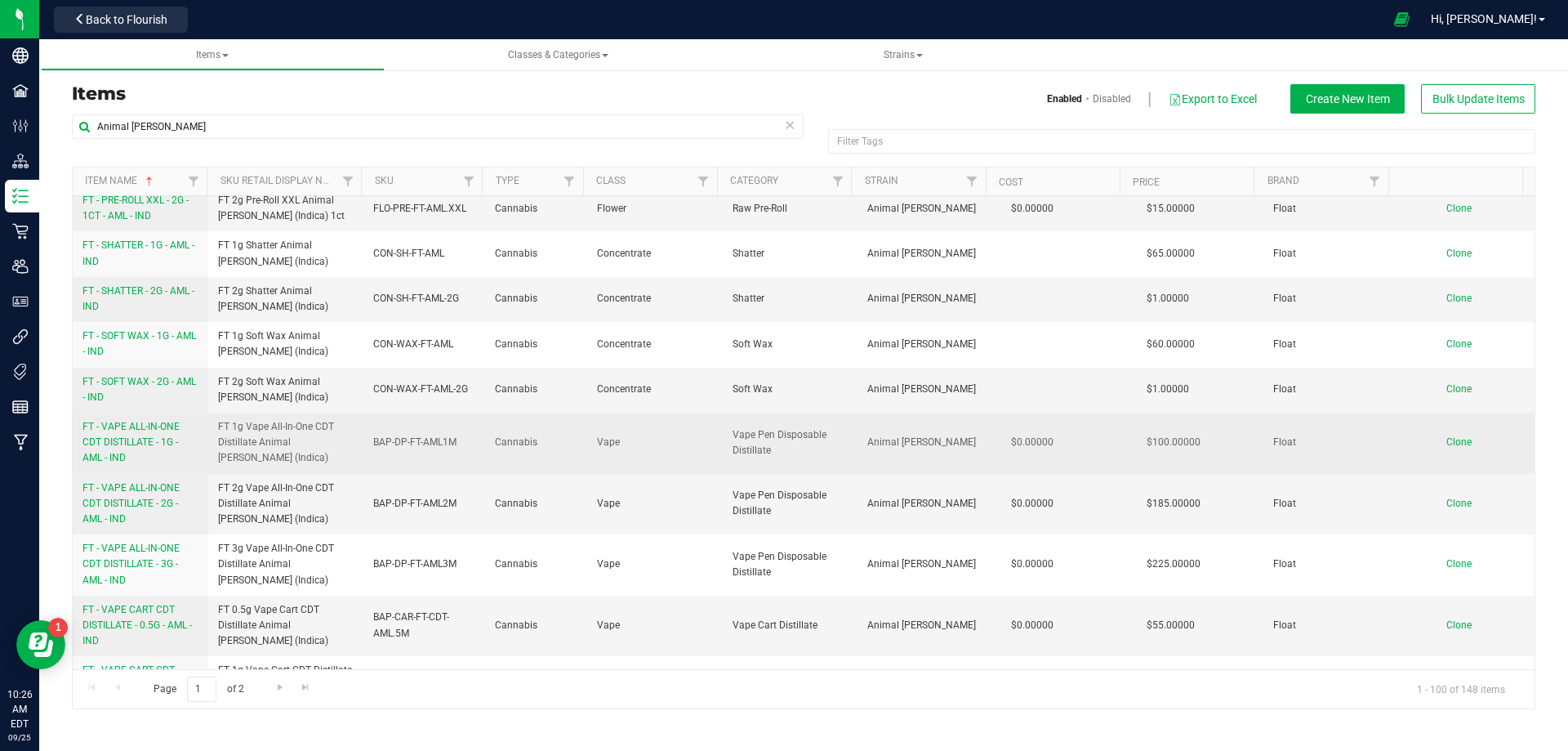
click at [128, 419] on link "FT - VAPE ALL-IN-ONE CDT DISTILLATE - 1G - AML - IND" at bounding box center [140, 443] width 116 height 47
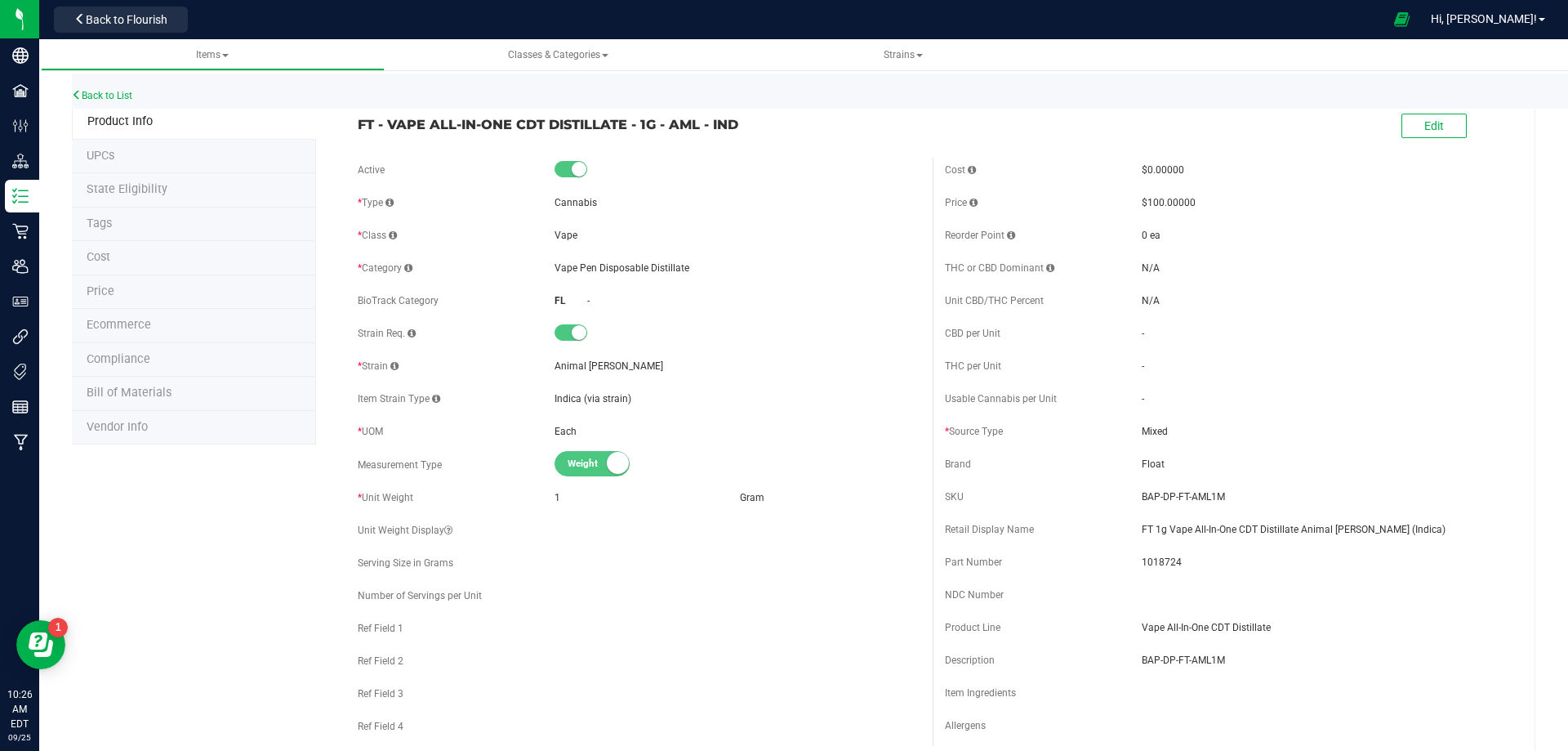
click at [152, 381] on li "Bill of Materials" at bounding box center [193, 393] width 244 height 35
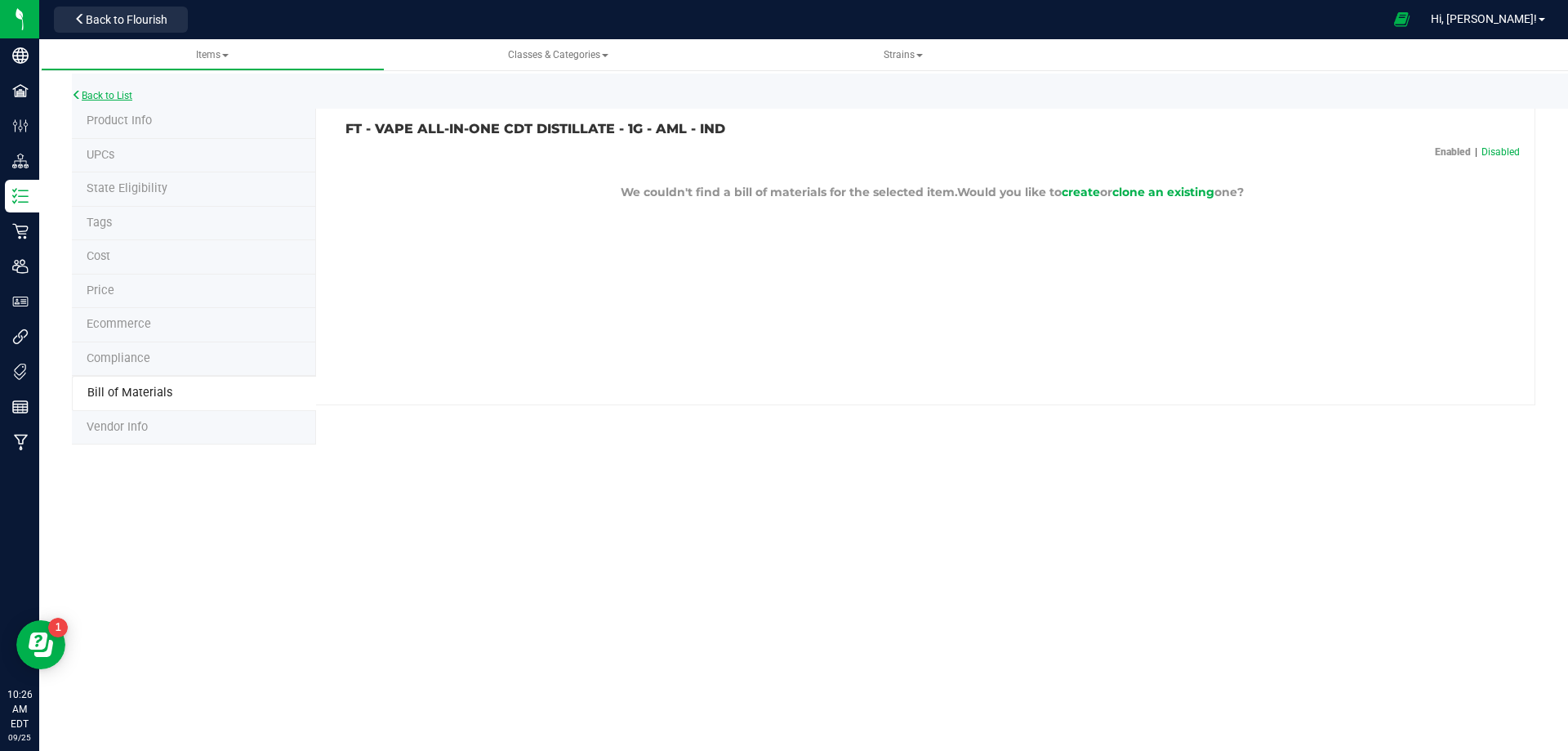
click at [110, 96] on link "Back to List" at bounding box center [102, 95] width 61 height 12
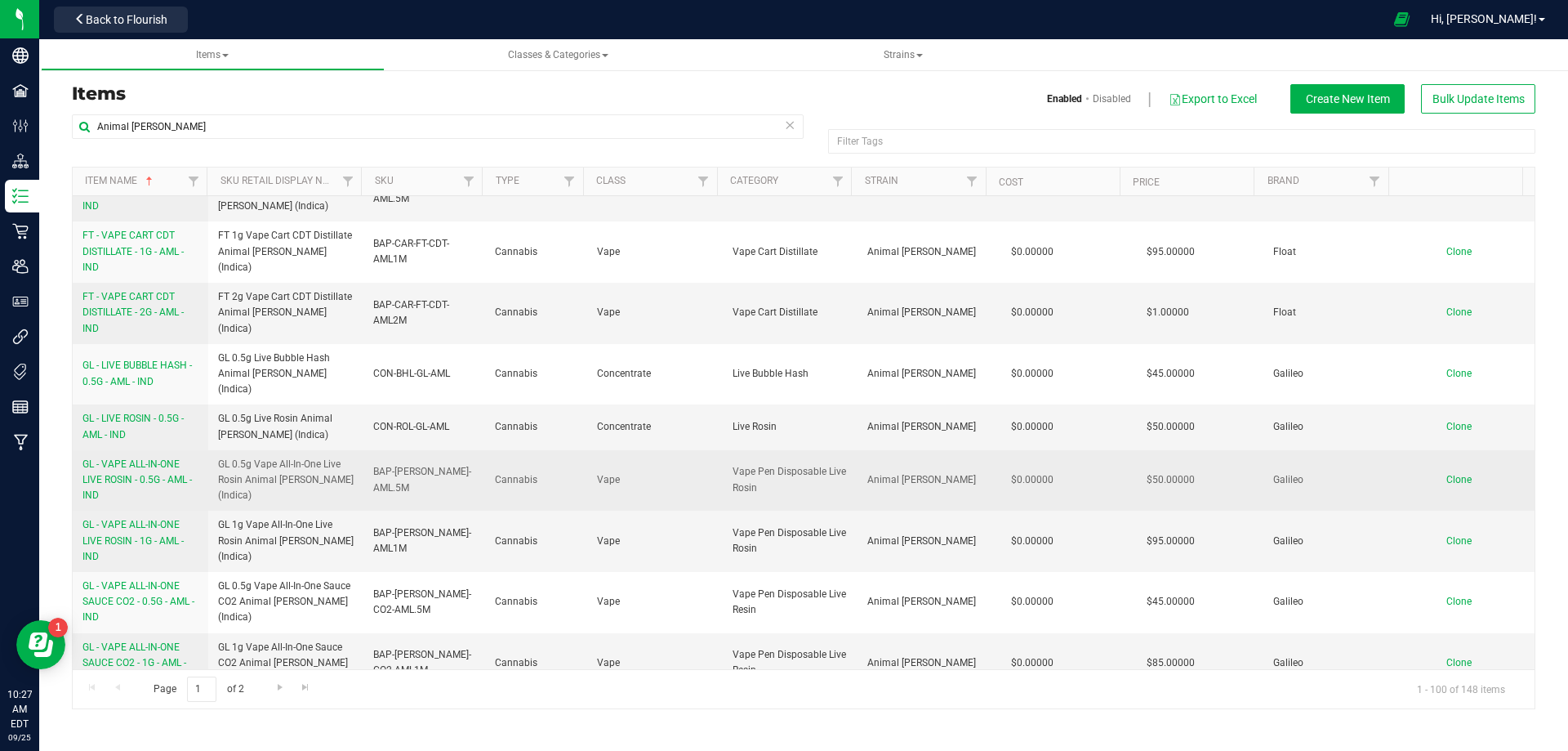
scroll to position [1797, 0]
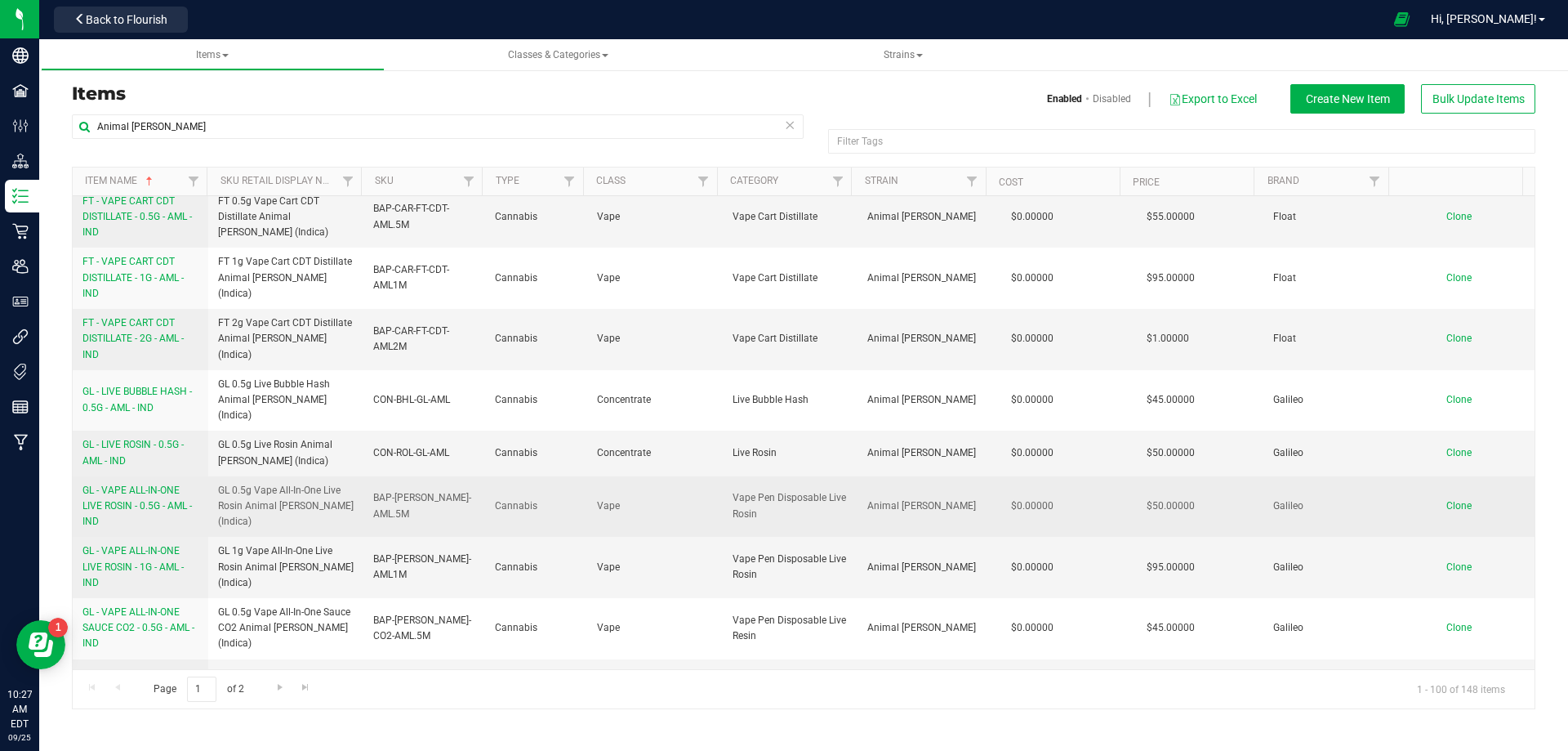
click at [140, 483] on link "GL - VAPE ALL-IN-ONE LIVE ROSIN - 0.5G - AML - IND" at bounding box center [140, 506] width 116 height 47
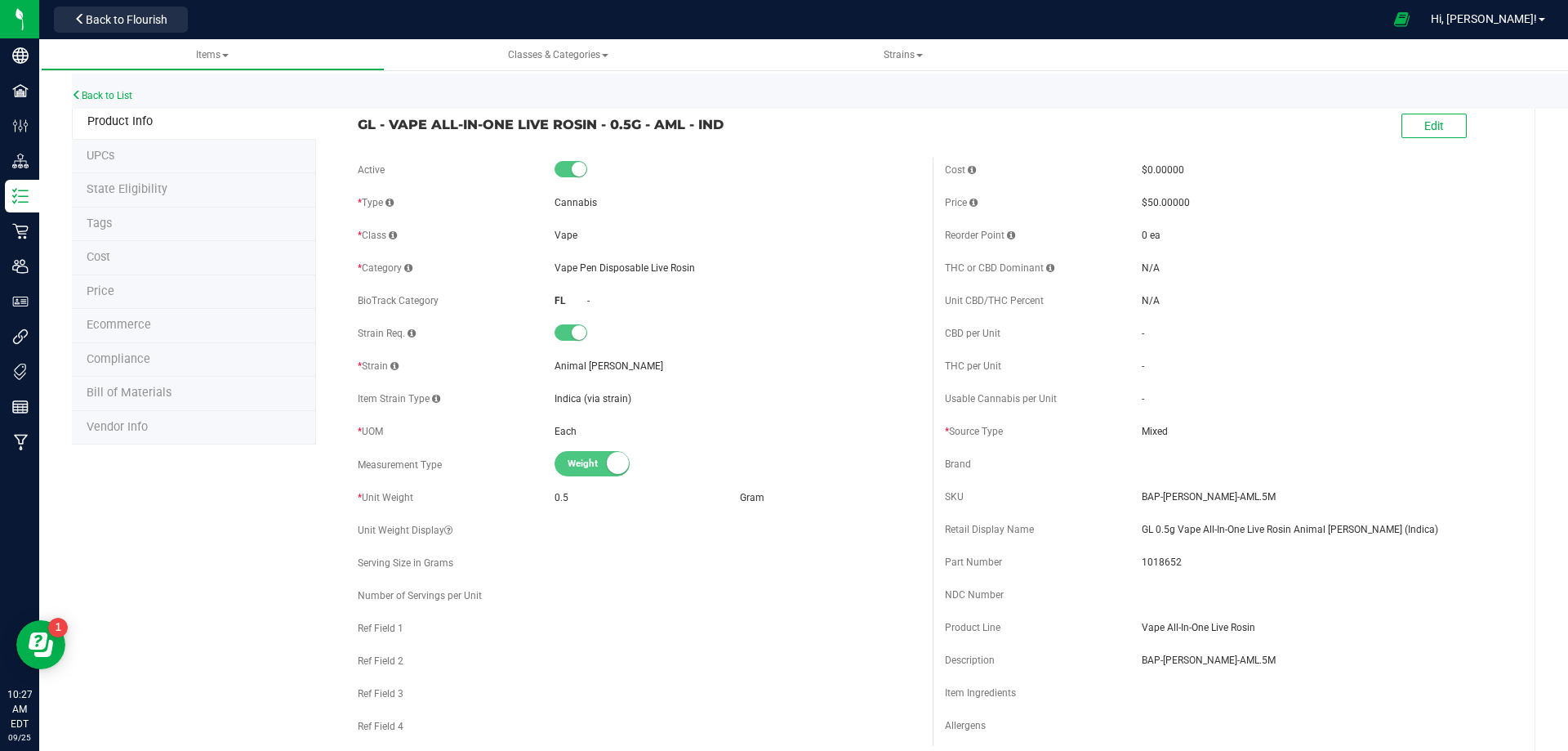
click at [142, 394] on span "Bill of Materials" at bounding box center [129, 392] width 85 height 14
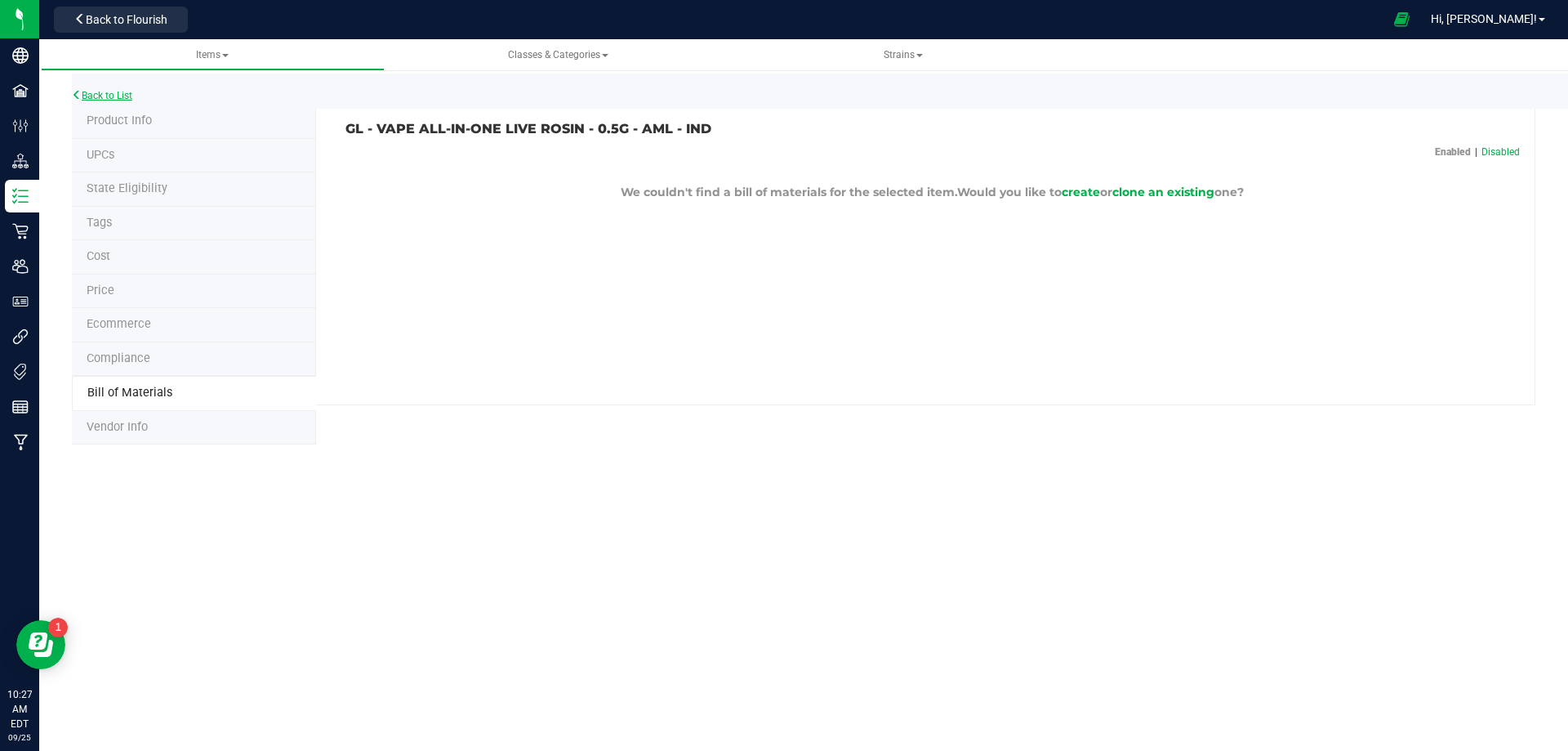
click at [122, 98] on link "Back to List" at bounding box center [102, 95] width 61 height 12
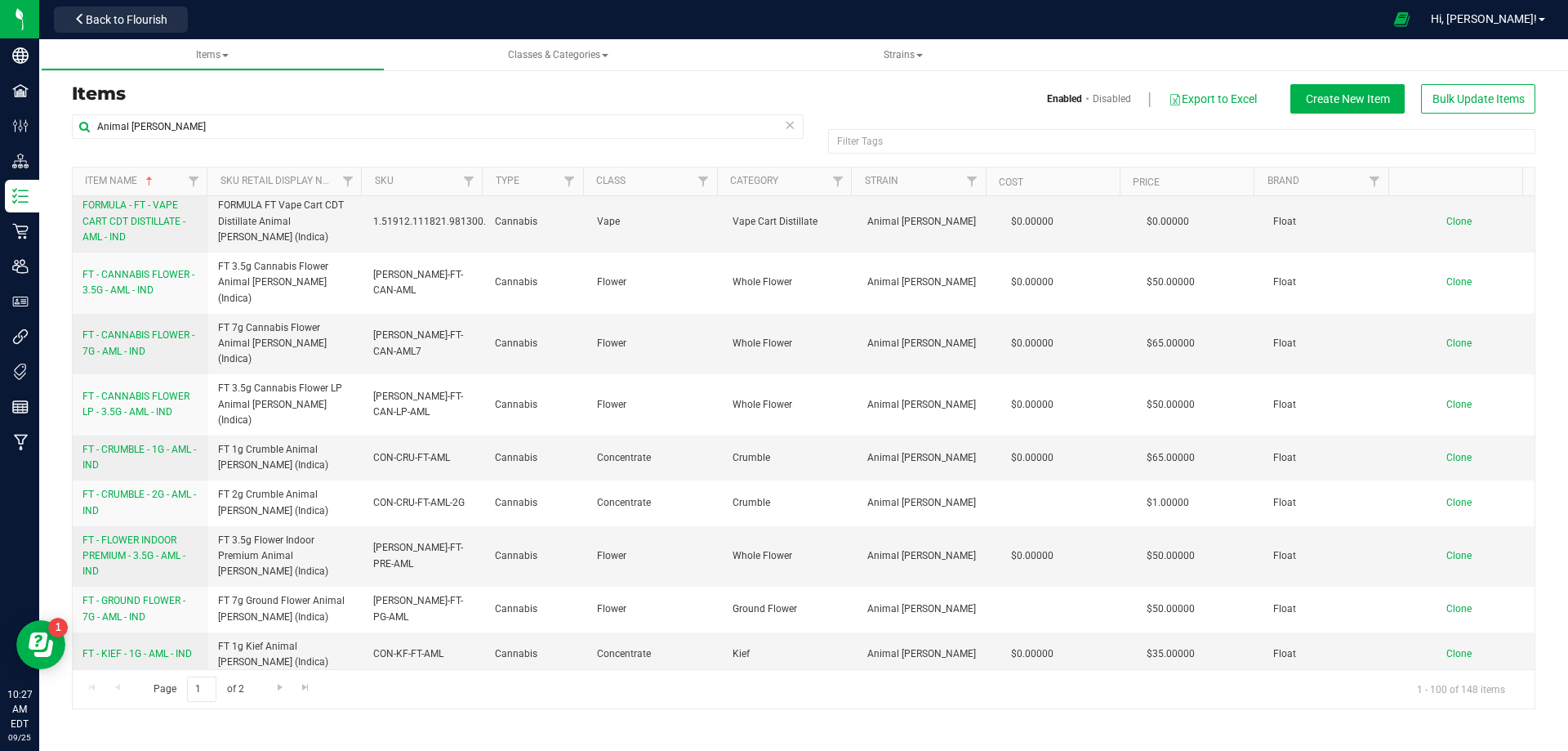
scroll to position [490, 0]
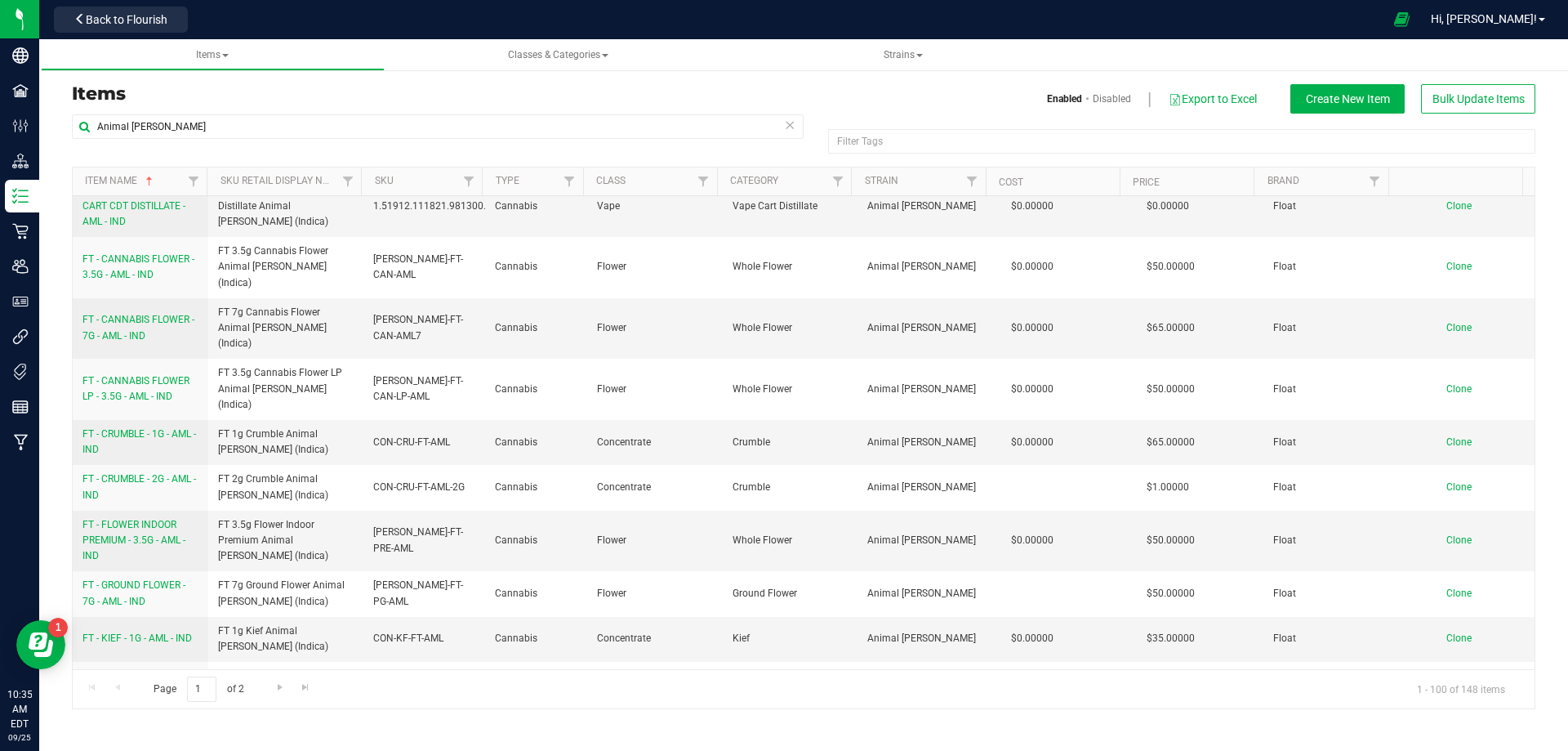
click at [291, 79] on div "Items Enabled Disabled Export to Excel Create New Item Bulk Update Items Animal…" at bounding box center [803, 386] width 1463 height 646
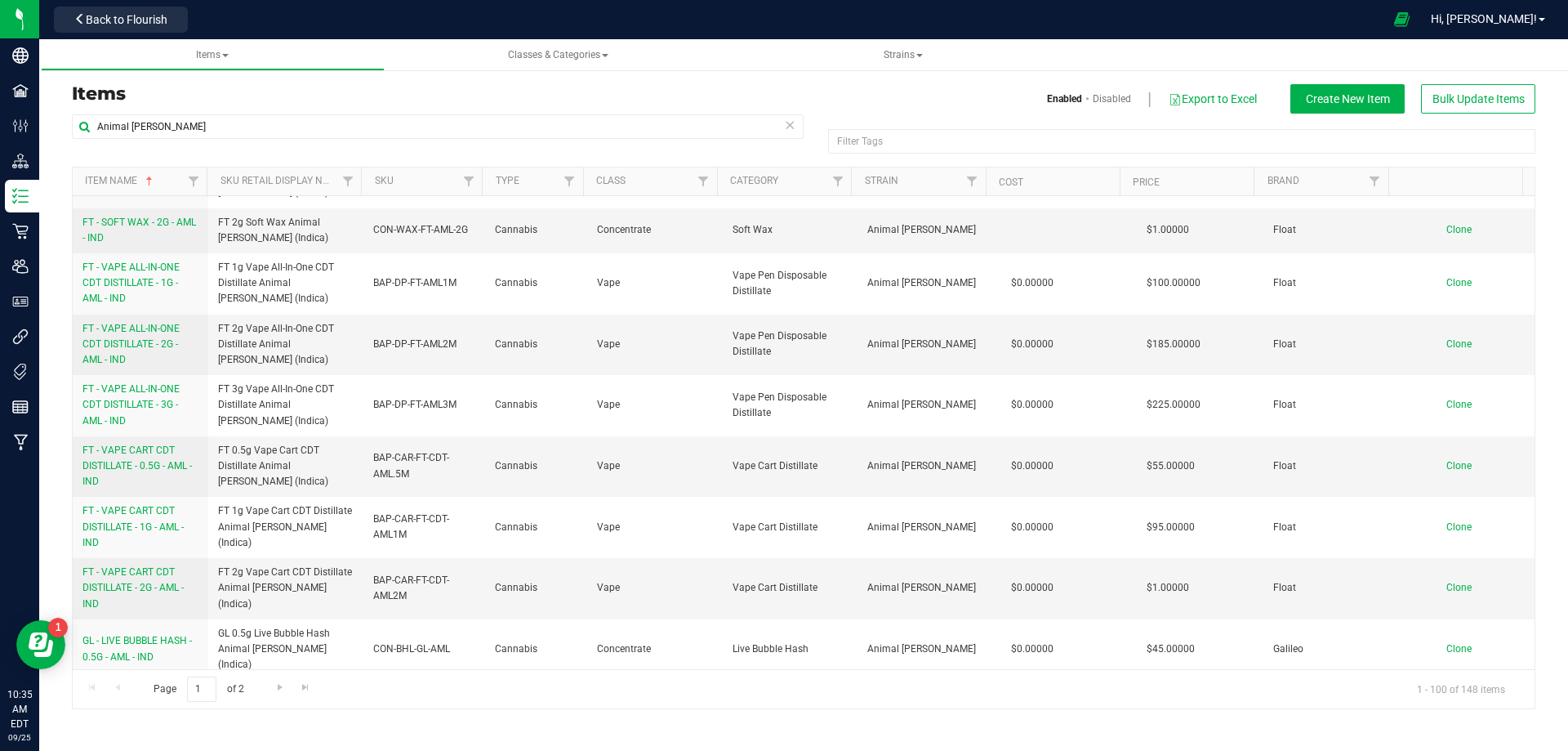
scroll to position [1552, 0]
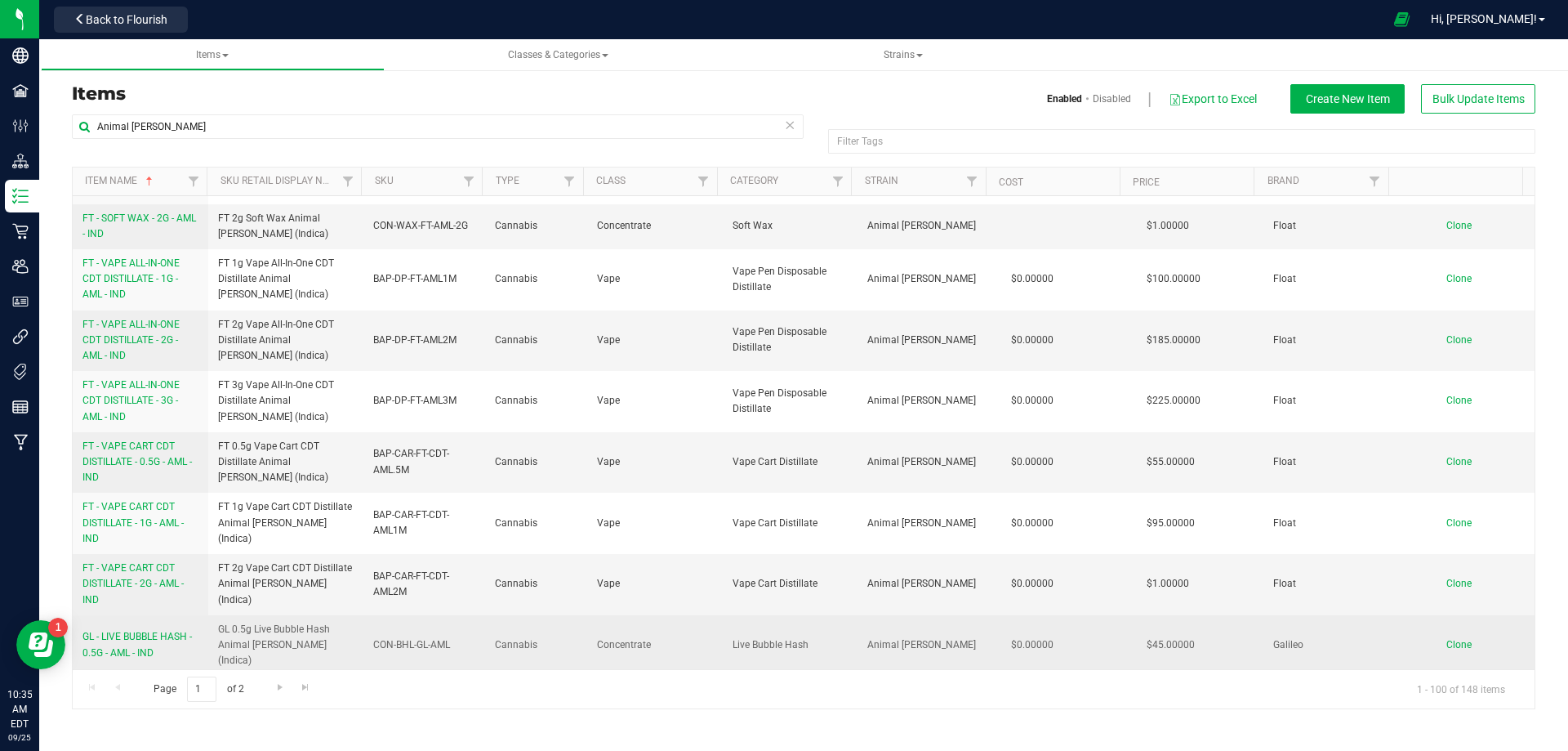
click at [143, 630] on span "GL - LIVE BUBBLE HASH - 0.5G - AML - IND" at bounding box center [137, 644] width 110 height 27
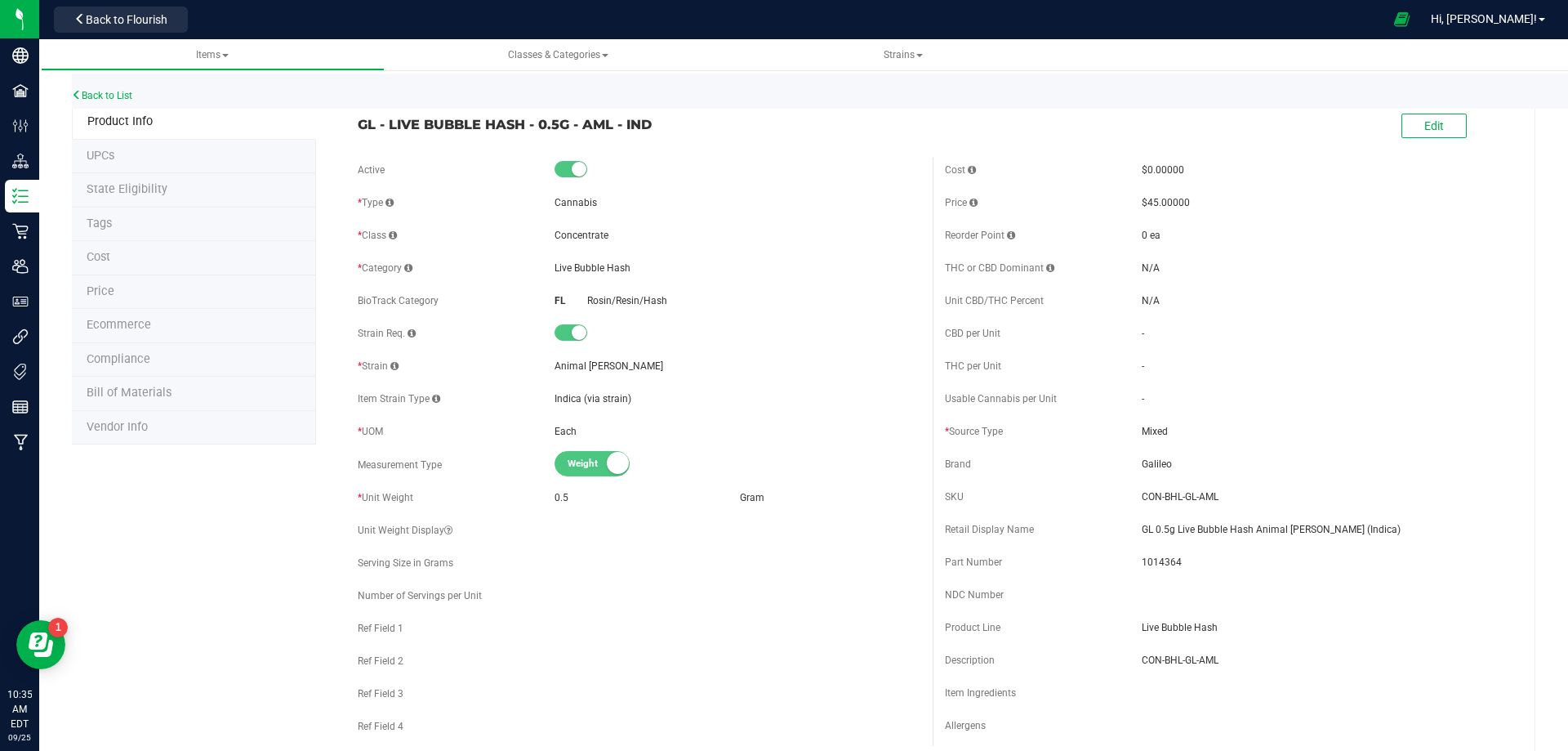
drag, startPoint x: 633, startPoint y: 272, endPoint x: 367, endPoint y: 260, distance: 266.3
click at [550, 268] on div "* Category Live Bubble Hash" at bounding box center [639, 267] width 563 height 24
drag, startPoint x: 601, startPoint y: 240, endPoint x: 551, endPoint y: 233, distance: 50.5
click at [554, 233] on div "Concentrate" at bounding box center [737, 235] width 366 height 14
click at [126, 94] on link "Back to List" at bounding box center [102, 95] width 61 height 12
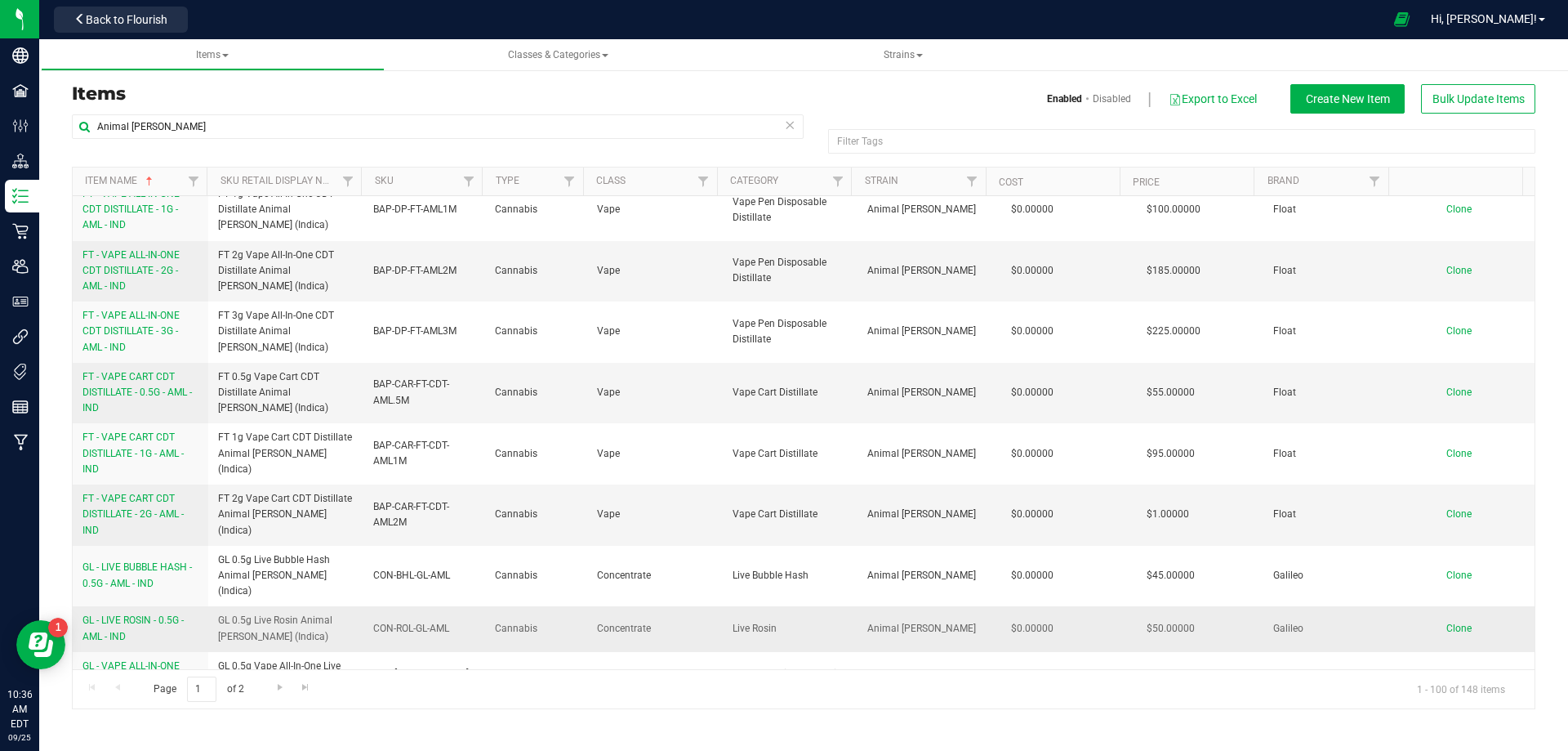
scroll to position [1634, 0]
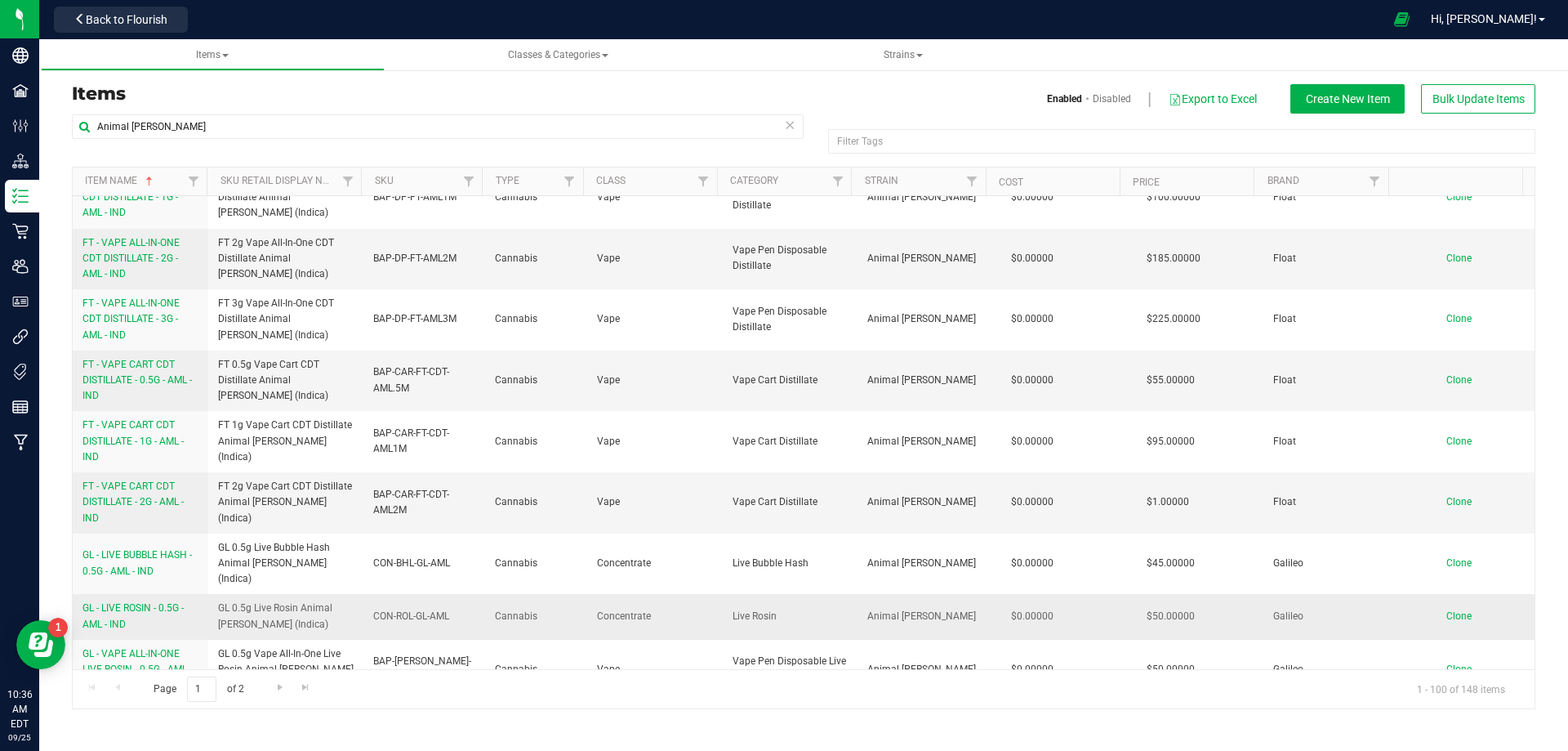
click at [154, 602] on span "GL - LIVE ROSIN - 0.5G - AML - IND" at bounding box center [133, 615] width 101 height 27
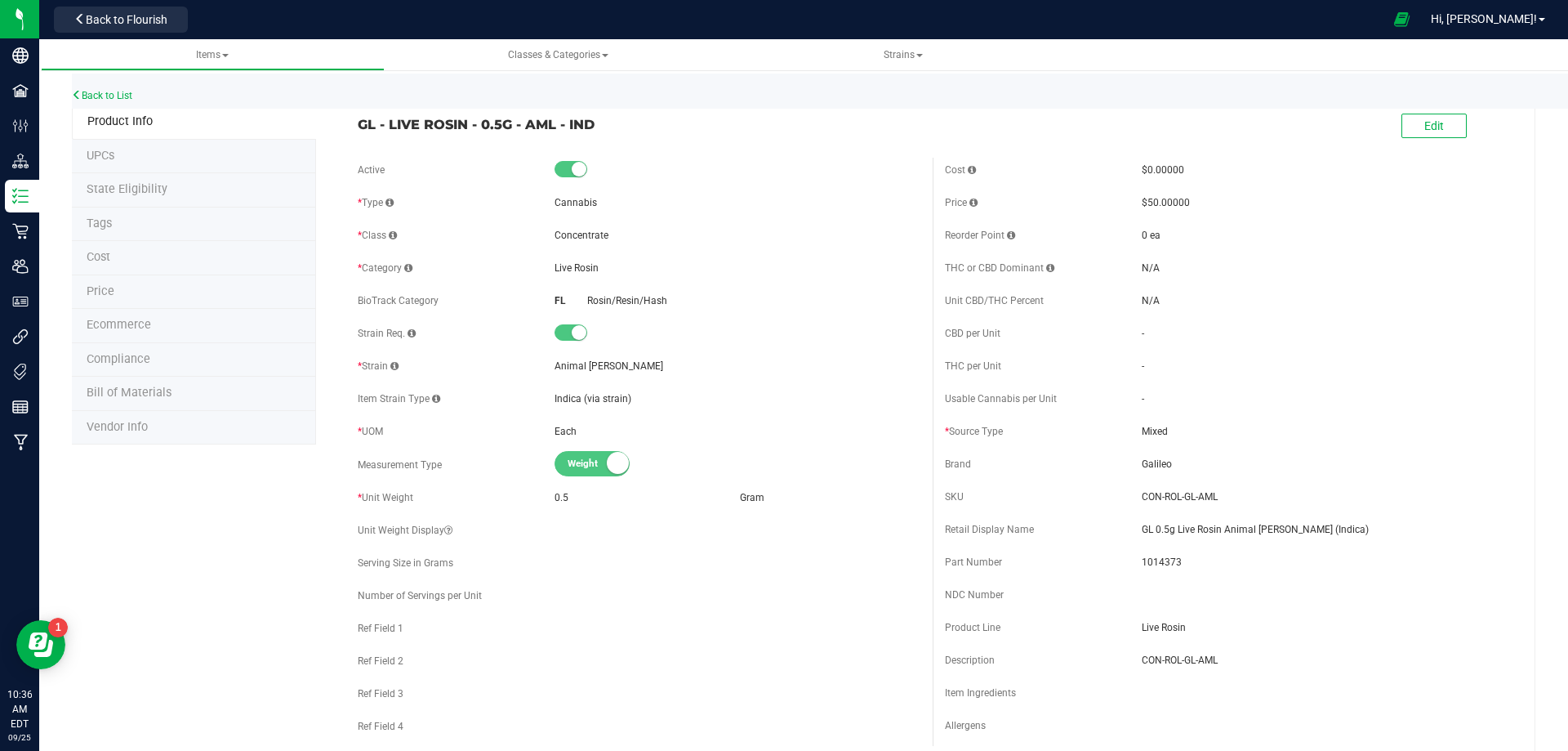
drag, startPoint x: 601, startPoint y: 265, endPoint x: 547, endPoint y: 265, distance: 54.0
click at [547, 265] on div "* Category Live Rosin" at bounding box center [639, 267] width 563 height 24
drag, startPoint x: 610, startPoint y: 231, endPoint x: 550, endPoint y: 237, distance: 60.3
click at [554, 236] on div "Concentrate" at bounding box center [737, 235] width 366 height 14
click at [114, 91] on link "Back to List" at bounding box center [102, 95] width 61 height 12
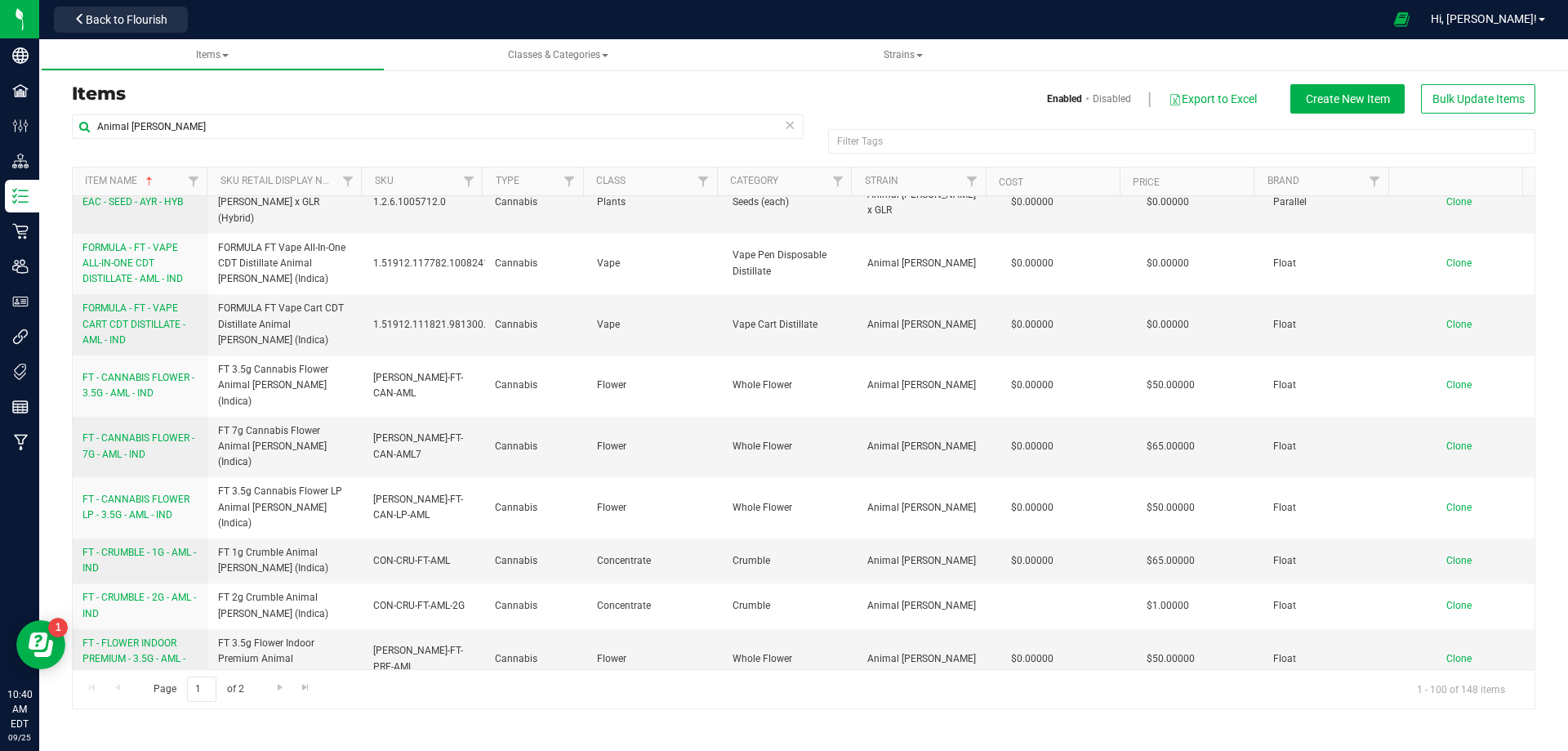
scroll to position [408, 0]
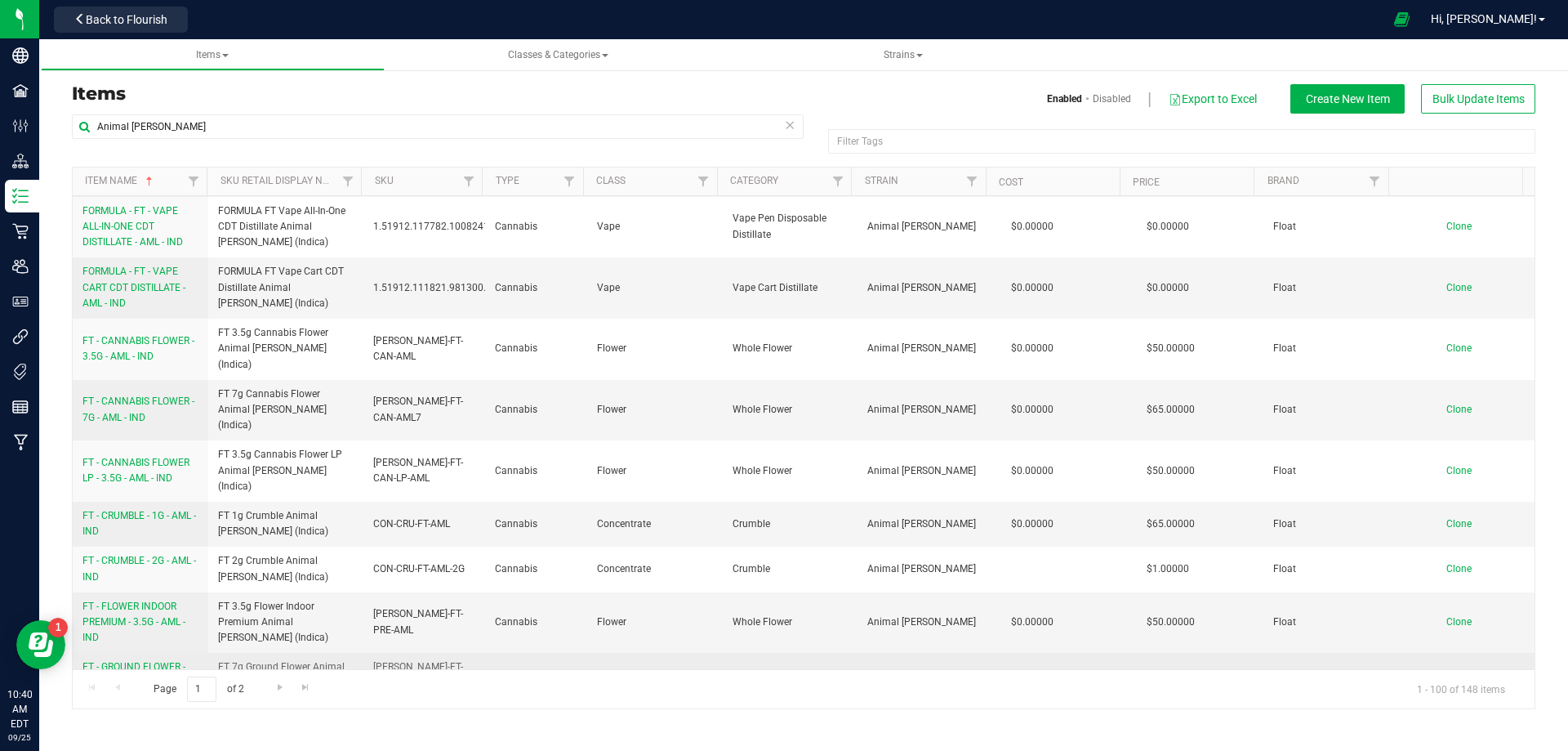
click at [152, 659] on link "FT - GROUND FLOWER - 7G - AML - IND" at bounding box center [140, 674] width 116 height 31
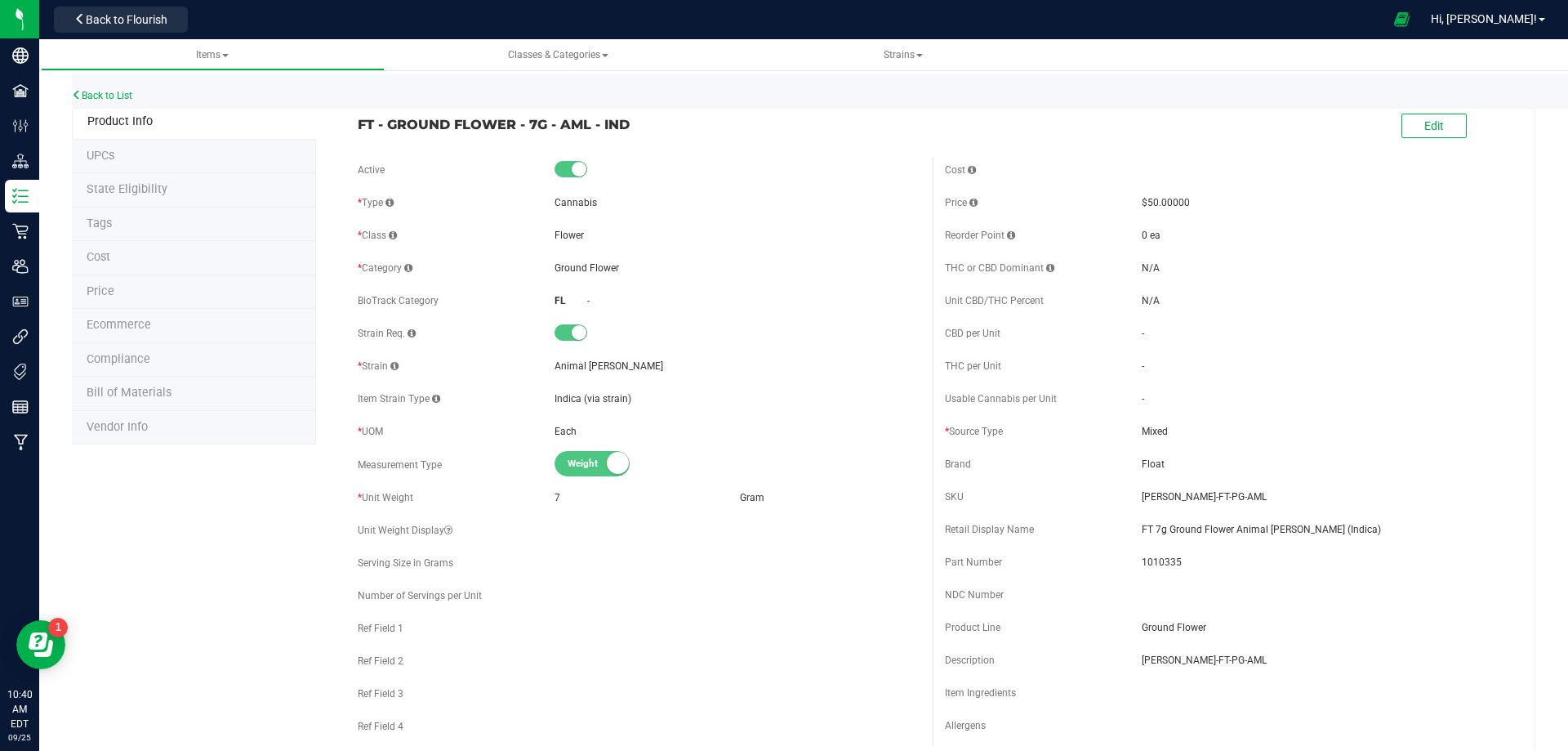
click at [122, 89] on div "Back to List" at bounding box center [855, 91] width 1568 height 35
click at [122, 95] on link "Back to List" at bounding box center [102, 95] width 61 height 12
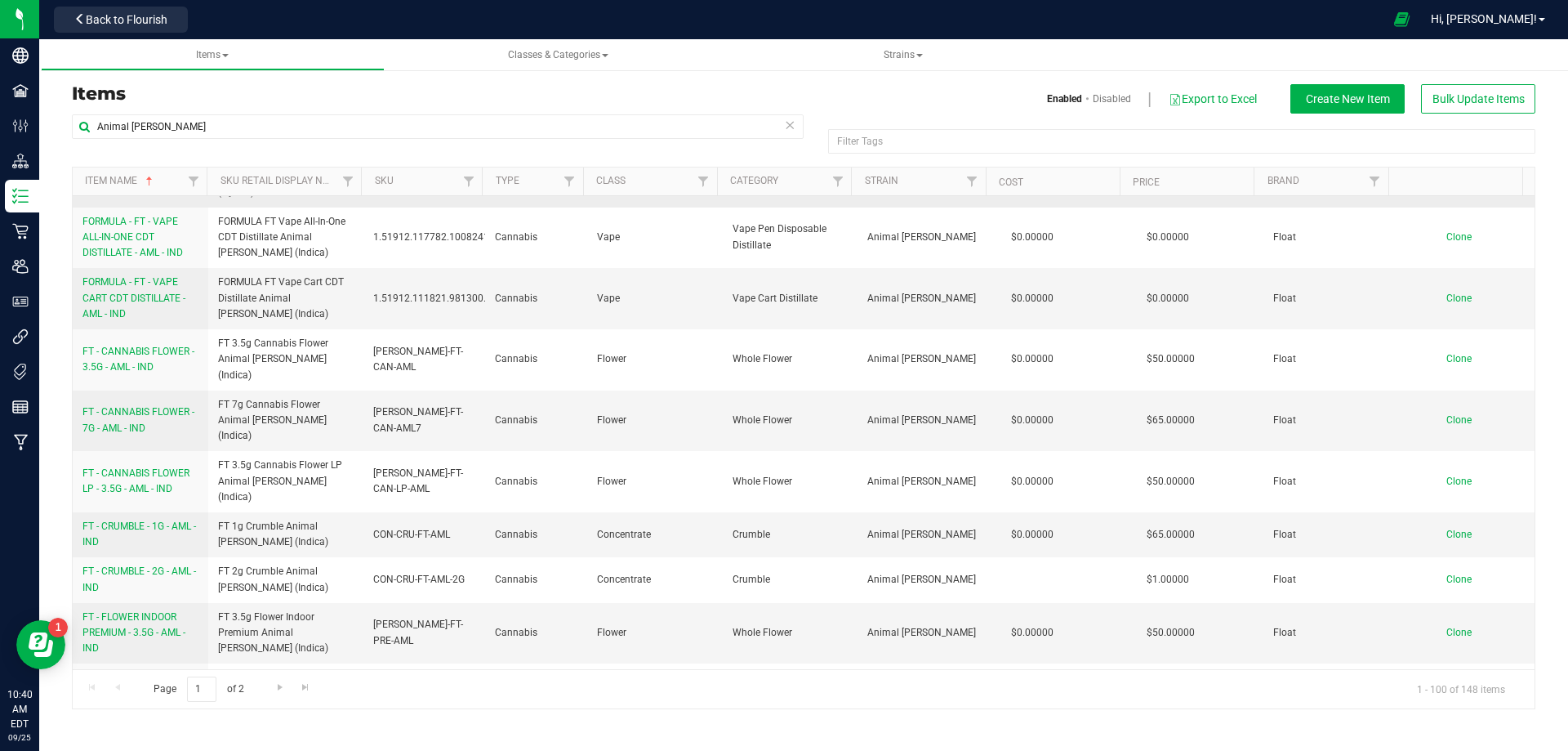
scroll to position [408, 0]
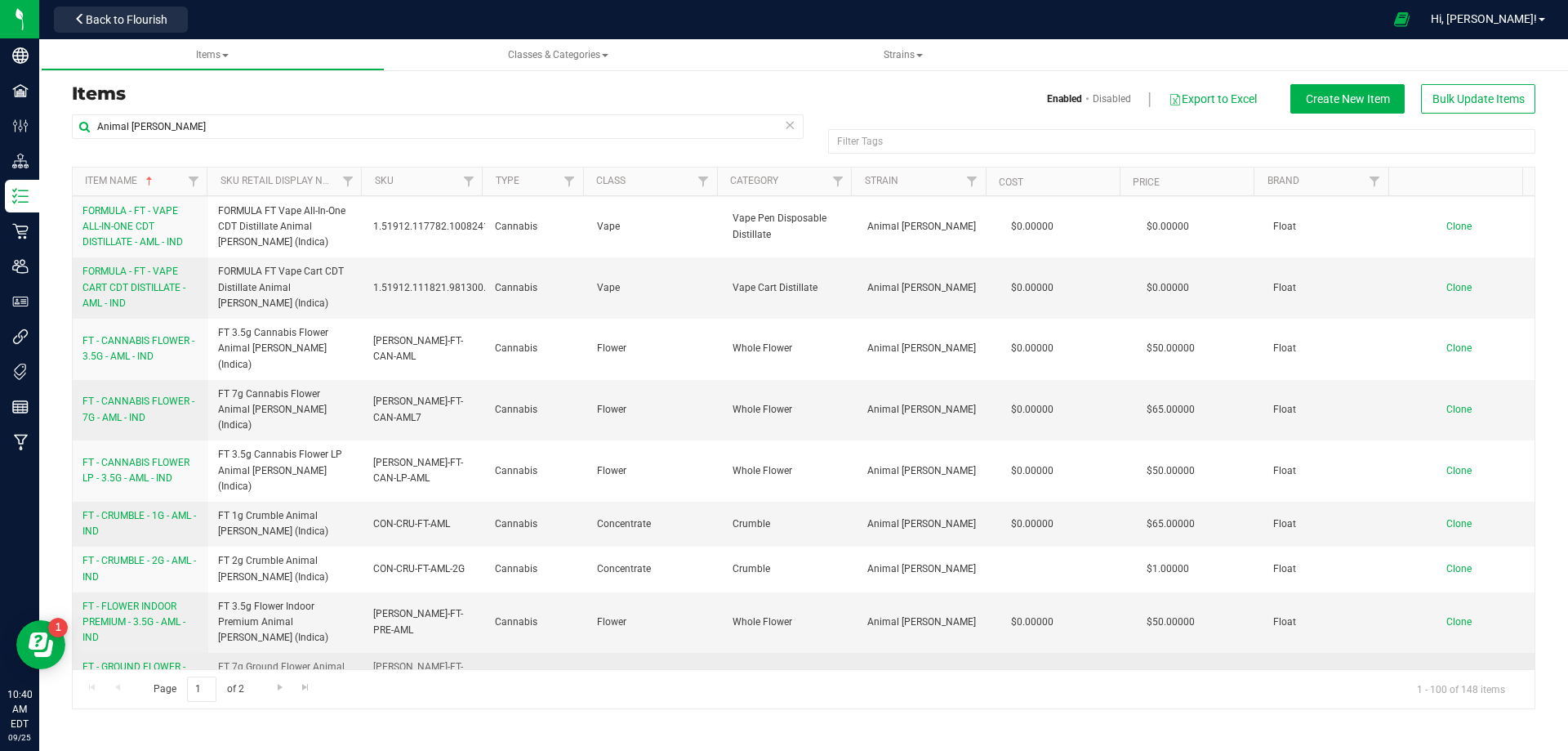
drag, startPoint x: 781, startPoint y: 550, endPoint x: 727, endPoint y: 557, distance: 54.5
click at [732, 667] on span "Ground Flower" at bounding box center [789, 675] width 116 height 15
click at [597, 667] on span "Flower" at bounding box center [655, 675] width 116 height 15
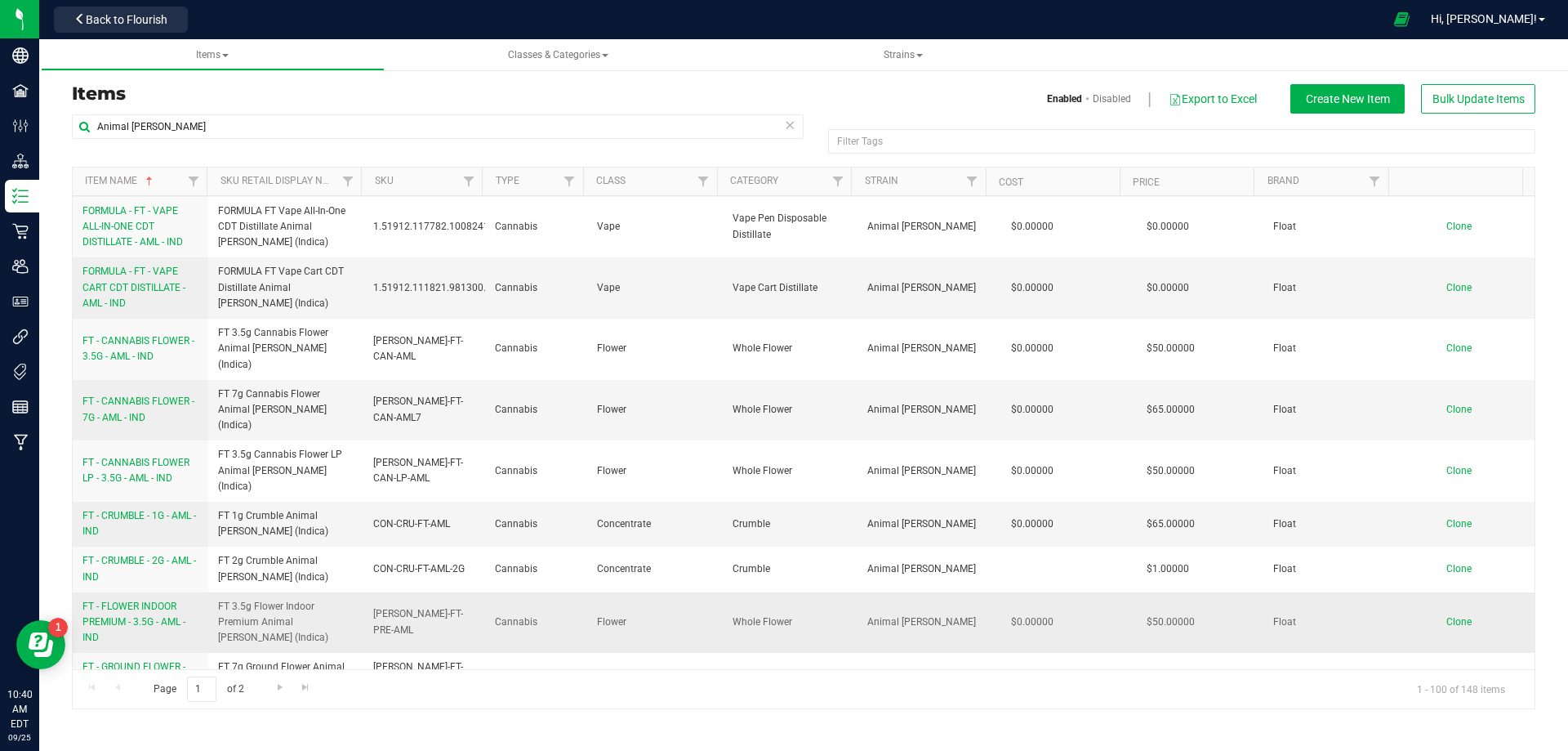
drag, startPoint x: 749, startPoint y: 499, endPoint x: 728, endPoint y: 499, distance: 21.0
click at [732, 614] on span "Whole Flower" at bounding box center [789, 622] width 116 height 15
click at [587, 592] on td "Flower" at bounding box center [655, 623] width 136 height 62
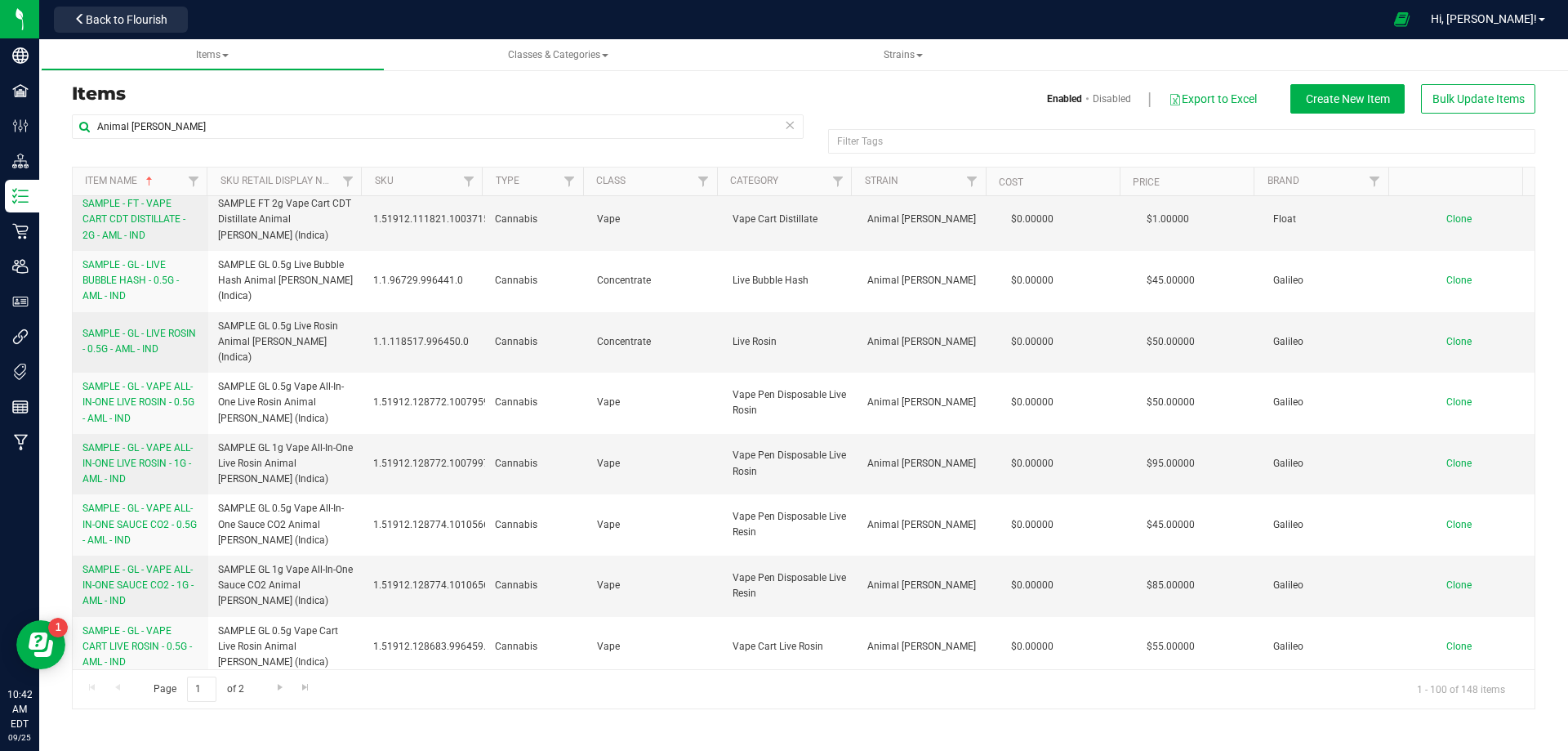
scroll to position [4554, 0]
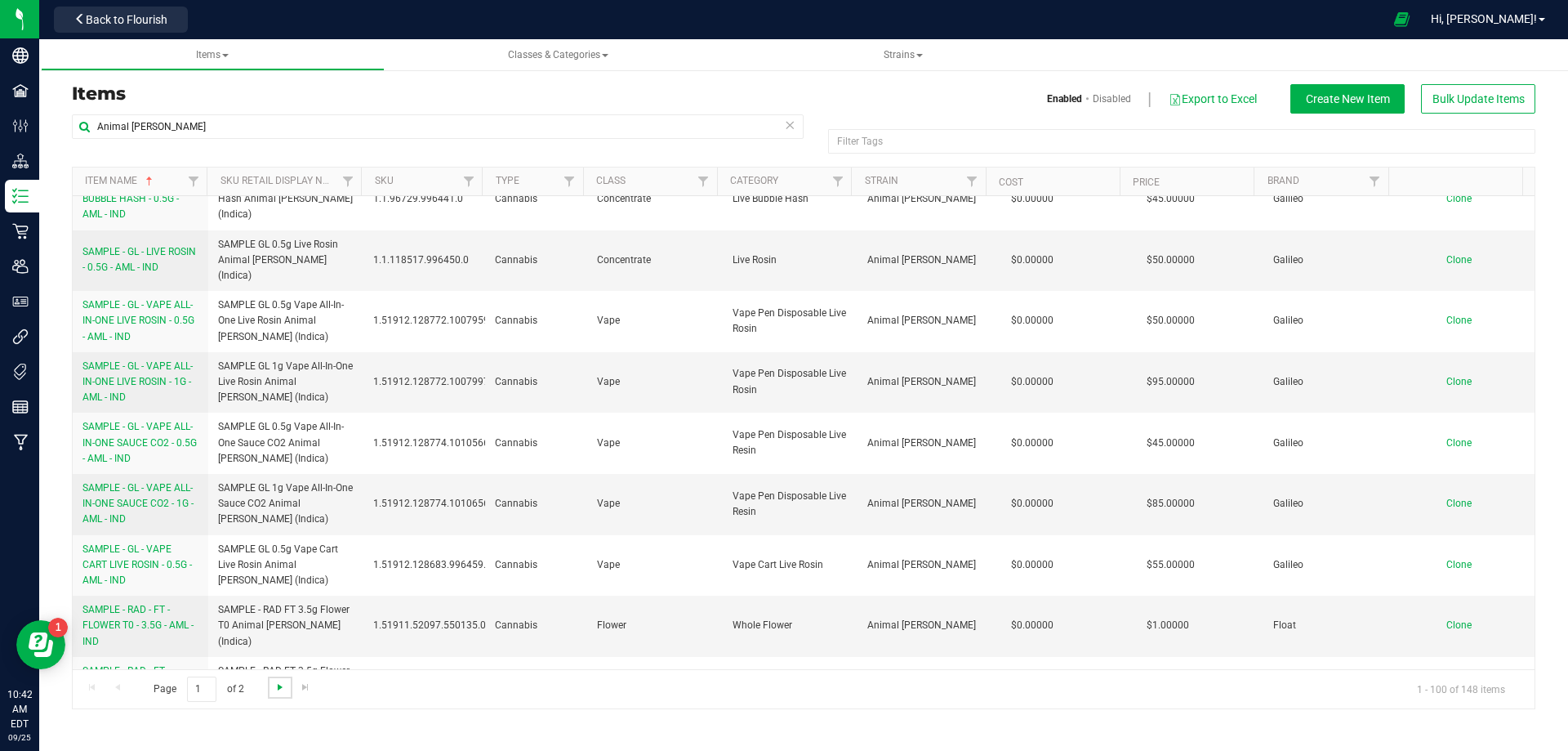
click at [281, 689] on span "Go to the next page" at bounding box center [279, 686] width 13 height 13
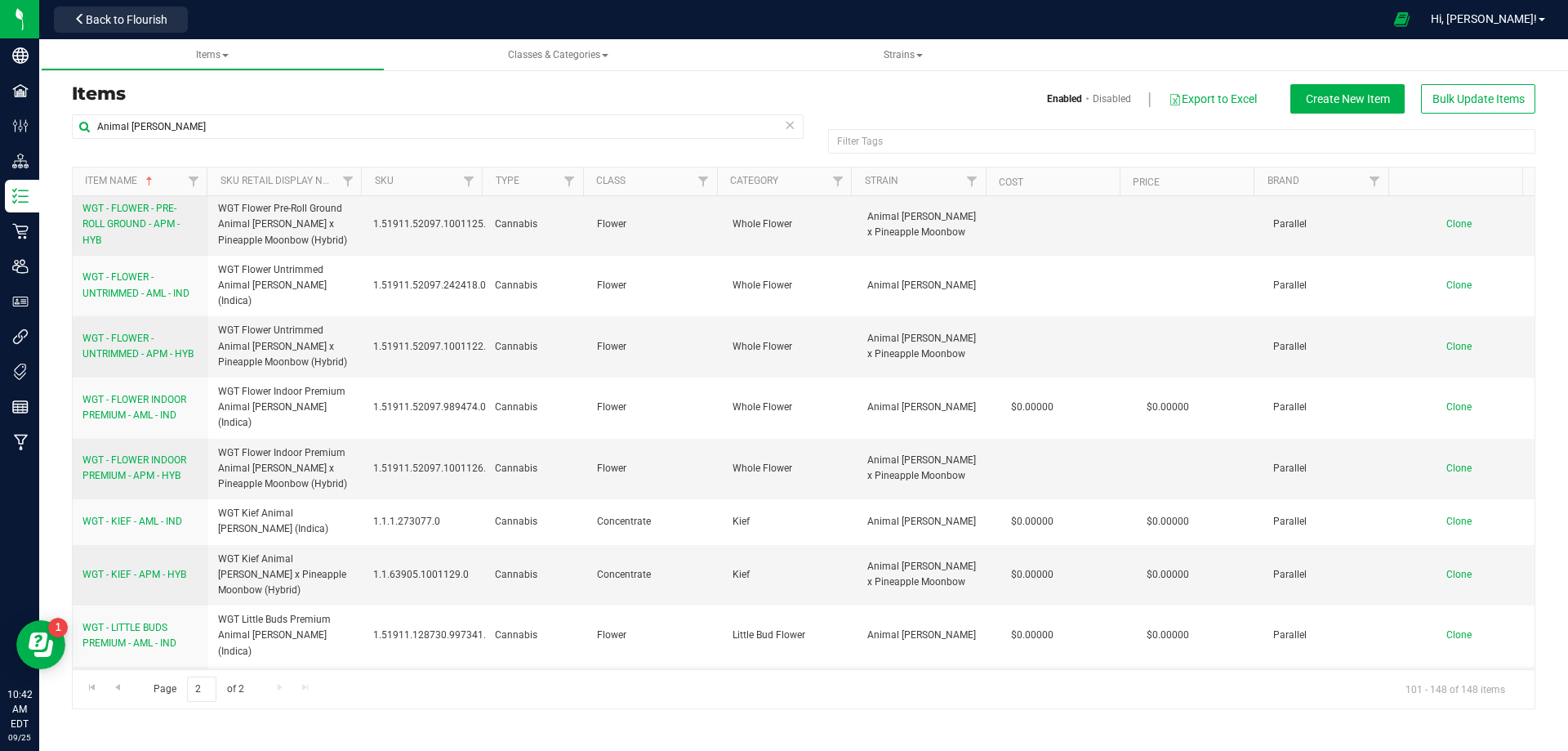
scroll to position [490, 0]
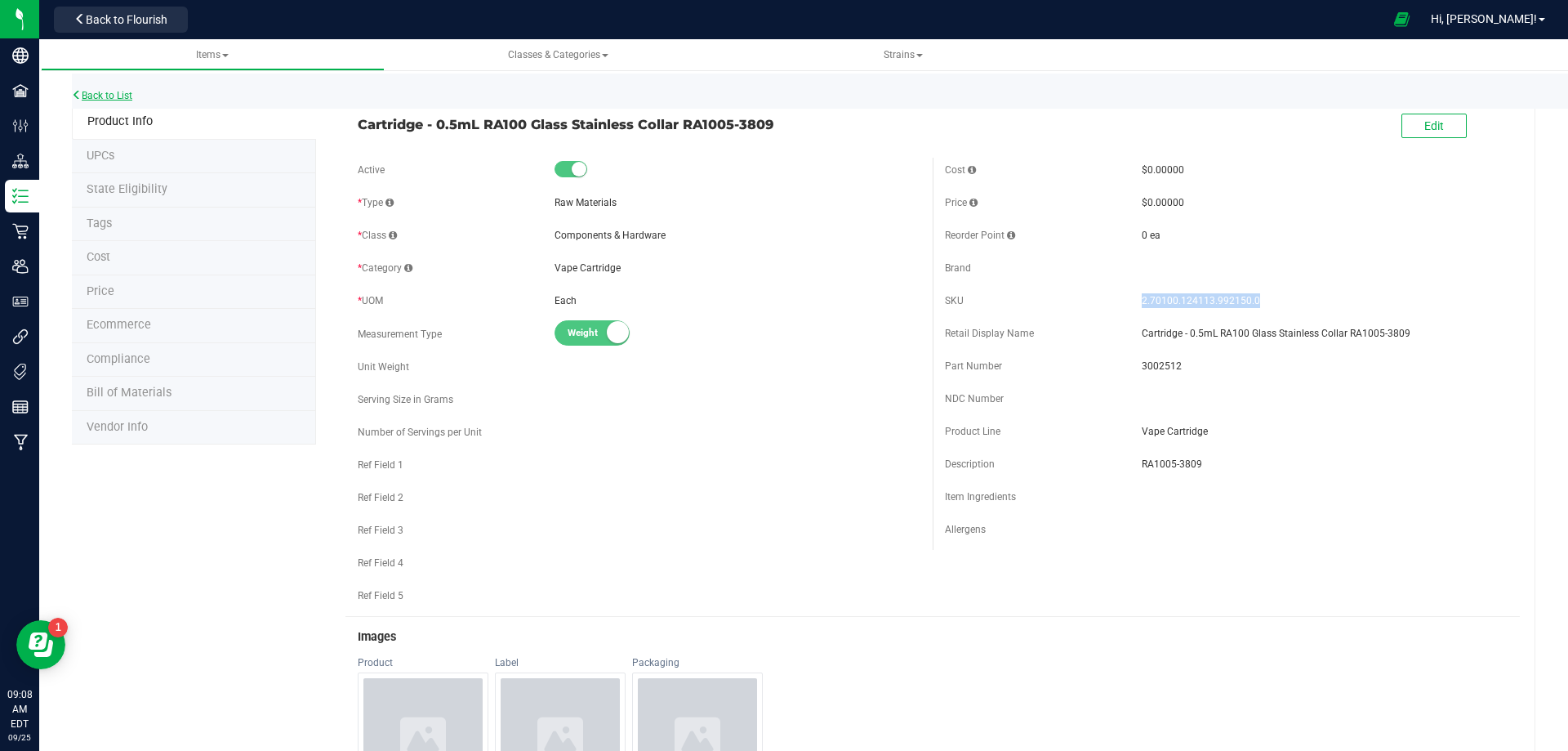
click at [105, 93] on link "Back to List" at bounding box center [102, 95] width 61 height 12
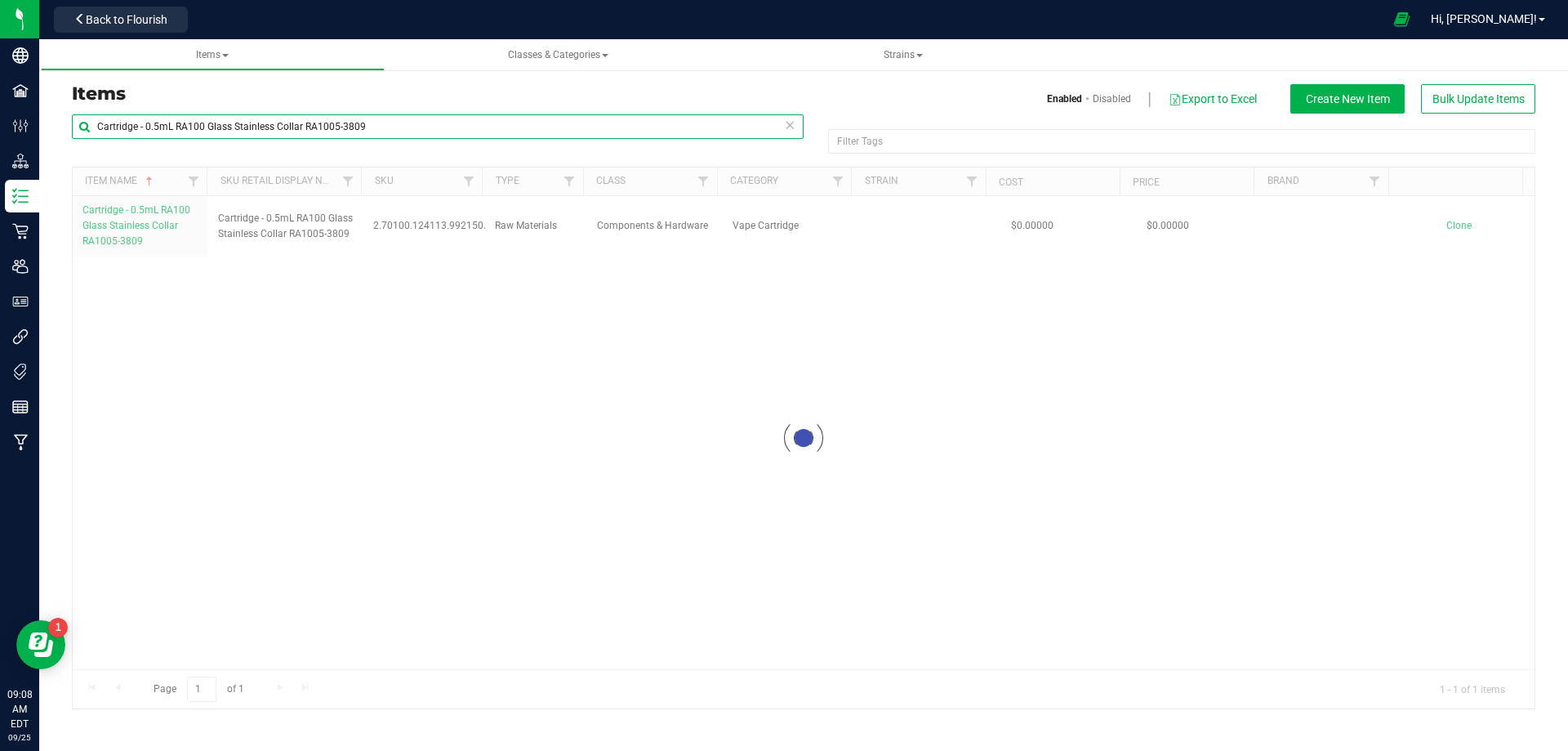
drag, startPoint x: 445, startPoint y: 117, endPoint x: -84, endPoint y: 83, distance: 530.1
click at [0, 83] on html "Company Facilities Configuration Distribution Inventory Retail Users User Roles…" at bounding box center [784, 376] width 1568 height 751
paste input "FORMULA - FT - VAPE CART CDT DISTILLATE - AML - IND"
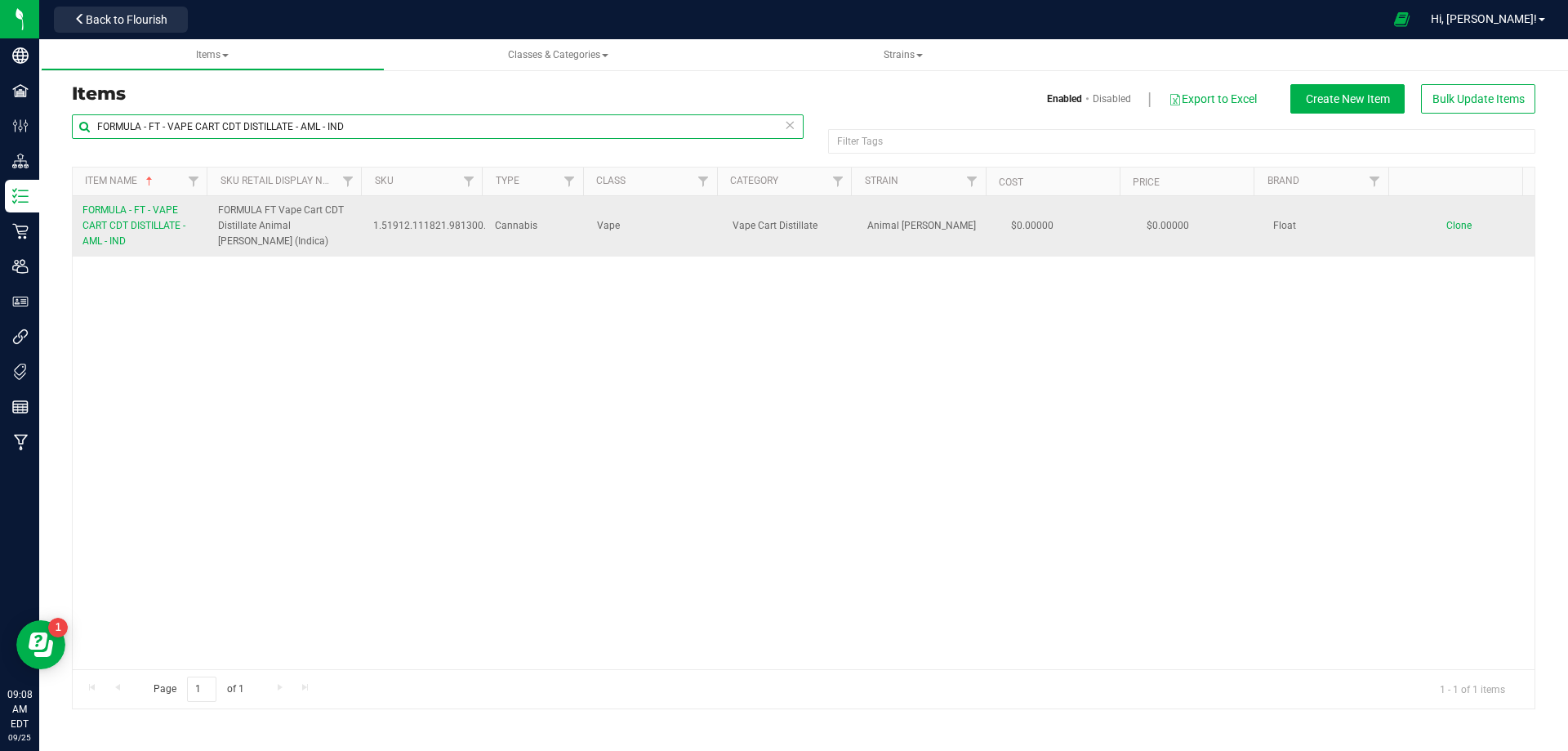
type input "FORMULA - FT - VAPE CART CDT DISTILLATE - AML - IND"
click at [162, 235] on link "FORMULA - FT - VAPE CART CDT DISTILLATE - AML - IND" at bounding box center [140, 226] width 116 height 47
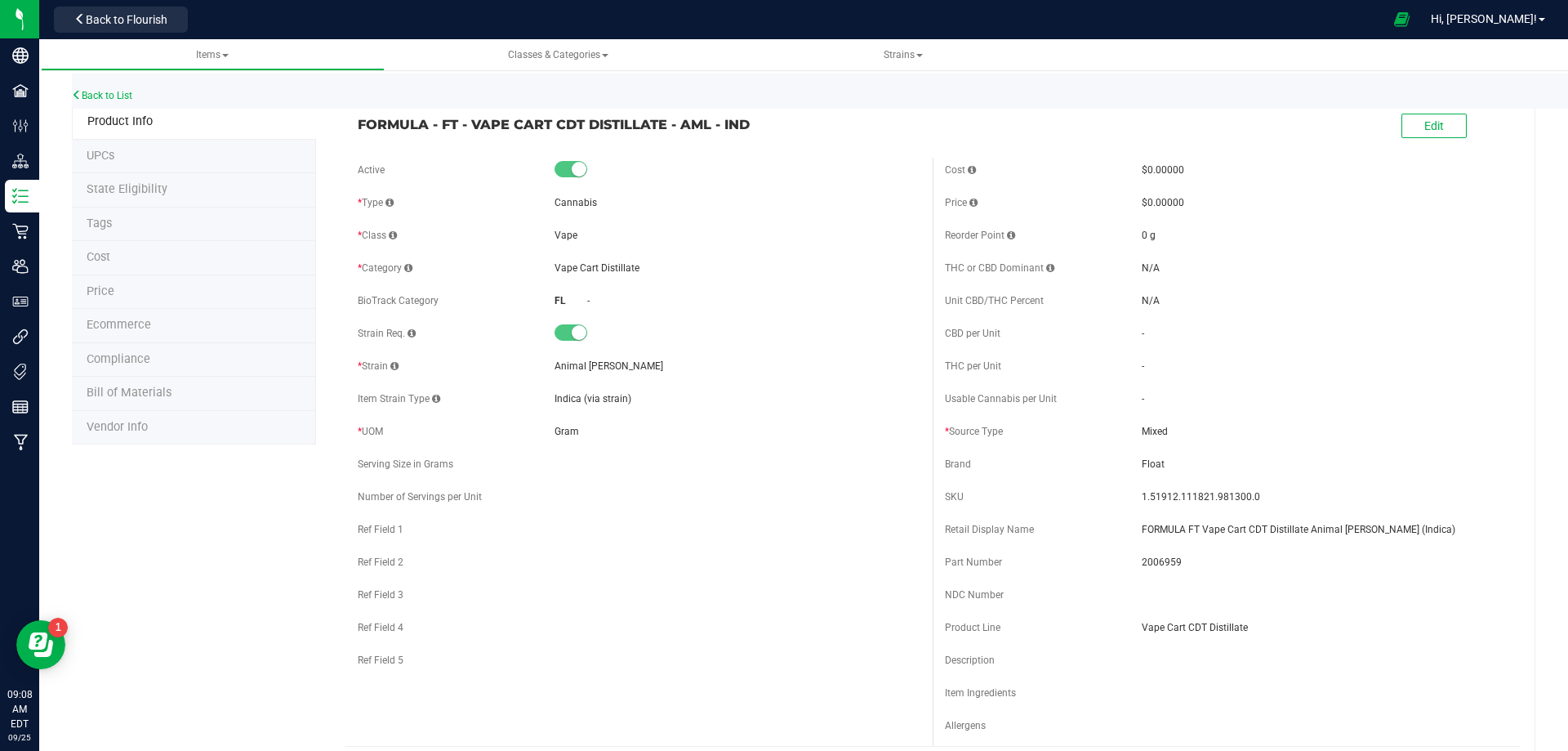
drag, startPoint x: 769, startPoint y: 122, endPoint x: 757, endPoint y: 122, distance: 12.0
click at [756, 122] on span "FORMULA - FT - VAPE CART CDT DISTILLATE - AML - IND" at bounding box center [639, 124] width 563 height 19
drag, startPoint x: 1416, startPoint y: 516, endPoint x: 1394, endPoint y: 531, distance: 26.6
click at [1394, 531] on div "Cost $0.00000 Price $0.00000 Reorder Point 0 g THC or CBD Dominant" at bounding box center [1226, 451] width 587 height 588
drag, startPoint x: 1393, startPoint y: 532, endPoint x: 1130, endPoint y: 520, distance: 263.3
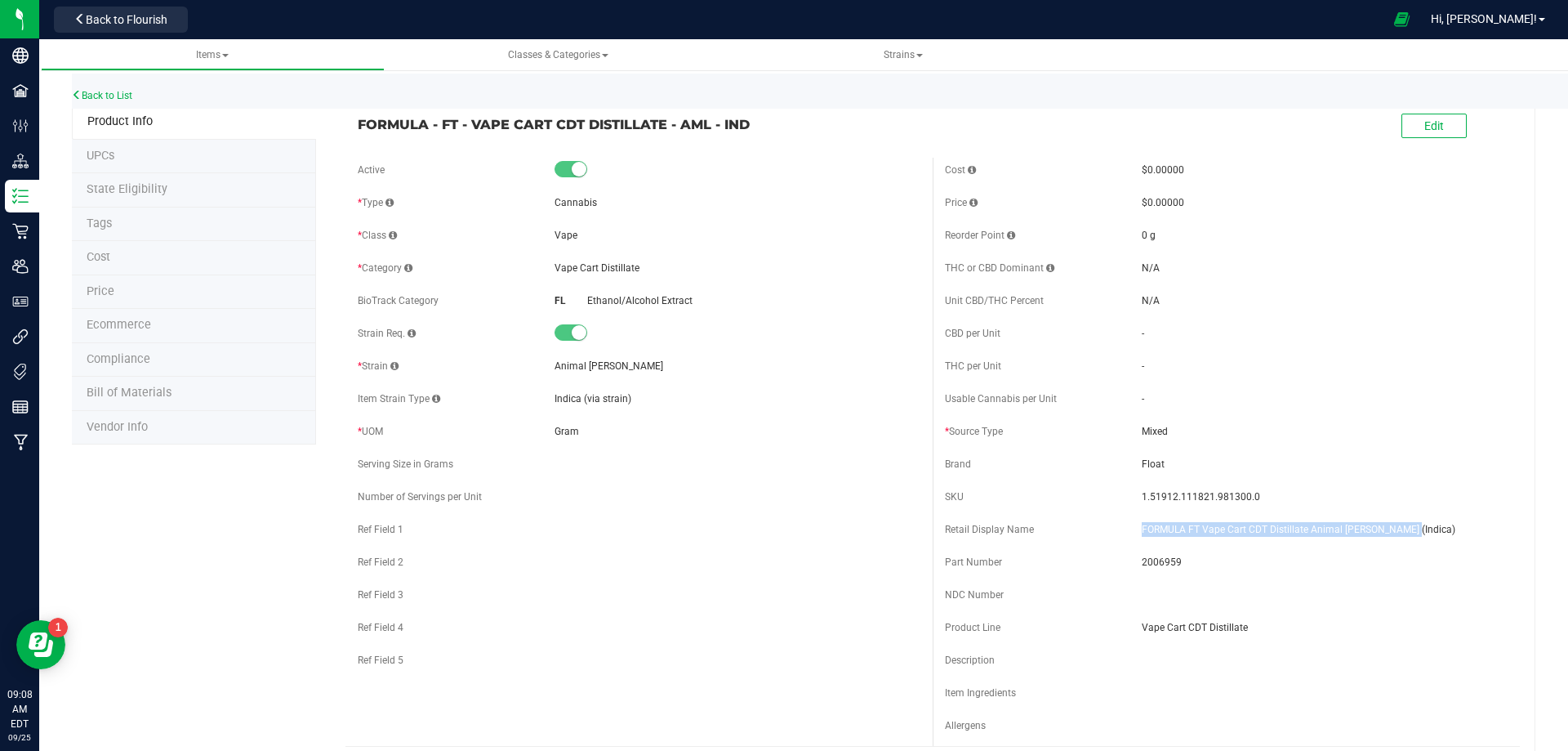
click at [1130, 520] on div "Retail Display Name FORMULA FT Vape Cart CDT Distillate Animal Larry (Indica)" at bounding box center [1226, 529] width 563 height 24
copy div "FORMULA FT Vape Cart CDT Distillate Animal [PERSON_NAME] (Indica)"
drag, startPoint x: 1247, startPoint y: 499, endPoint x: 1118, endPoint y: 492, distance: 129.2
click at [1118, 492] on div "SKU 1.51912.111821.981300.0" at bounding box center [1226, 496] width 563 height 24
copy div "1.51912.111821.981300.0"
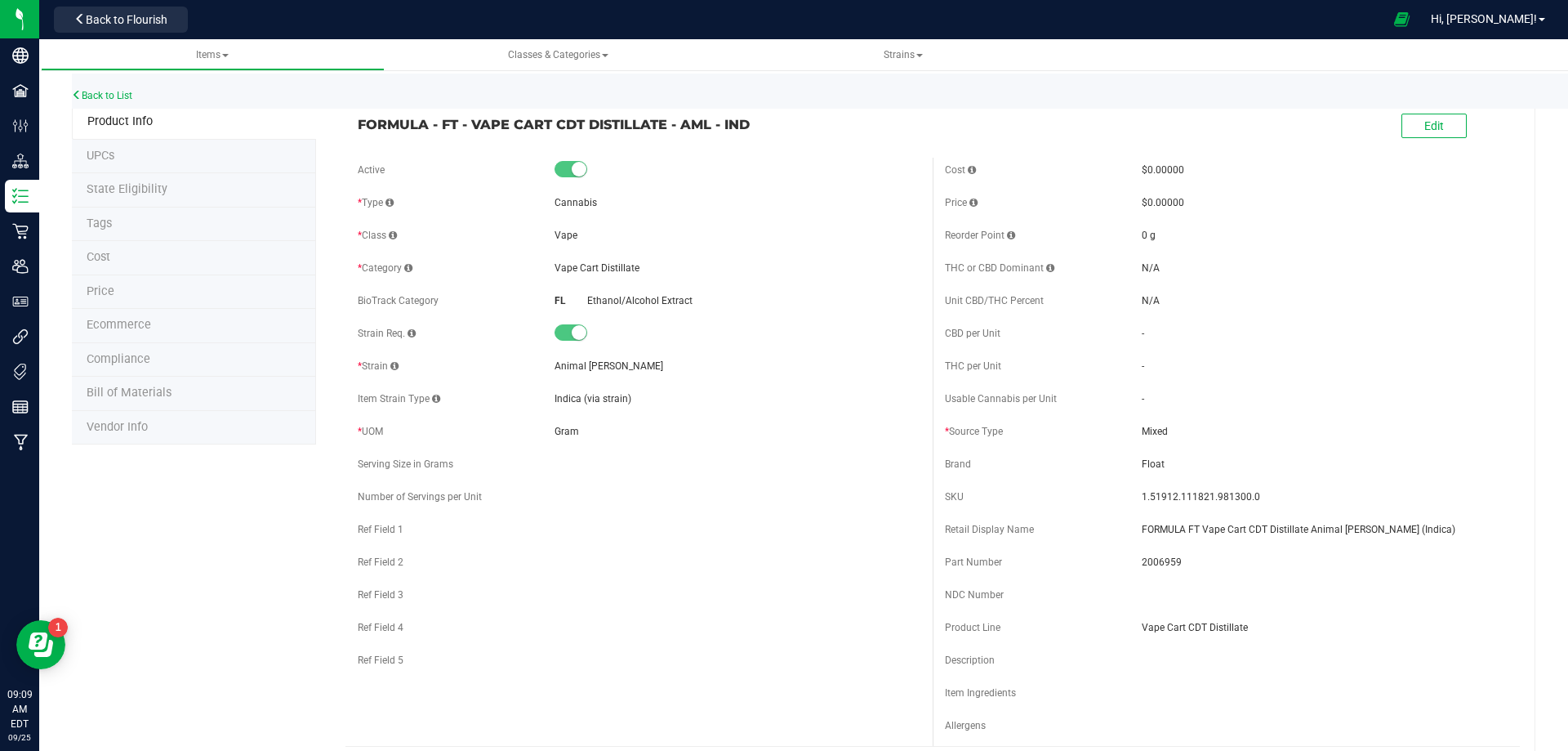
click at [1158, 562] on span "2006959" at bounding box center [1324, 561] width 366 height 14
copy span "2006959"
drag, startPoint x: 799, startPoint y: 123, endPoint x: 348, endPoint y: 116, distance: 451.1
click at [348, 116] on div "FORMULA - FT - VAPE CART CDT DISTILLATE - AML - IND" at bounding box center [639, 120] width 587 height 28
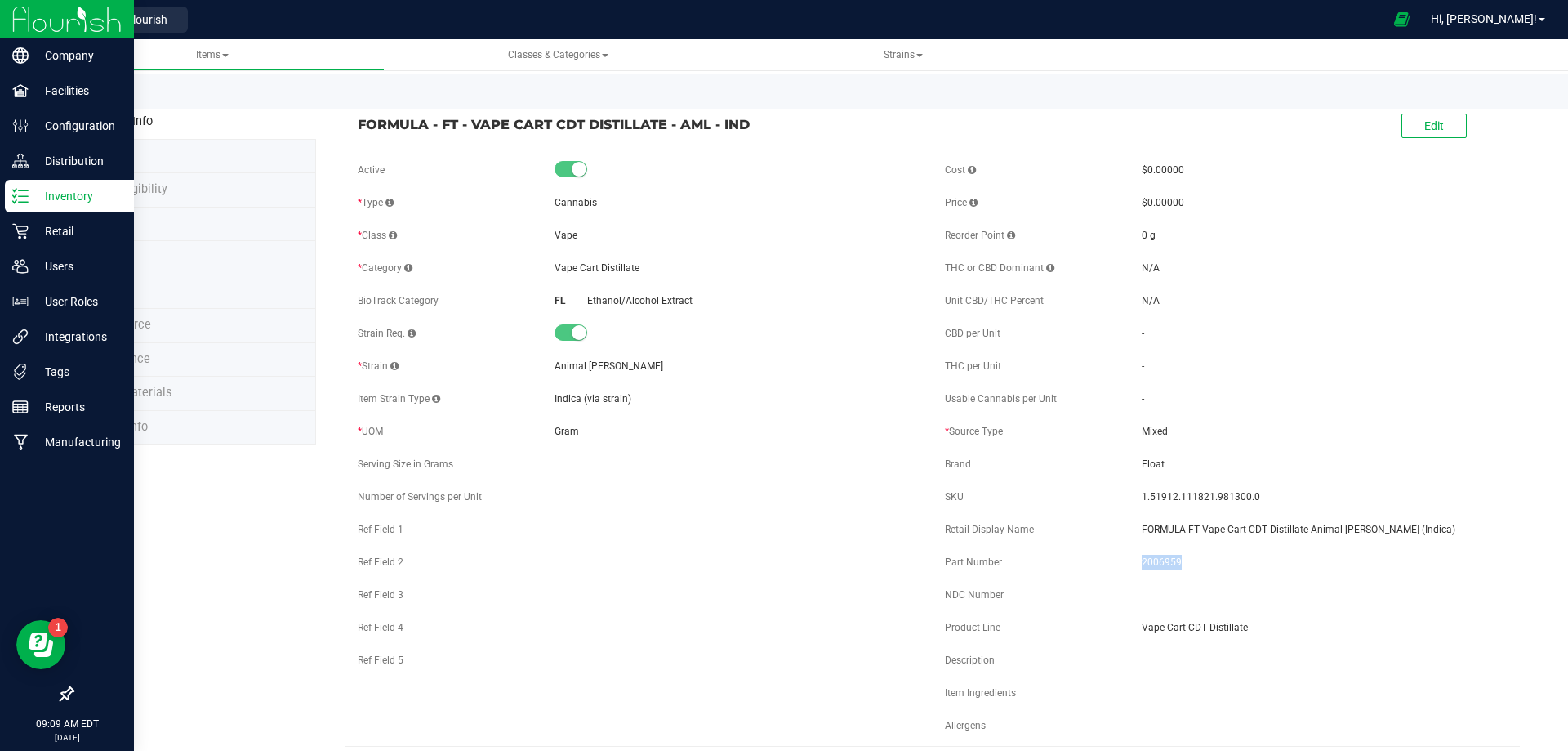
copy span "FORMULA - FT - VAPE CART CDT DISTILLATE - AML - IND"
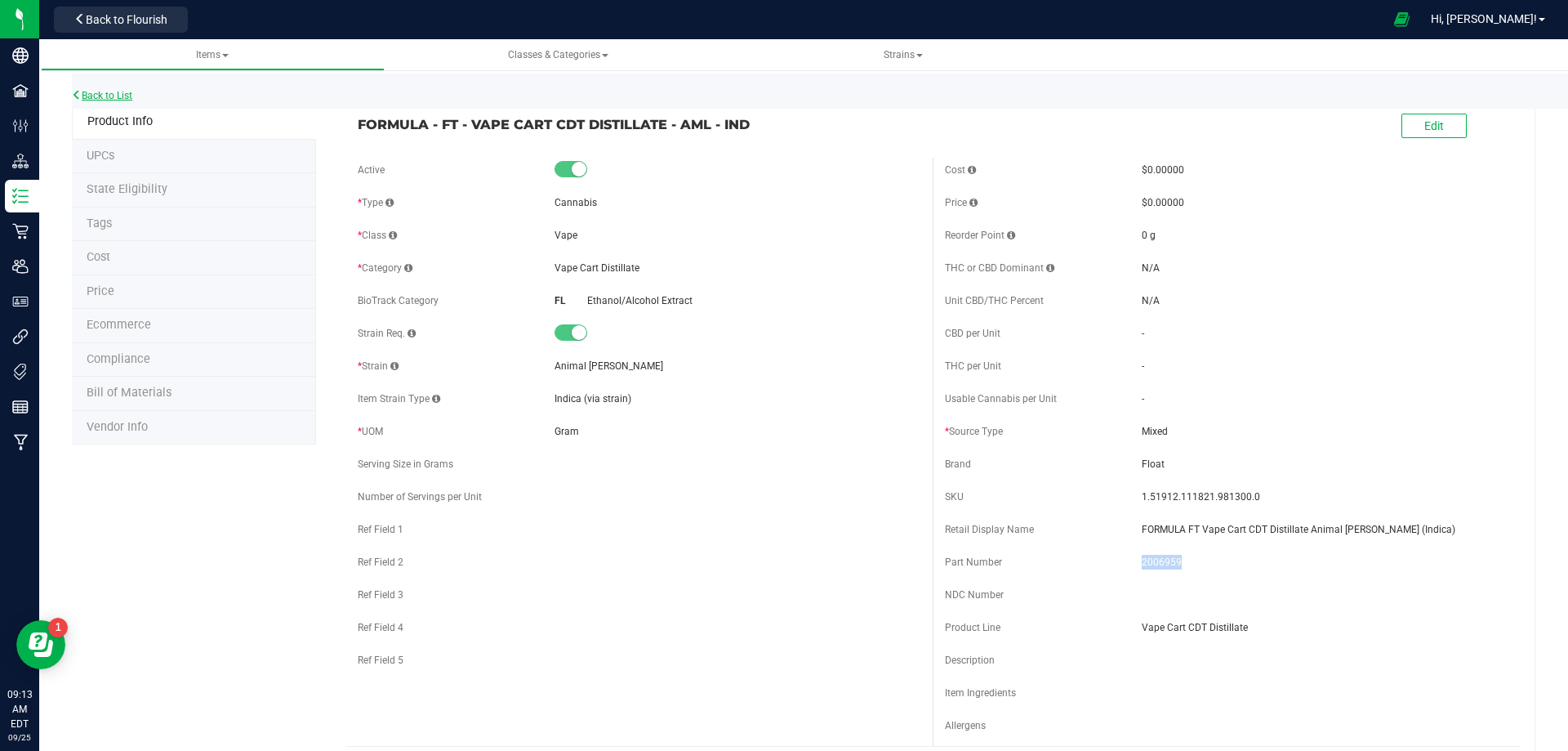
click at [110, 90] on link "Back to List" at bounding box center [102, 95] width 61 height 12
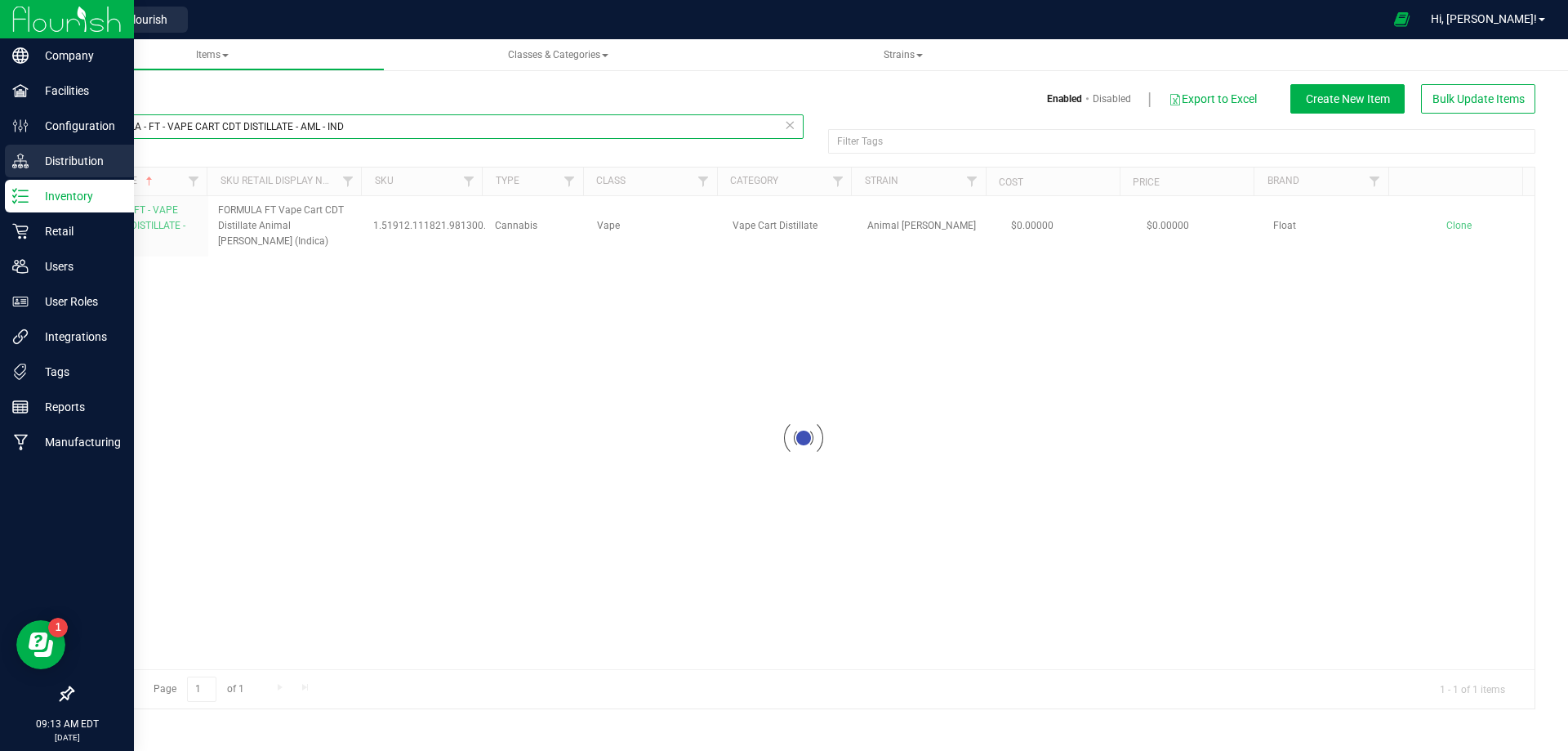
drag, startPoint x: 364, startPoint y: 121, endPoint x: 8, endPoint y: 165, distance: 358.7
click at [22, 133] on div "Company Facilities Configuration Distribution Inventory Retail Users User Roles…" at bounding box center [784, 376] width 1568 height 751
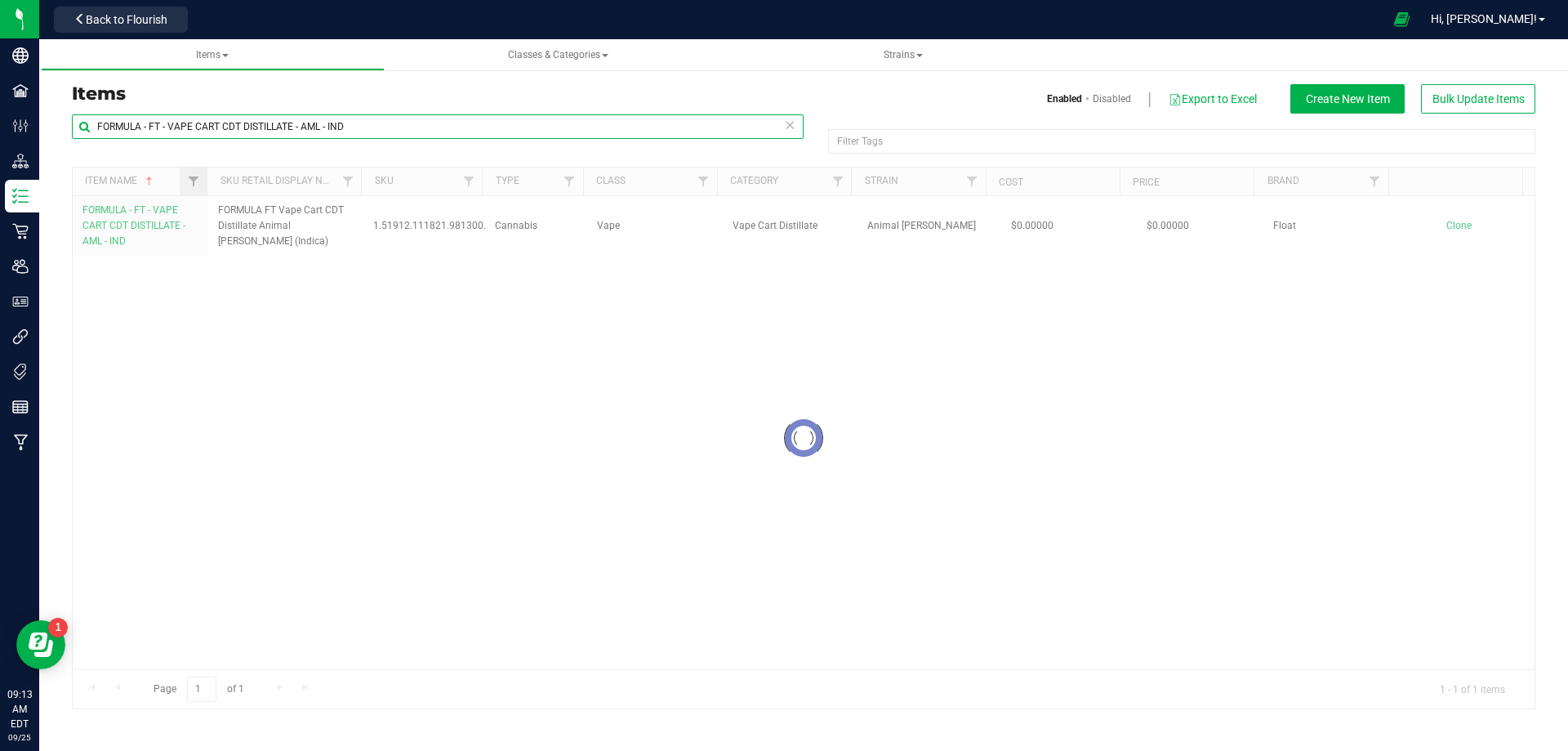
paste input "Mouthpiece - FT RA100 Glass Stainless Collar White Logo Black Seal RA1000-74153…"
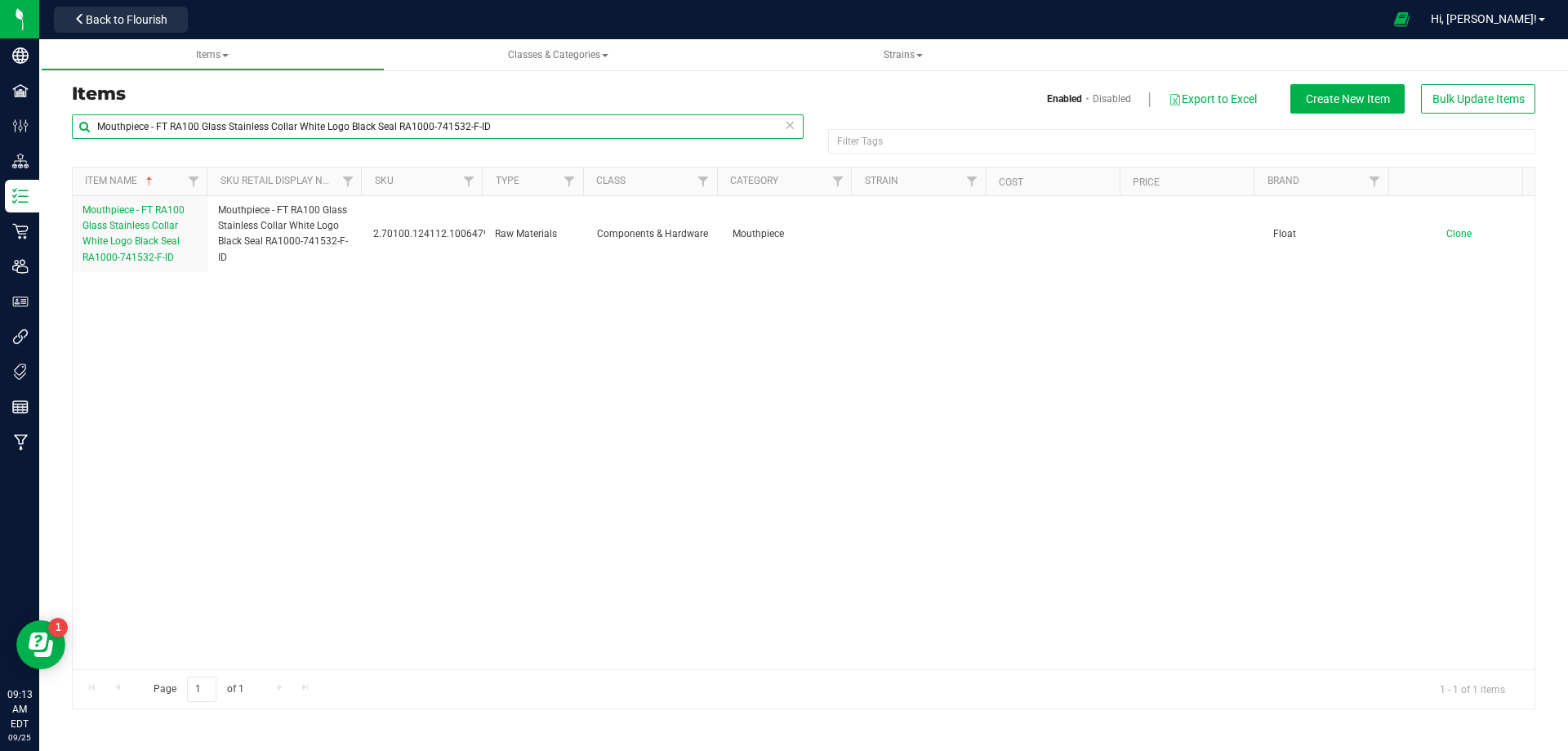
type input "Mouthpiece - FT RA100 Glass Stainless Collar White Logo Black Seal RA1000-74153…"
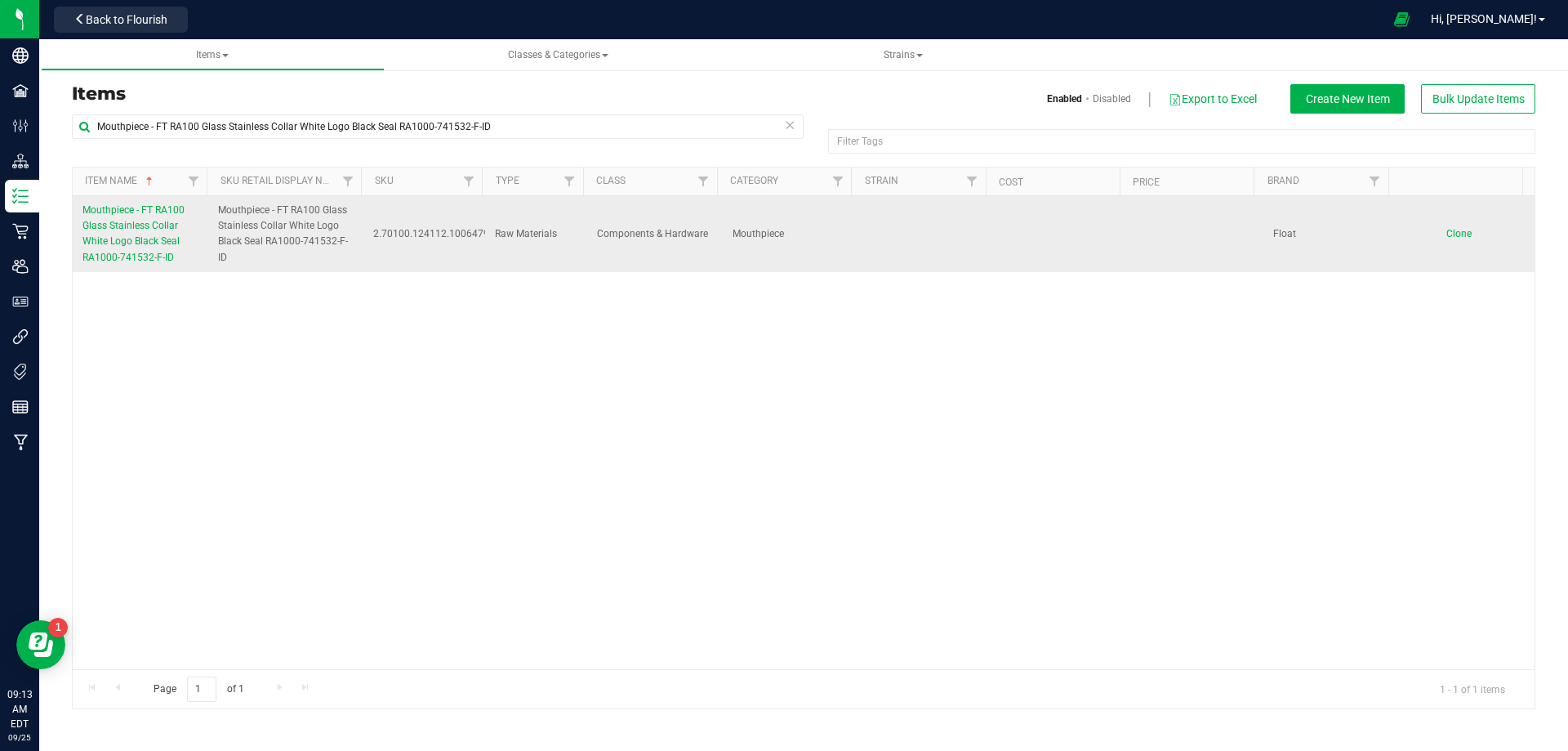
click at [147, 235] on link "Mouthpiece - FT RA100 Glass Stainless Collar White Logo Black Seal RA1000-74153…" at bounding box center [140, 234] width 116 height 63
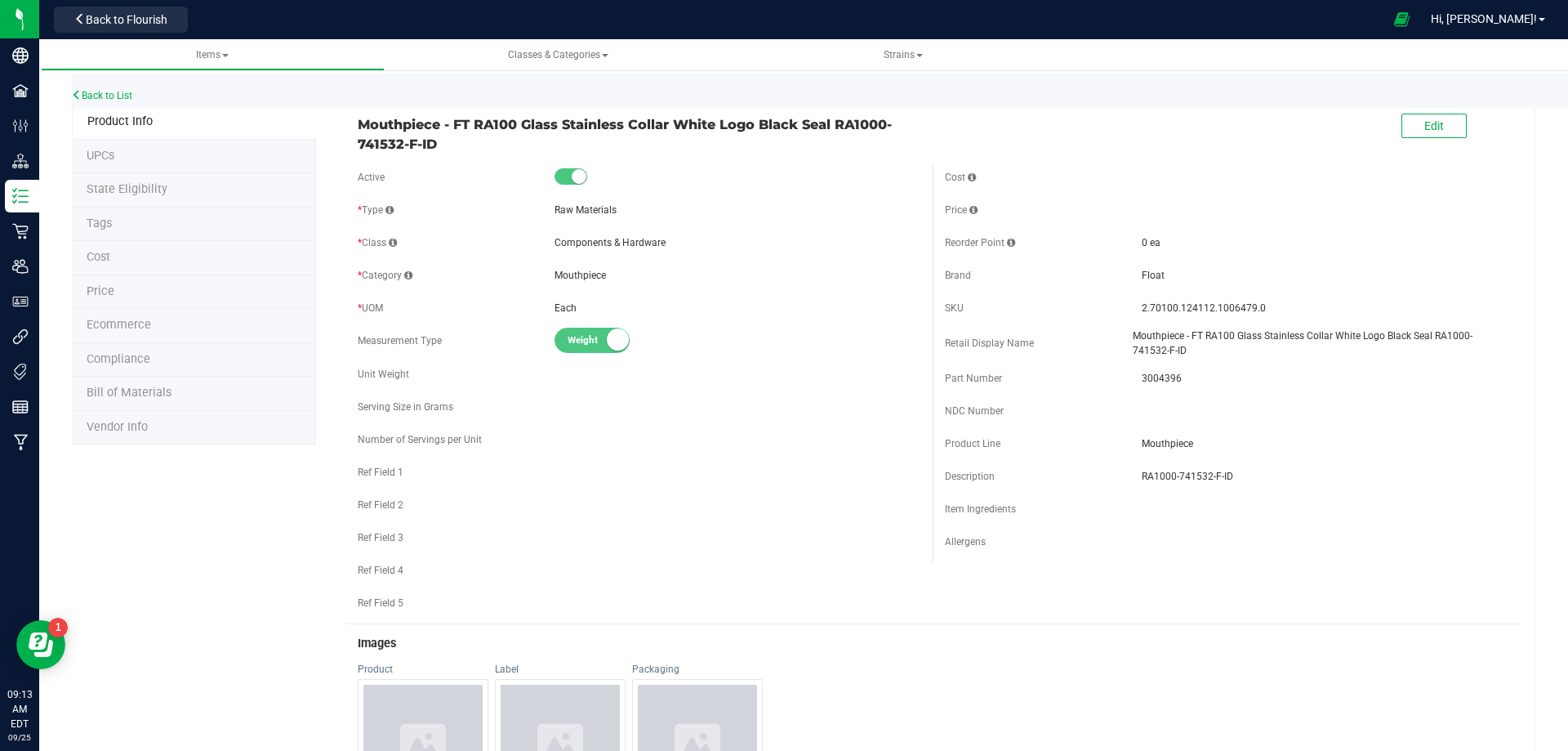
click at [1151, 378] on span "3004396" at bounding box center [1324, 377] width 366 height 14
copy span "3004396"
drag, startPoint x: 1264, startPoint y: 307, endPoint x: 1091, endPoint y: 320, distance: 173.5
click at [1128, 310] on div "SKU 2.70100.124112.1006479.0" at bounding box center [1226, 307] width 563 height 24
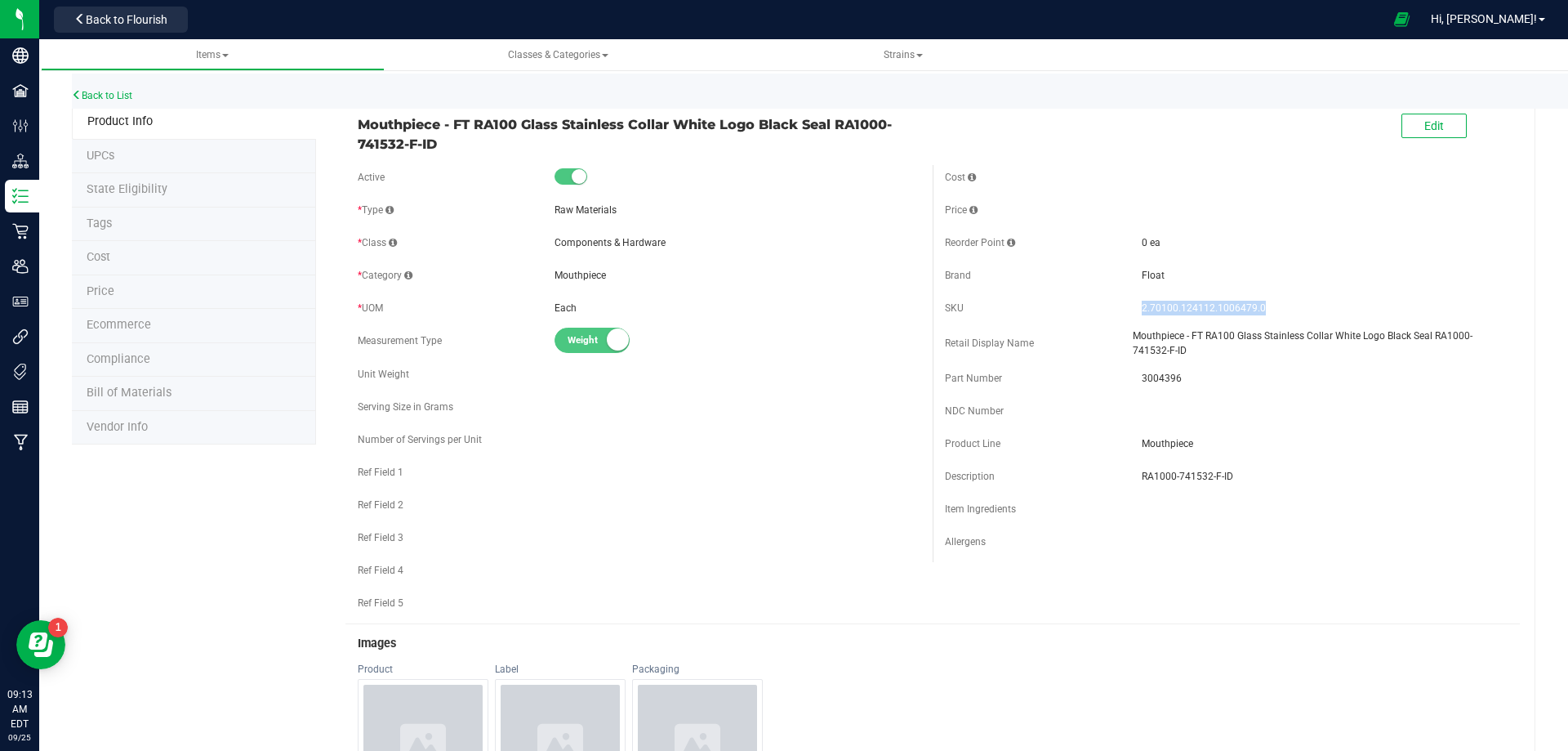
copy div "2.70100.124112.1006479.0"
click at [118, 91] on link "Back to List" at bounding box center [102, 95] width 61 height 12
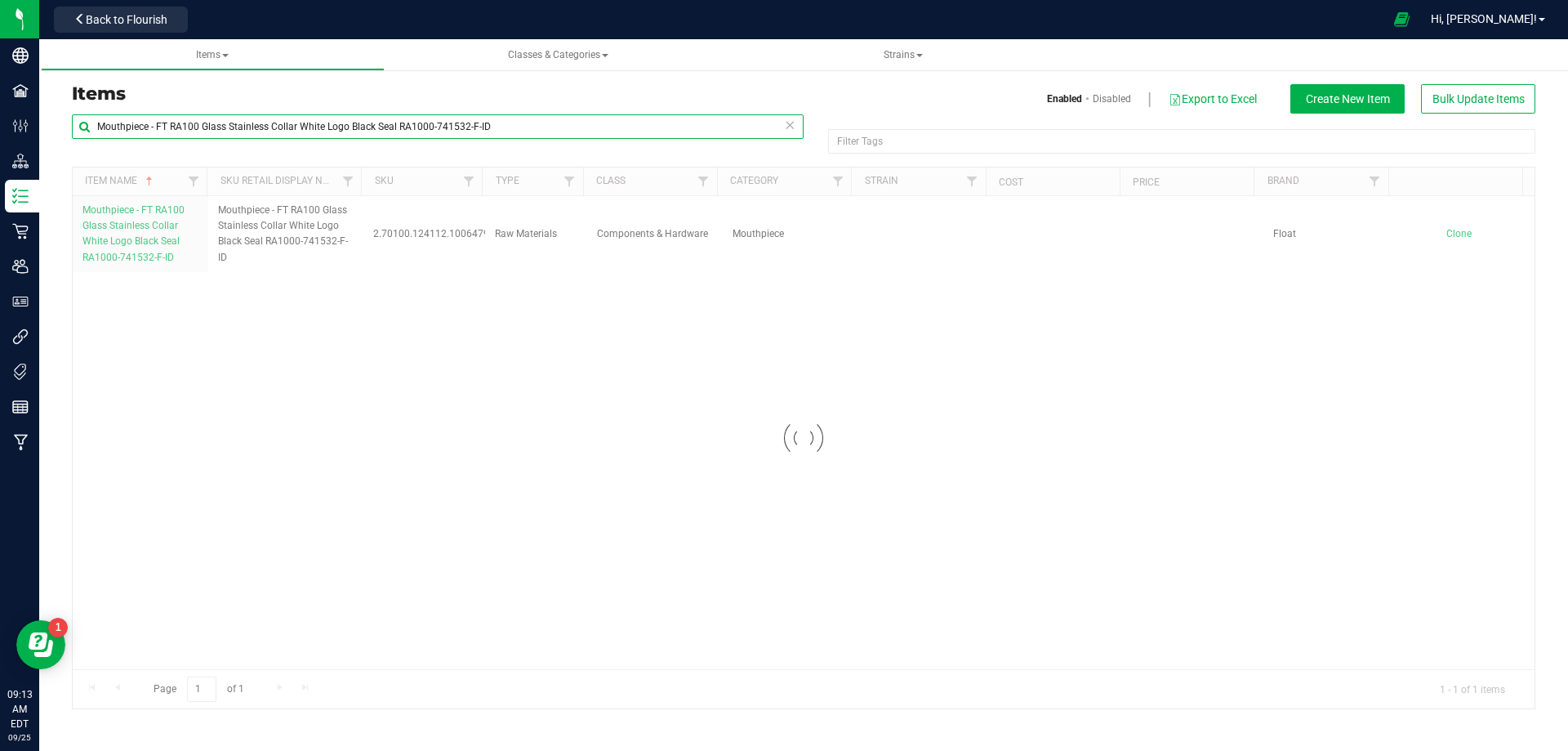
drag, startPoint x: 539, startPoint y: 127, endPoint x: -80, endPoint y: 150, distance: 619.4
click at [0, 150] on html "Company Facilities Configuration Distribution Inventory Retail Users User Roles…" at bounding box center [784, 376] width 1568 height 751
paste input "Cartridge - 1mL RA100 Stock Glass 1.3 Ohm Chrome Collar Black Seal RA1010-3809"
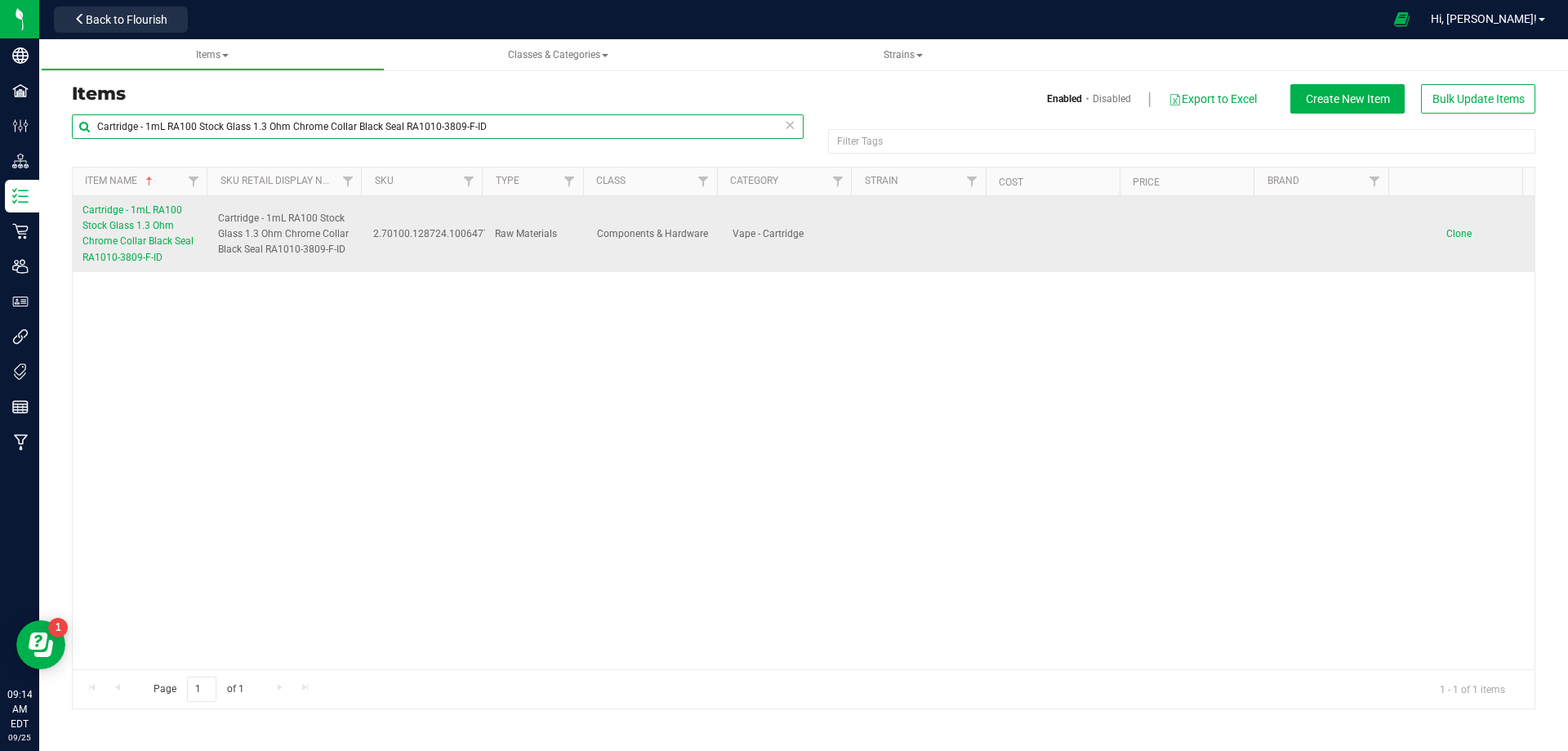
type input "Cartridge - 1mL RA100 Stock Glass 1.3 Ohm Chrome Collar Black Seal RA1010-3809-…"
click at [141, 240] on span "Cartridge - 1mL RA100 Stock Glass 1.3 Ohm Chrome Collar Black Seal RA1010-3809-…" at bounding box center [138, 234] width 111 height 59
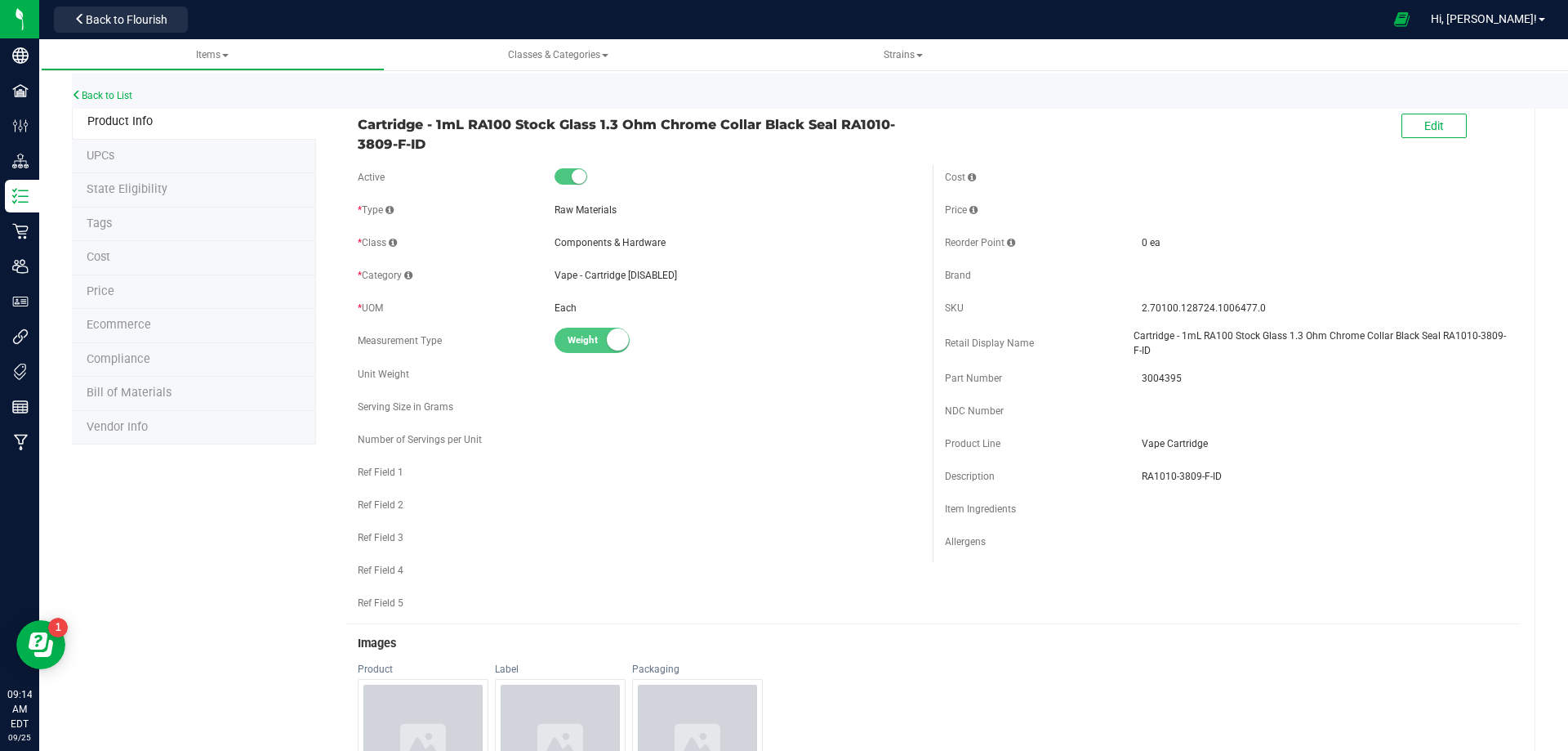
click at [1163, 380] on span "3004395" at bounding box center [1324, 377] width 366 height 14
copy span "3004395"
drag, startPoint x: 1265, startPoint y: 312, endPoint x: 1097, endPoint y: 309, distance: 168.0
click at [1129, 300] on div "SKU 2.70100.128724.1006477.0" at bounding box center [1226, 307] width 563 height 24
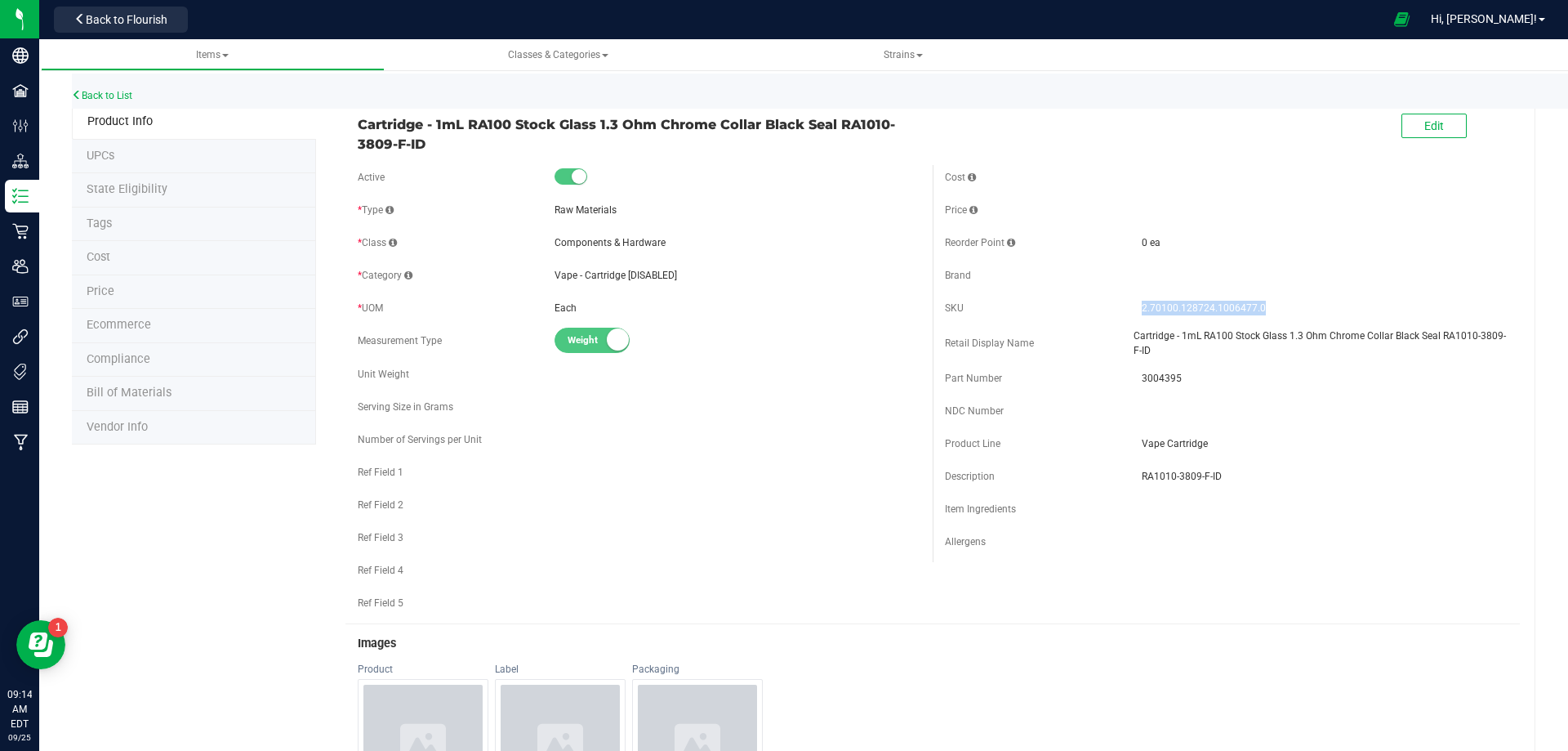
copy div "2.70100.128724.1006477.0"
click at [121, 95] on link "Back to List" at bounding box center [102, 95] width 61 height 12
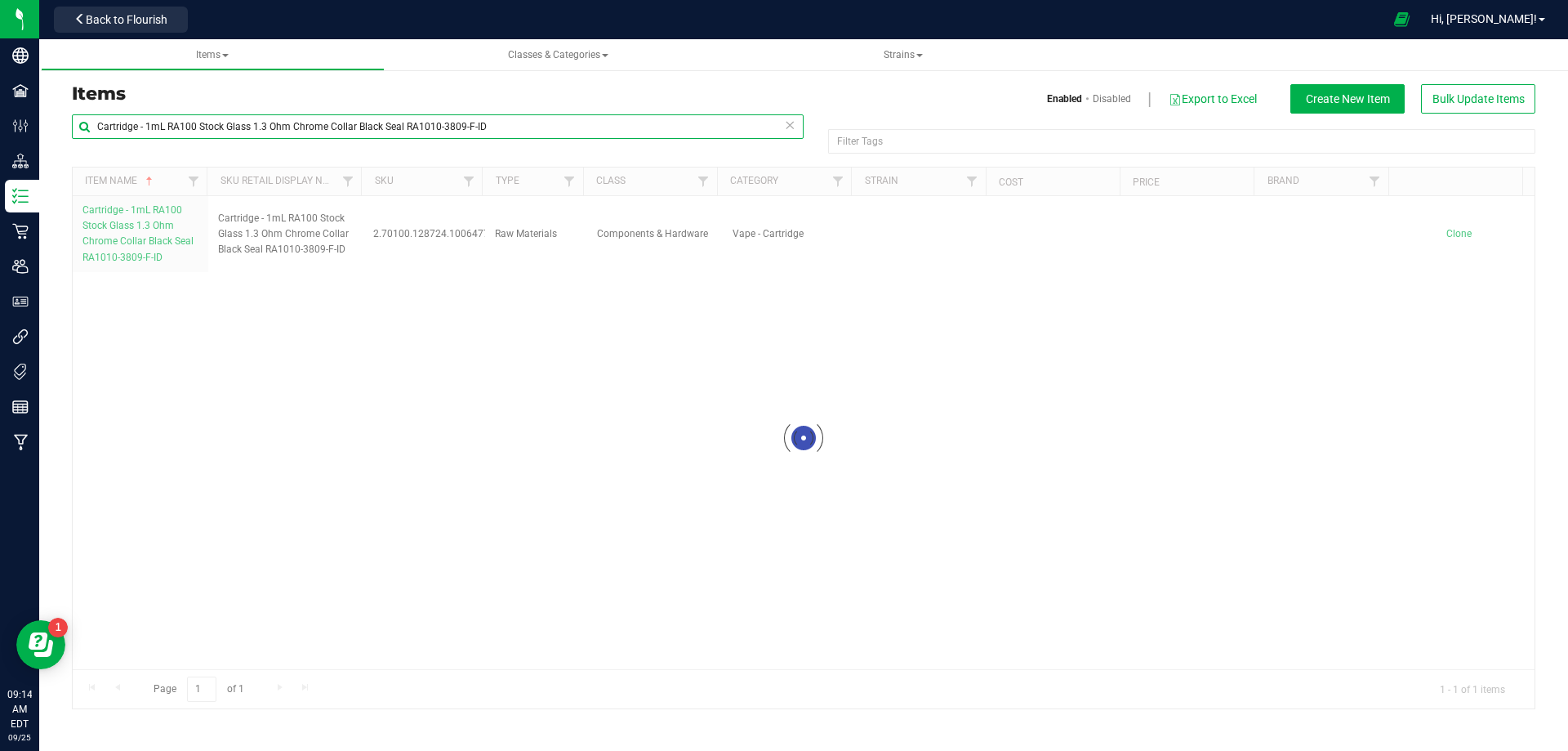
drag, startPoint x: 138, startPoint y: 138, endPoint x: -173, endPoint y: 165, distance: 312.2
click at [0, 165] on html "Company Facilities Configuration Distribution Inventory Retail Users User Roles…" at bounding box center [784, 376] width 1568 height 751
paste input "Pouch - FL v25a FT Vape Cartridge Cannabis Terpenes 1g"
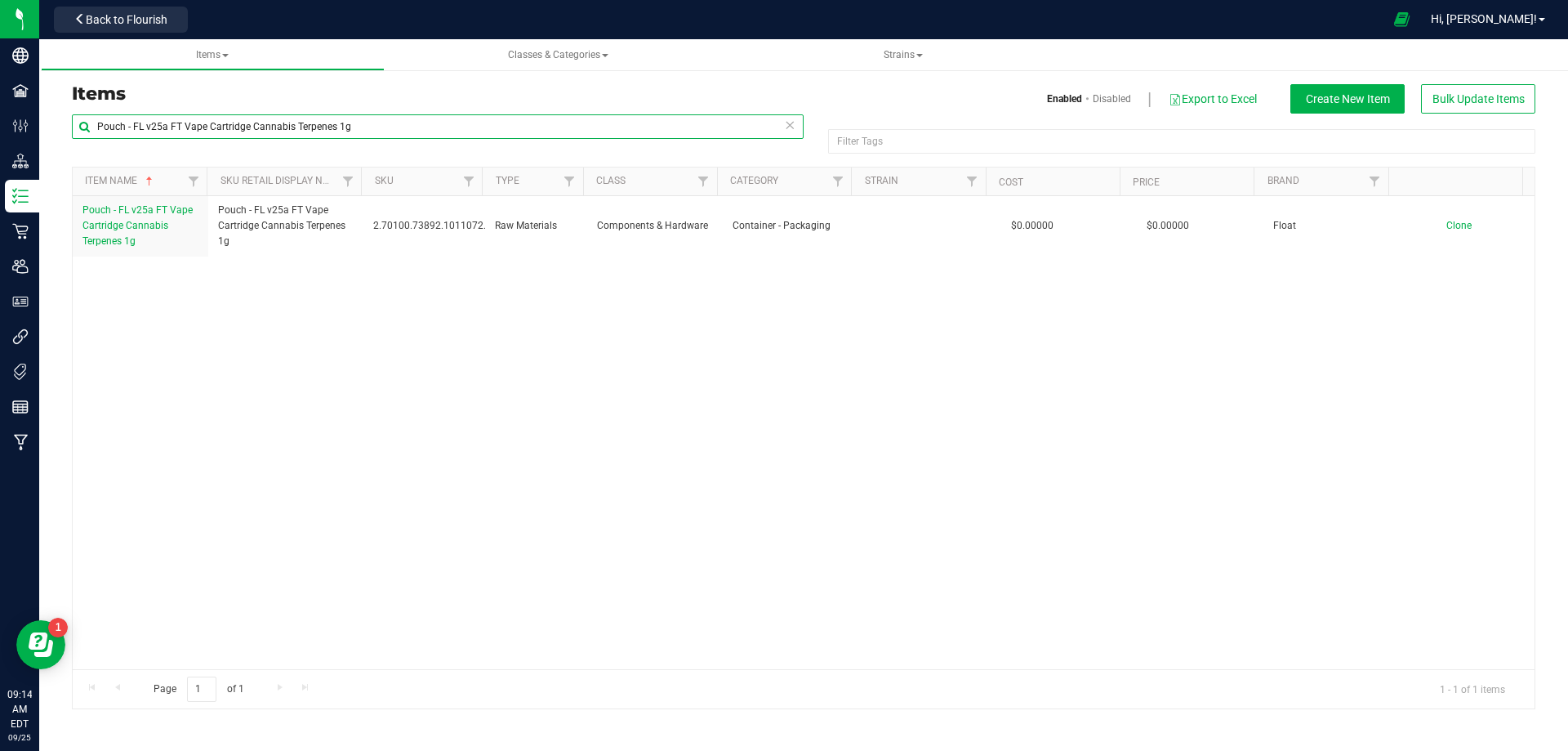
type input "Pouch - FL v25a FT Vape Cartridge Cannabis Terpenes 1g"
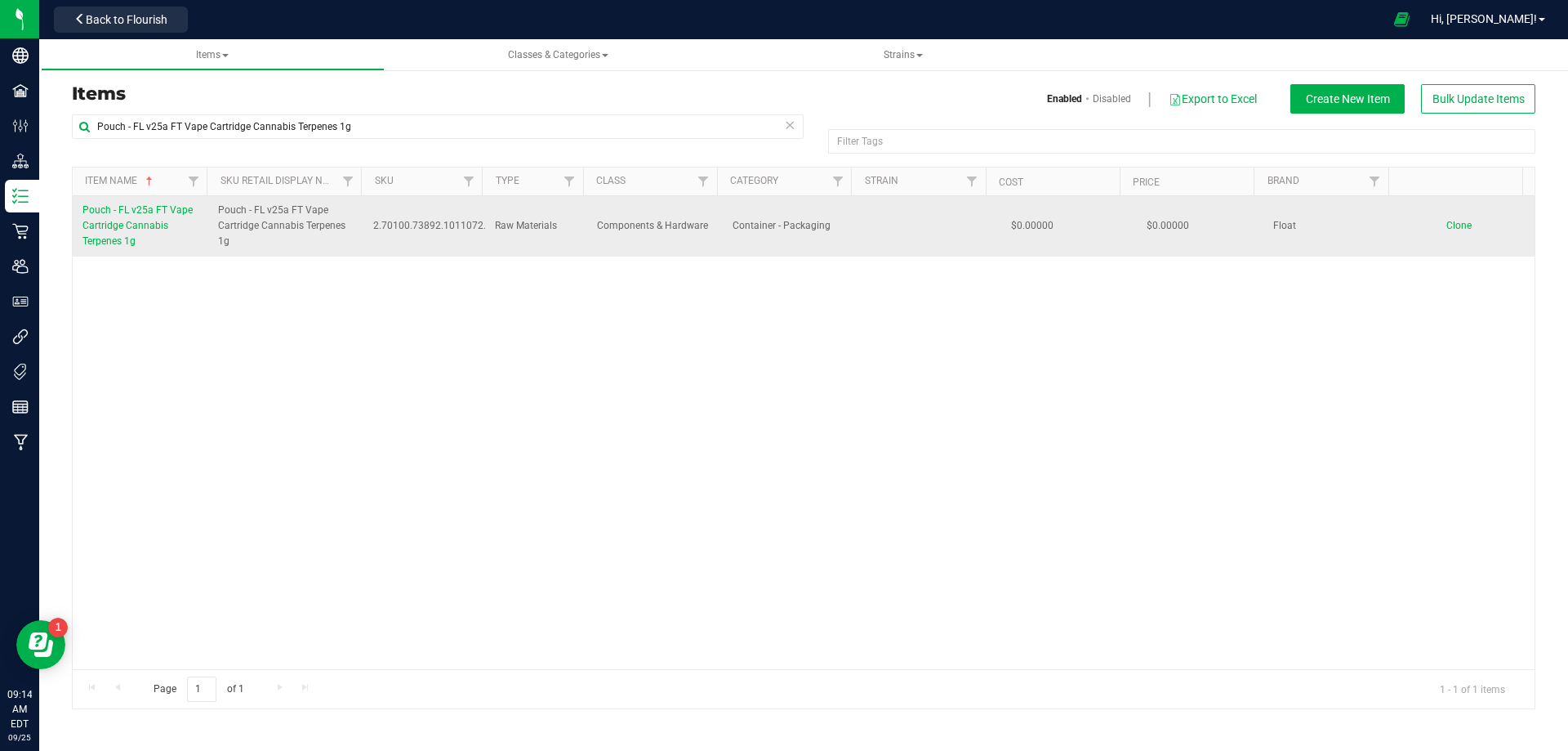
click at [125, 224] on span "Pouch - FL v25a FT Vape Cartridge Cannabis Terpenes 1g" at bounding box center [137, 225] width 110 height 42
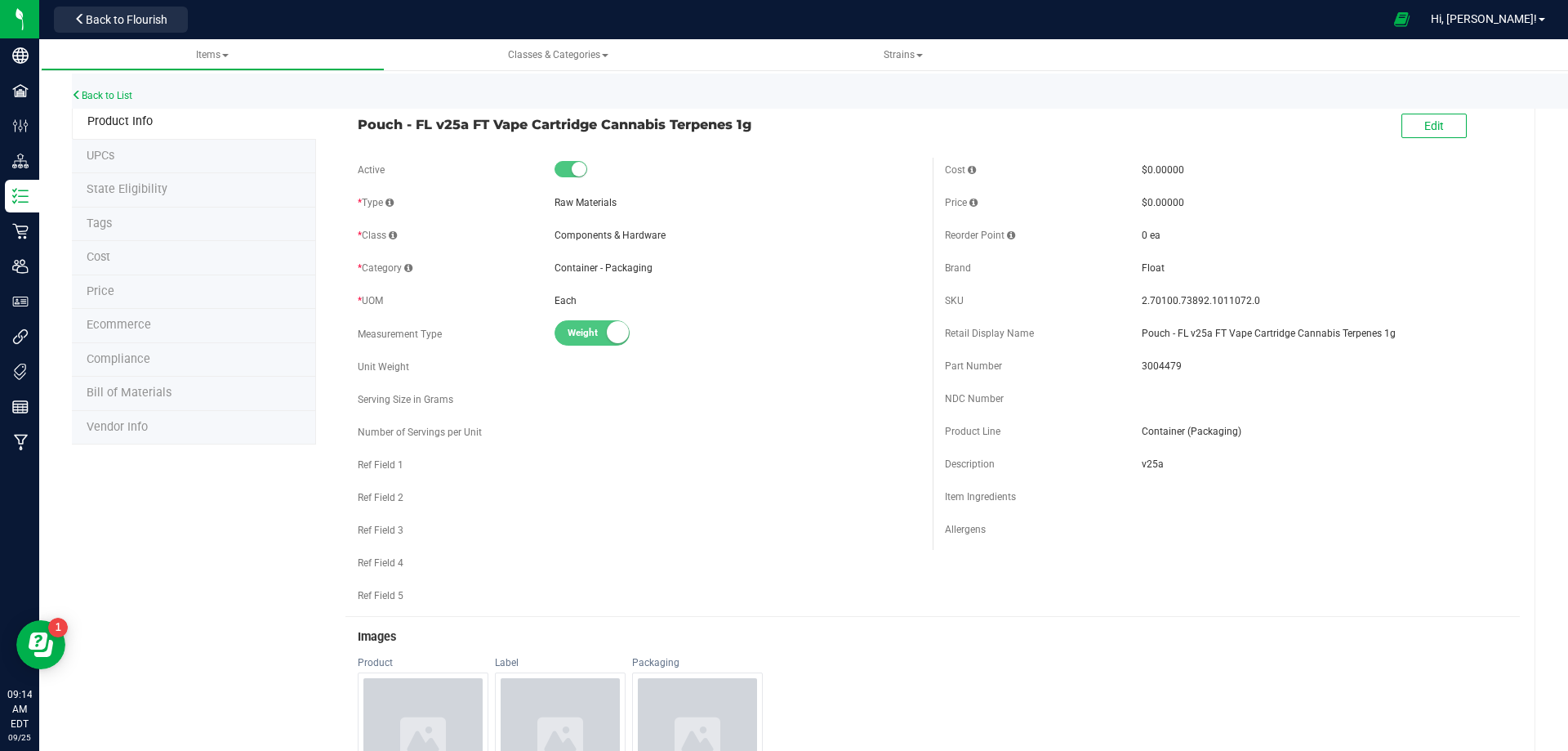
click at [1149, 365] on span "3004479" at bounding box center [1324, 365] width 366 height 14
copy span "3004479"
drag, startPoint x: 1247, startPoint y: 302, endPoint x: 1133, endPoint y: 304, distance: 114.0
click at [1141, 304] on span "2.70100.73892.1011072.0" at bounding box center [1324, 300] width 366 height 14
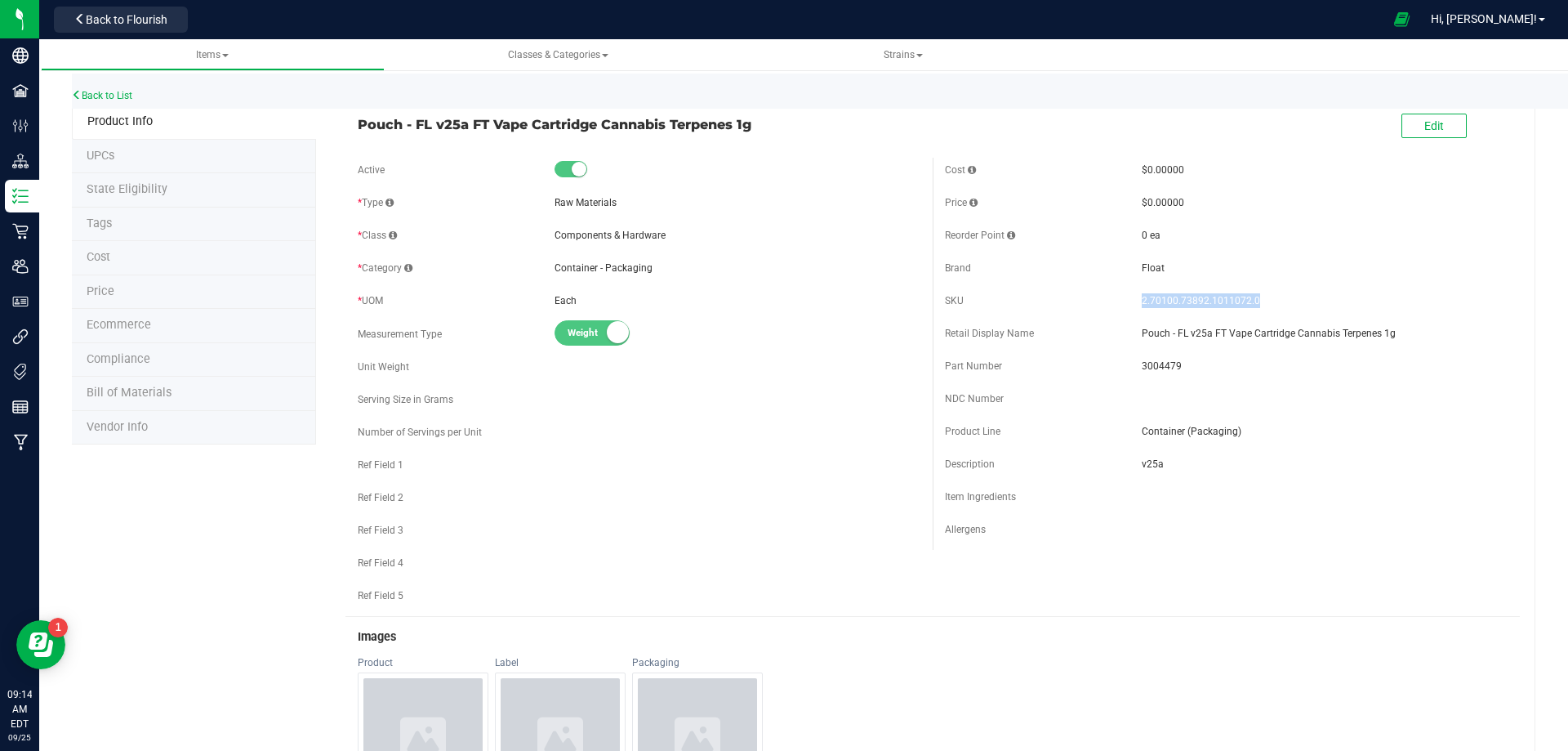
copy span "2.70100.73892.1011072.0"
click at [90, 95] on link "Back to List" at bounding box center [102, 95] width 61 height 12
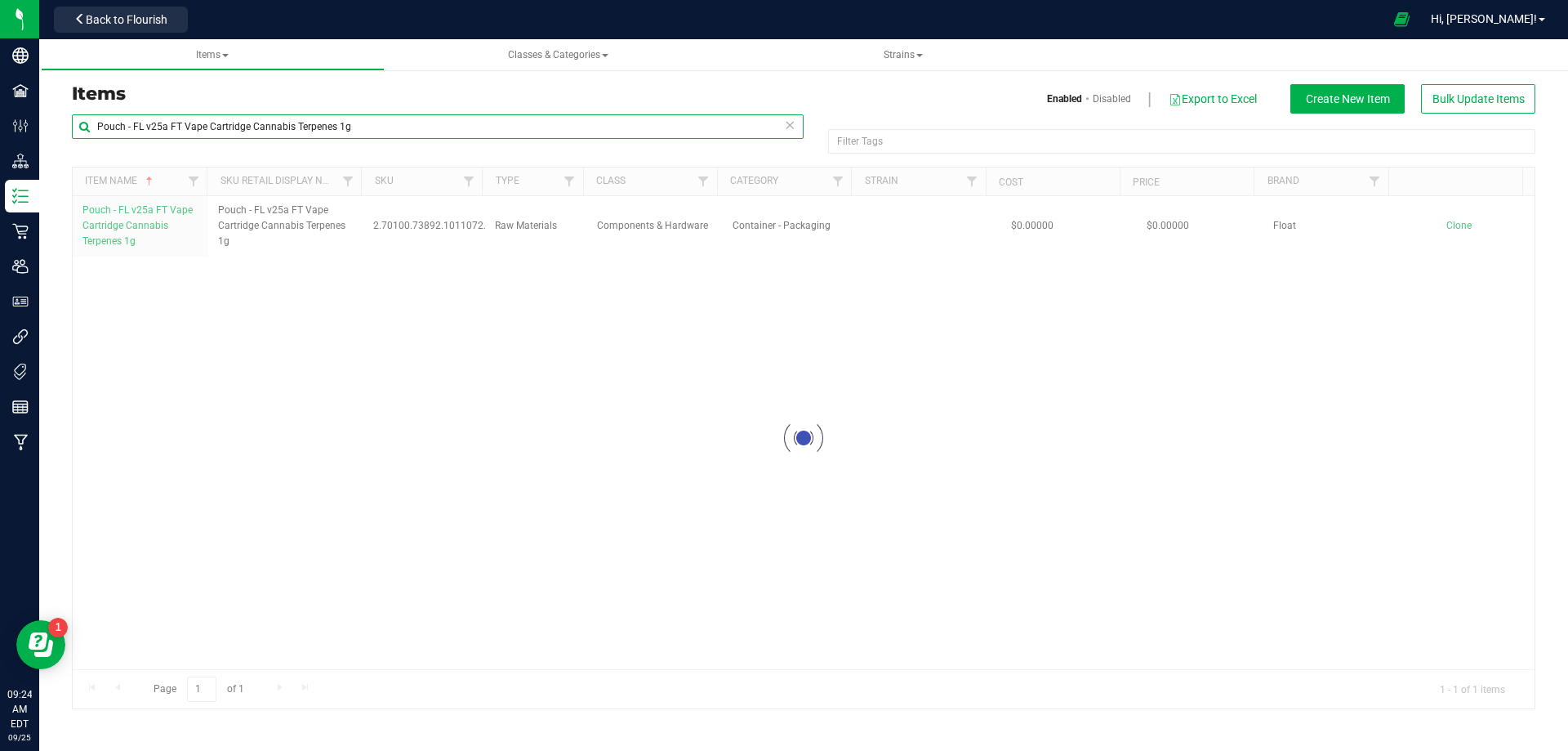
drag, startPoint x: 234, startPoint y: 132, endPoint x: -66, endPoint y: 146, distance: 300.3
click at [0, 146] on html "Company Facilities Configuration Distribution Inventory Retail Users User Roles…" at bounding box center [784, 376] width 1568 height 751
paste input "Lid - v23 GL Live Bubble Hash 0.5g TPE Seal FEP Liner PL-DML-002-02-F"
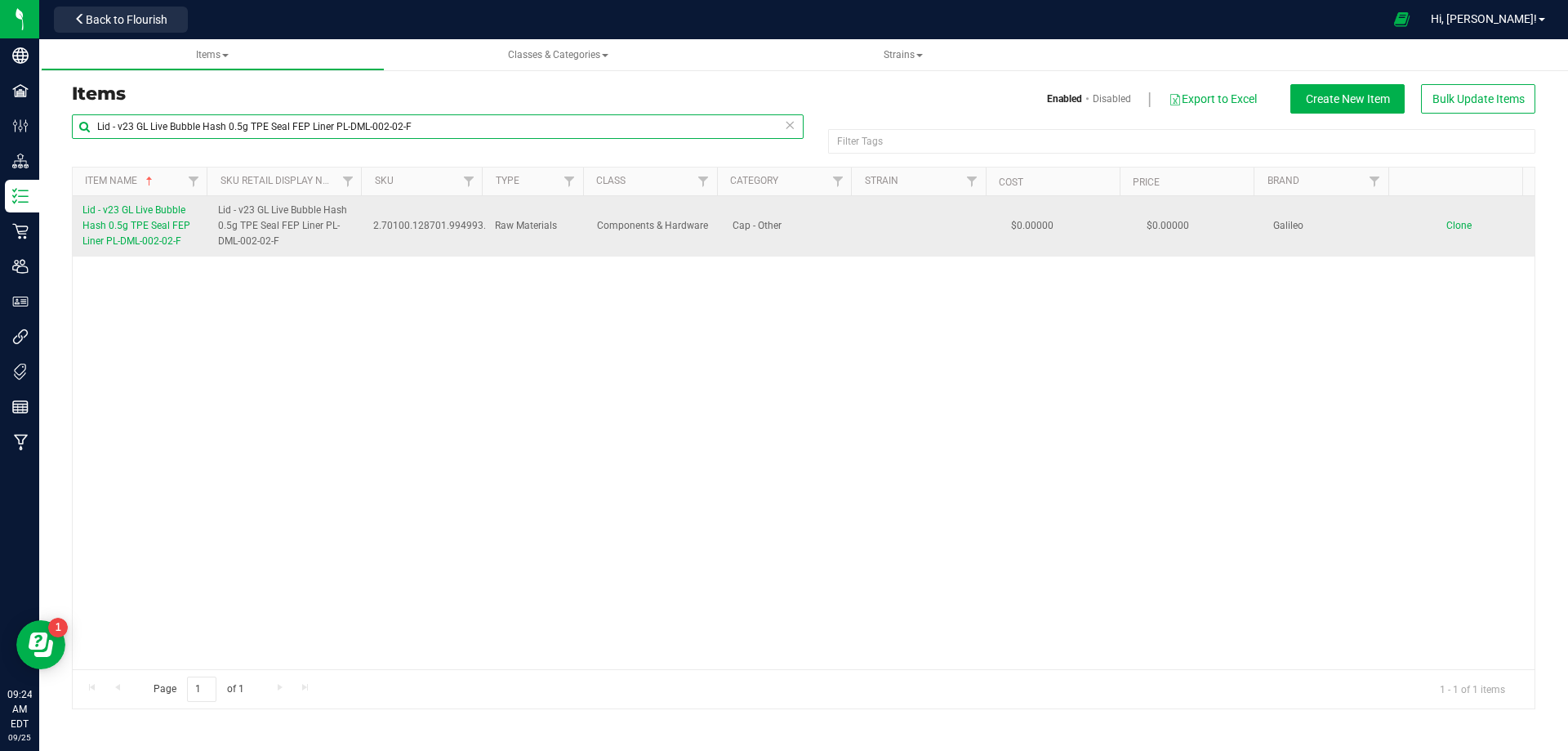
type input "Lid - v23 GL Live Bubble Hash 0.5g TPE Seal FEP Liner PL-DML-002-02-F"
click at [132, 234] on link "Lid - v23 GL Live Bubble Hash 0.5g TPE Seal FEP Liner PL-DML-002-02-F" at bounding box center [140, 226] width 116 height 47
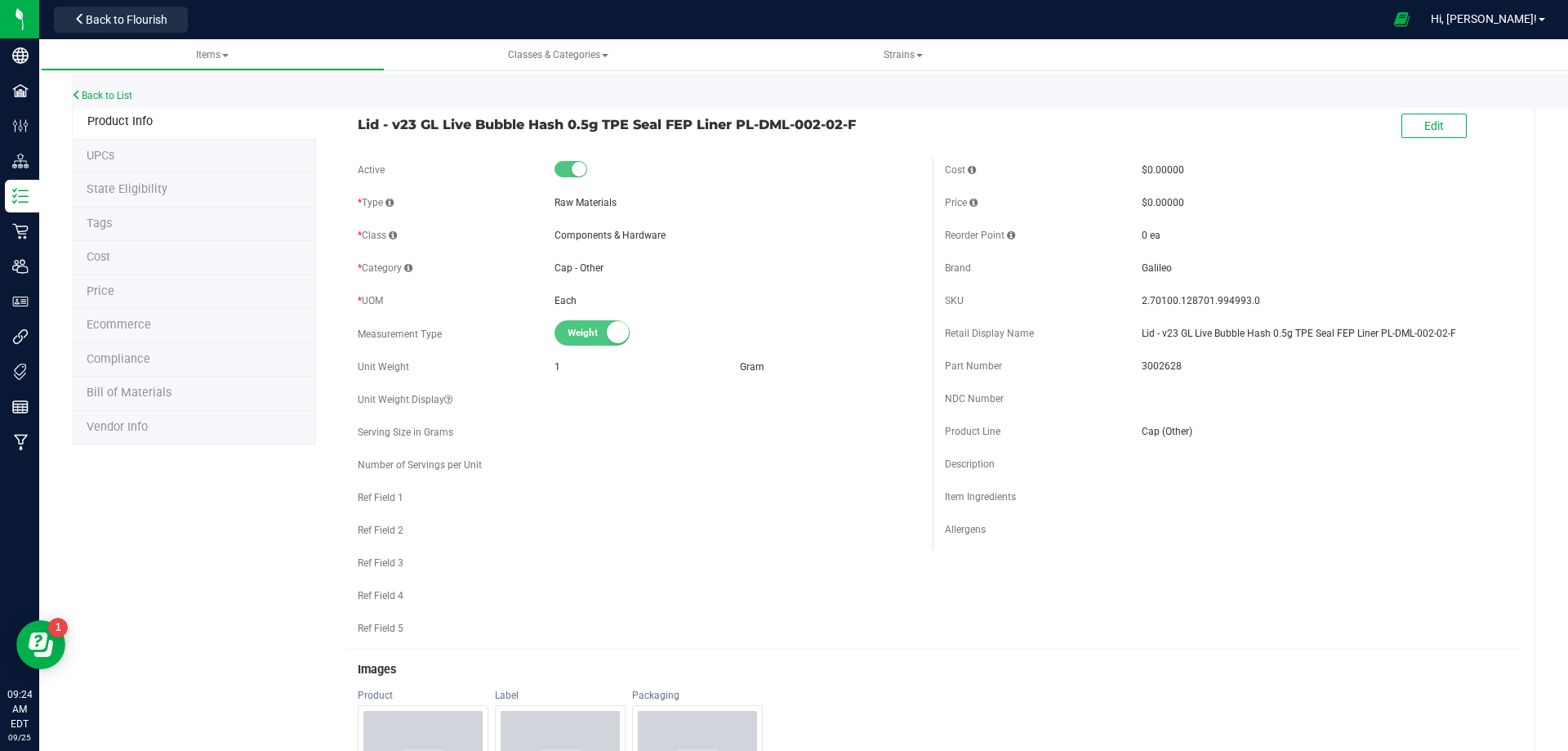
click at [1163, 365] on span "3002628" at bounding box center [1324, 365] width 366 height 14
drag, startPoint x: 1252, startPoint y: 297, endPoint x: 1134, endPoint y: 290, distance: 118.2
click at [1134, 290] on div "SKU 2.70100.128701.994993.0" at bounding box center [1226, 300] width 563 height 24
click at [92, 91] on link "Back to List" at bounding box center [102, 95] width 61 height 12
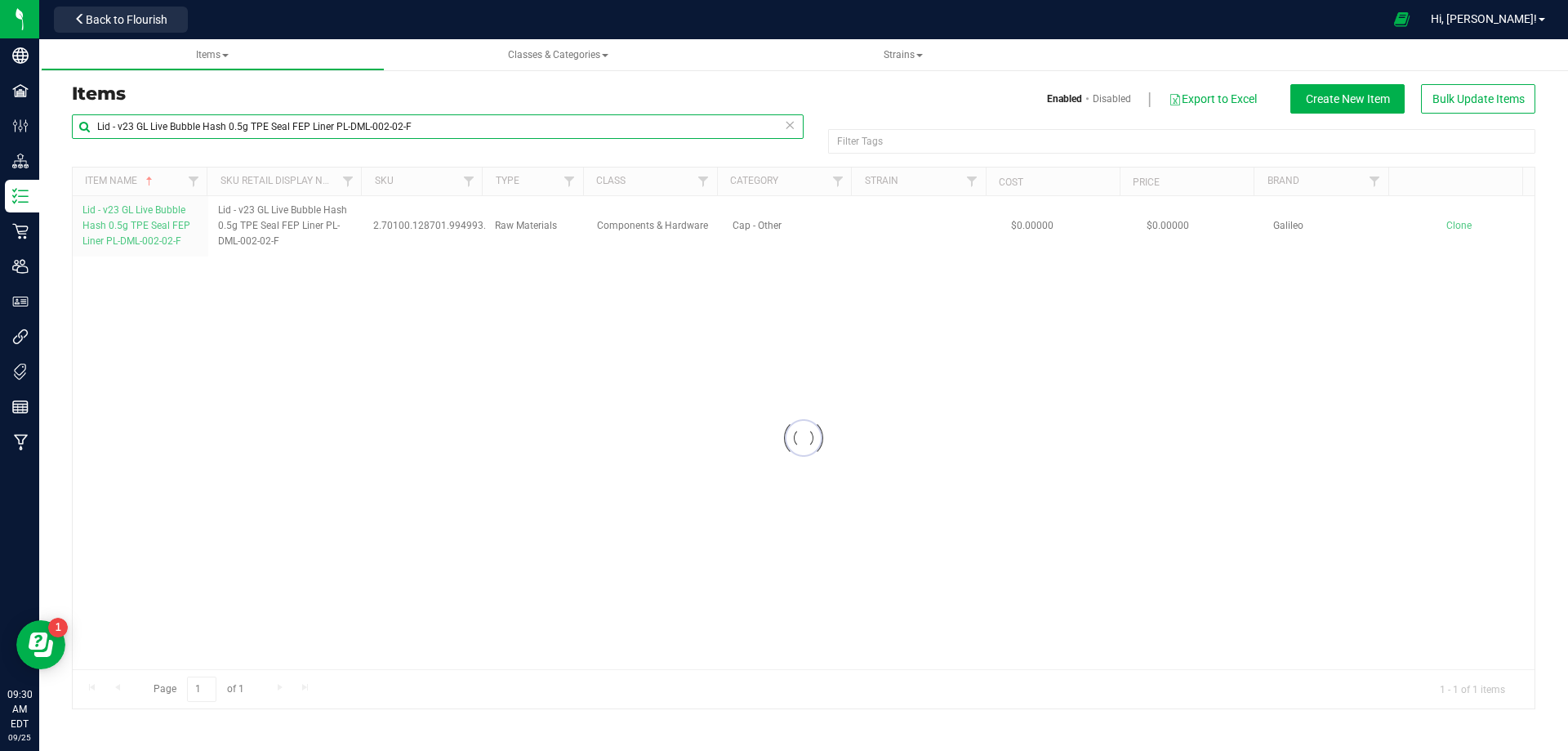
drag, startPoint x: 439, startPoint y: 120, endPoint x: -78, endPoint y: 127, distance: 517.0
click at [0, 127] on html "Company Facilities Configuration Distribution Inventory Retail Users User Roles…" at bounding box center [784, 376] width 1568 height 751
paste input "FL v24 GL Live Rosin 0.5g TPE Seal PL-DML-002-02"
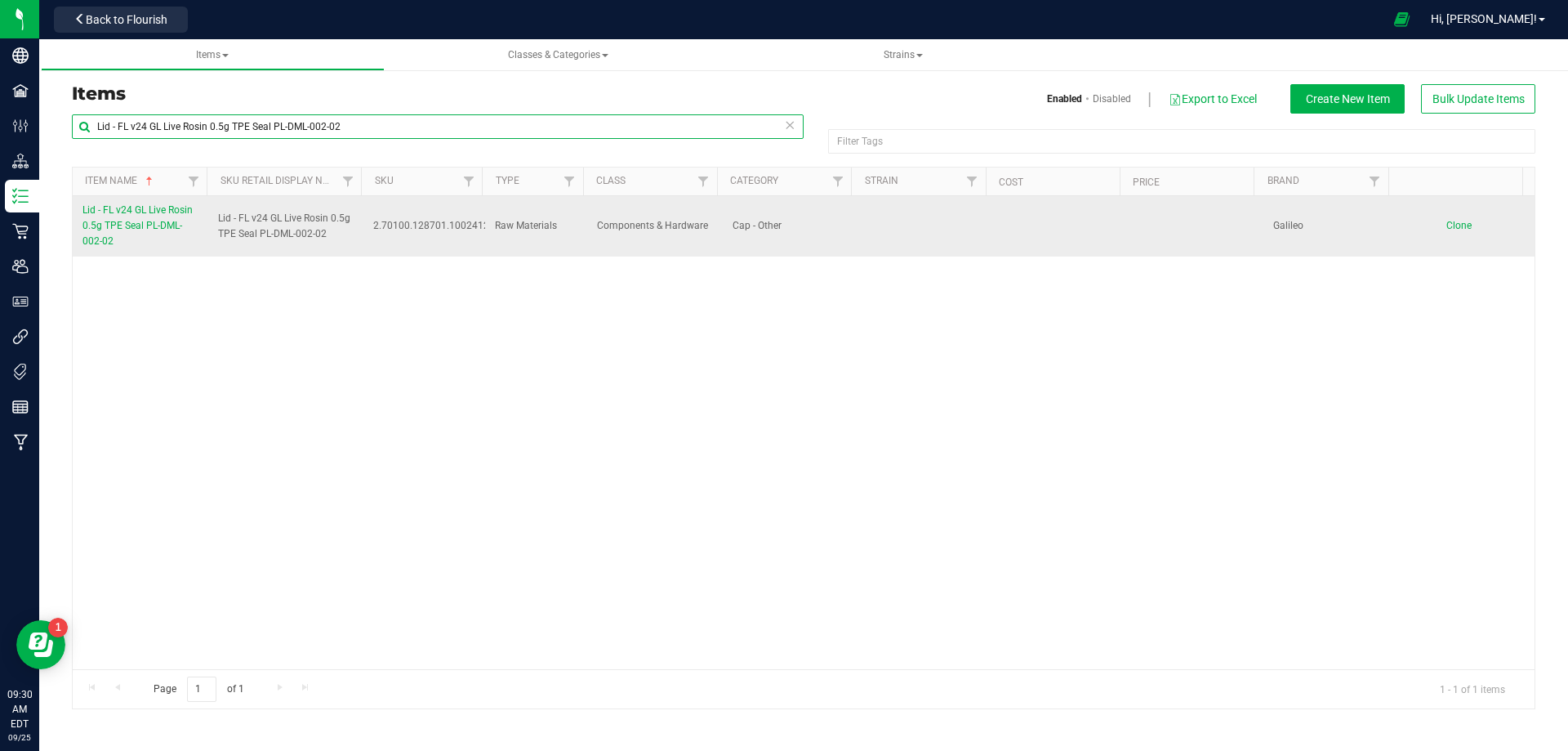
type input "Lid - FL v24 GL Live Rosin 0.5g TPE Seal PL-DML-002-02"
click at [159, 231] on span "Lid - FL v24 GL Live Rosin 0.5g TPE Seal PL-DML-002-02" at bounding box center [137, 225] width 110 height 42
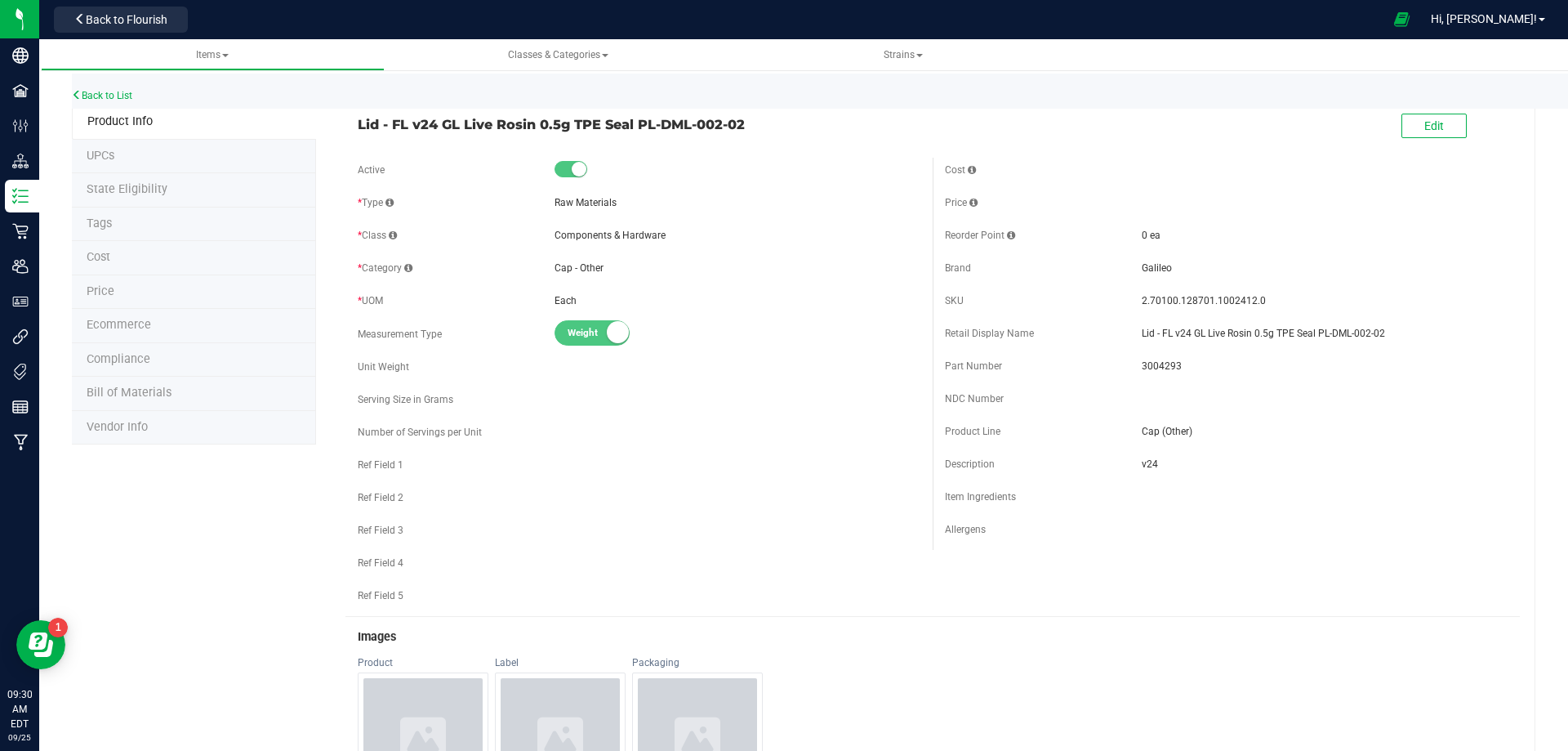
click at [1151, 364] on span "3004293" at bounding box center [1324, 365] width 366 height 14
drag, startPoint x: 1151, startPoint y: 364, endPoint x: 698, endPoint y: 389, distance: 453.7
click at [1150, 364] on span "3004293" at bounding box center [1324, 365] width 366 height 14
drag, startPoint x: 1265, startPoint y: 302, endPoint x: 1128, endPoint y: 291, distance: 137.4
click at [1128, 291] on div "SKU 2.70100.128701.1002412.0" at bounding box center [1226, 300] width 563 height 24
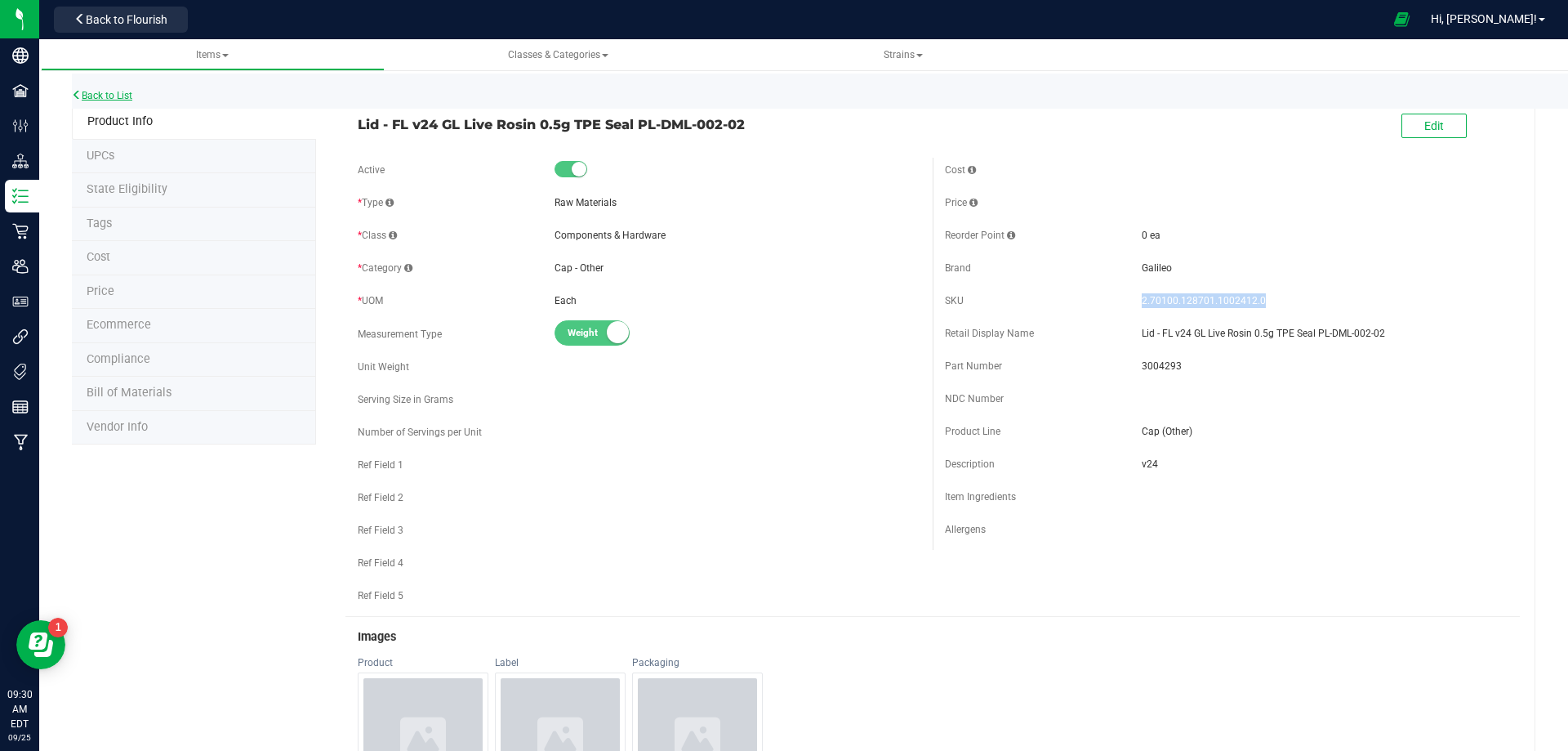
click at [121, 92] on link "Back to List" at bounding box center [102, 95] width 61 height 12
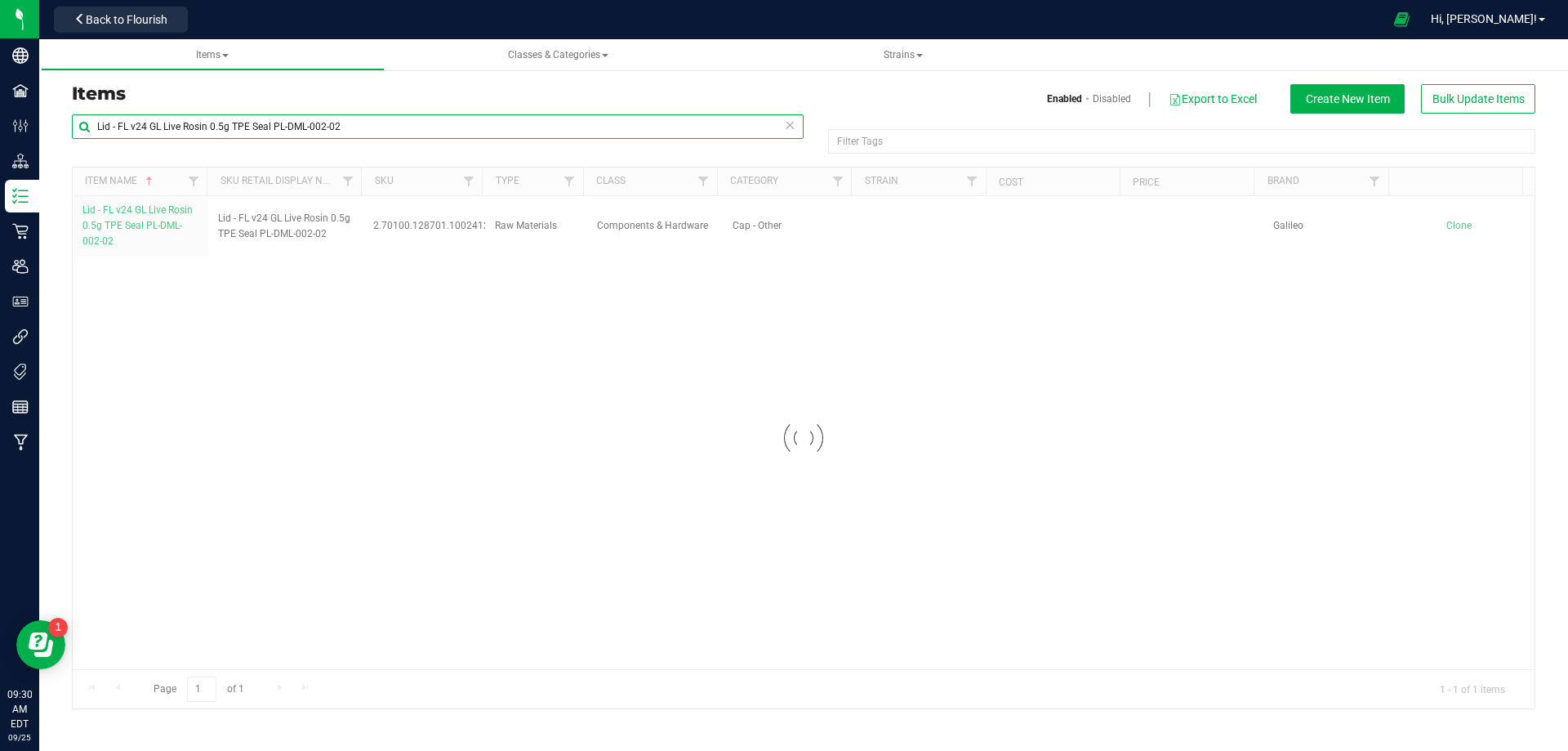
drag, startPoint x: 388, startPoint y: 127, endPoint x: -32, endPoint y: 152, distance: 420.7
click at [0, 152] on html "Company Facilities Configuration Distribution Inventory Retail Users User Roles…" at bounding box center [784, 376] width 1568 height 751
paste input "WGT - NON - LIVE ROSIN - AML - IND"
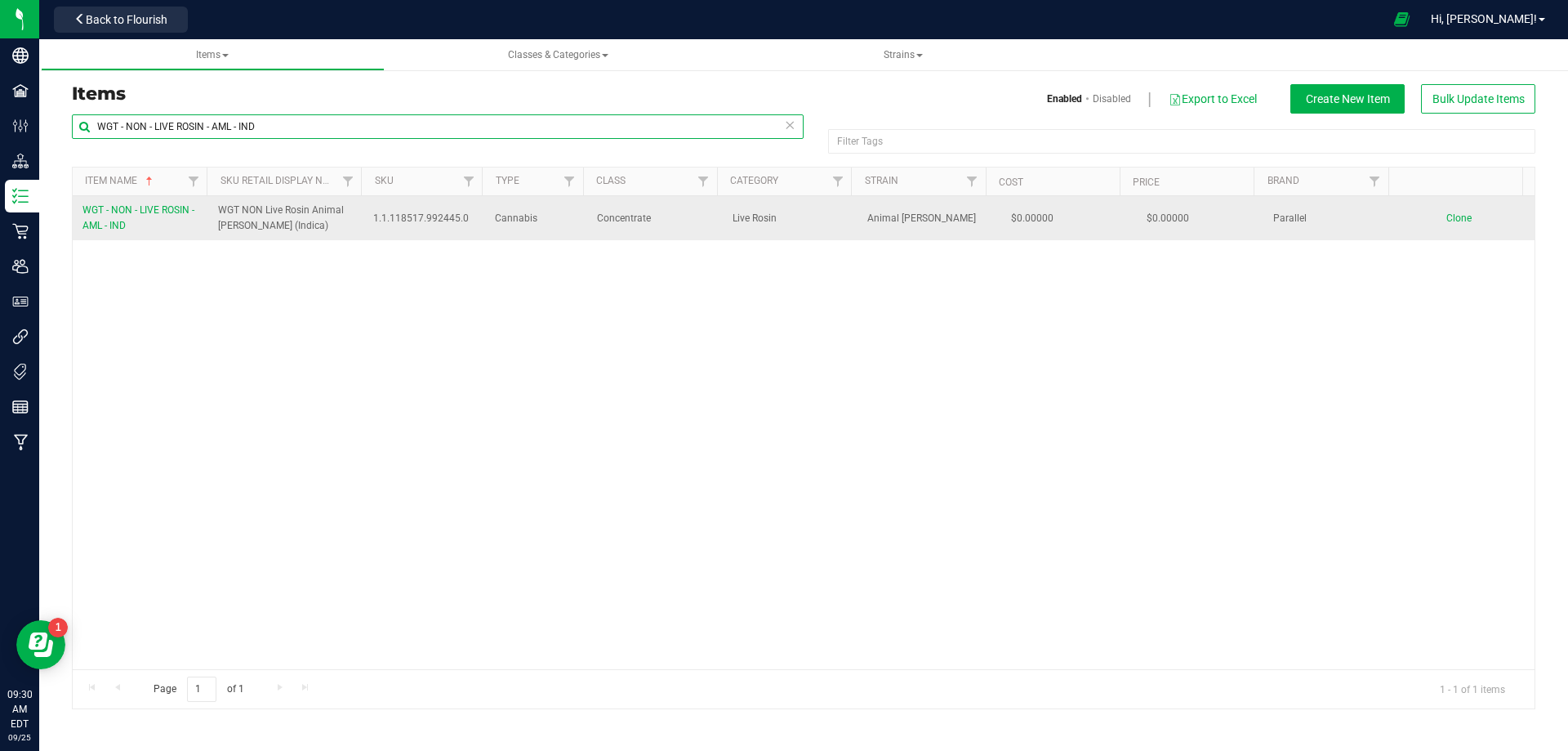
type input "WGT - NON - LIVE ROSIN - AML - IND"
click at [158, 222] on link "WGT - NON - LIVE ROSIN - AML - IND" at bounding box center [140, 218] width 116 height 31
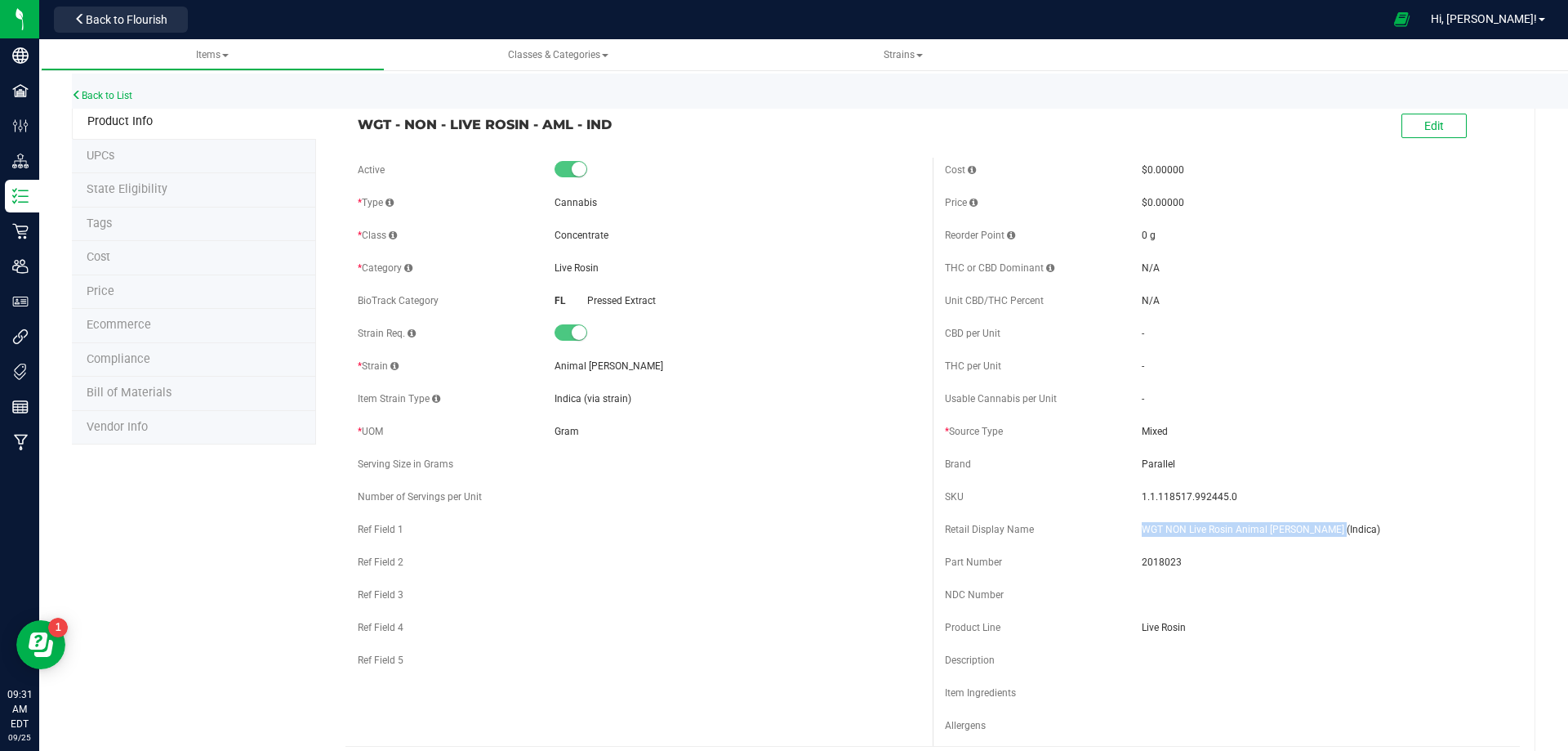
drag, startPoint x: 1322, startPoint y: 530, endPoint x: 1131, endPoint y: 528, distance: 191.0
click at [1131, 528] on div "Retail Display Name WGT NON Live Rosin Animal Larry (Indica)" at bounding box center [1226, 529] width 563 height 24
drag, startPoint x: 1235, startPoint y: 494, endPoint x: 1136, endPoint y: 492, distance: 99.0
click at [1141, 492] on span "1.1.118517.992445.0" at bounding box center [1324, 496] width 366 height 14
drag, startPoint x: 1214, startPoint y: 511, endPoint x: 1228, endPoint y: 505, distance: 15.2
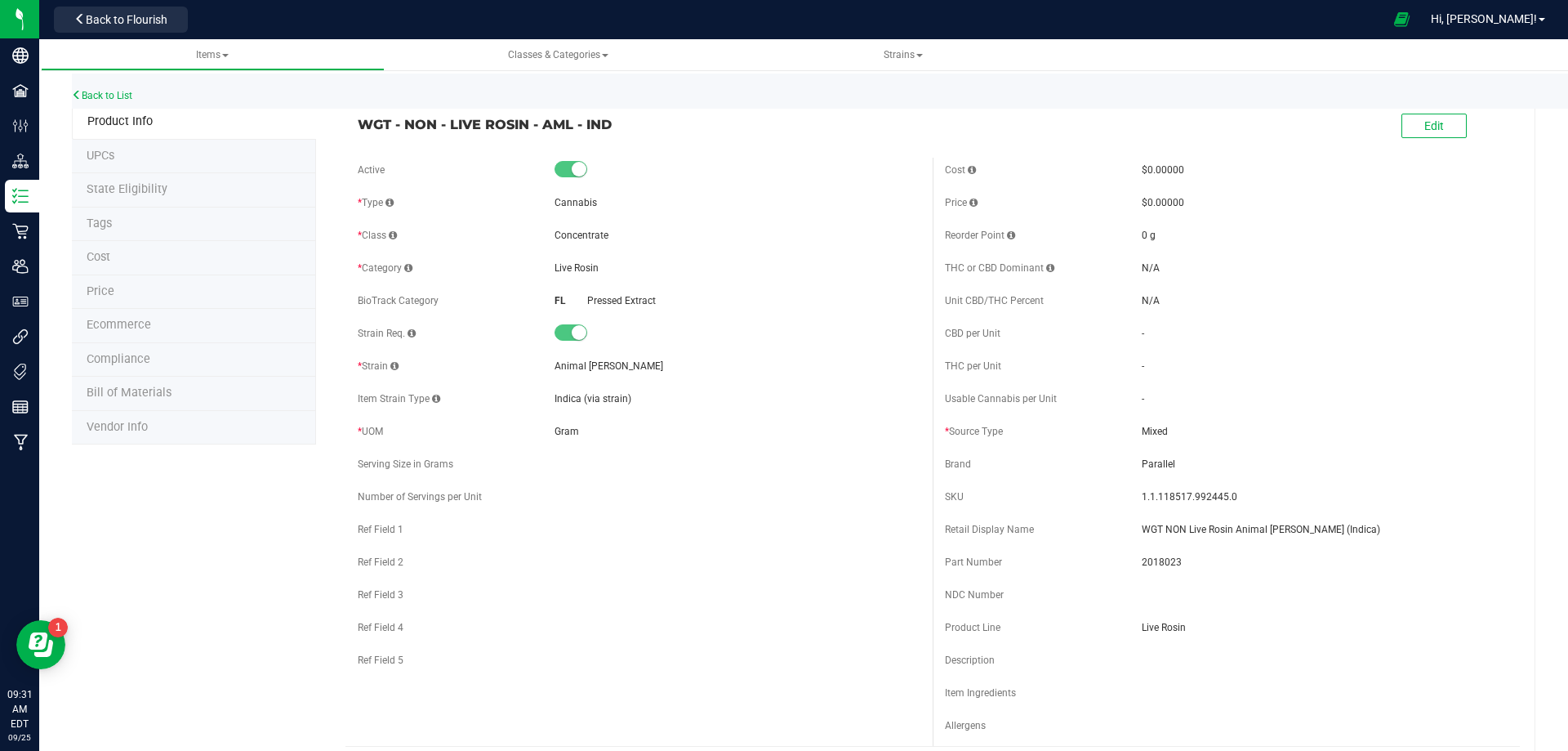
click at [1214, 511] on div "Cost $0.00000 Price $0.00000 Reorder Point 0 g THC or CBD Dominant" at bounding box center [1226, 451] width 587 height 588
drag, startPoint x: 1225, startPoint y: 499, endPoint x: 1130, endPoint y: 494, distance: 95.1
click at [1130, 494] on div "SKU 1.1.118517.992445.0" at bounding box center [1226, 496] width 563 height 24
click at [1153, 563] on span "2018023" at bounding box center [1324, 561] width 366 height 14
click at [1151, 563] on span "2018023" at bounding box center [1324, 561] width 366 height 14
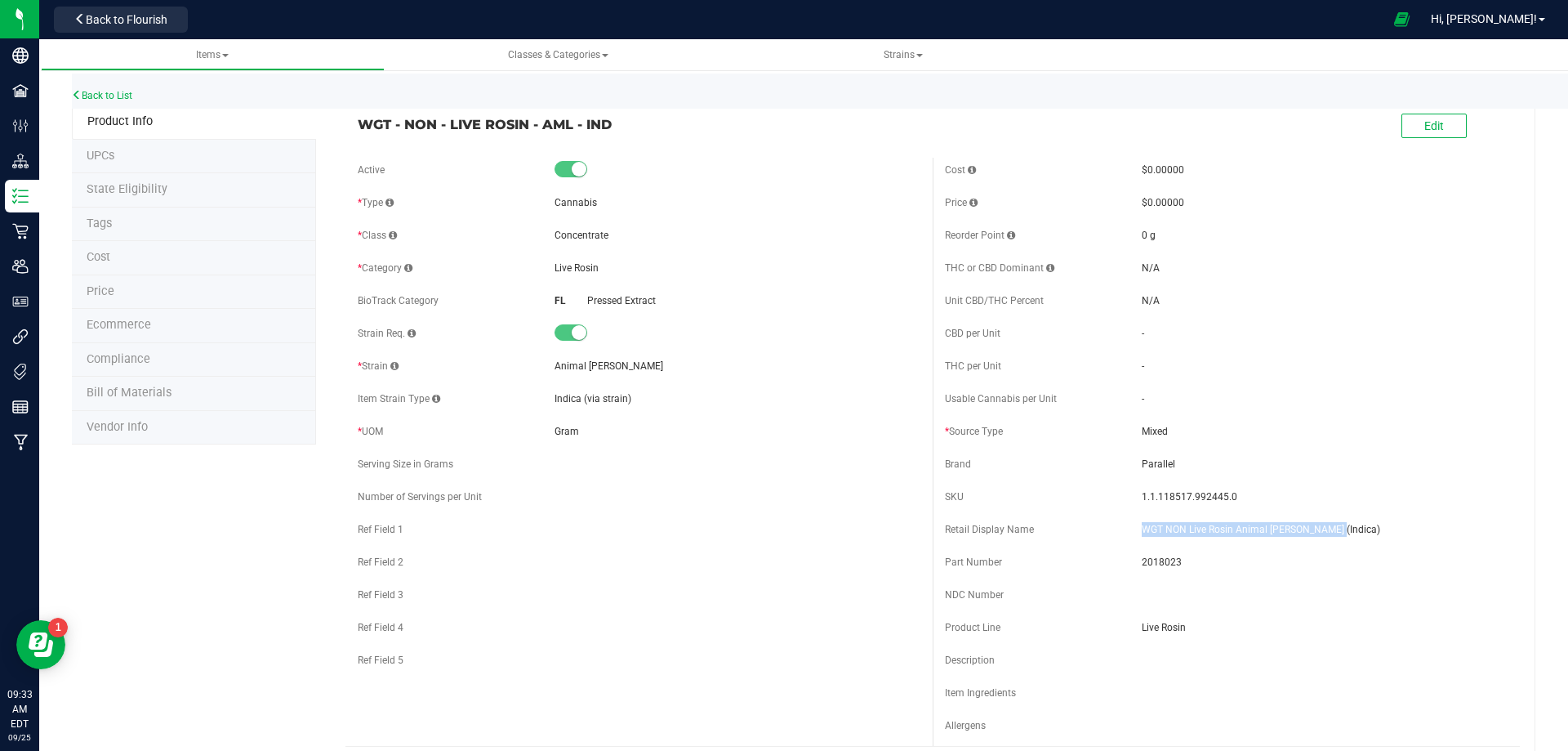
drag, startPoint x: 1336, startPoint y: 530, endPoint x: 1104, endPoint y: 532, distance: 232.0
click at [1141, 524] on span "WGT NON Live Rosin Animal [PERSON_NAME] (Indica)" at bounding box center [1324, 529] width 366 height 14
click at [105, 89] on div "Back to List" at bounding box center [855, 91] width 1568 height 35
click at [104, 92] on link "Back to List" at bounding box center [102, 95] width 61 height 12
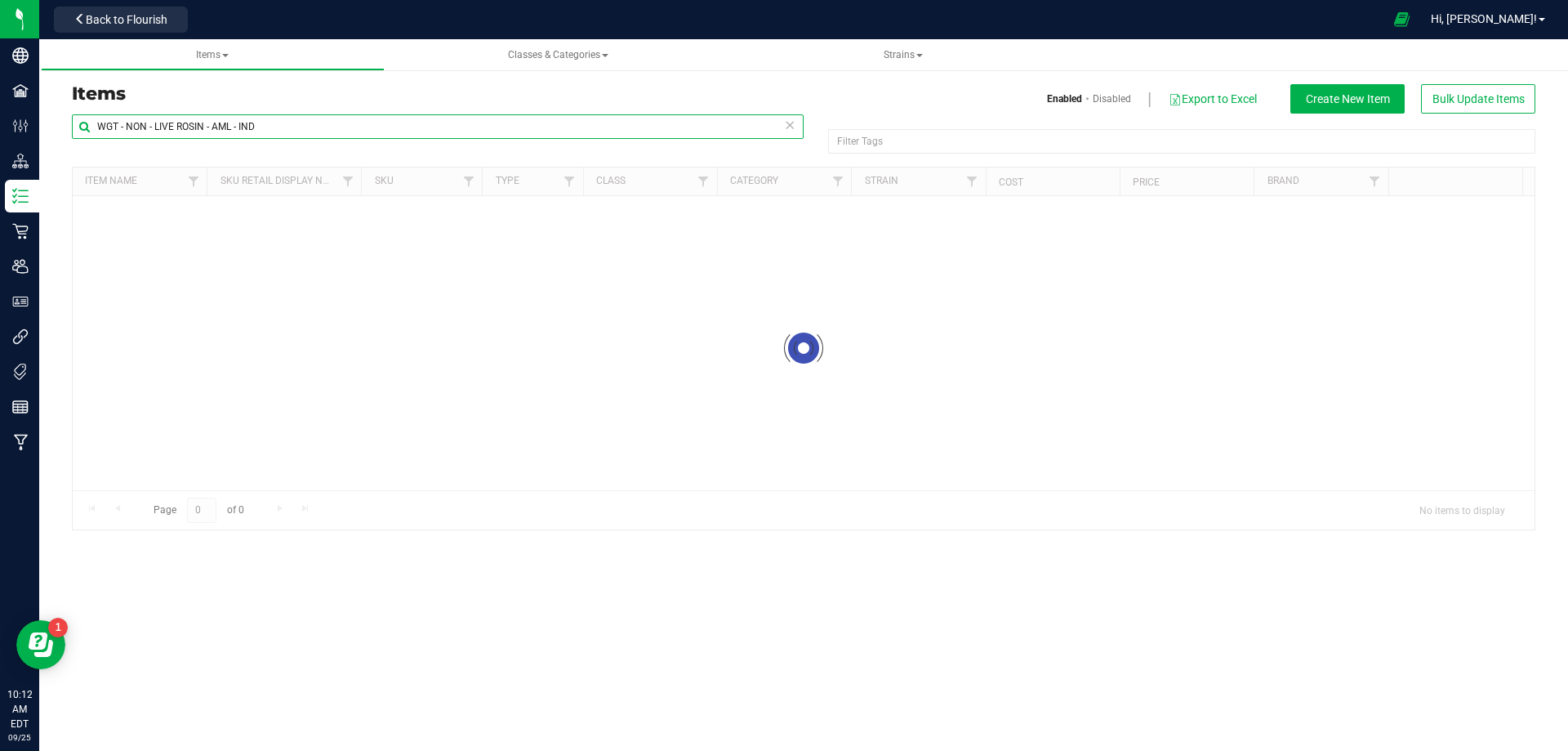
drag, startPoint x: 244, startPoint y: 134, endPoint x: -50, endPoint y: 141, distance: 294.1
click at [0, 141] on html "Company Facilities Configuration Distribution Inventory Retail Users User Roles…" at bounding box center [784, 376] width 1568 height 751
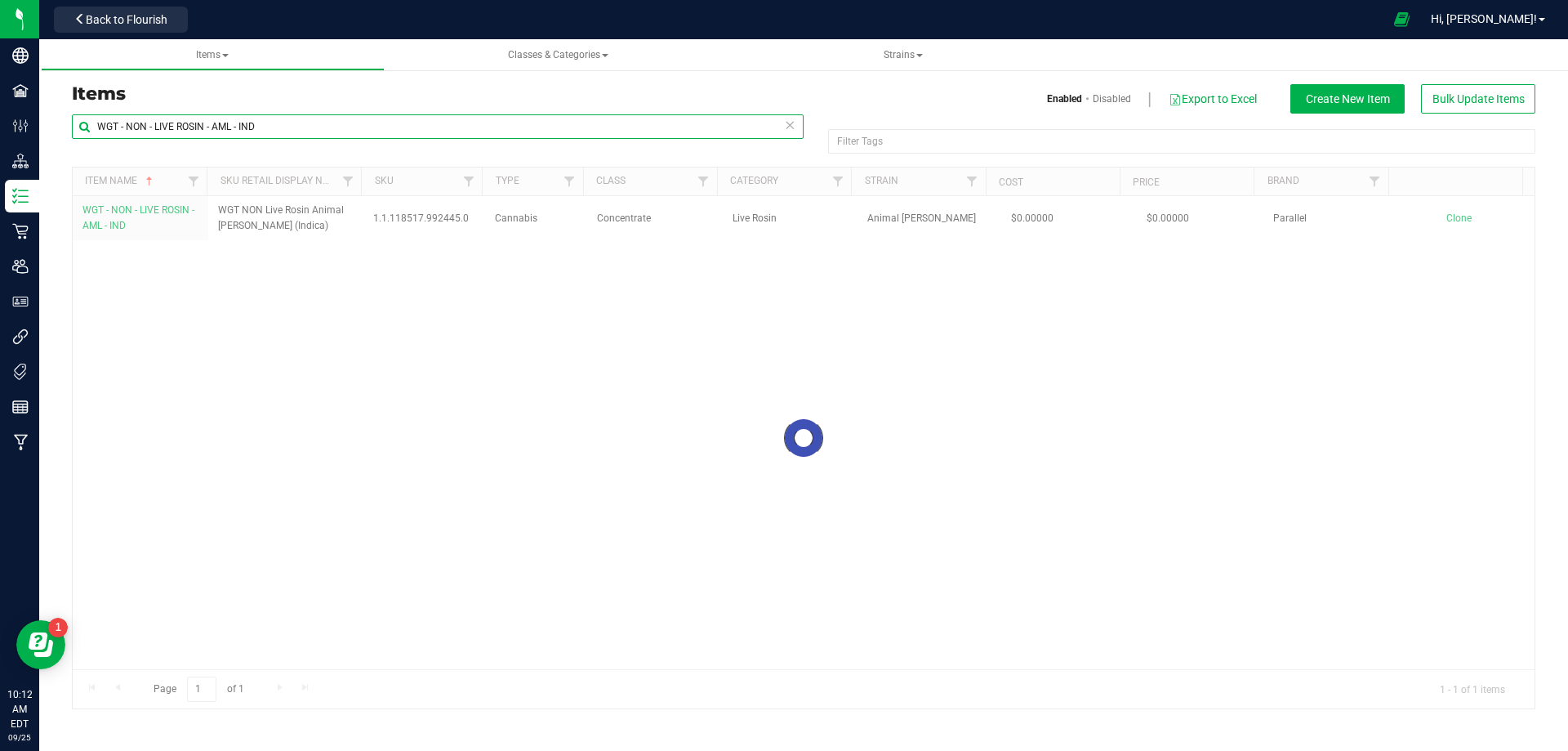
paste input "FLOWER - GROUND"
type input "WGT - FLOWER - GROUND - AML - IND"
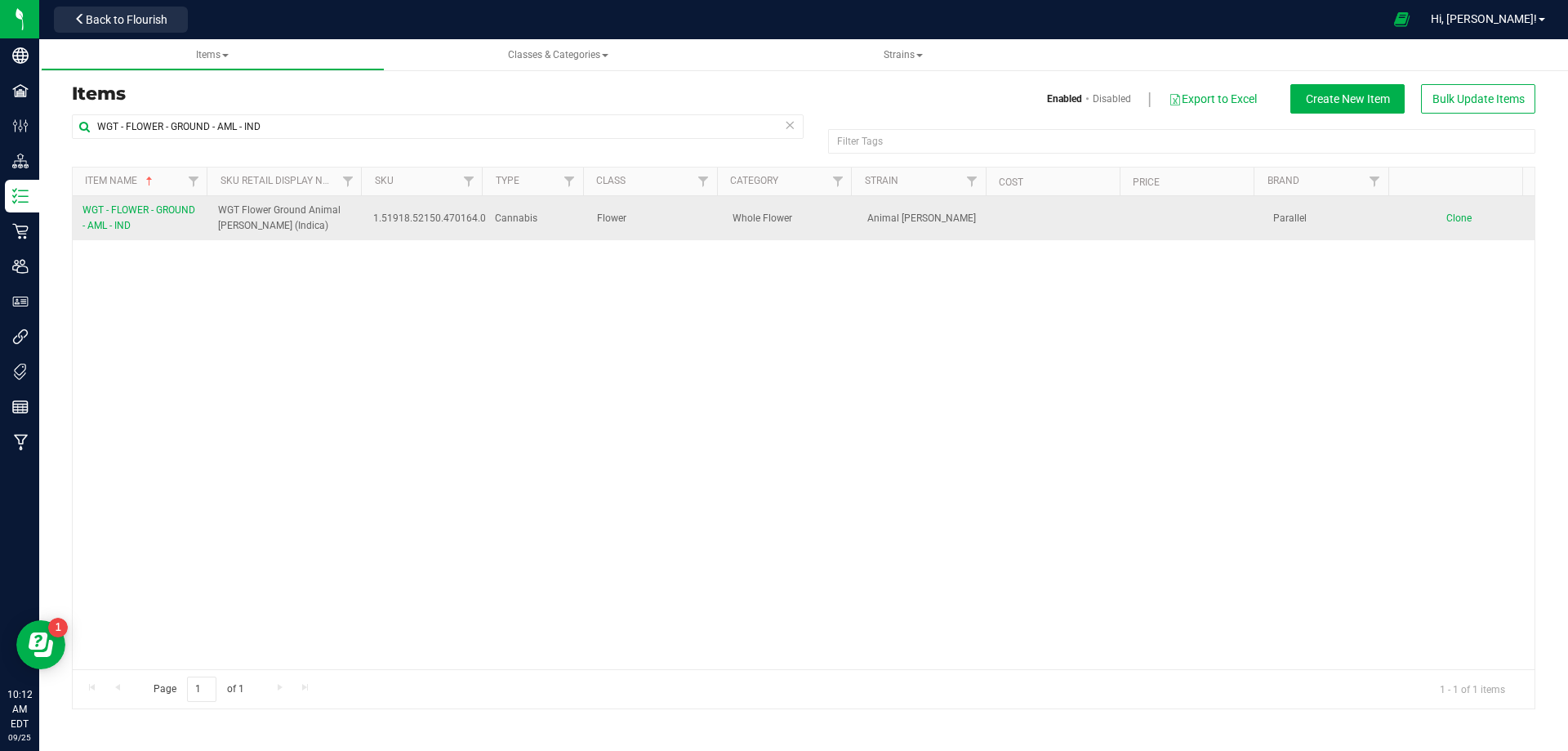
drag, startPoint x: 166, startPoint y: 224, endPoint x: 855, endPoint y: 388, distance: 708.2
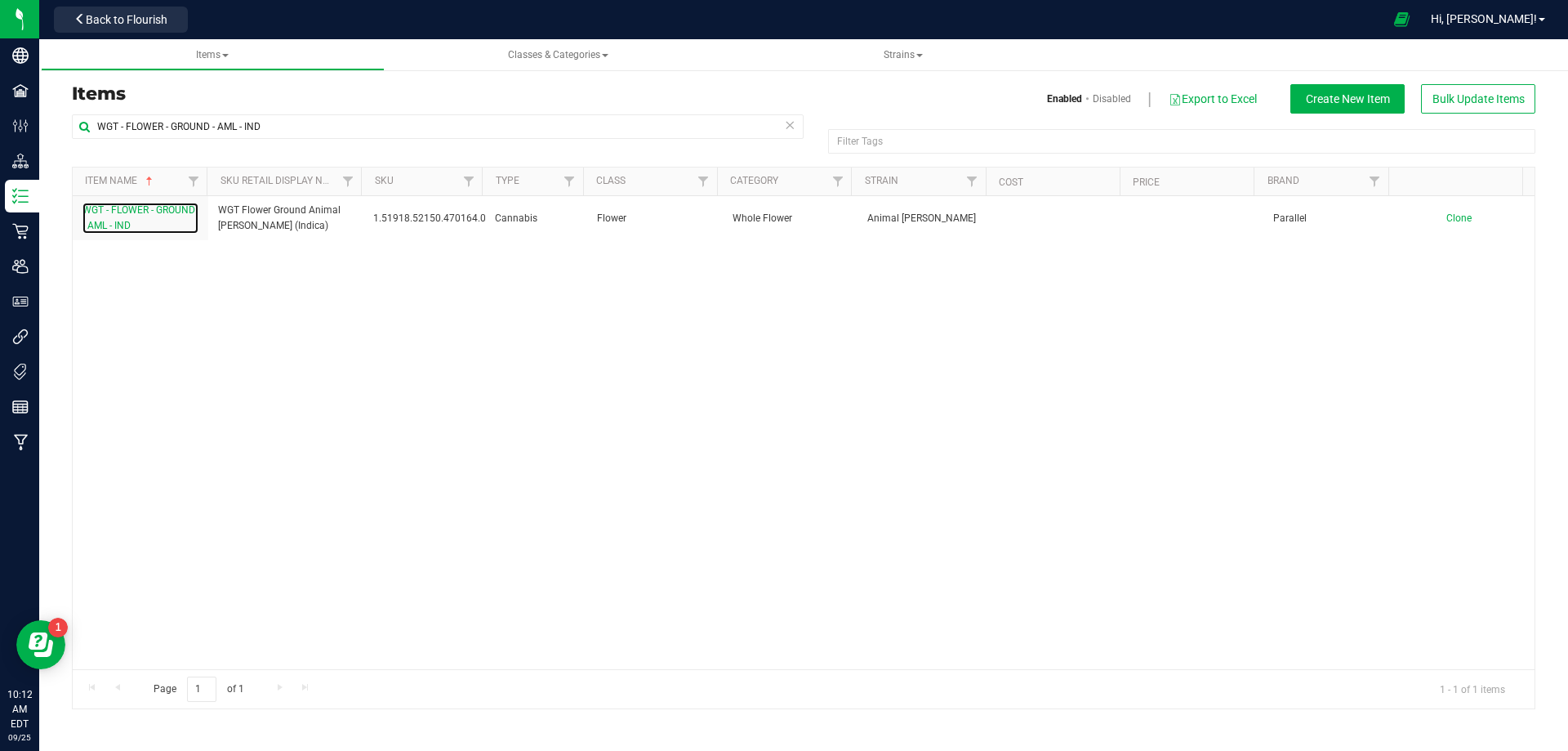
click at [166, 224] on link "WGT - FLOWER - GROUND - AML - IND" at bounding box center [140, 218] width 116 height 31
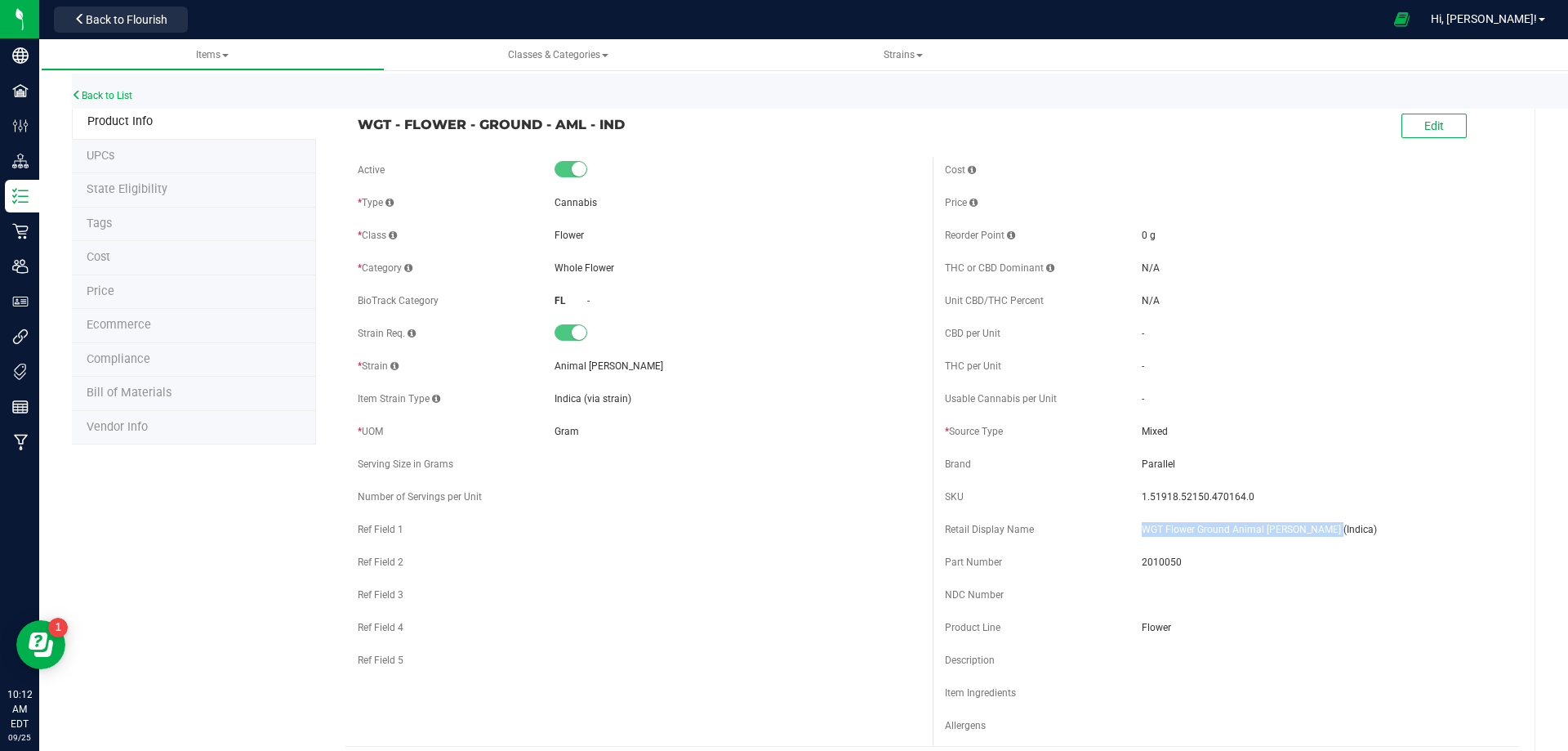
drag, startPoint x: 1269, startPoint y: 531, endPoint x: 1129, endPoint y: 524, distance: 140.2
click at [1136, 521] on div "Retail Display Name WGT Flower Ground Animal Larry (Indica)" at bounding box center [1226, 529] width 563 height 24
click at [1156, 566] on span "2010050" at bounding box center [1324, 561] width 366 height 14
drag, startPoint x: 1156, startPoint y: 566, endPoint x: 1136, endPoint y: 566, distance: 20.0
click at [1156, 566] on span "2010050" at bounding box center [1324, 561] width 366 height 14
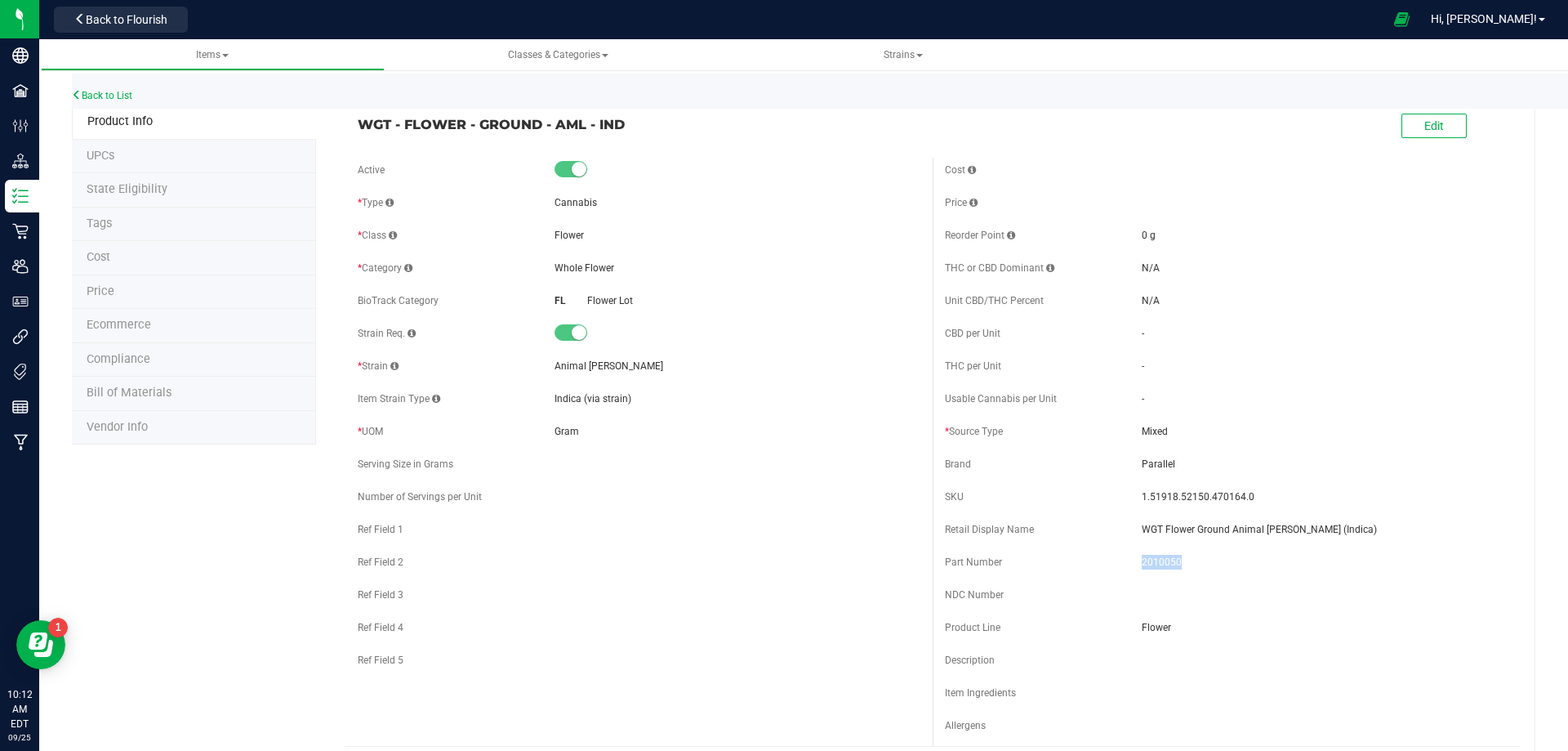
copy span "2010050"
drag, startPoint x: 1249, startPoint y: 489, endPoint x: 1131, endPoint y: 496, distance: 118.2
click at [1131, 496] on div "SKU 1.51918.52150.470164.0" at bounding box center [1226, 496] width 563 height 24
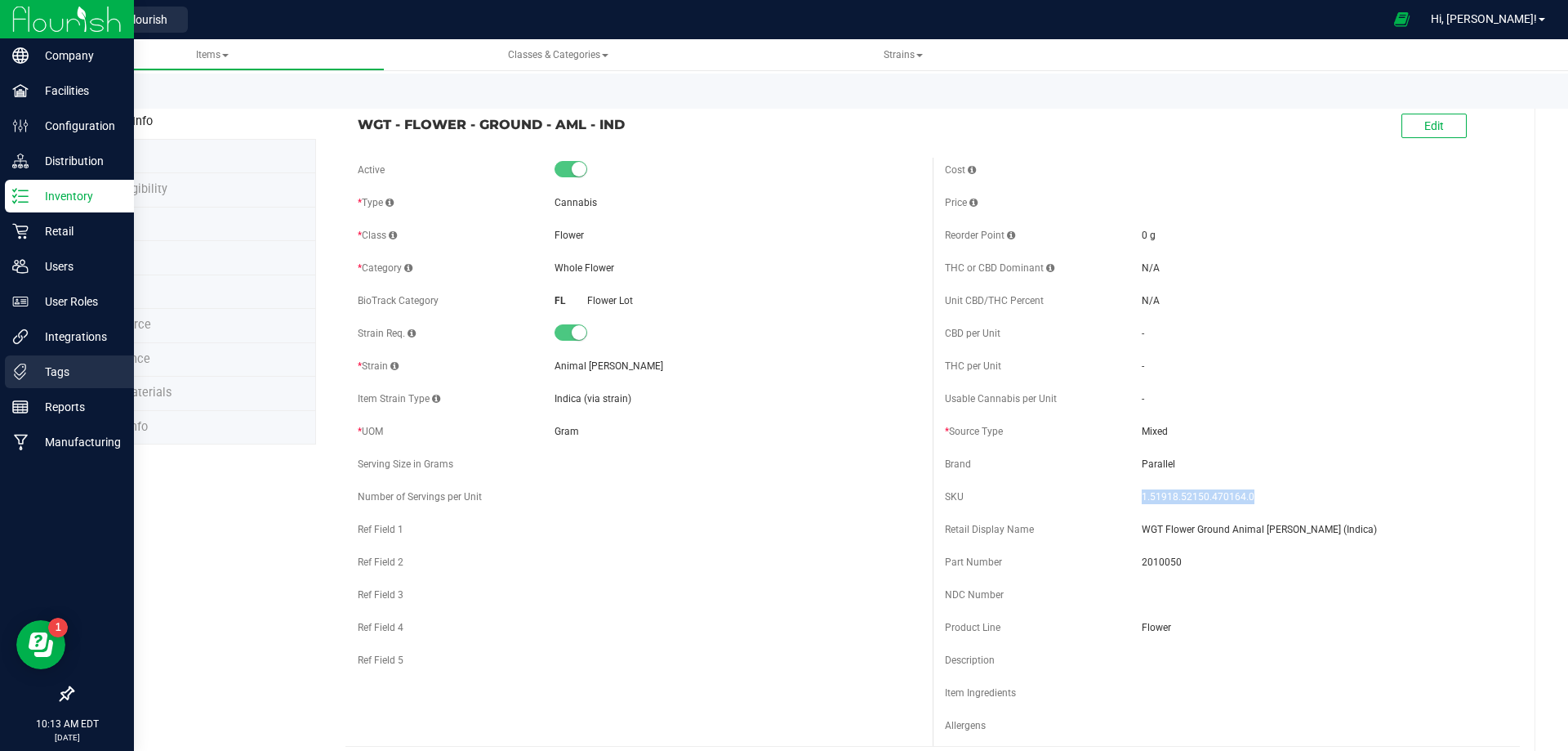
copy div "1.51918.52150.470164.0"
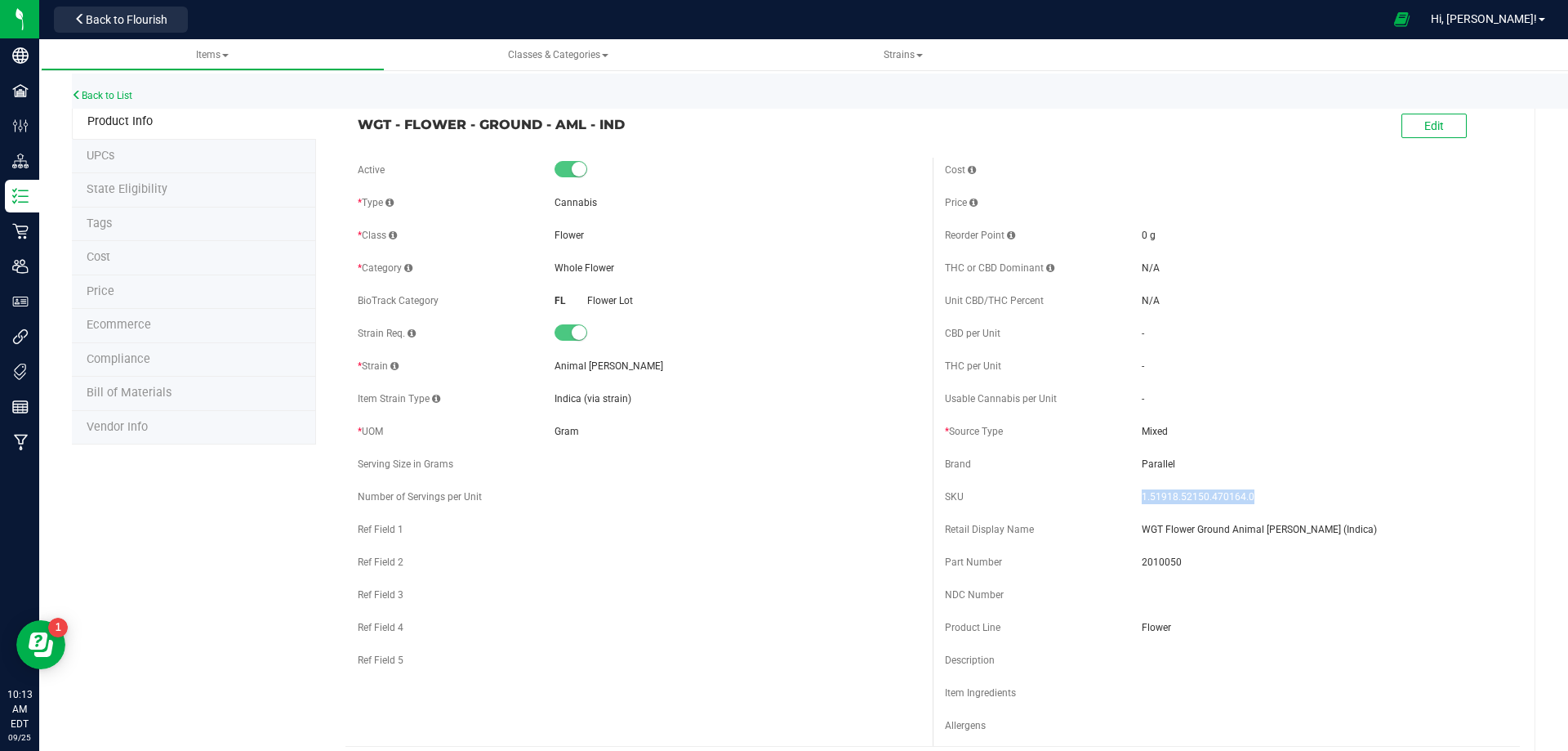
drag, startPoint x: 633, startPoint y: 122, endPoint x: 360, endPoint y: 124, distance: 273.0
click at [360, 124] on span "WGT - FLOWER - GROUND - AML - IND" at bounding box center [639, 124] width 563 height 19
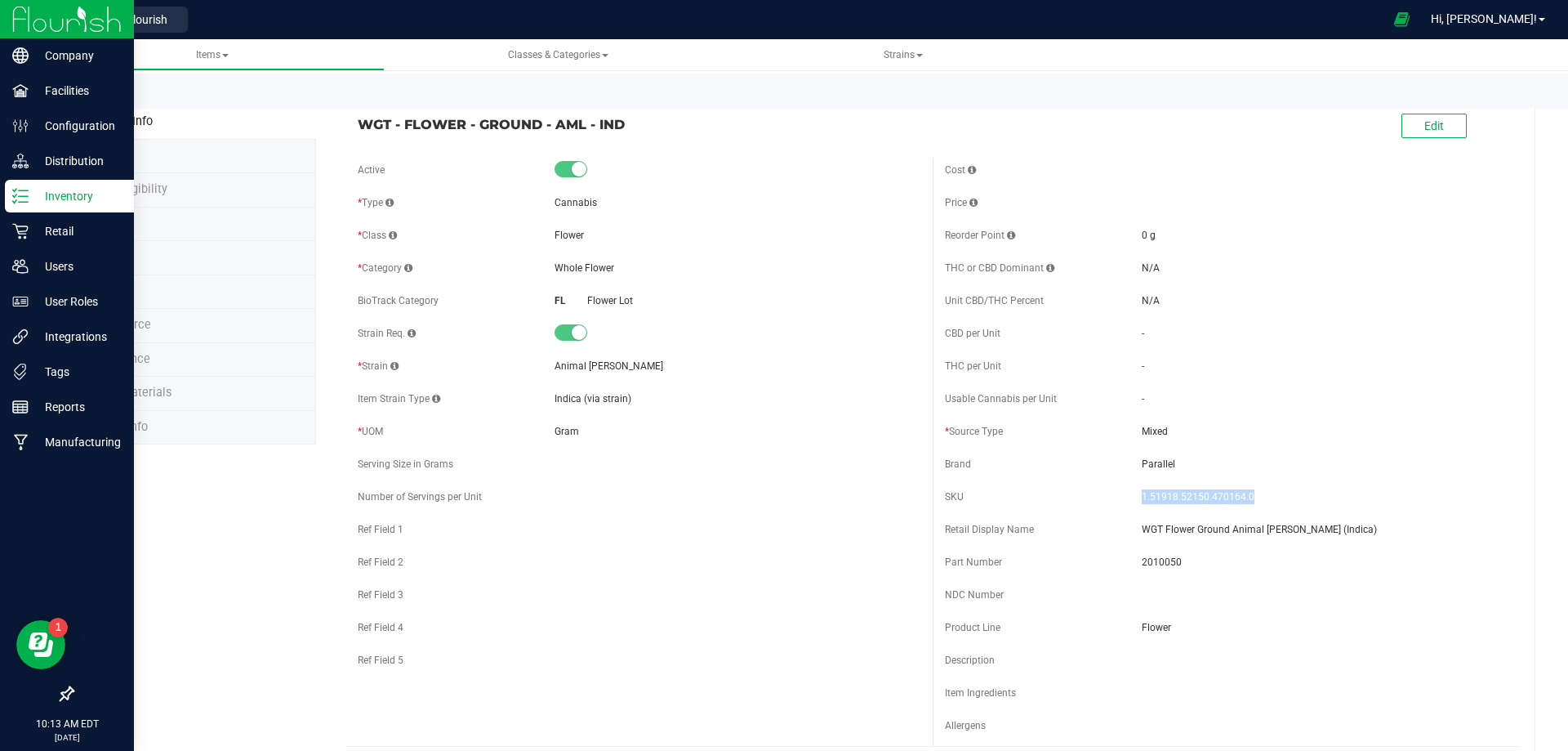
copy span "WGT - FLOWER - GROUND - AML - IND"
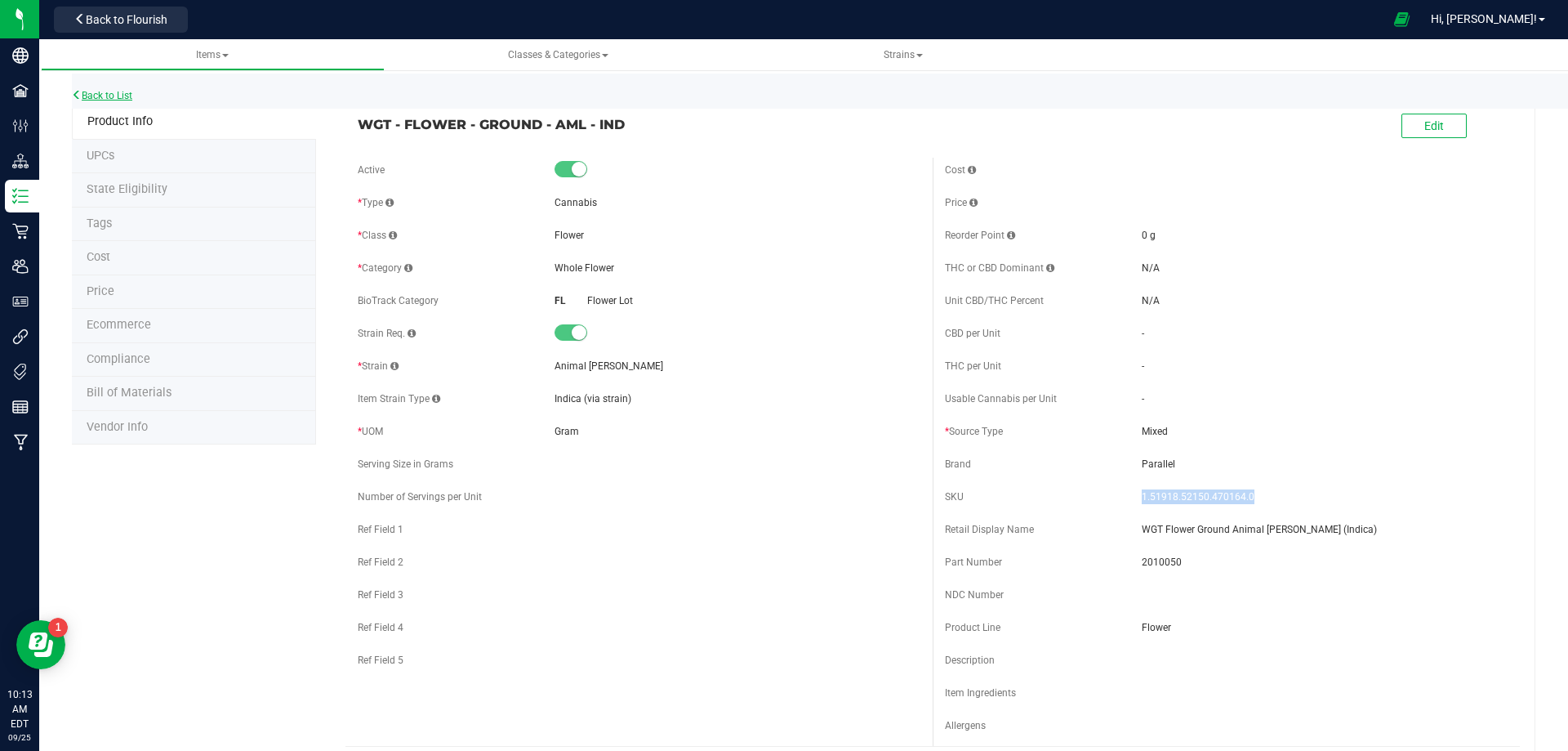
click at [120, 97] on link "Back to List" at bounding box center [102, 95] width 61 height 12
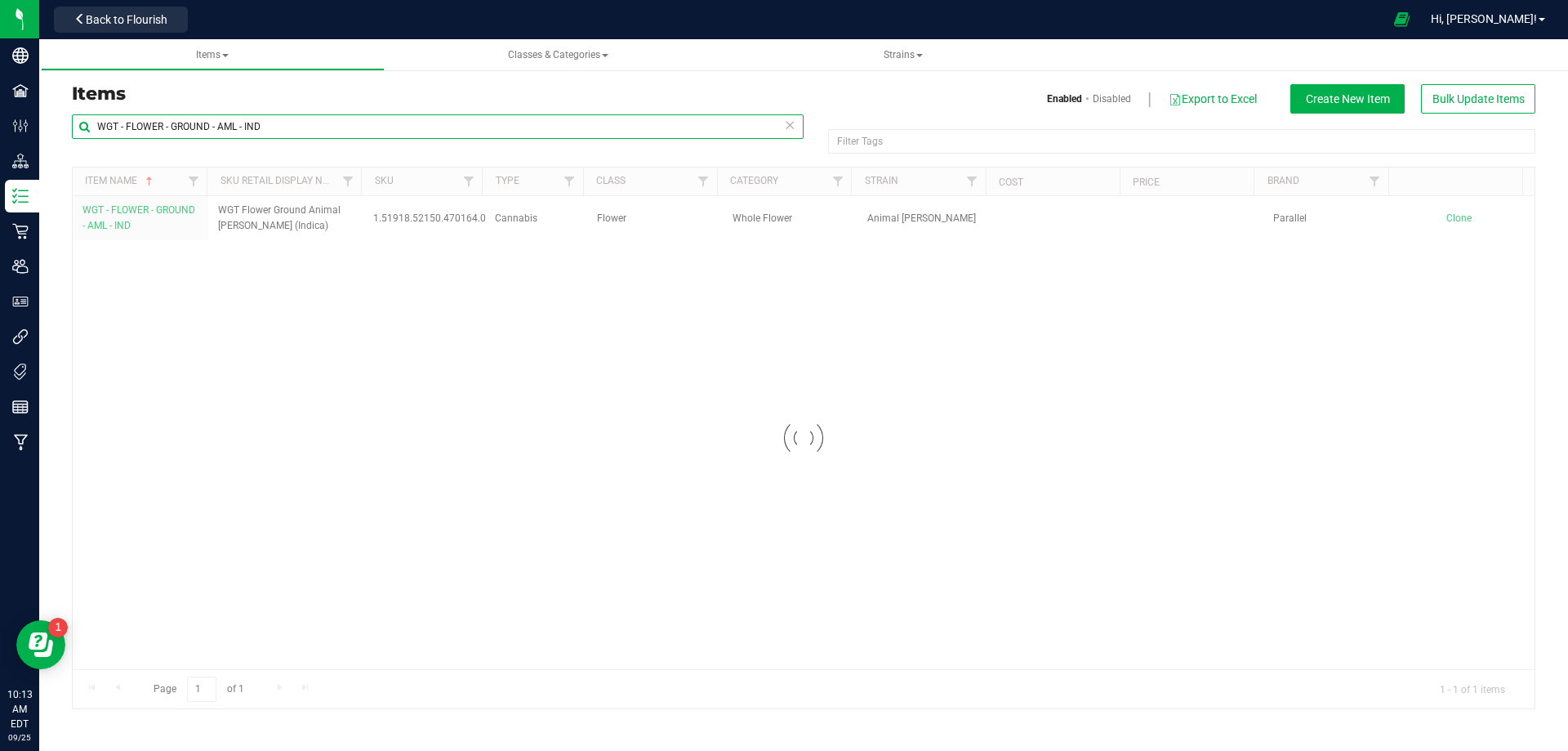
drag, startPoint x: 257, startPoint y: 130, endPoint x: -63, endPoint y: 110, distance: 320.6
click at [0, 110] on html "Company Facilities Configuration Distribution Inventory Retail Users User Roles…" at bounding box center [784, 376] width 1568 height 751
paste input "Calyx 25D White Unbranded Lid"
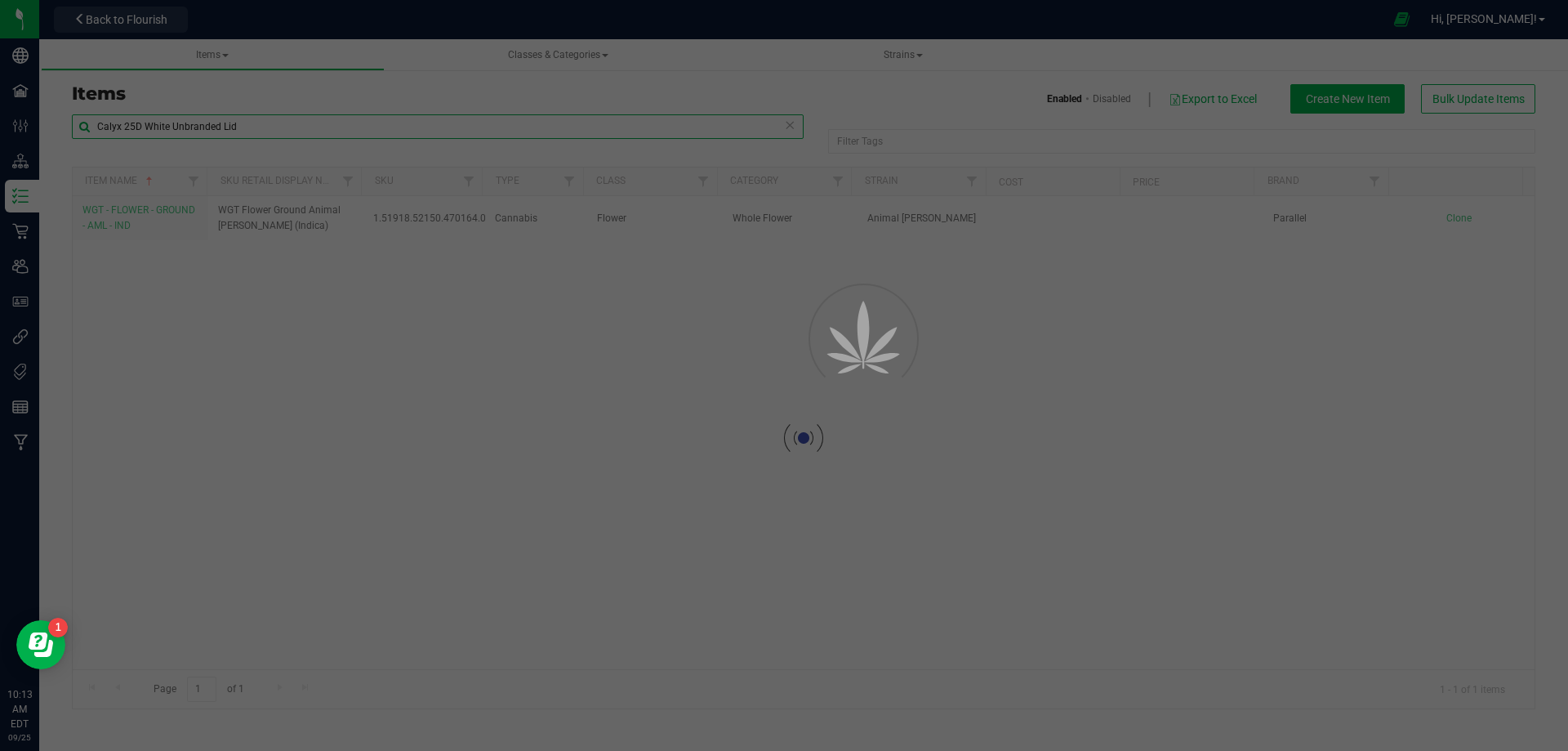
type input "Calyx 25D White Unbranded Lid"
click at [116, 209] on div at bounding box center [803, 437] width 1462 height 541
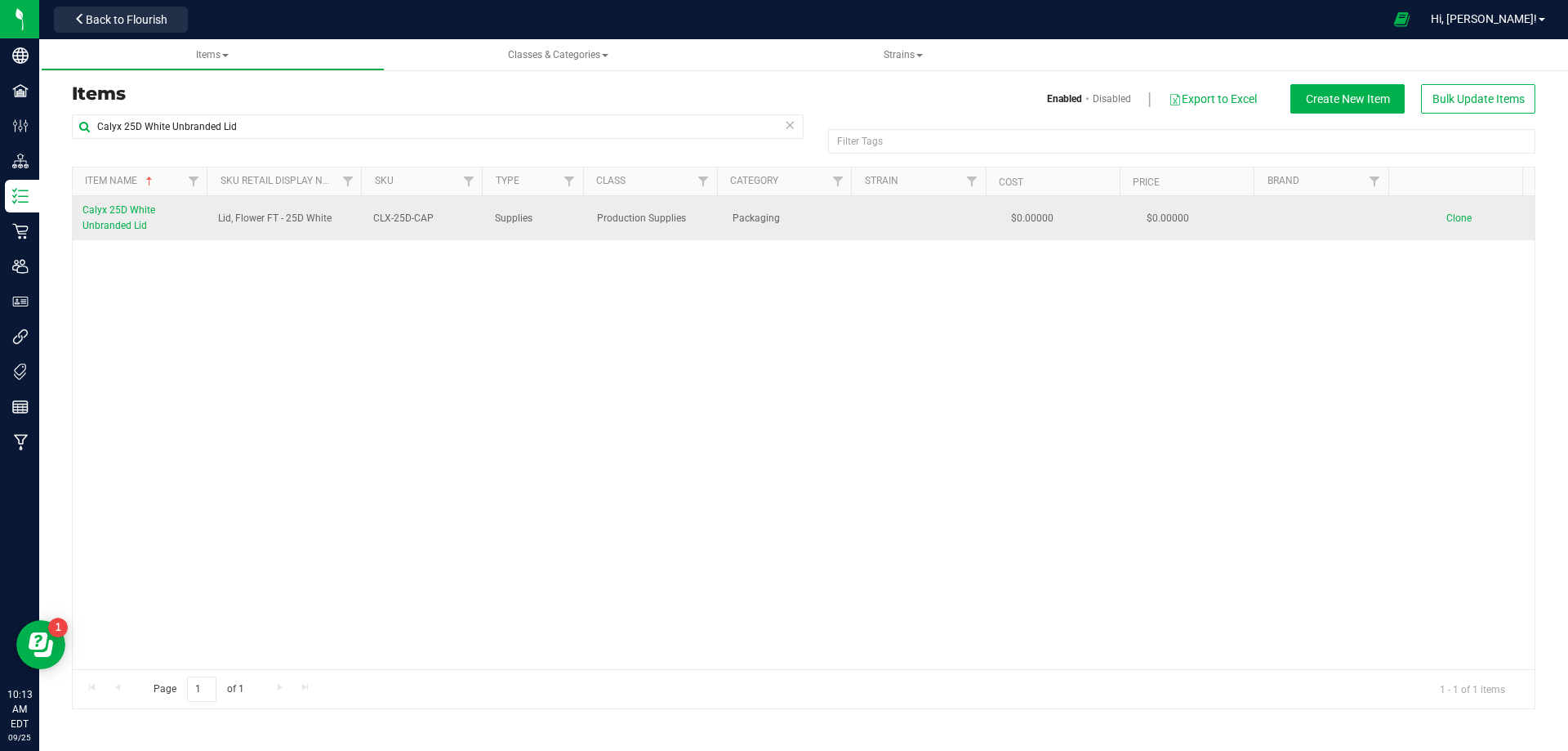
click at [120, 218] on link "Calyx 25D White Unbranded Lid" at bounding box center [140, 218] width 116 height 31
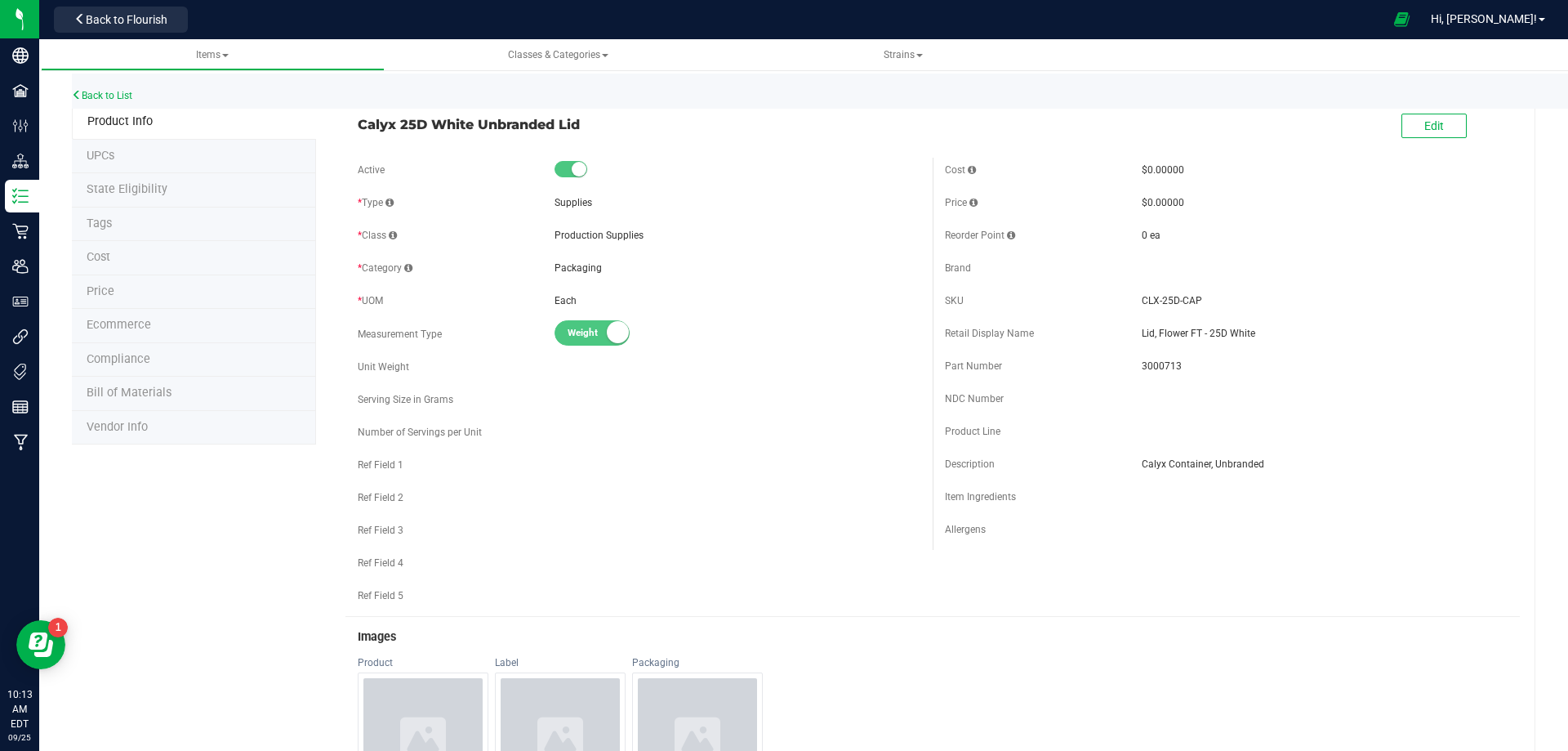
click at [1254, 334] on span "Lid, Flower FT - 25D White" at bounding box center [1324, 332] width 366 height 14
drag, startPoint x: 1156, startPoint y: 375, endPoint x: 1130, endPoint y: 376, distance: 26.0
click at [1130, 376] on div "Part Number 3000713" at bounding box center [1226, 365] width 563 height 24
copy div "3000713"
drag, startPoint x: 1208, startPoint y: 300, endPoint x: 683, endPoint y: 306, distance: 525.0
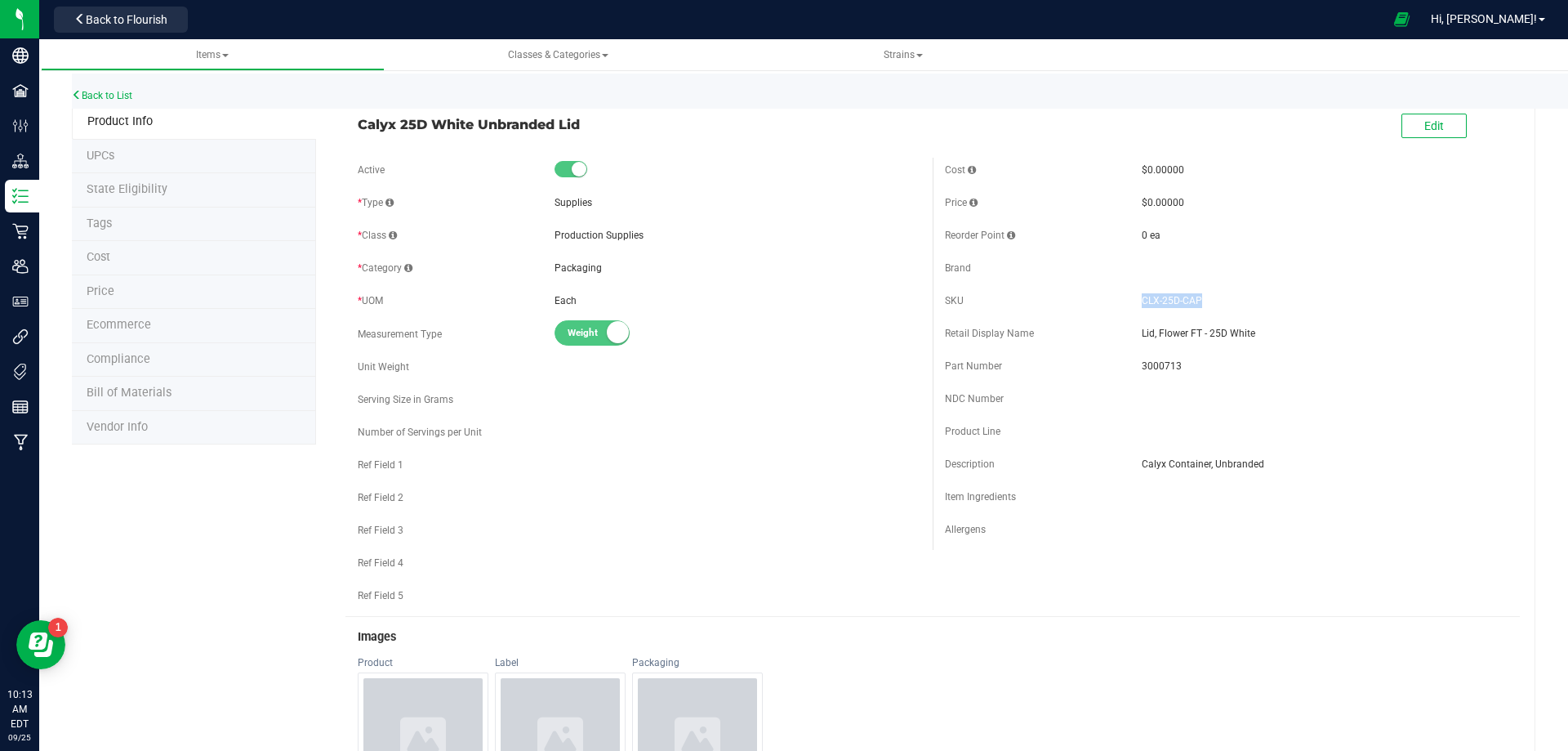
click at [1132, 302] on div "SKU CLX-25D-CAP" at bounding box center [1226, 300] width 563 height 24
copy div "CLX-25D-CAP"
click at [110, 94] on link "Back to List" at bounding box center [102, 95] width 61 height 12
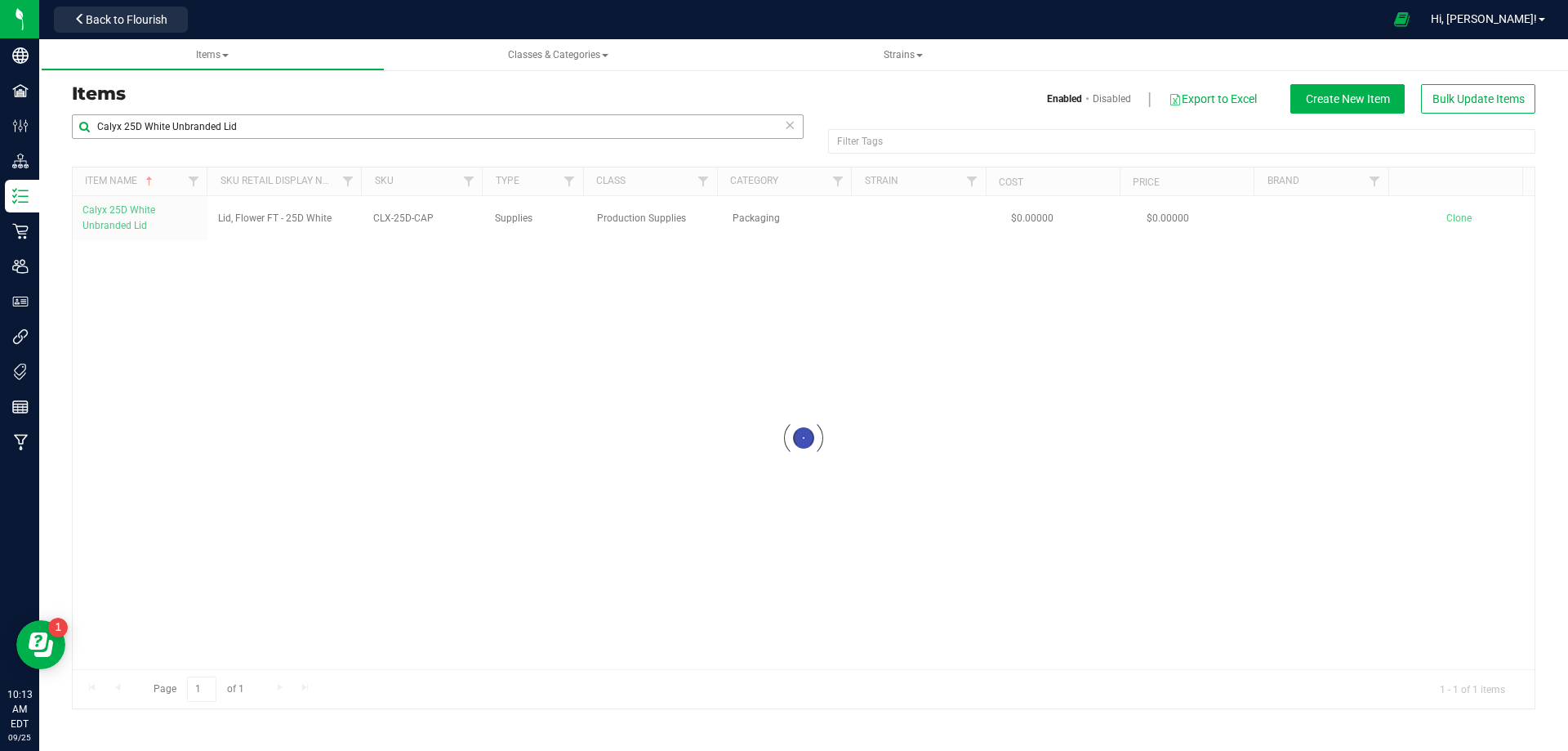
drag, startPoint x: 258, startPoint y: 117, endPoint x: 236, endPoint y: 130, distance: 25.6
click at [236, 130] on div "Items Enabled Disabled Export to Excel Create New Item Bulk Update Items Calyx …" at bounding box center [804, 397] width 1488 height 625
drag, startPoint x: 261, startPoint y: 120, endPoint x: 68, endPoint y: 174, distance: 200.4
click at [0, 116] on html "Company Facilities Configuration Distribution Inventory Retail Users User Roles…" at bounding box center [784, 376] width 1568 height 751
paste input "Container"
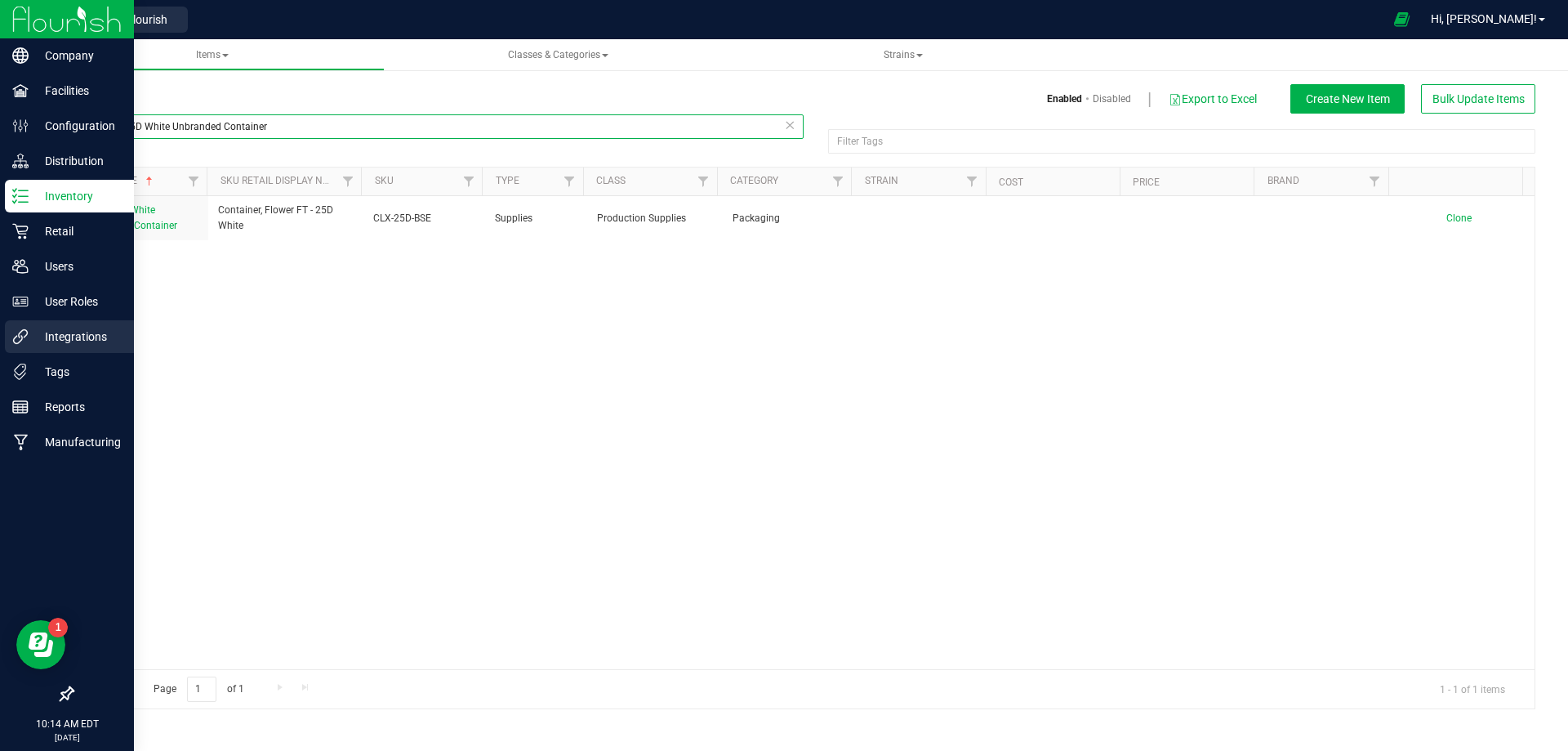
type input "Calyx 25D White Unbranded Container"
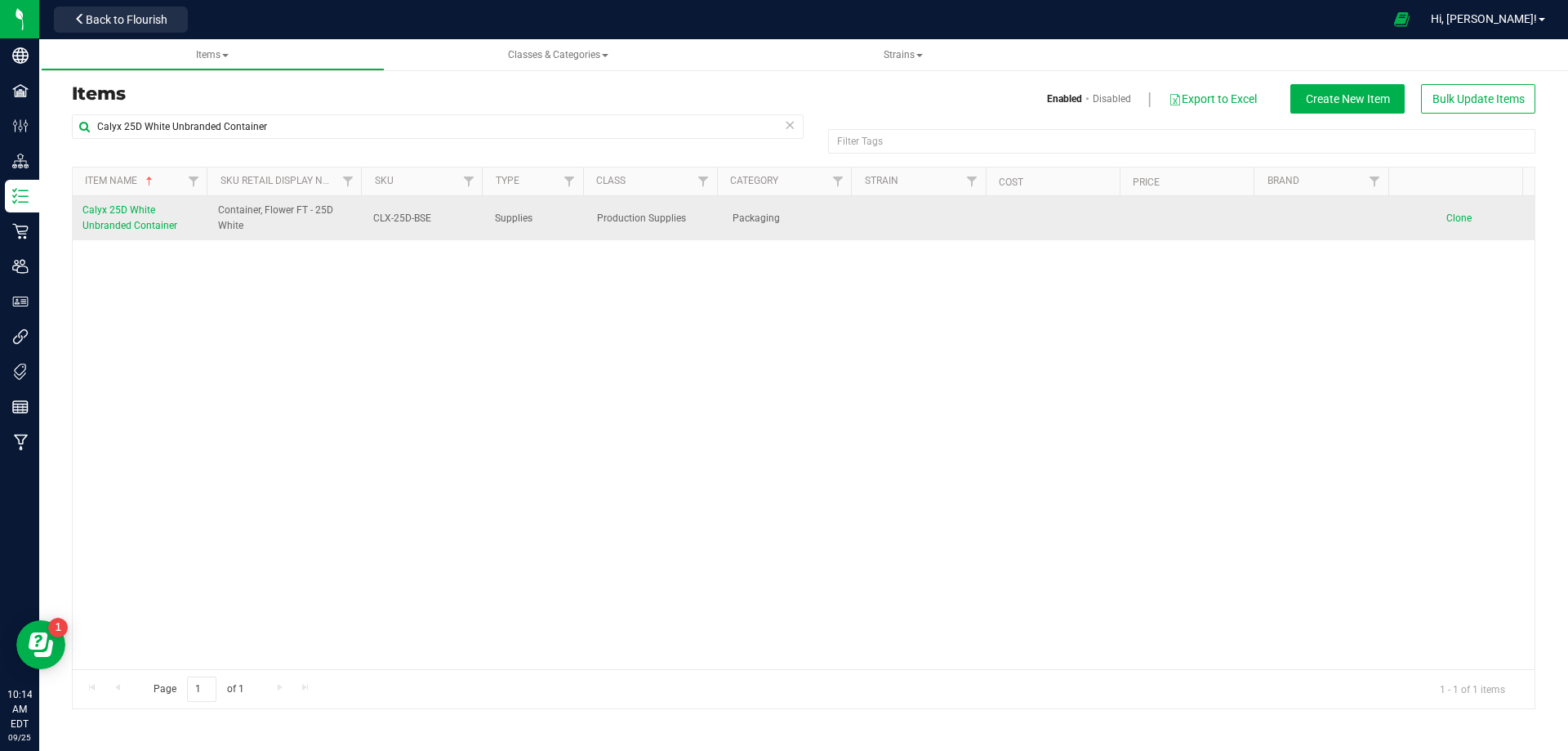
click at [126, 223] on span "Calyx 25D White Unbranded Container" at bounding box center [130, 218] width 94 height 27
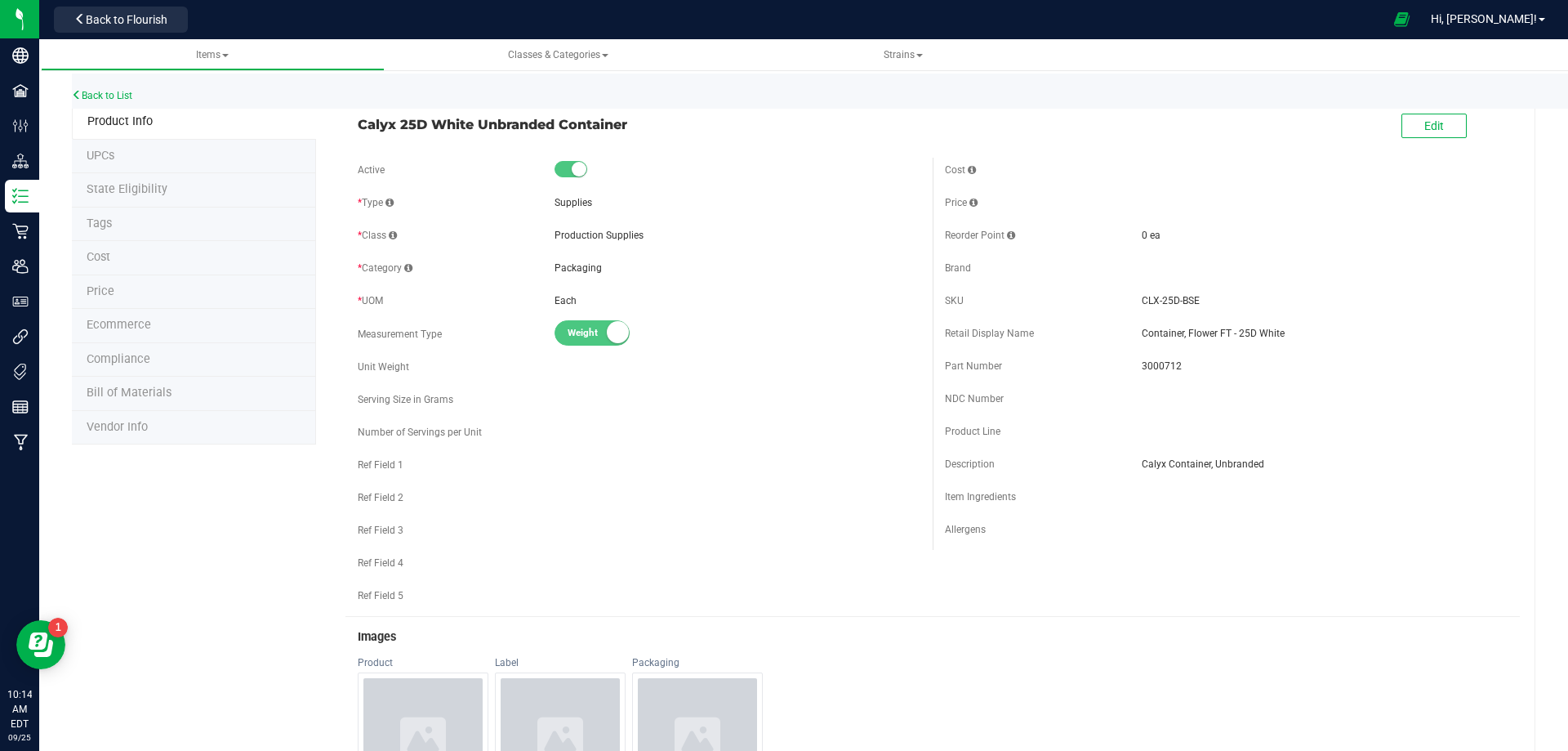
click at [1156, 362] on span "3000712" at bounding box center [1324, 365] width 366 height 14
drag, startPoint x: 1156, startPoint y: 362, endPoint x: 1118, endPoint y: 369, distance: 38.6
click at [1154, 362] on span "3000712" at bounding box center [1324, 365] width 366 height 14
copy span "3000712"
drag, startPoint x: 1165, startPoint y: 306, endPoint x: 1136, endPoint y: 305, distance: 29.0
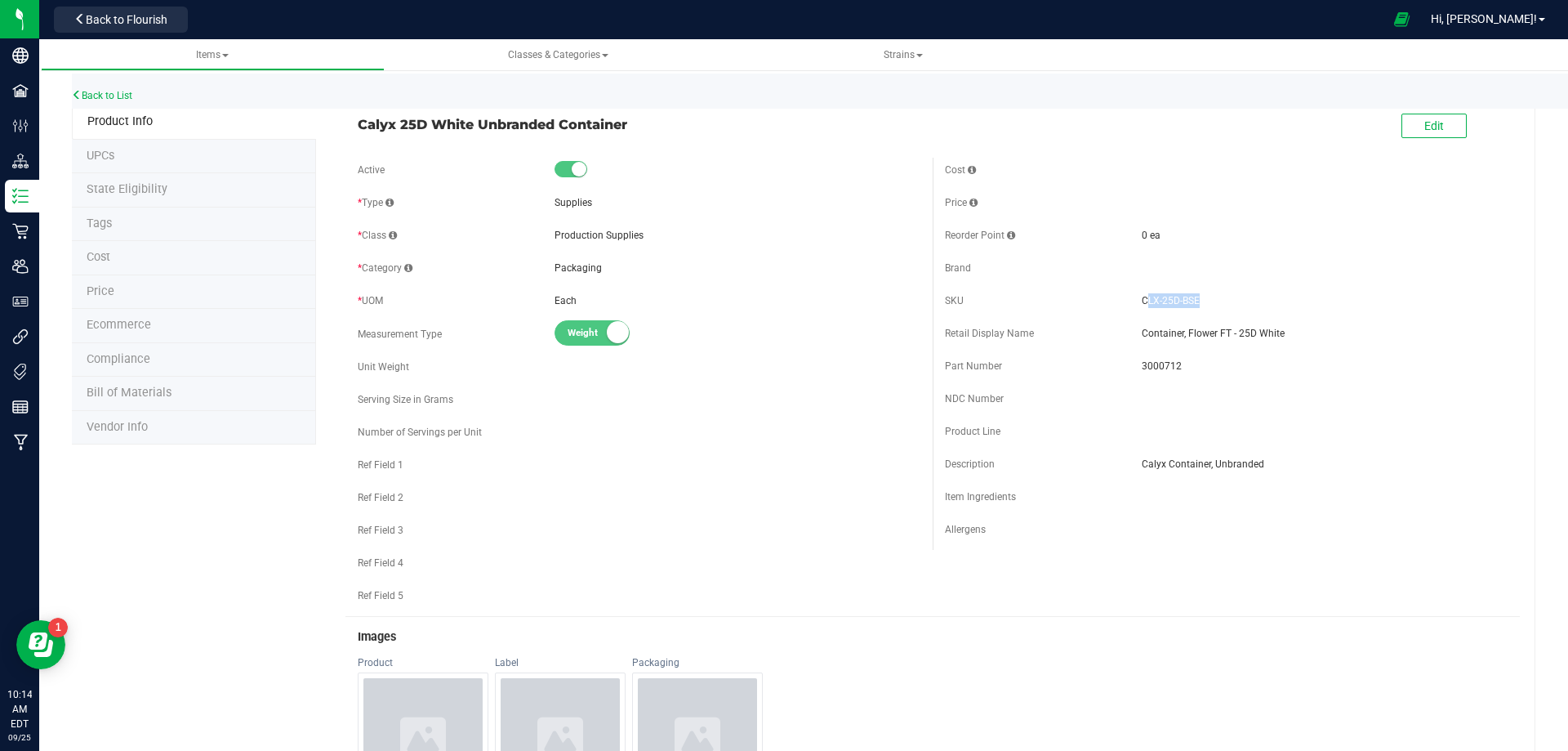
click at [1141, 305] on span "CLX-25D-BSE" at bounding box center [1324, 300] width 366 height 14
copy span "LX-25D-BSE"
click at [1218, 314] on div "Cost Price Reorder Point 0 ea" at bounding box center [1226, 354] width 587 height 392
drag, startPoint x: 1183, startPoint y: 303, endPoint x: 1112, endPoint y: 301, distance: 71.0
click at [1112, 301] on div "SKU CLX-25D-BSE" at bounding box center [1226, 300] width 563 height 24
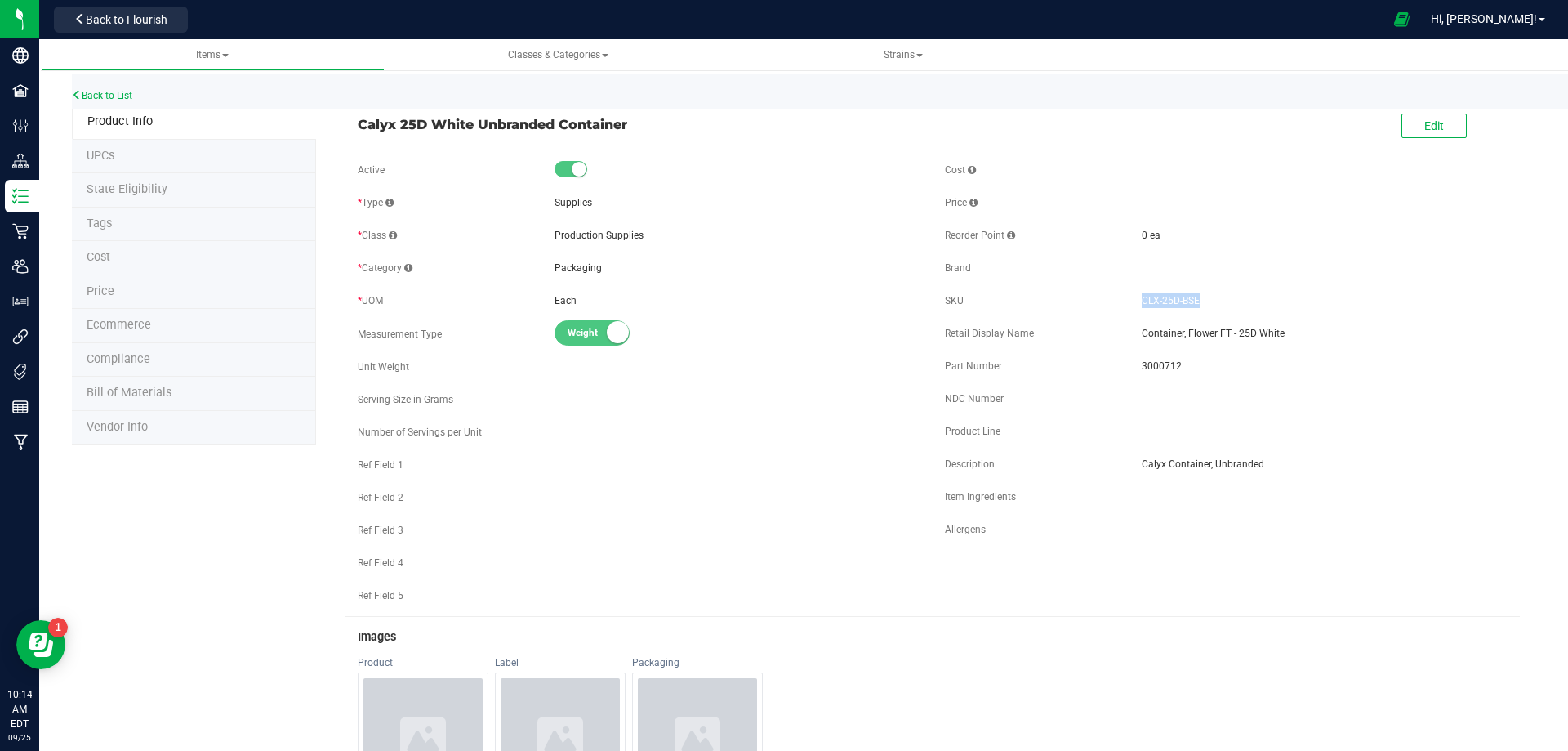
copy div "CLX-25D-BSE"
click at [114, 93] on link "Back to List" at bounding box center [102, 95] width 61 height 12
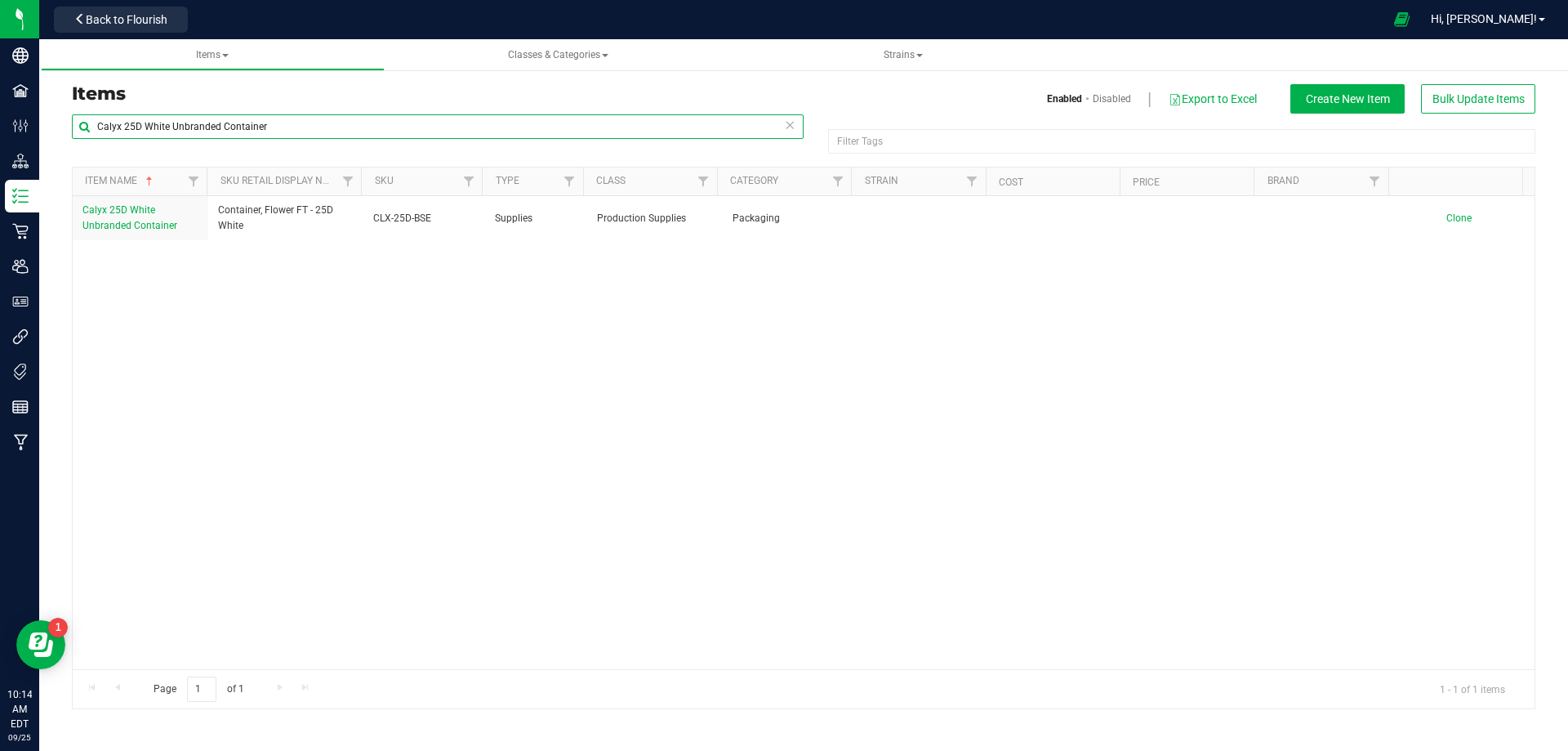
drag, startPoint x: 154, startPoint y: 132, endPoint x: -26, endPoint y: 106, distance: 181.9
click at [0, 106] on html "Company Facilities Configuration Distribution Inventory Retail Users User Roles…" at bounding box center [784, 376] width 1568 height 751
paste input "Label - v24 FT Ground Flower 7g"
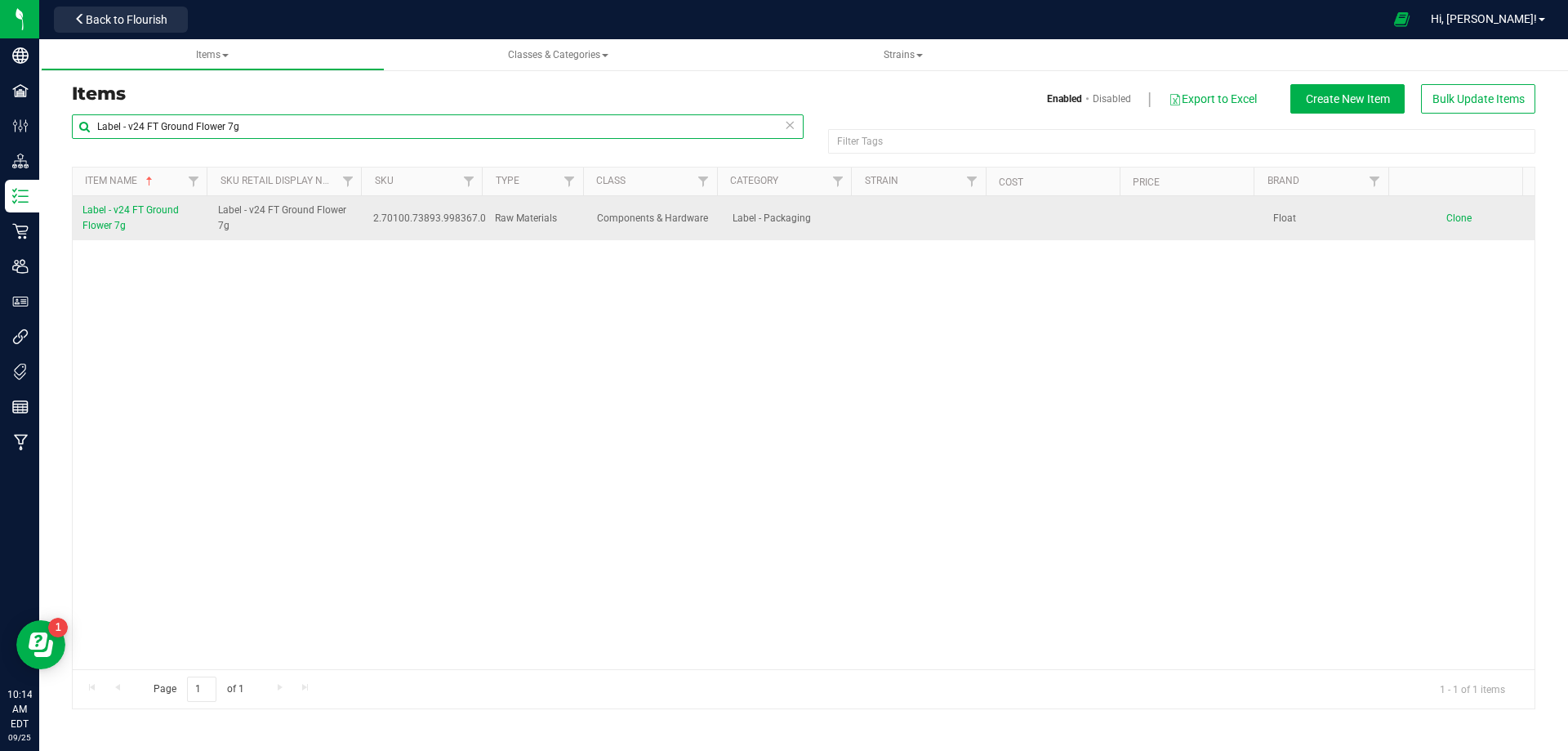
type input "Label - v24 FT Ground Flower 7g"
click at [132, 224] on link "Label - v24 FT Ground Flower 7g" at bounding box center [140, 218] width 116 height 31
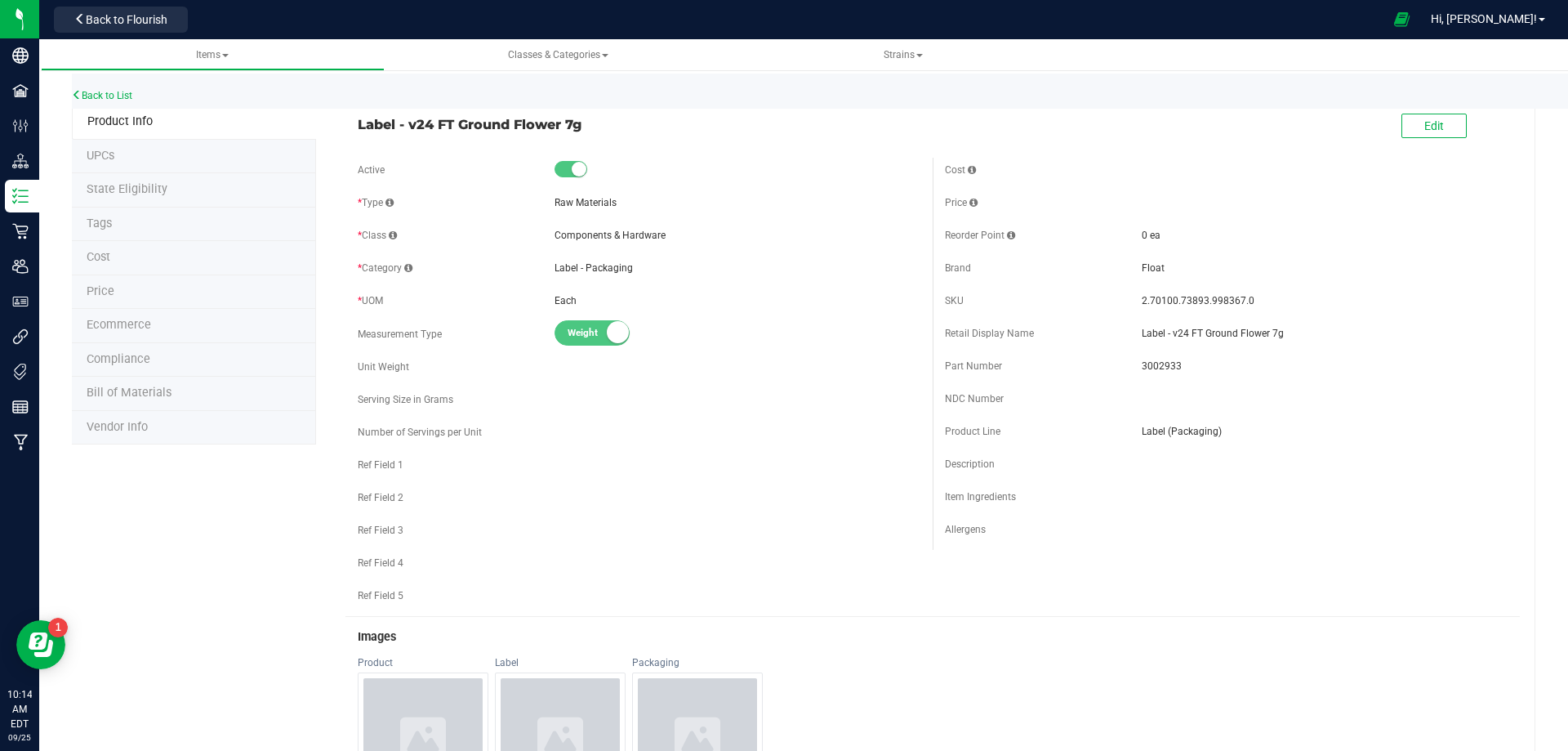
click at [1150, 370] on span "3002933" at bounding box center [1324, 365] width 366 height 14
copy span "3002933"
drag, startPoint x: 1247, startPoint y: 300, endPoint x: 1129, endPoint y: 290, distance: 118.4
click at [1129, 290] on div "SKU 2.70100.73893.998367.0" at bounding box center [1226, 300] width 563 height 24
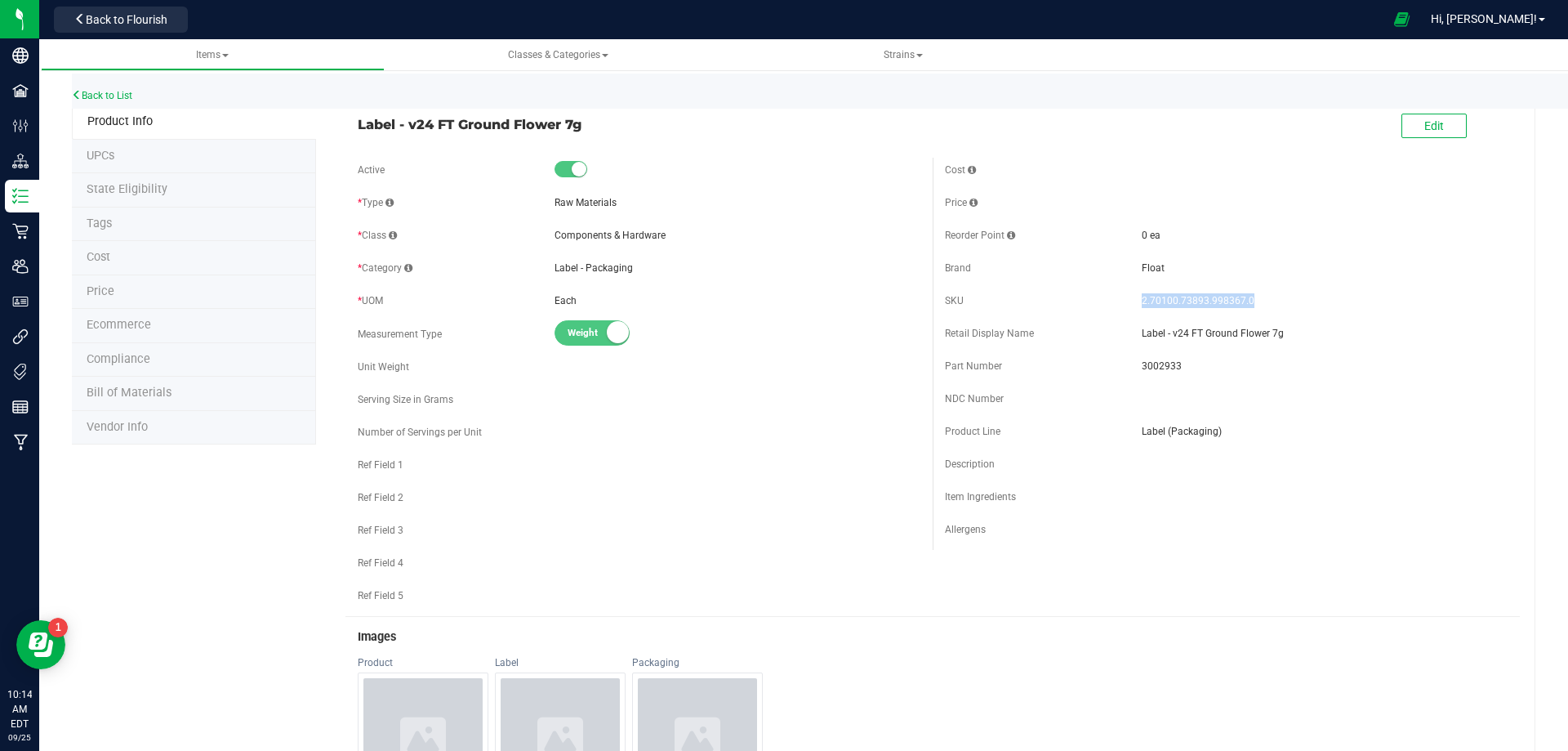
copy div "2.70100.73893.998367.0"
click at [102, 94] on link "Back to List" at bounding box center [102, 95] width 61 height 12
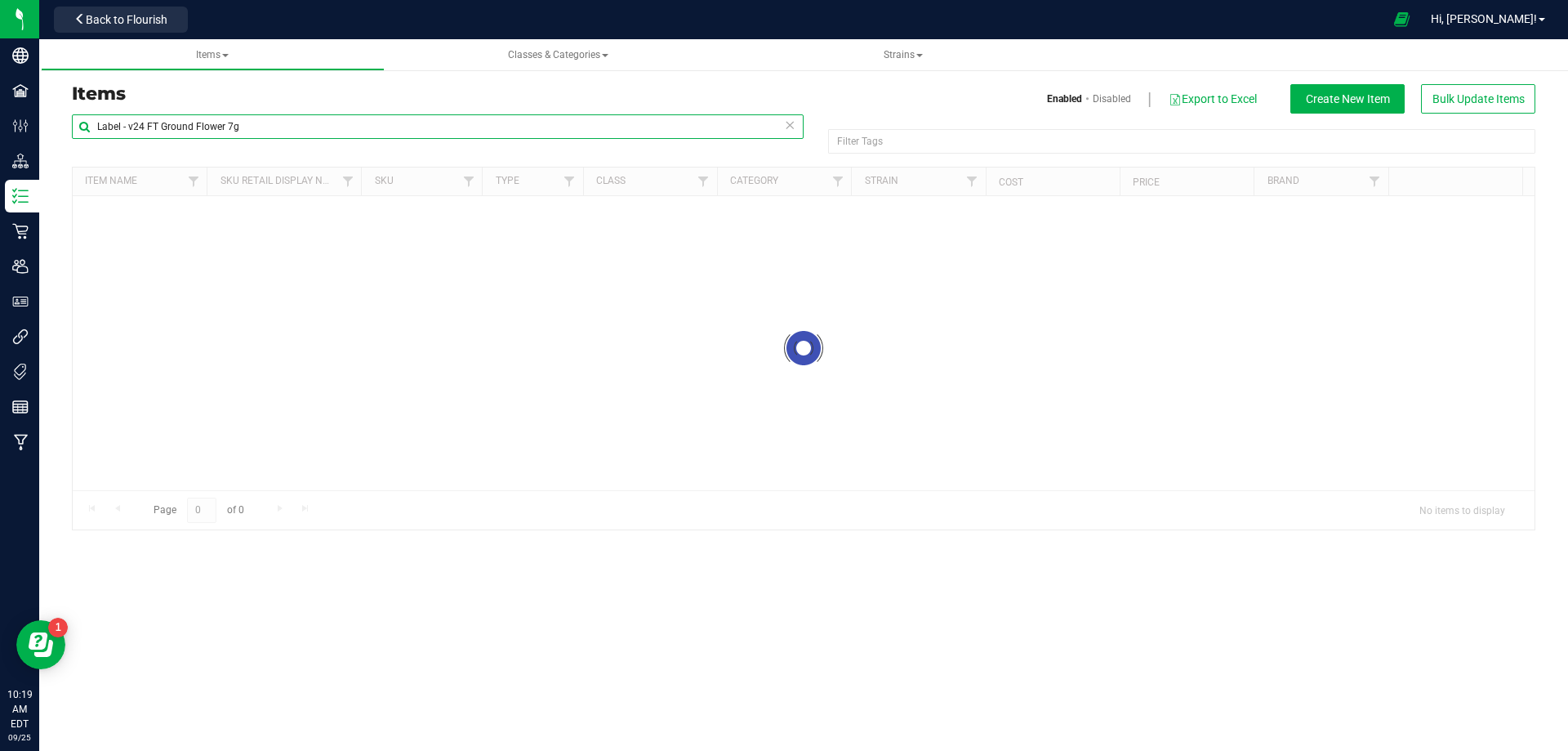
drag, startPoint x: 267, startPoint y: 127, endPoint x: 52, endPoint y: 142, distance: 215.5
click at [56, 141] on div "Items Enabled Disabled Export to Excel Create New Item Bulk Update Items Label …" at bounding box center [803, 296] width 1528 height 499
paste input "Pouch - FL v25 FT Little Buds"
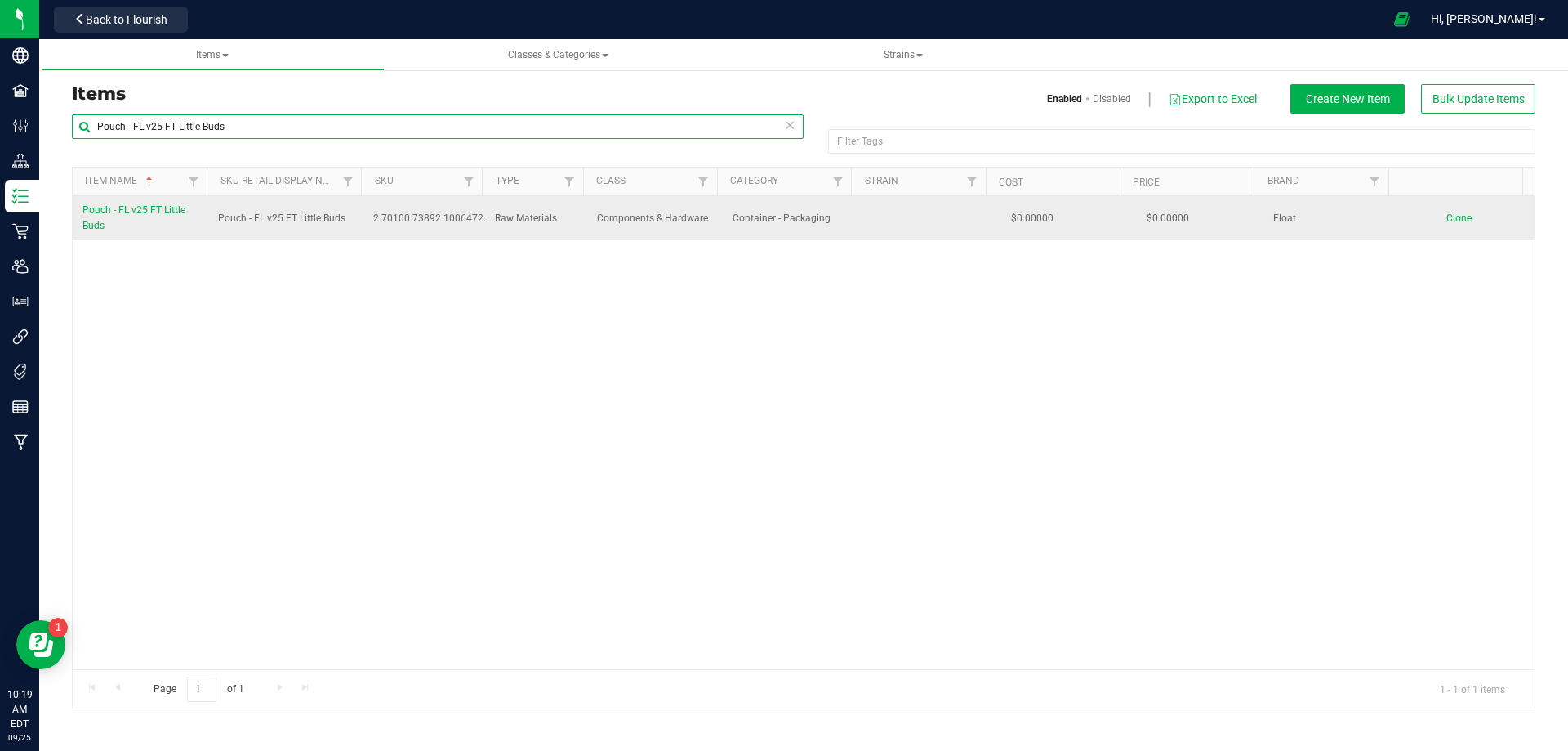
type input "Pouch - FL v25 FT Little Buds"
click at [121, 228] on link "Pouch - FL v25 FT Little Buds" at bounding box center [140, 218] width 116 height 31
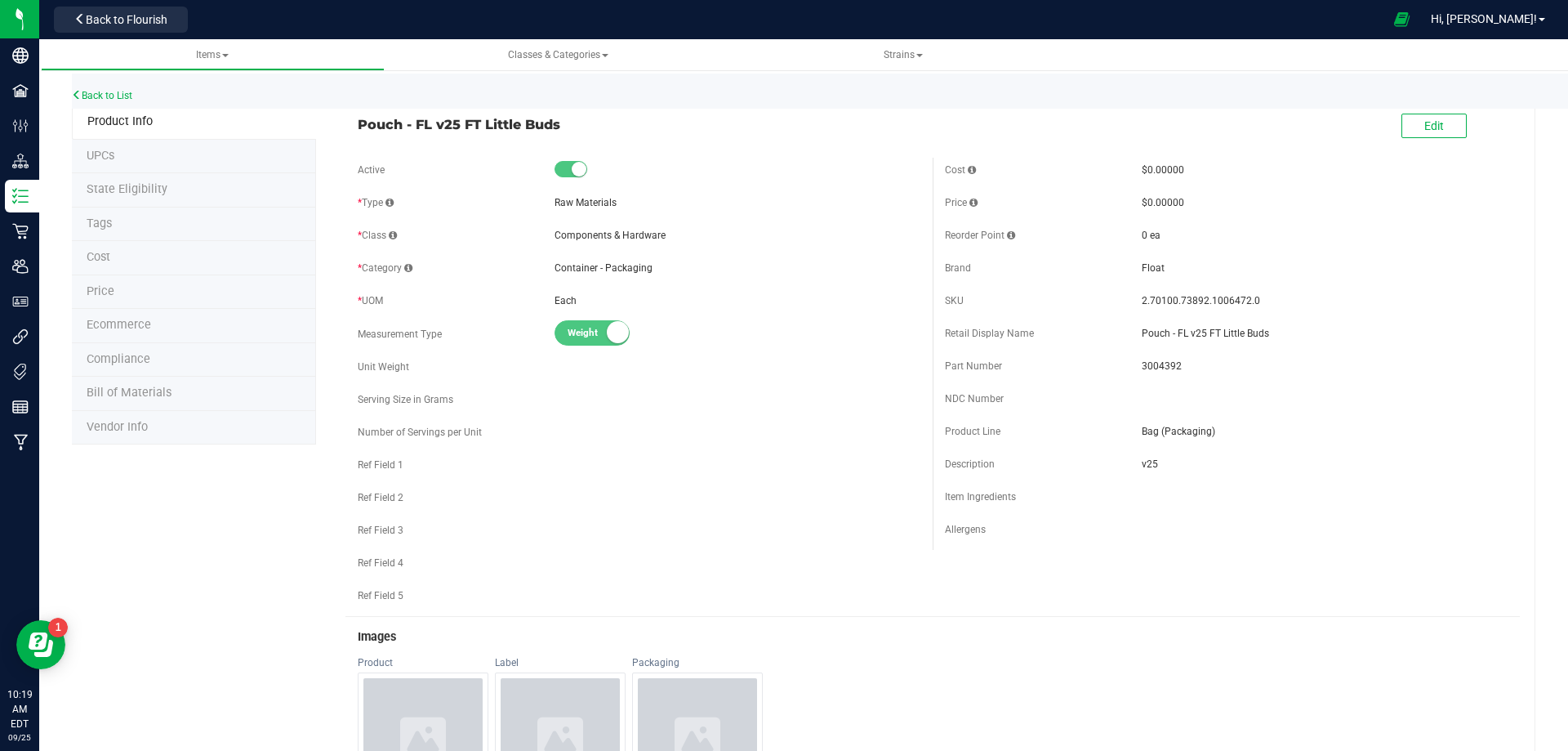
click at [1156, 360] on span "3004392" at bounding box center [1324, 365] width 366 height 14
drag, startPoint x: 1238, startPoint y: 305, endPoint x: 1129, endPoint y: 307, distance: 109.0
click at [1129, 307] on div "SKU 2.70100.73892.1006472.0" at bounding box center [1226, 300] width 563 height 24
click at [97, 100] on link "Back to List" at bounding box center [102, 95] width 61 height 12
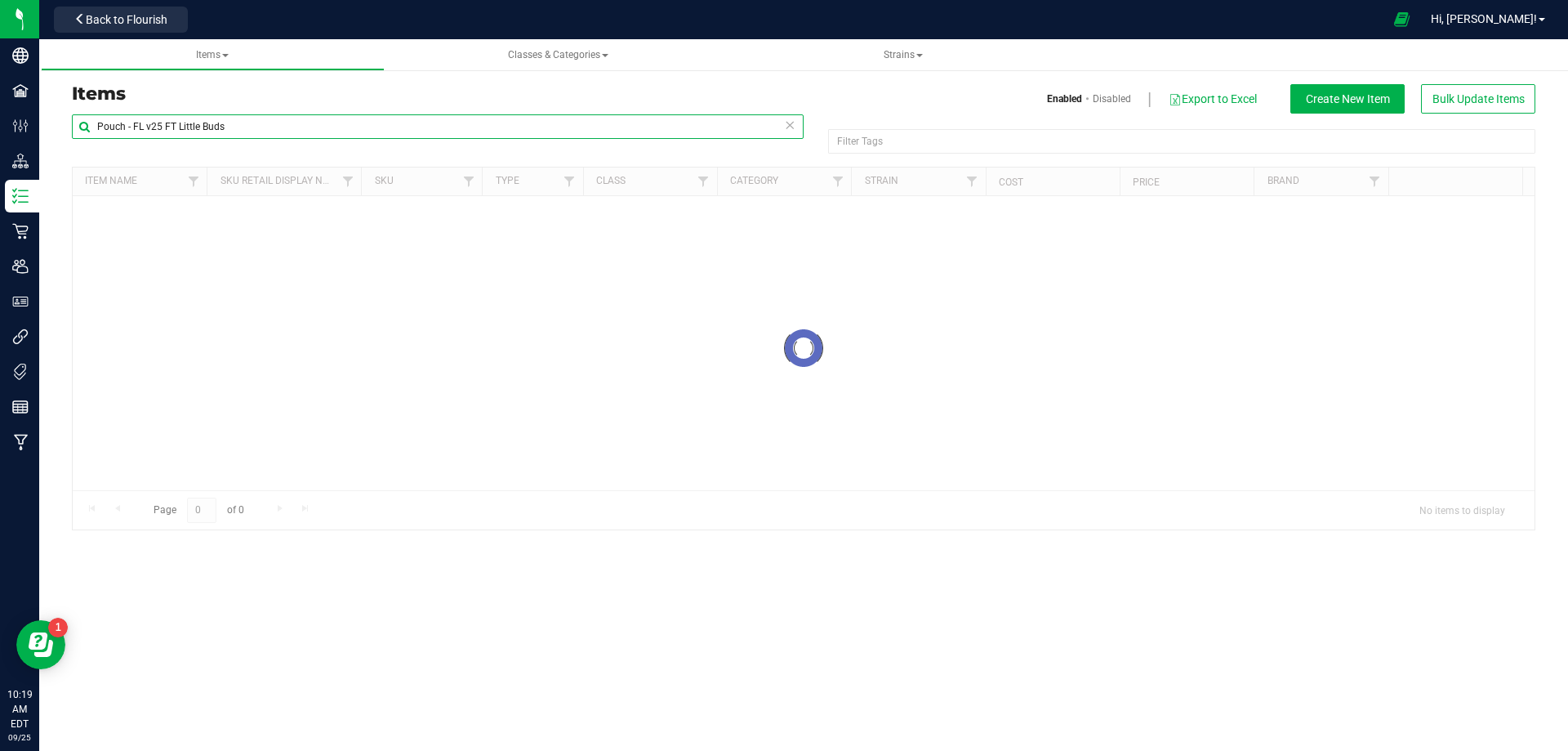
drag, startPoint x: 274, startPoint y: 130, endPoint x: -84, endPoint y: 209, distance: 366.6
click at [0, 209] on html "Company Facilities Configuration Distribution Inventory Retail Users User Roles…" at bounding box center [784, 376] width 1568 height 751
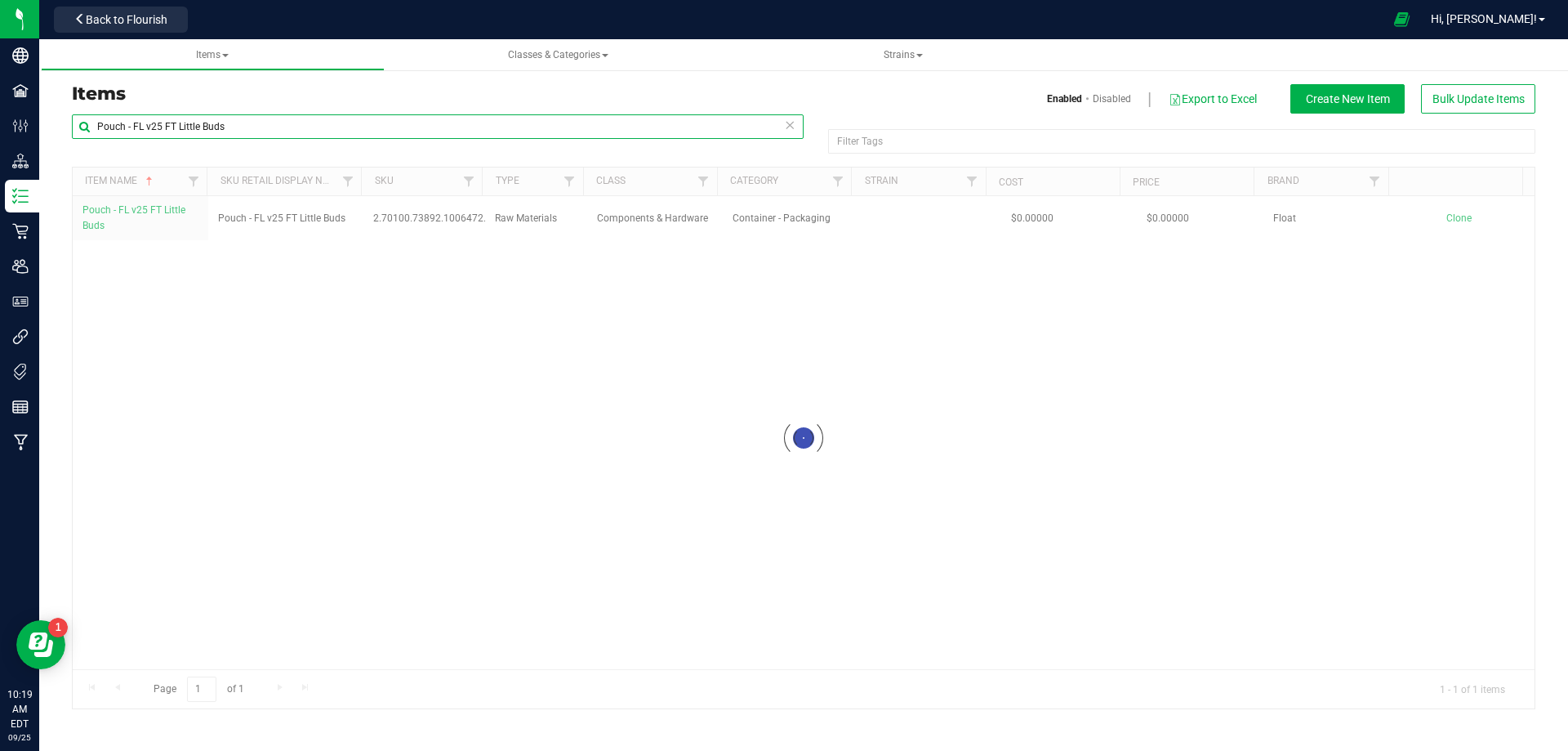
paste input "WGT - LITTLE BUDS PREMIUM - AML - IND"
type input "WGT - LITTLE BUDS PREMIUM - AML - IND"
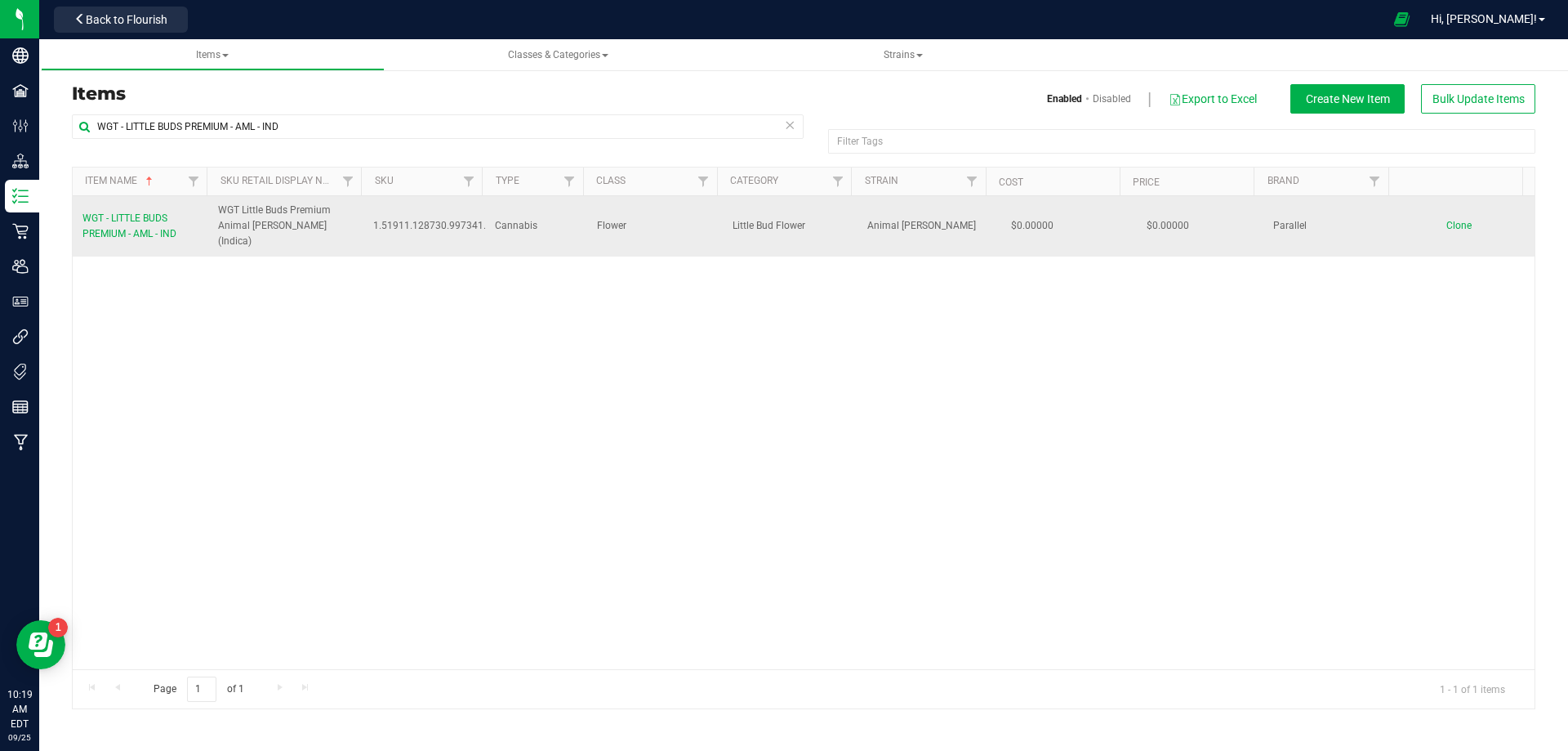
click at [180, 213] on link "WGT - LITTLE BUDS PREMIUM - AML - IND" at bounding box center [140, 226] width 116 height 31
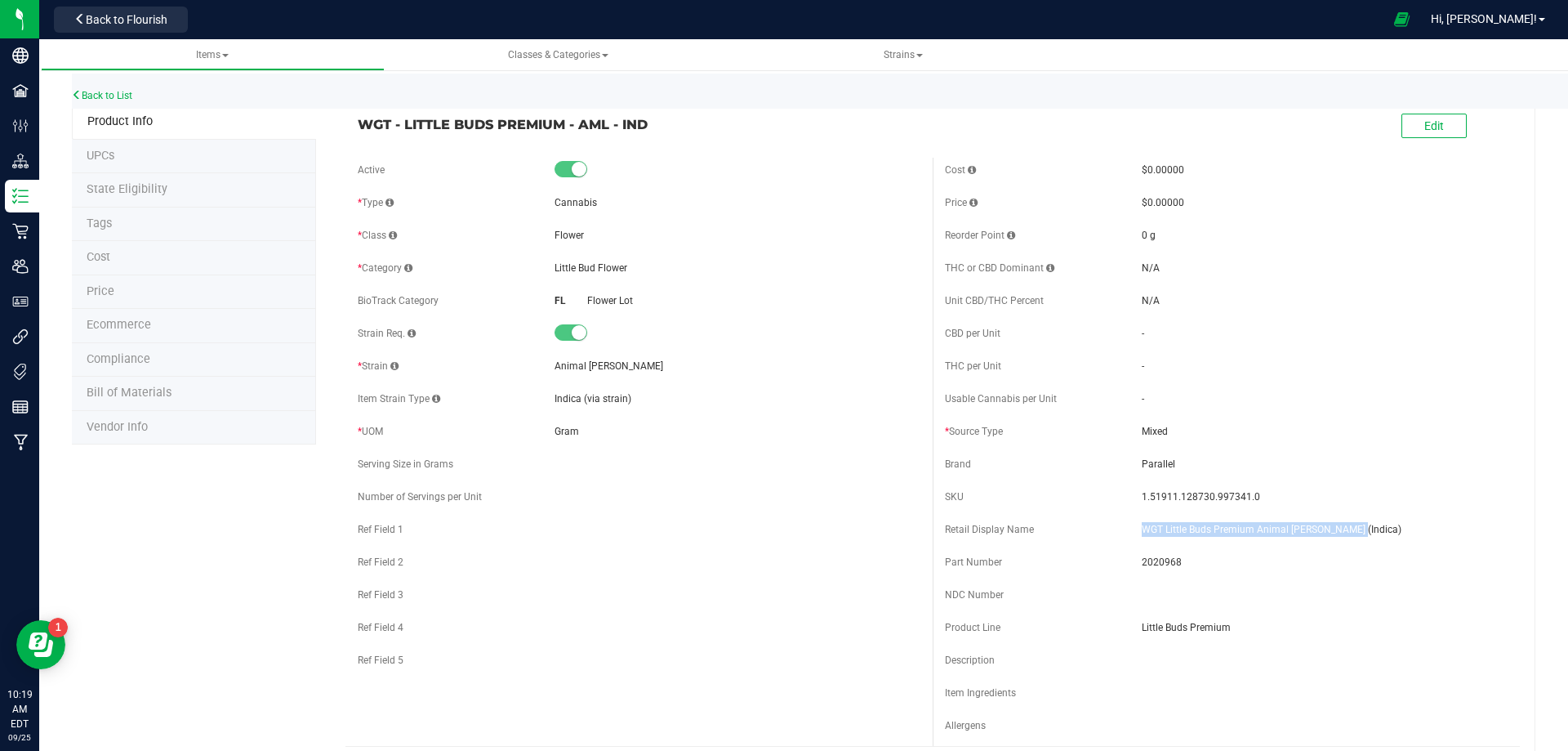
drag, startPoint x: 1360, startPoint y: 533, endPoint x: 1126, endPoint y: 535, distance: 234.0
click at [1127, 535] on div "Retail Display Name WGT Little Buds Premium Animal Larry (Indica)" at bounding box center [1226, 529] width 563 height 24
drag, startPoint x: 1247, startPoint y: 498, endPoint x: 1131, endPoint y: 496, distance: 116.0
click at [1131, 496] on div "SKU 1.51911.128730.997341.0" at bounding box center [1226, 496] width 563 height 24
click at [1150, 559] on span "2020968" at bounding box center [1324, 561] width 366 height 14
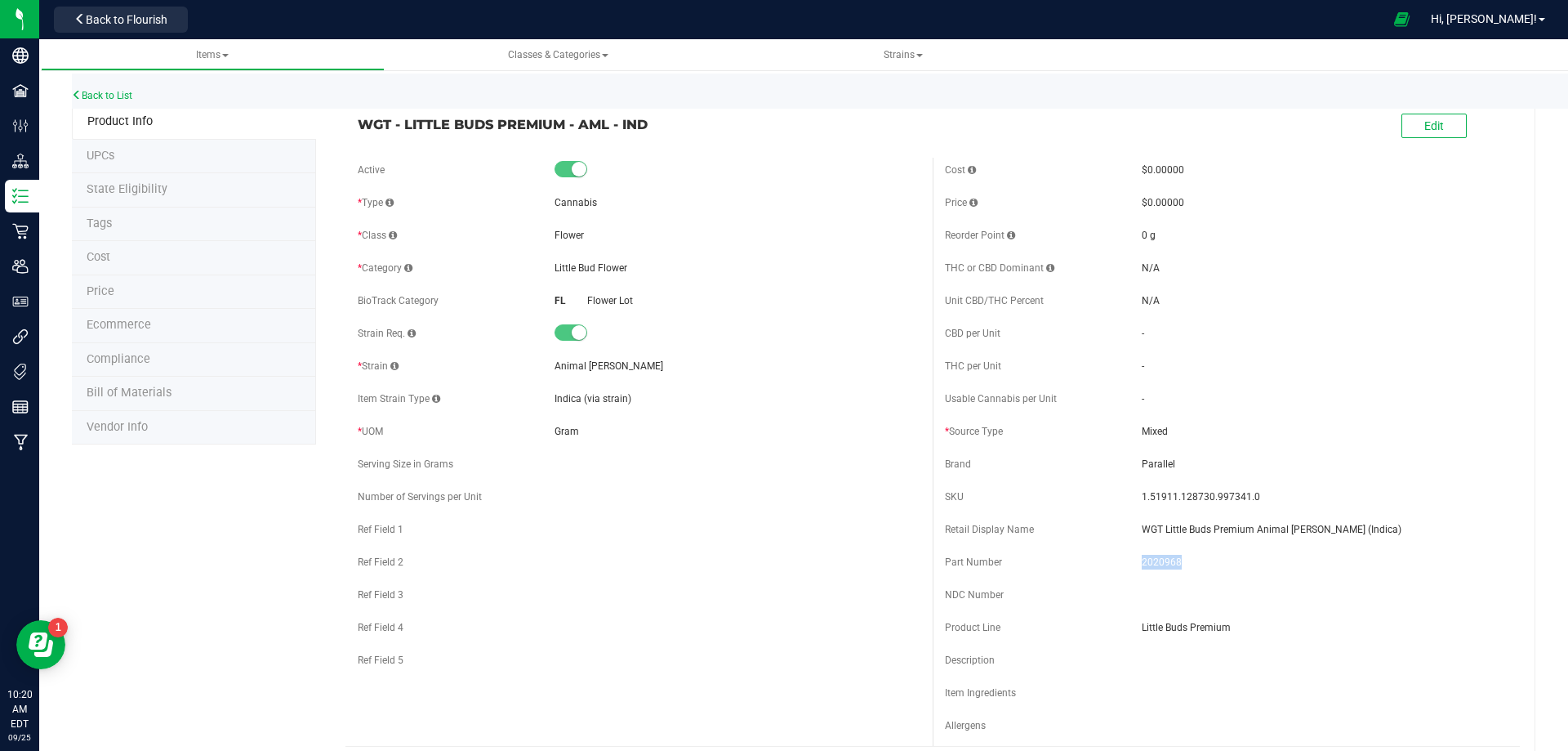
click at [1150, 559] on span "2020968" at bounding box center [1324, 561] width 366 height 14
drag, startPoint x: 509, startPoint y: 116, endPoint x: 358, endPoint y: 122, distance: 151.1
click at [358, 122] on span "WGT - LITTLE BUDS PREMIUM - AML - IND" at bounding box center [639, 124] width 563 height 19
click at [117, 89] on div "Back to List" at bounding box center [855, 91] width 1568 height 35
click at [117, 93] on link "Back to List" at bounding box center [102, 95] width 61 height 12
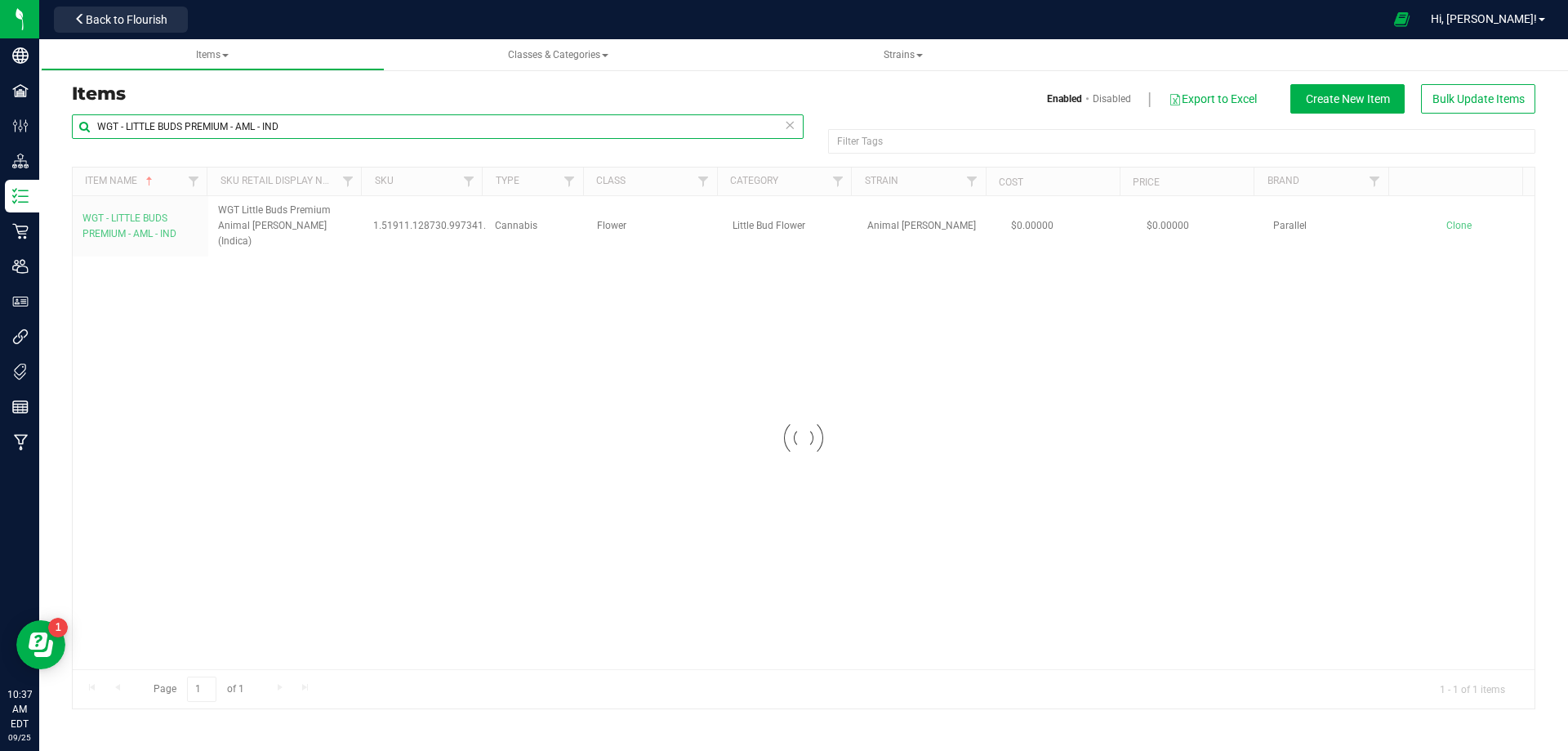
drag, startPoint x: 326, startPoint y: 123, endPoint x: 79, endPoint y: 154, distance: 248.9
click at [80, 154] on div "WGT - LITTLE BUDS PREMIUM - AML - IND Filter Tags Filter Tags" at bounding box center [803, 141] width 1463 height 52
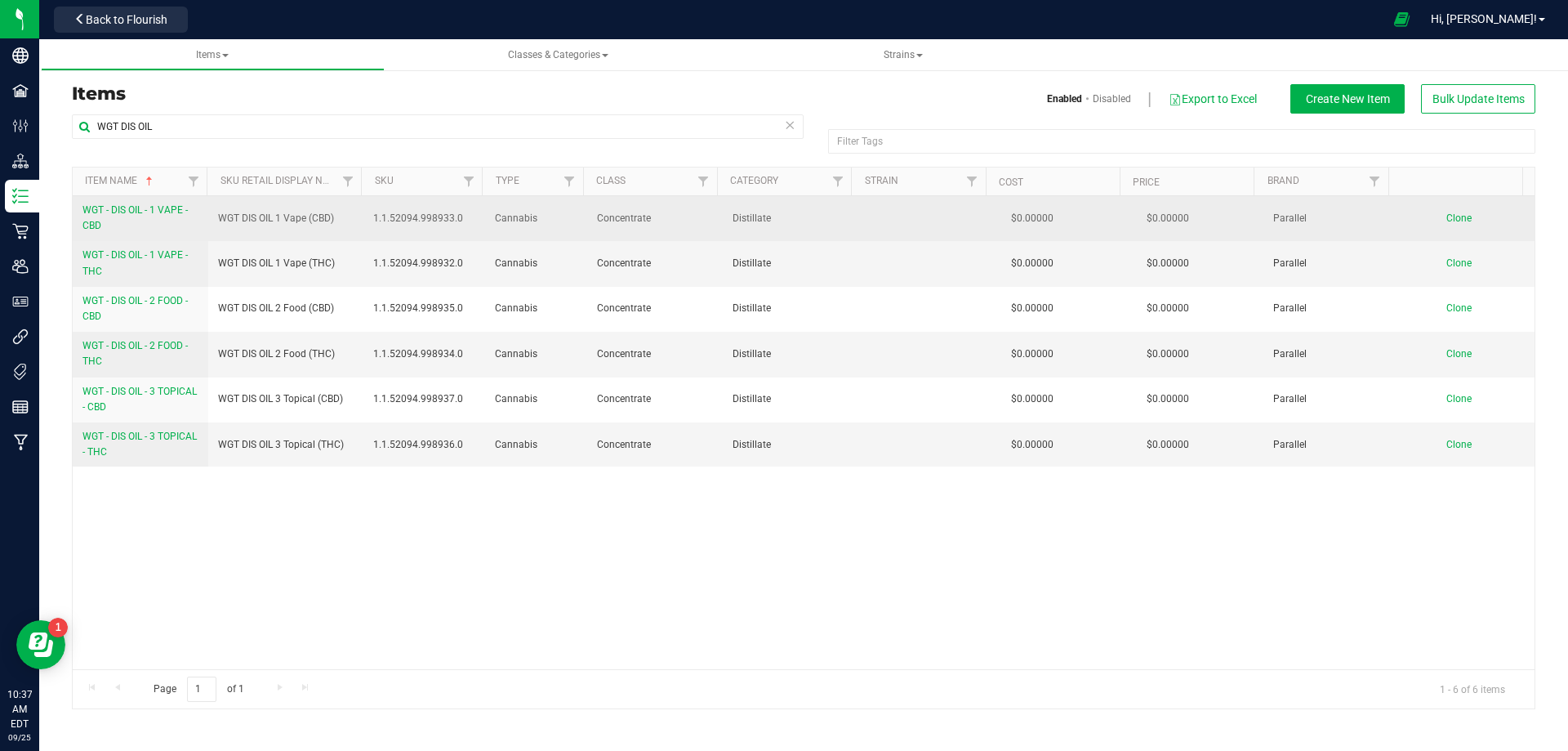
drag, startPoint x: 766, startPoint y: 218, endPoint x: 725, endPoint y: 215, distance: 41.1
click at [725, 215] on td "Distillate" at bounding box center [790, 218] width 136 height 45
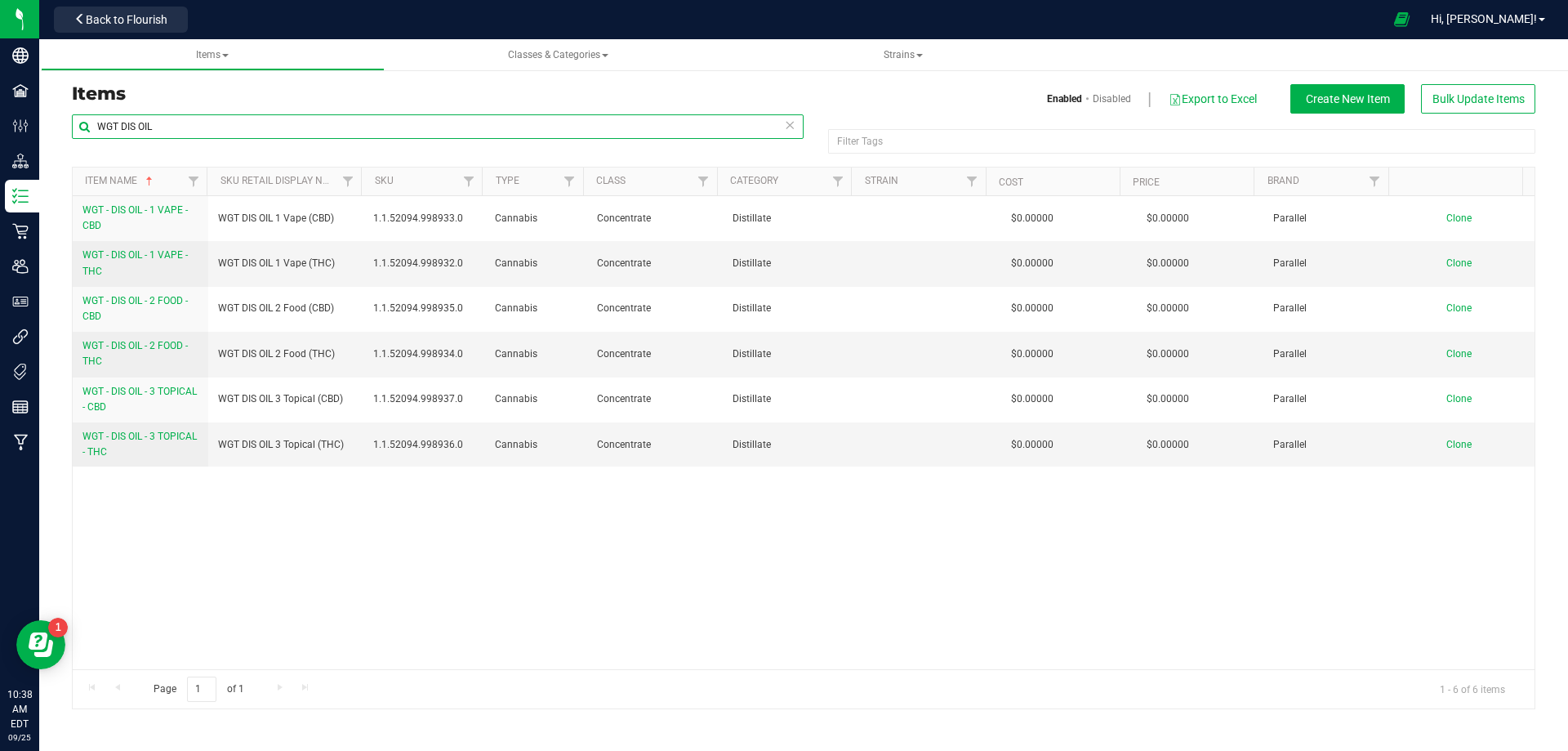
click at [239, 130] on input "WGT DIS OIL" at bounding box center [437, 127] width 731 height 24
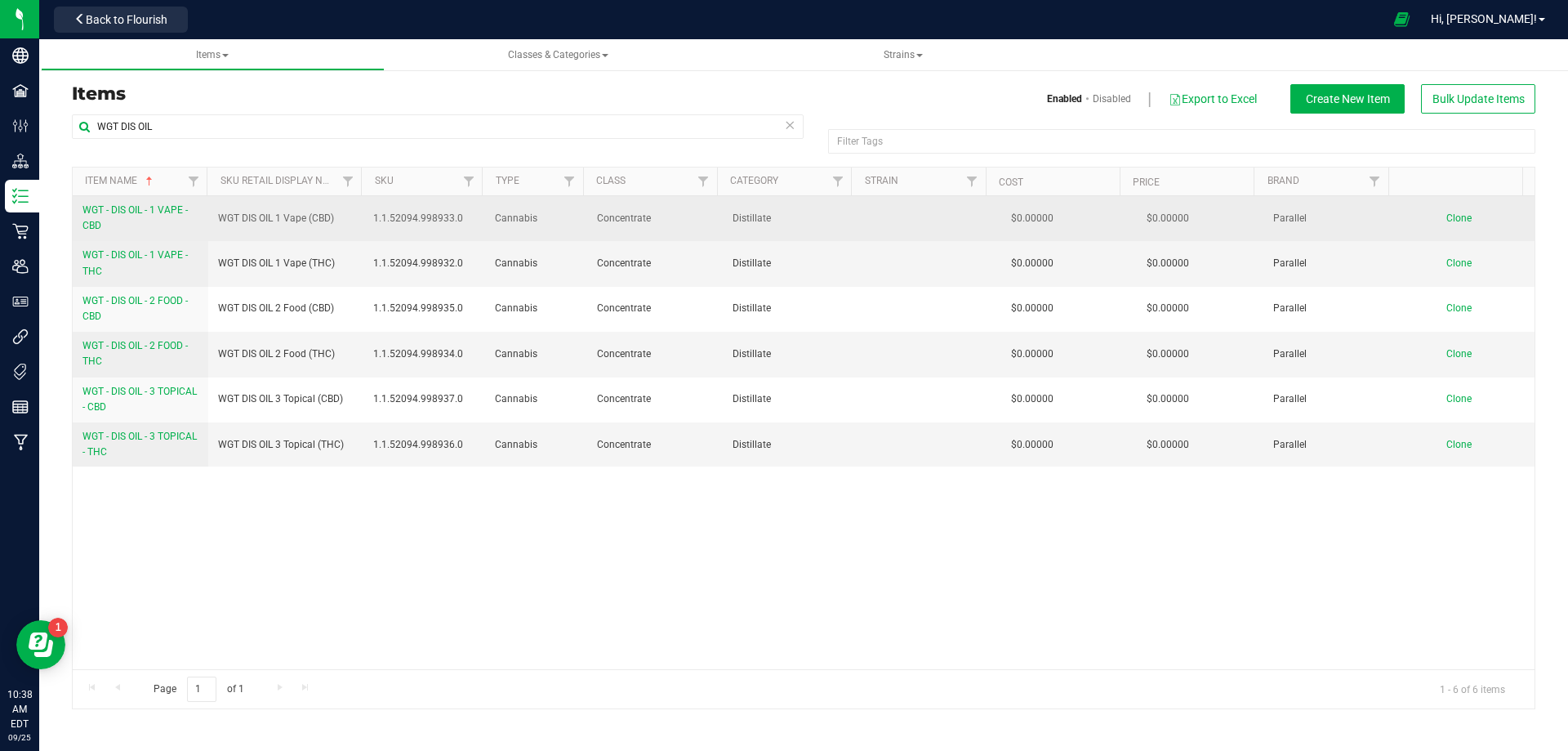
drag, startPoint x: 649, startPoint y: 220, endPoint x: 592, endPoint y: 223, distance: 57.1
click at [597, 223] on span "Concentrate" at bounding box center [655, 219] width 116 height 15
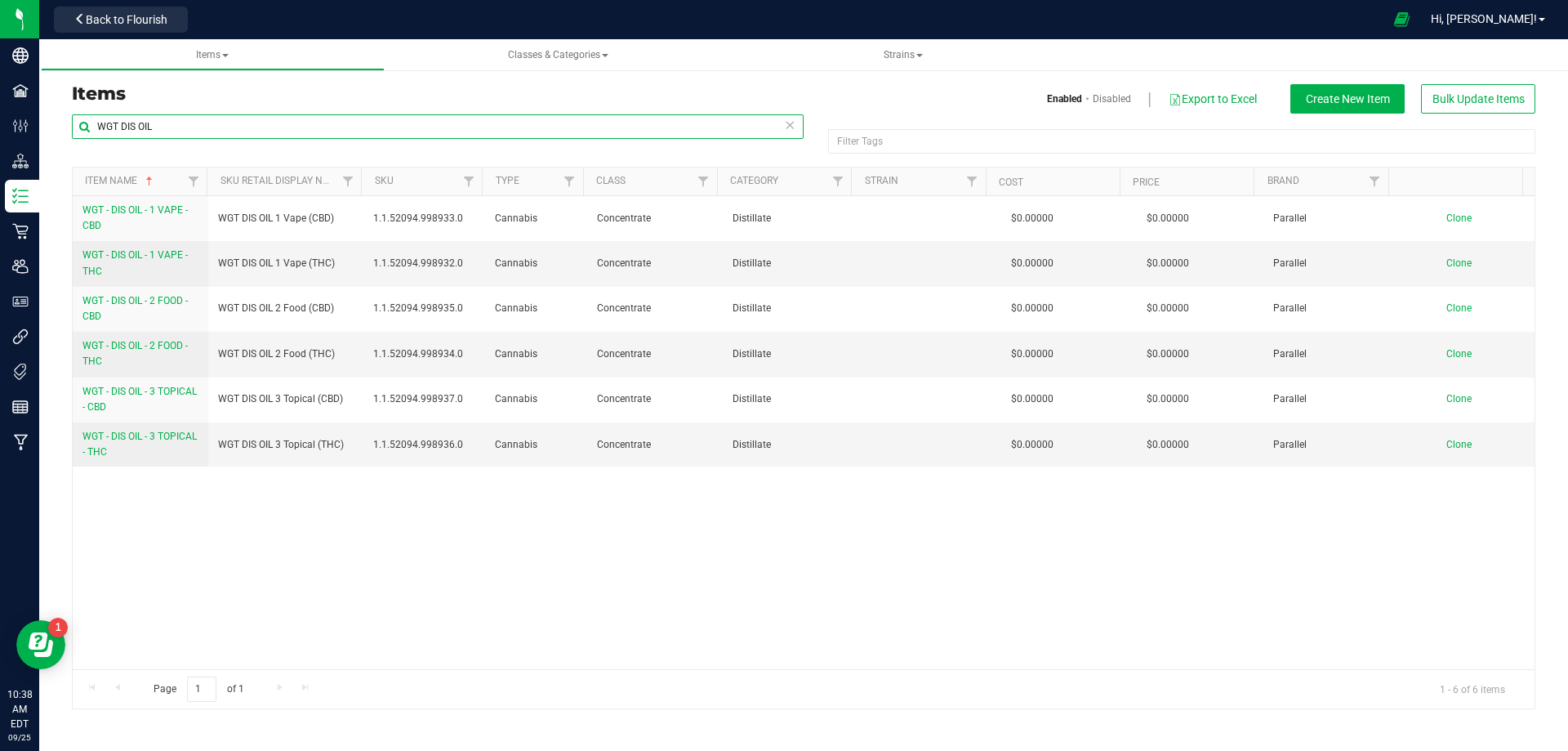
drag, startPoint x: 202, startPoint y: 122, endPoint x: 149, endPoint y: 129, distance: 53.5
click at [149, 129] on input "WGT DIS OIL" at bounding box center [437, 127] width 731 height 24
drag, startPoint x: 168, startPoint y: 150, endPoint x: 180, endPoint y: 135, distance: 19.2
click at [168, 151] on div "WGT DIS OIL" at bounding box center [437, 133] width 731 height 38
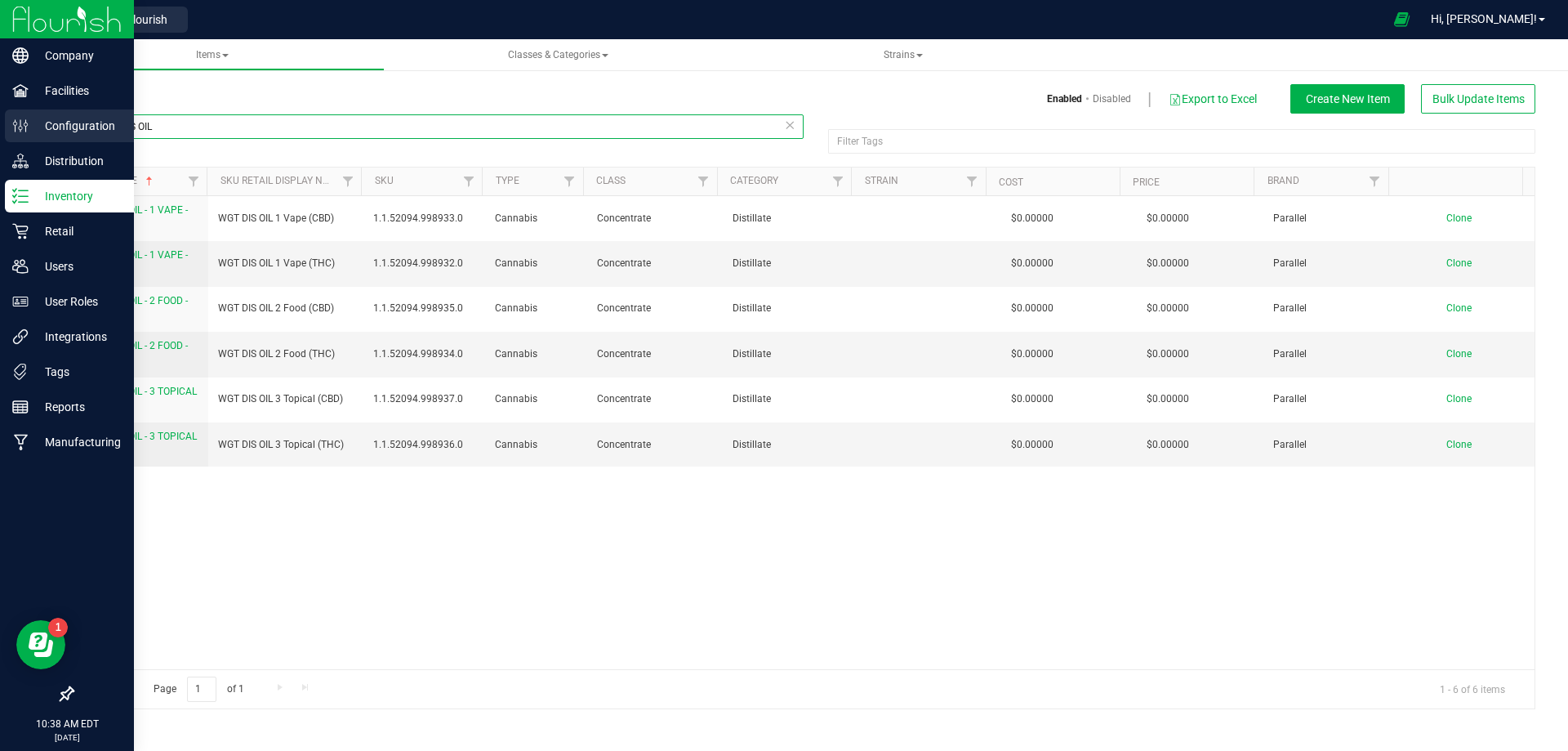
drag, startPoint x: 182, startPoint y: 127, endPoint x: 20, endPoint y: 117, distance: 162.3
click at [24, 117] on div "Company Facilities Configuration Distribution Inventory Retail Users User Roles…" at bounding box center [784, 376] width 1568 height 751
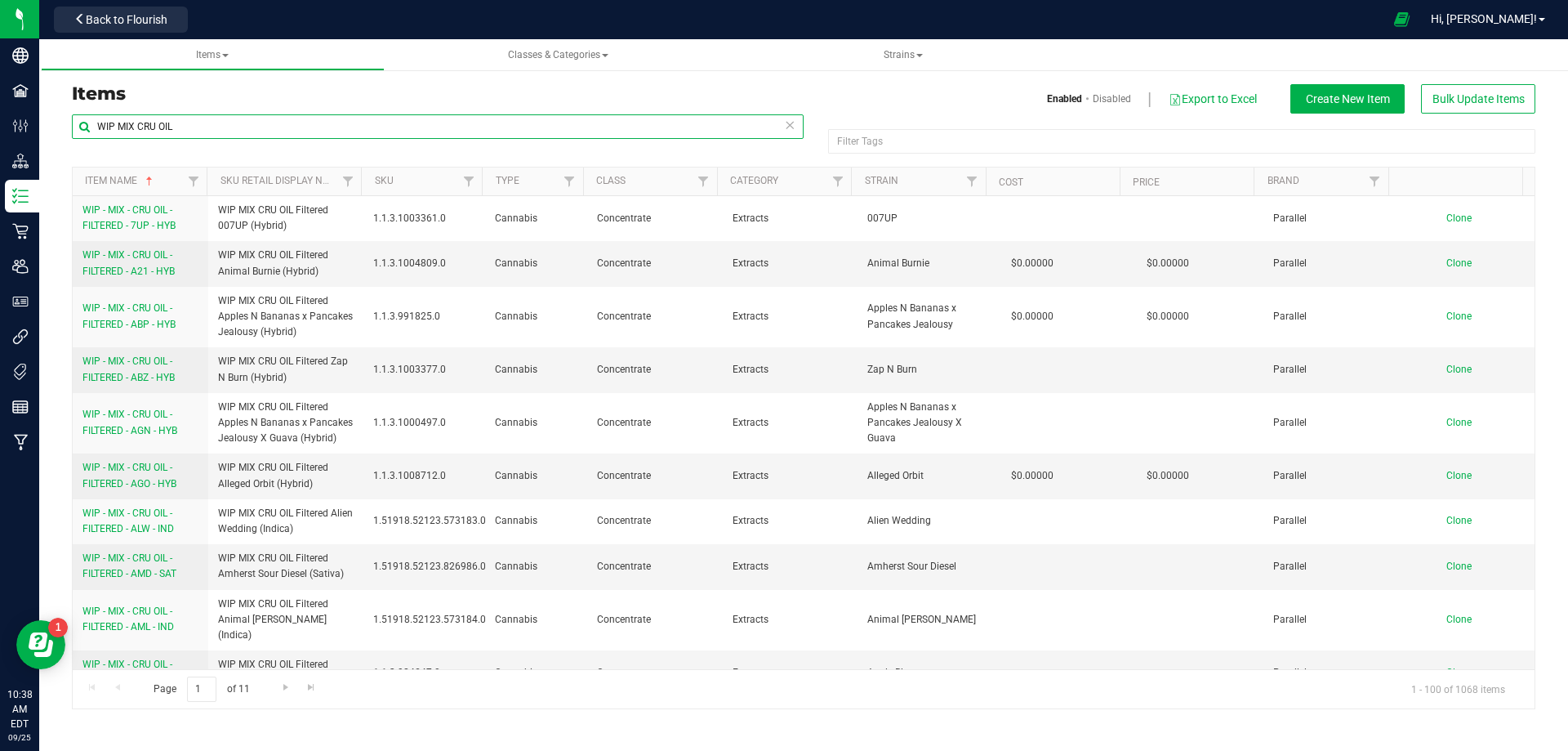
drag, startPoint x: 206, startPoint y: 120, endPoint x: 96, endPoint y: 126, distance: 110.2
click at [96, 126] on input "WIP MIX CRU OIL" at bounding box center [437, 127] width 731 height 24
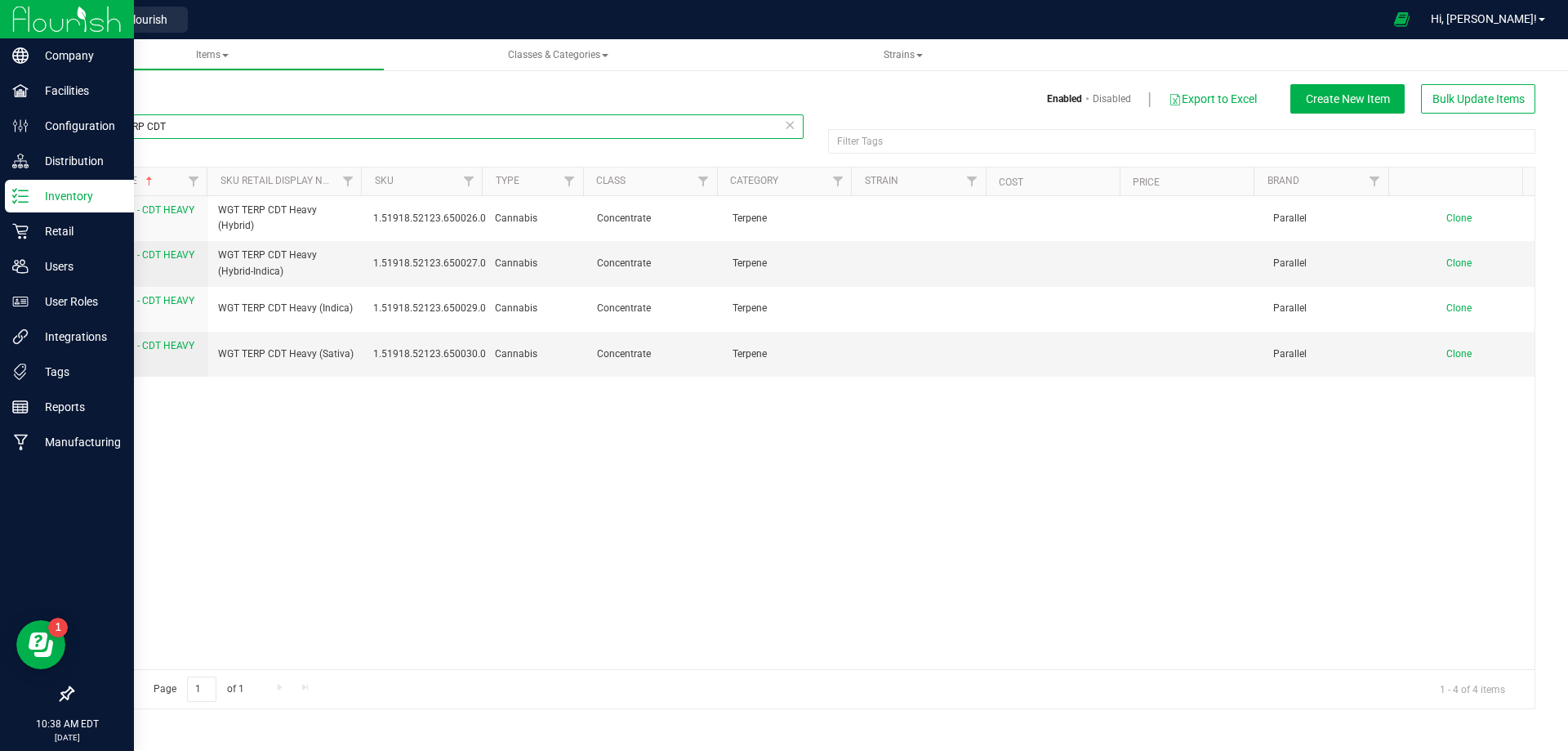
type input "WGT TERP CDT"
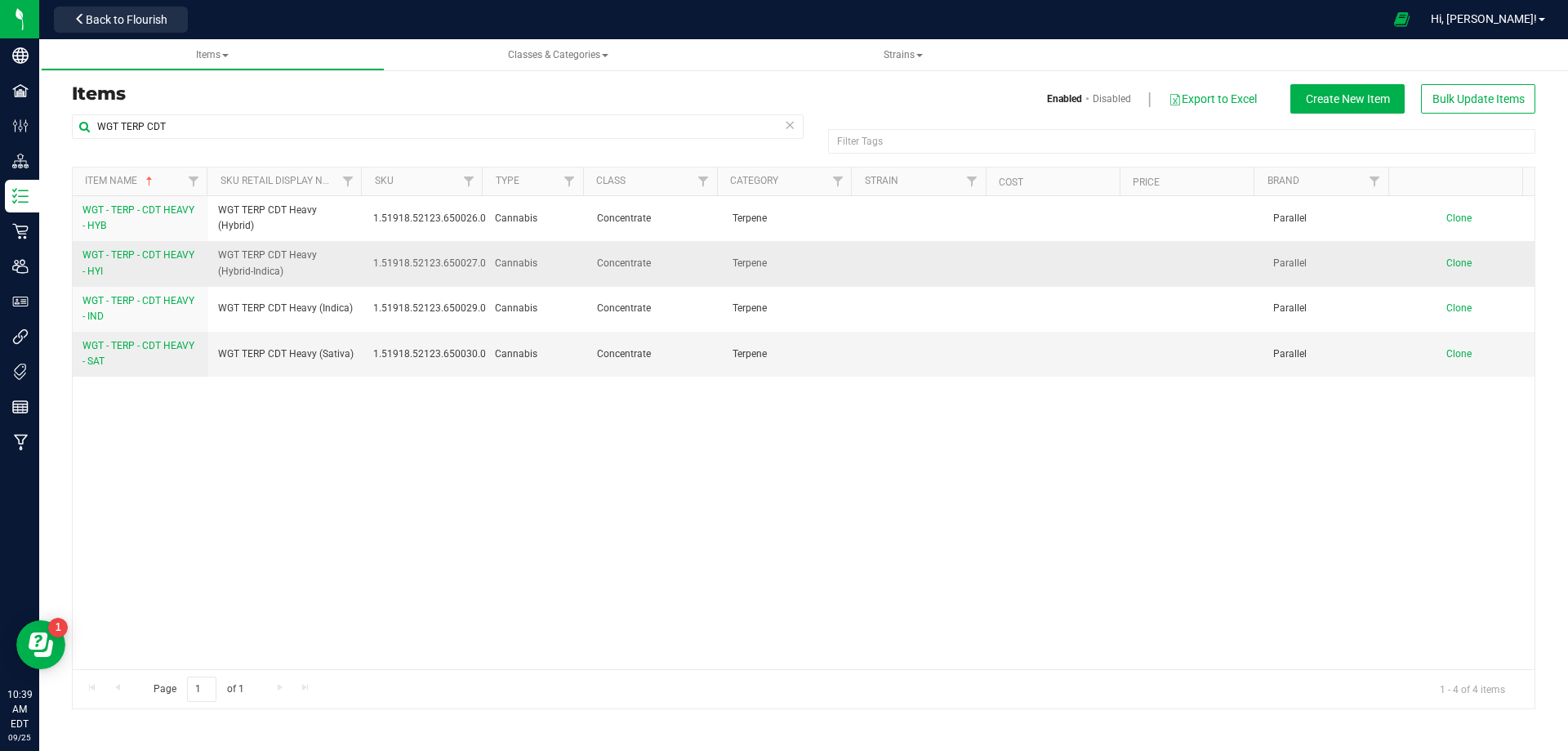
drag, startPoint x: 767, startPoint y: 267, endPoint x: 727, endPoint y: 268, distance: 40.0
click at [732, 268] on span "Terpene" at bounding box center [789, 263] width 116 height 15
drag, startPoint x: 653, startPoint y: 359, endPoint x: 590, endPoint y: 361, distance: 63.0
click at [597, 360] on span "Concentrate" at bounding box center [655, 354] width 116 height 15
